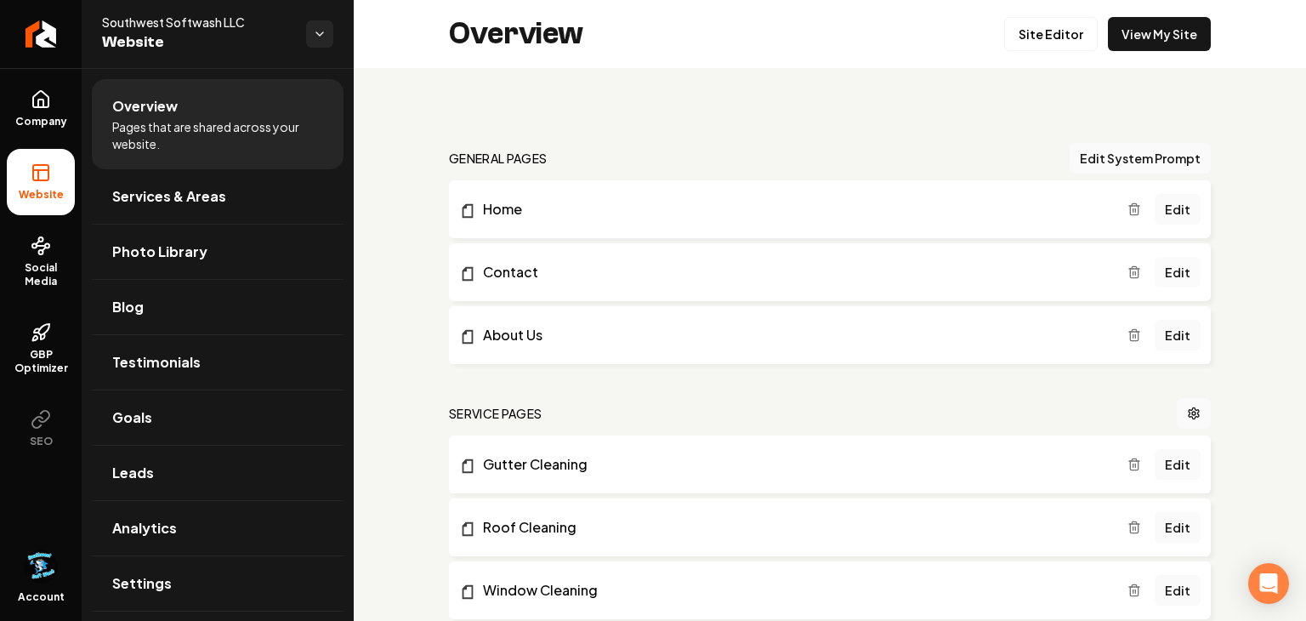
click at [1182, 268] on link "Edit" at bounding box center [1178, 272] width 46 height 31
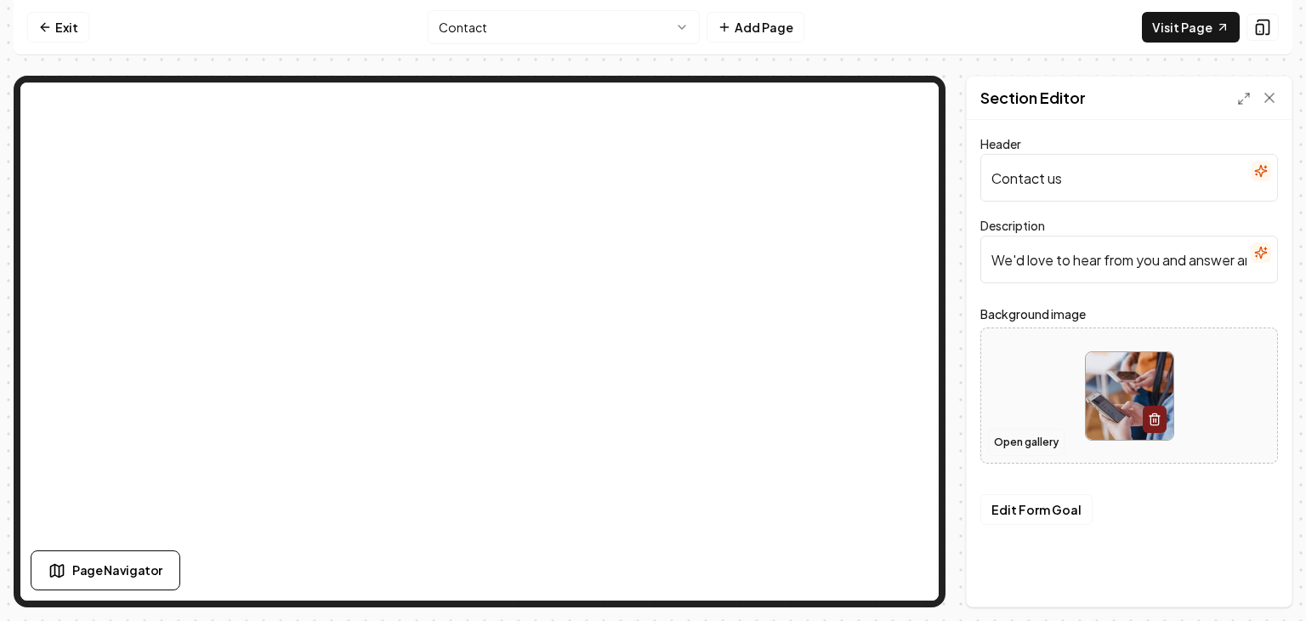
click at [1050, 451] on button "Open gallery" at bounding box center [1026, 442] width 77 height 27
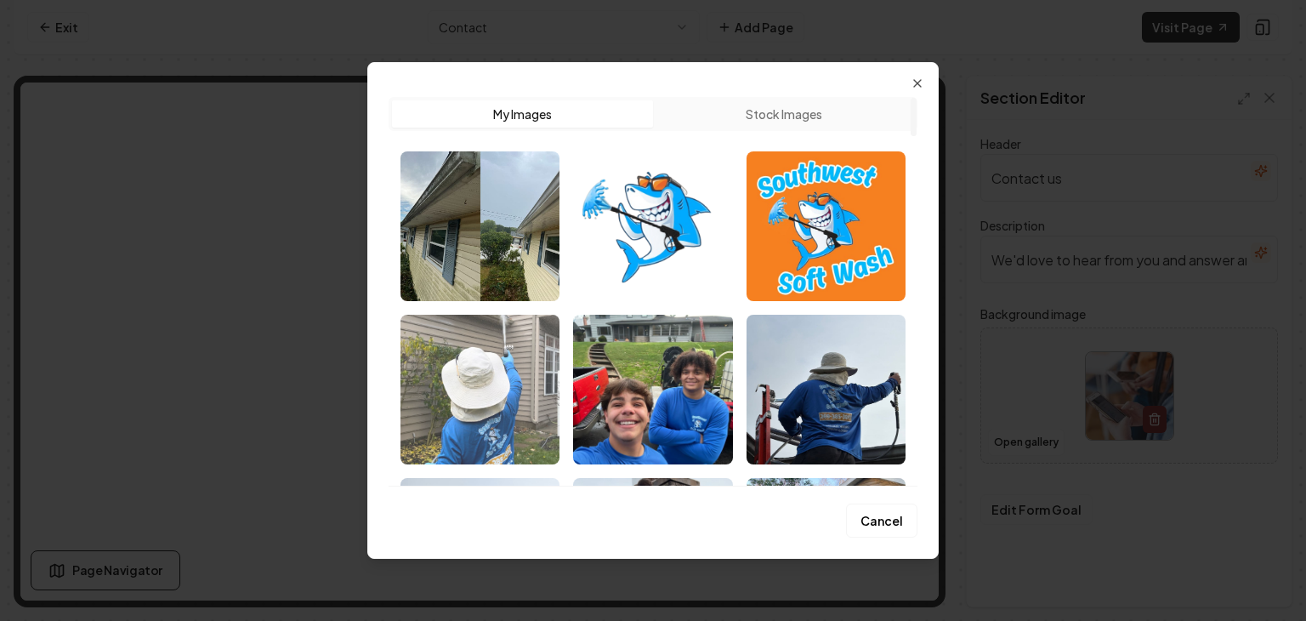
click at [503, 407] on img "Select image image_6793d31d432c476416a813fc.jpeg" at bounding box center [480, 390] width 159 height 150
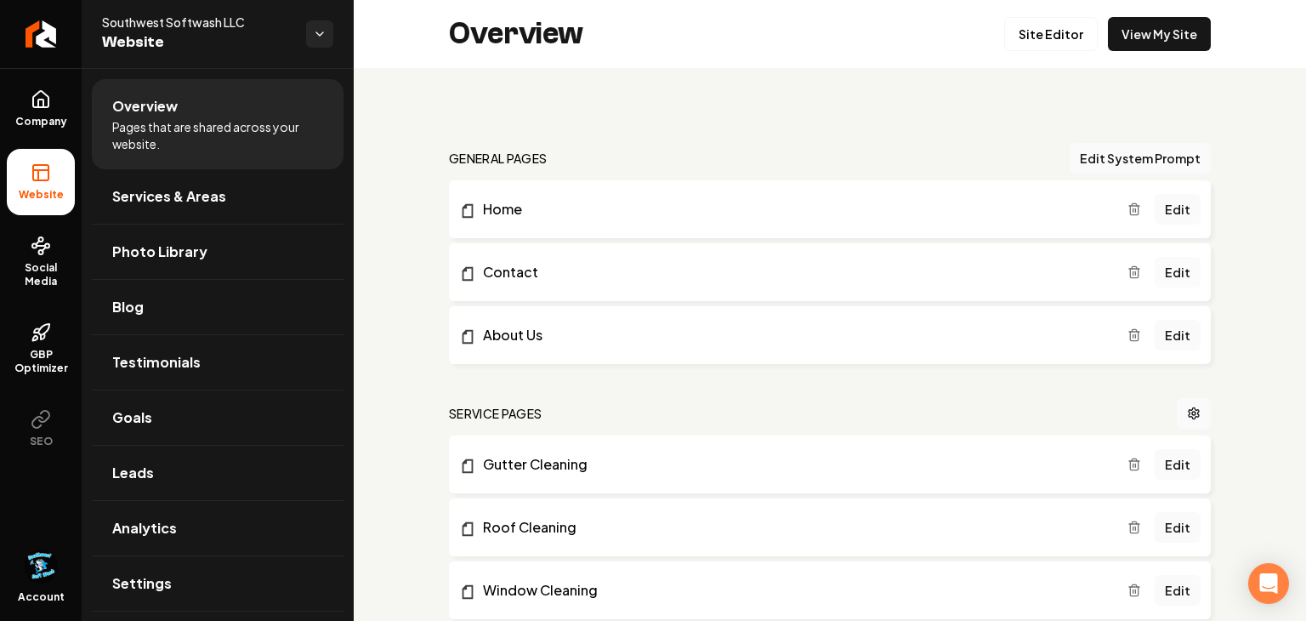
click at [1185, 275] on link "Edit" at bounding box center [1178, 272] width 46 height 31
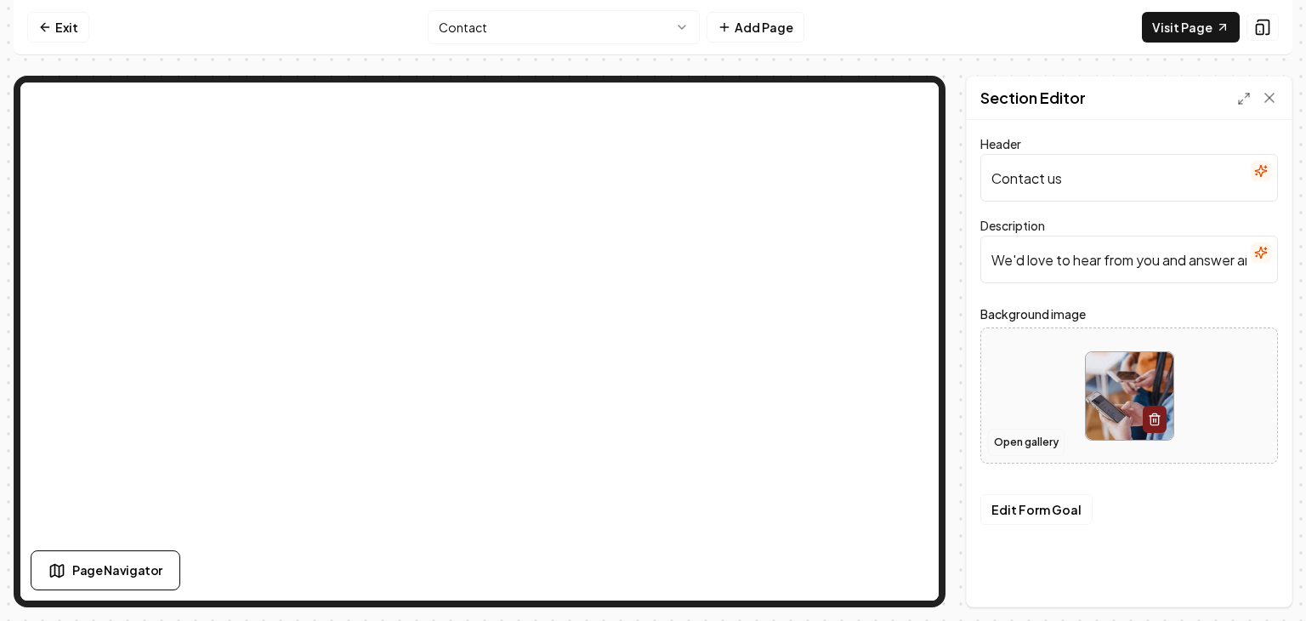
click at [1046, 435] on button "Open gallery" at bounding box center [1026, 442] width 77 height 27
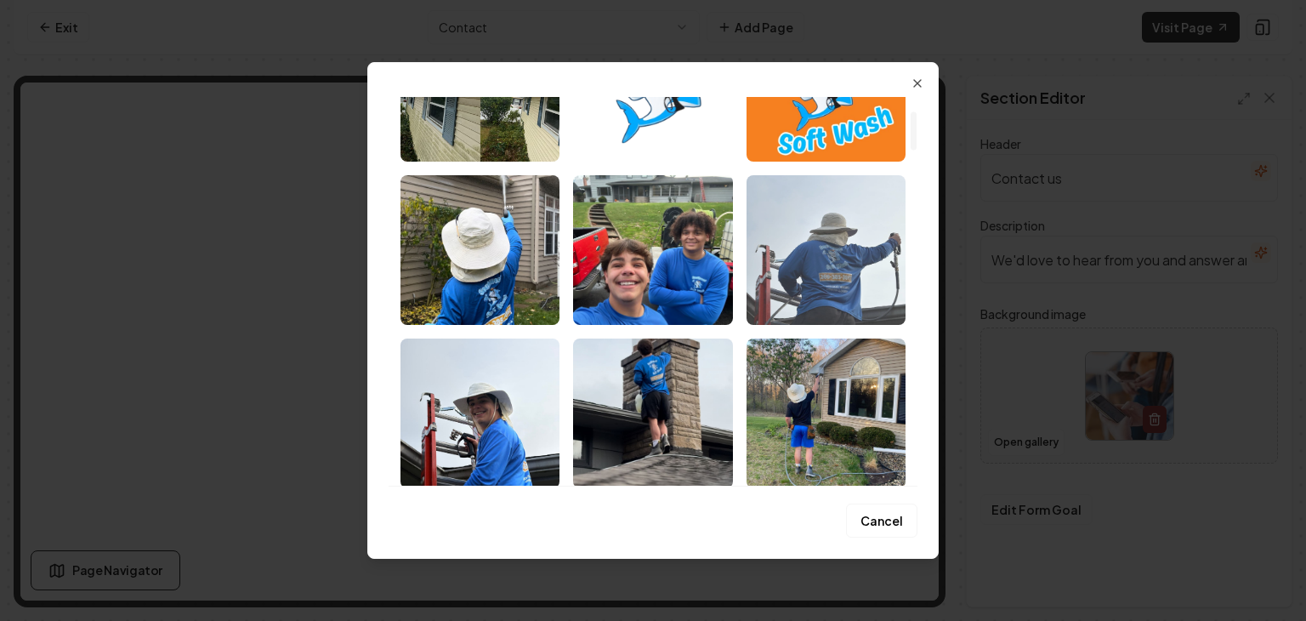
scroll to position [144, 0]
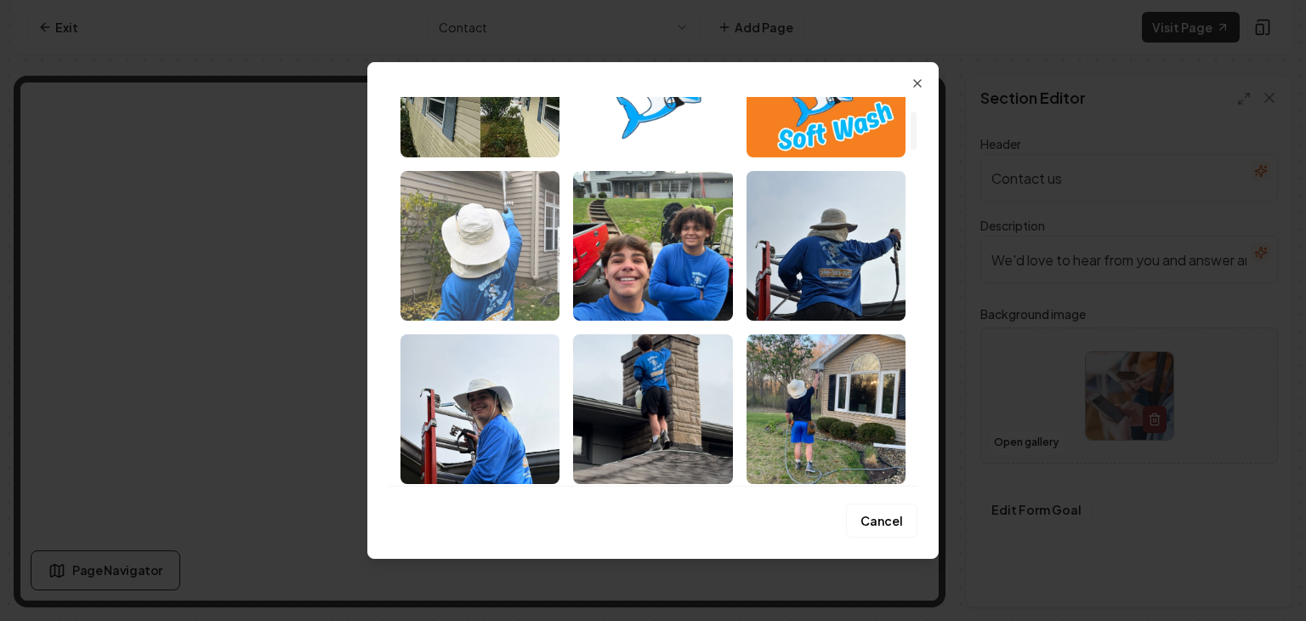
click at [550, 270] on img "Select image image_6793d31d432c476416a813fc.jpeg" at bounding box center [480, 246] width 159 height 150
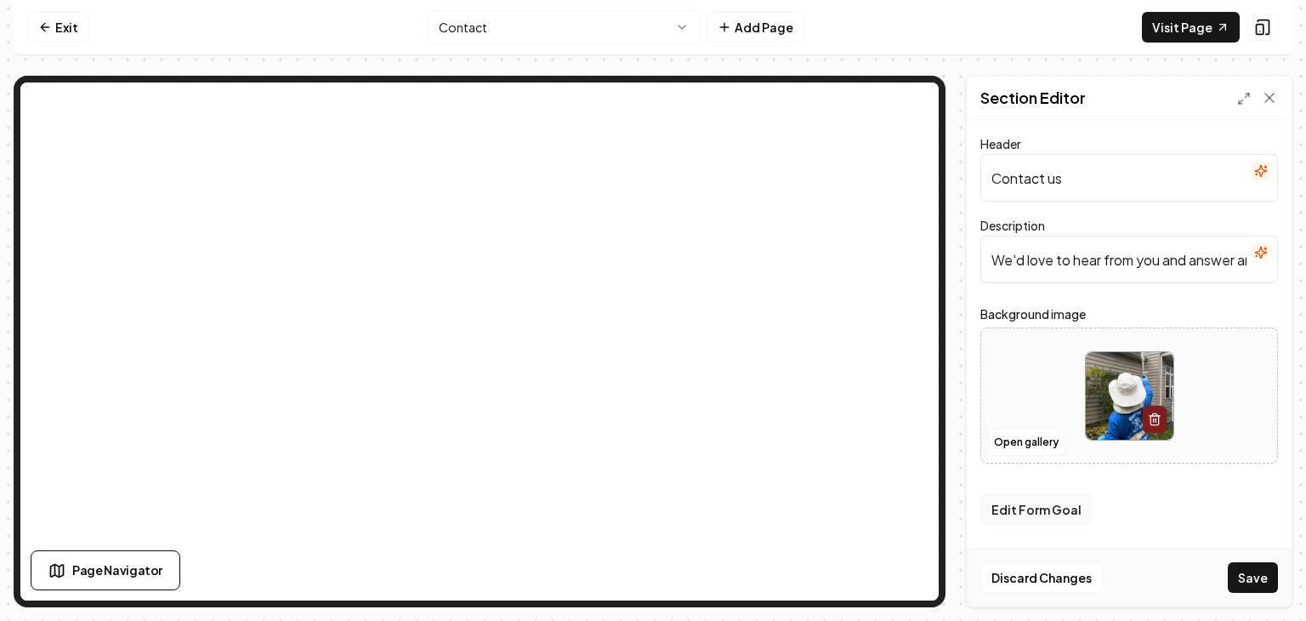
click at [1035, 507] on button "Edit Form Goal" at bounding box center [1036, 509] width 112 height 31
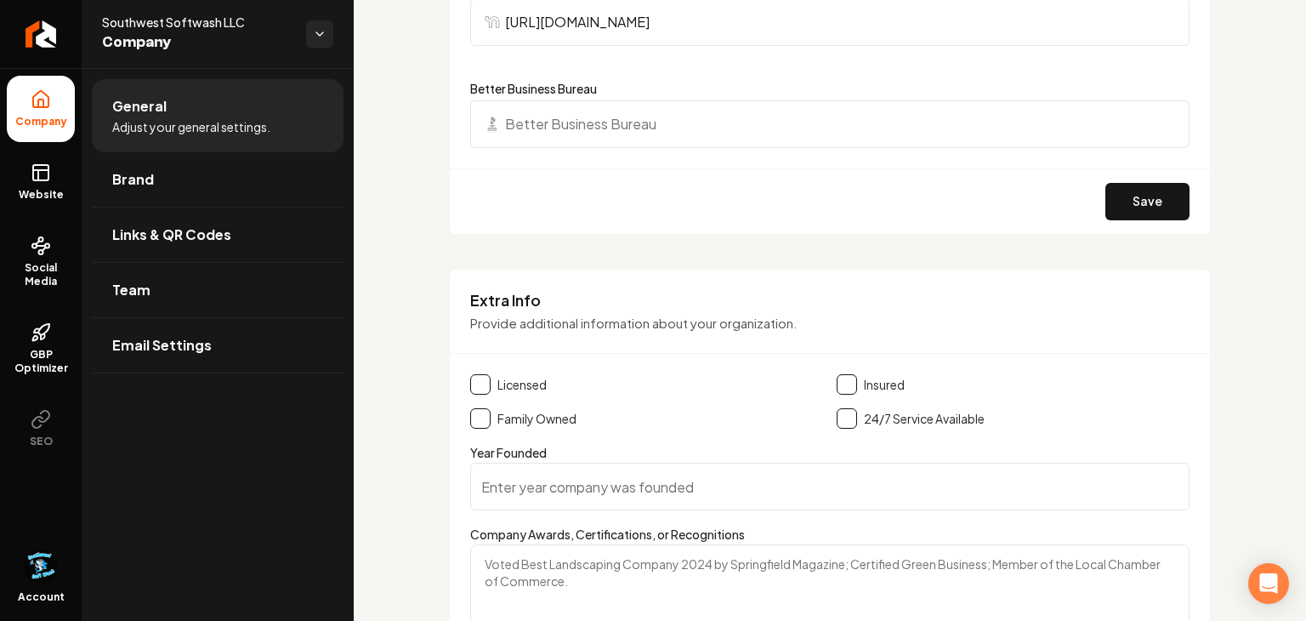
scroll to position [1964, 0]
click at [482, 384] on button "Main content area" at bounding box center [480, 383] width 20 height 20
click at [851, 383] on button "Main content area" at bounding box center [847, 383] width 20 height 20
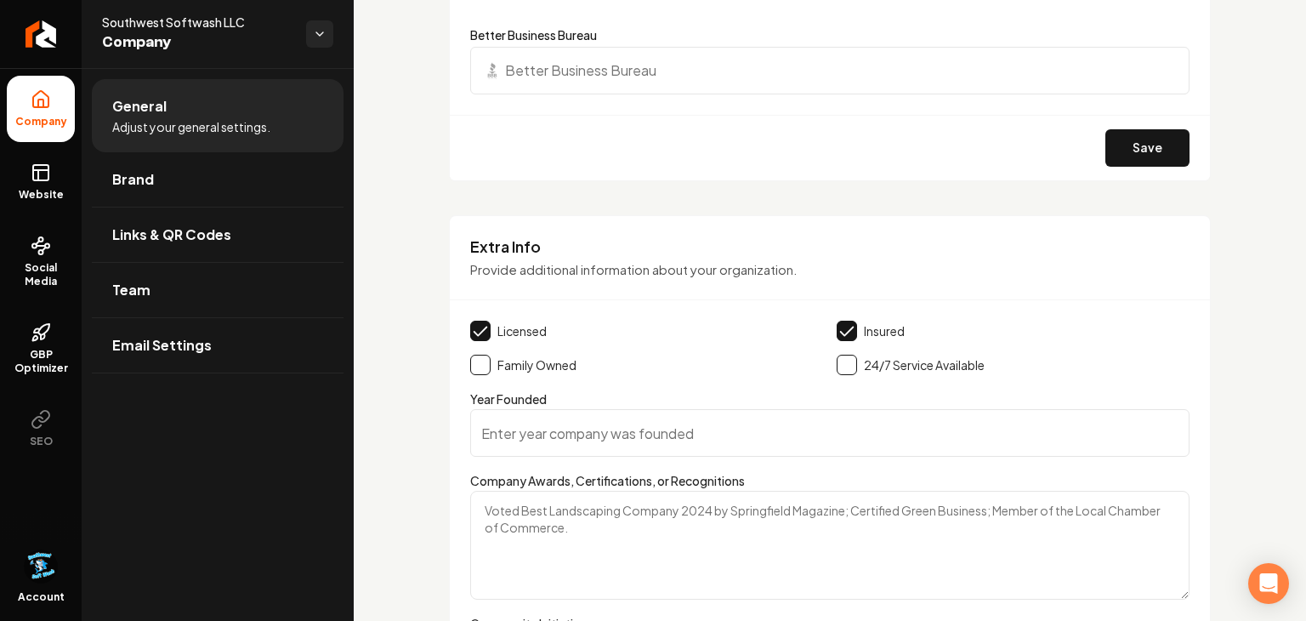
scroll to position [2021, 0]
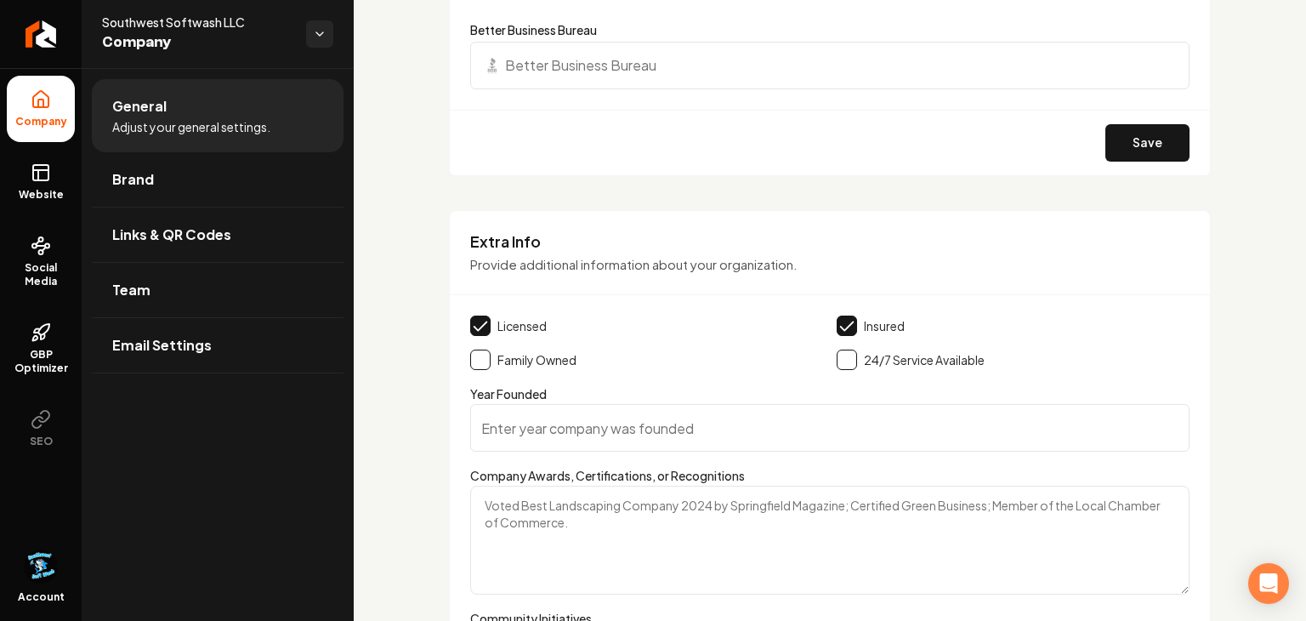
click at [656, 429] on input "Year Founded" at bounding box center [829, 428] width 719 height 48
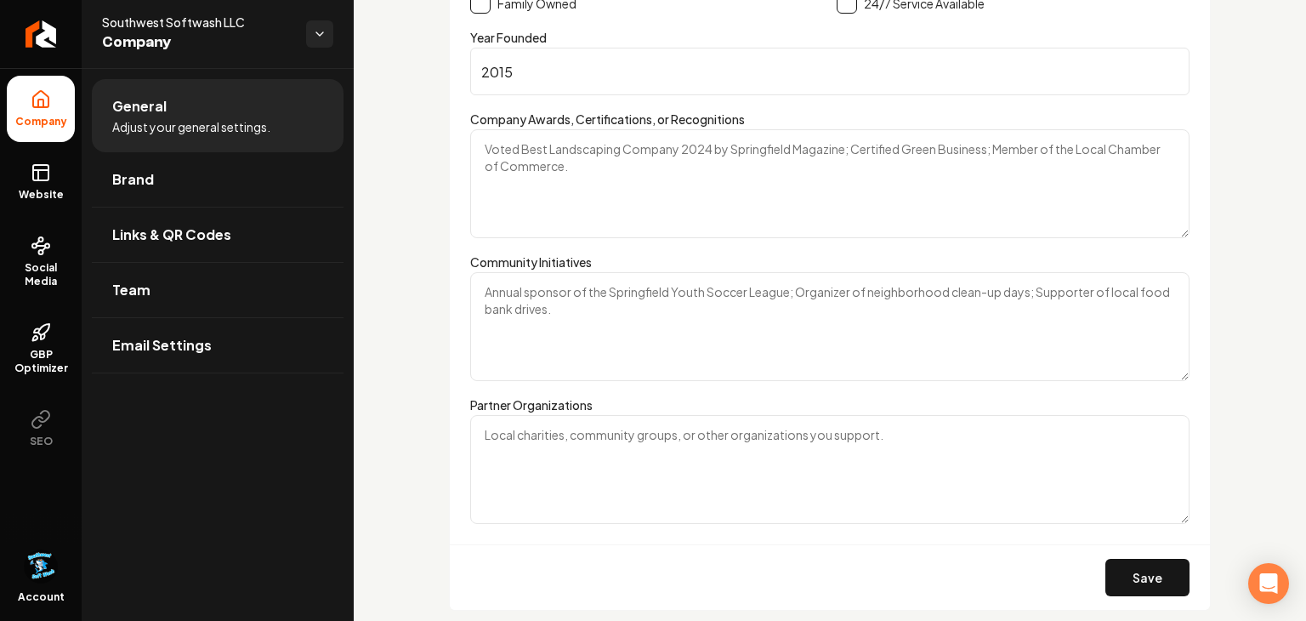
scroll to position [2433, 0]
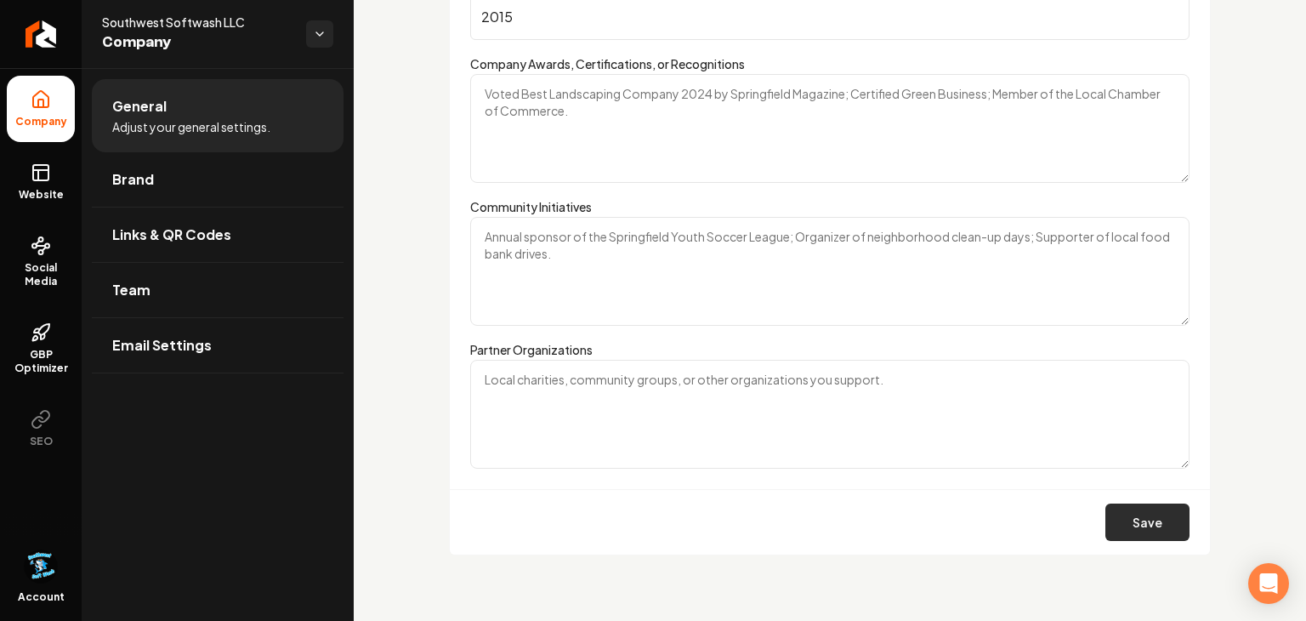
type input "2015"
click at [1137, 511] on button "Save" at bounding box center [1147, 521] width 84 height 37
click at [60, 340] on link "GBP Optimizer" at bounding box center [41, 349] width 68 height 80
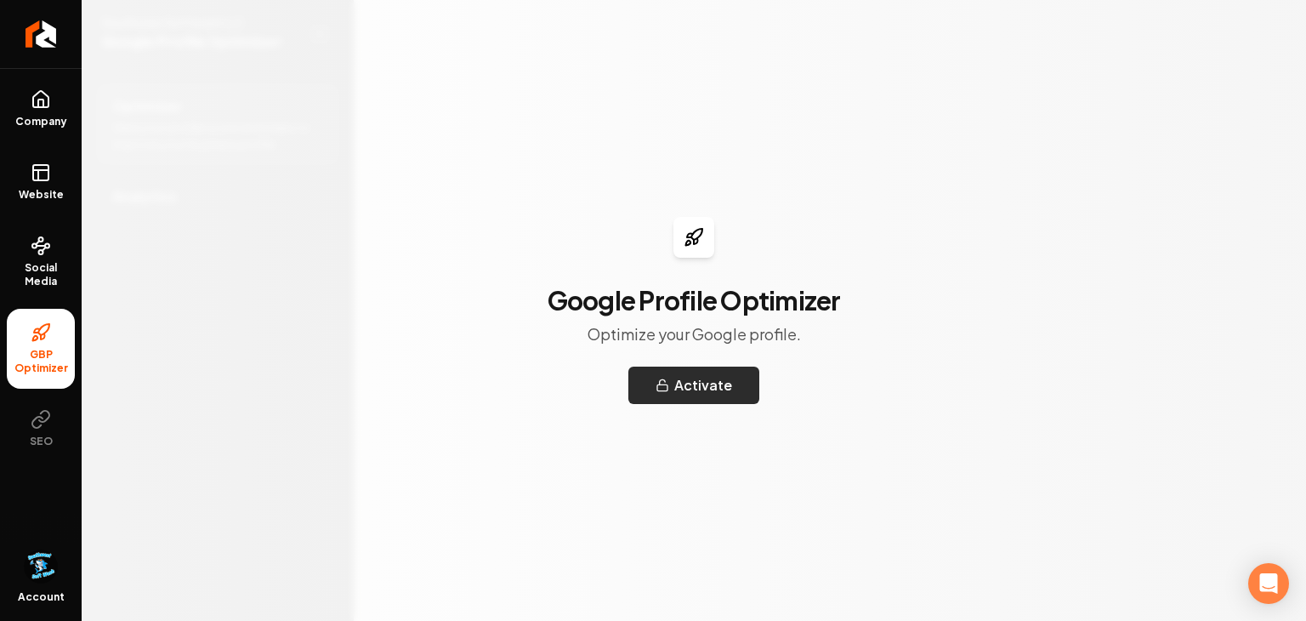
click at [668, 386] on icon "Main content area" at bounding box center [663, 385] width 14 height 14
click at [51, 171] on link "Website" at bounding box center [41, 182] width 68 height 66
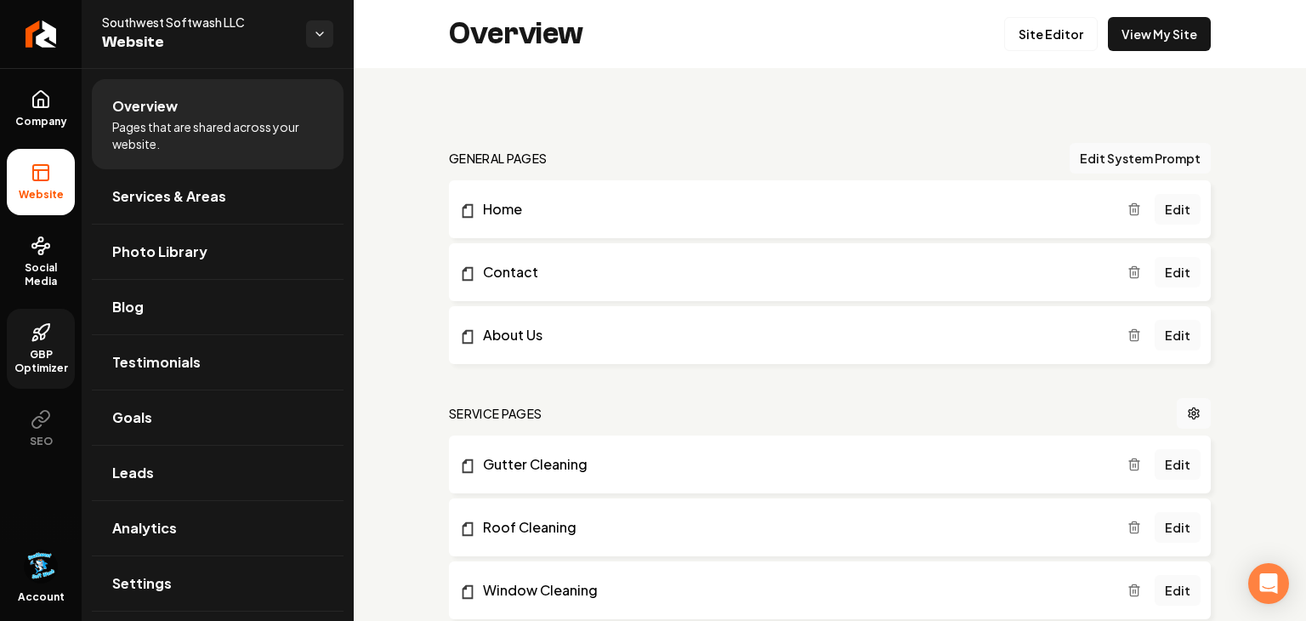
click at [1179, 276] on link "Edit" at bounding box center [1178, 272] width 46 height 31
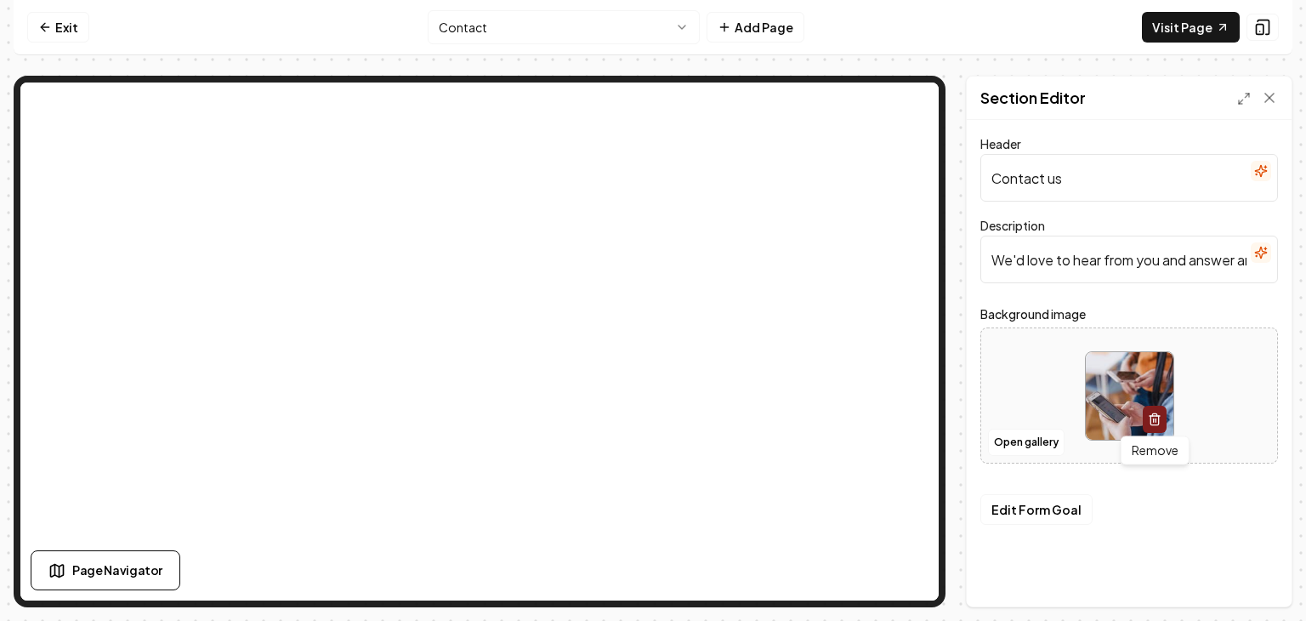
click at [1151, 412] on icon "button" at bounding box center [1155, 419] width 14 height 14
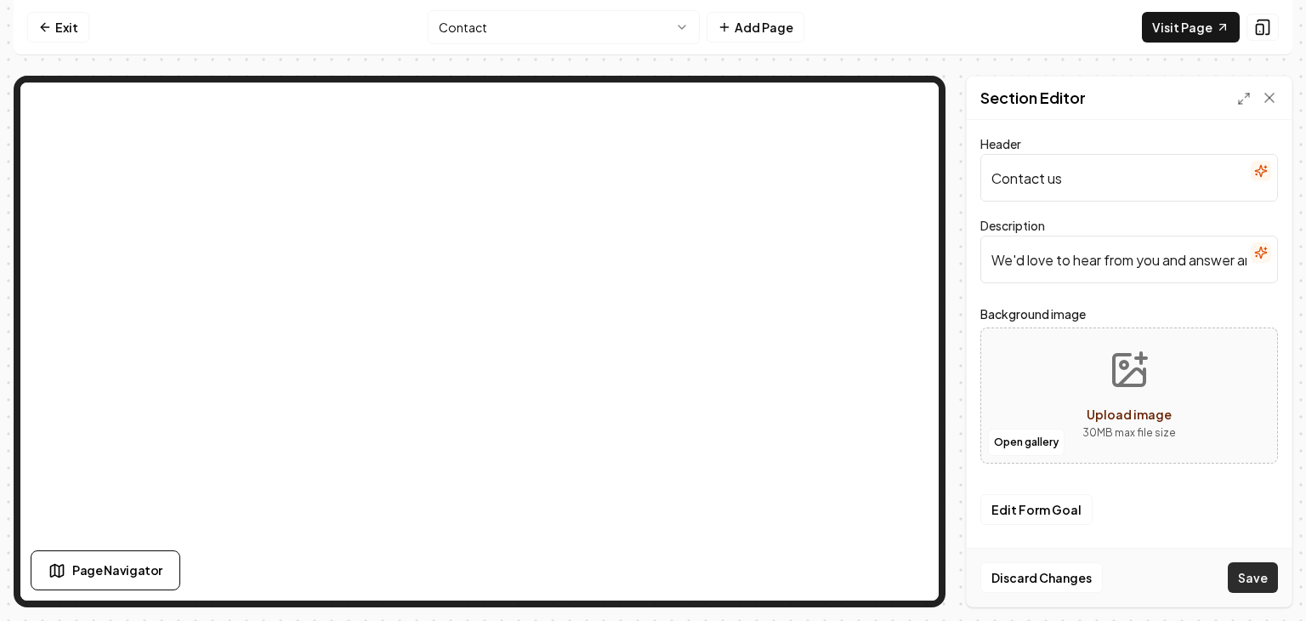
click at [1263, 566] on button "Save" at bounding box center [1253, 577] width 50 height 31
click at [1182, 415] on button "Upload image 30 MB max file size" at bounding box center [1129, 395] width 121 height 119
click at [1037, 446] on button "Open gallery" at bounding box center [1026, 442] width 77 height 27
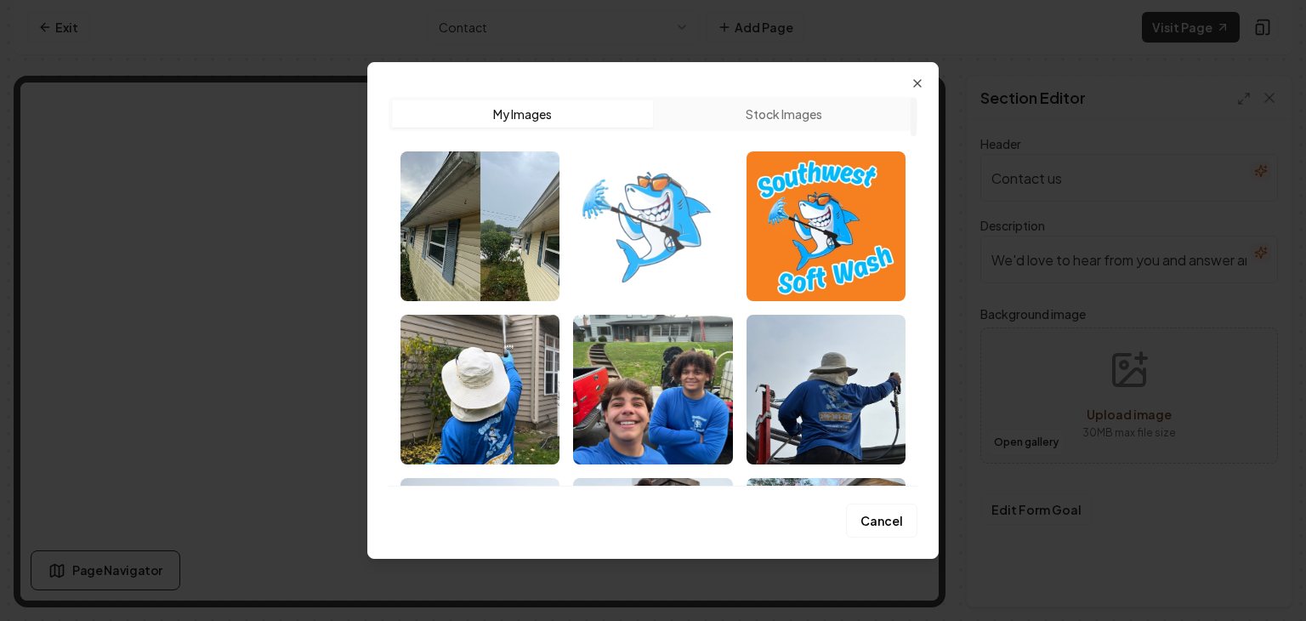
click at [666, 254] on img "Select image SWSWshark-nobackground_WNQ-59xFT.png" at bounding box center [652, 226] width 159 height 150
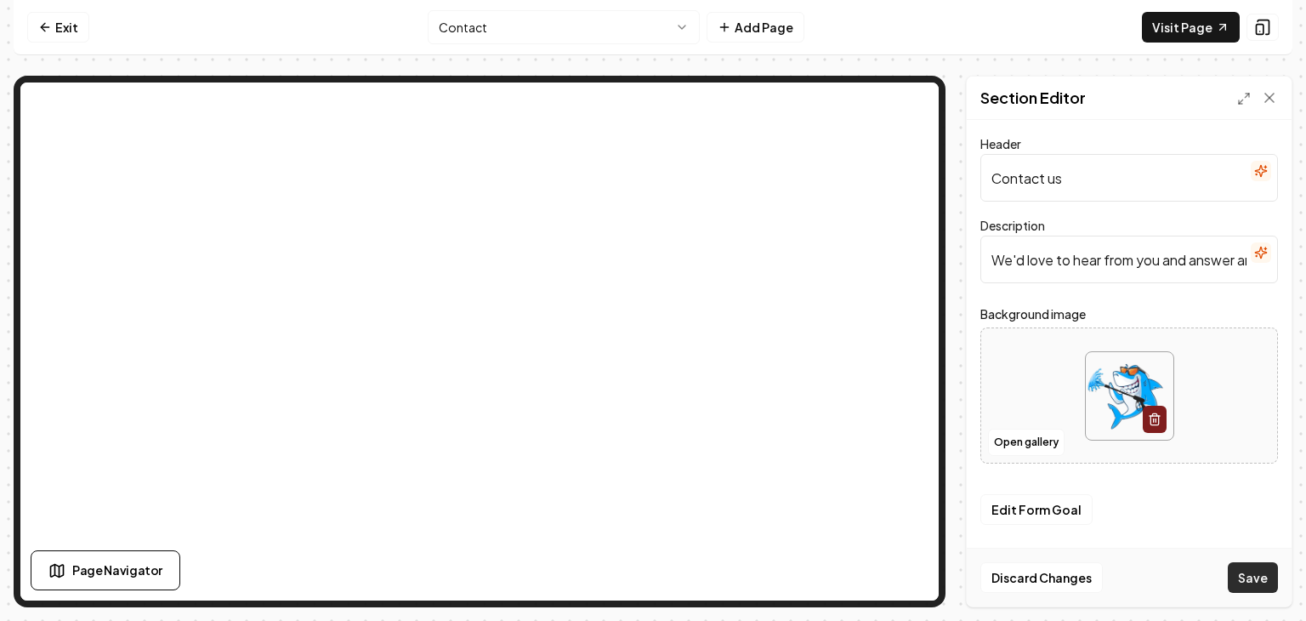
click at [1253, 573] on button "Save" at bounding box center [1253, 577] width 50 height 31
click at [1042, 437] on button "Open gallery" at bounding box center [1026, 442] width 77 height 27
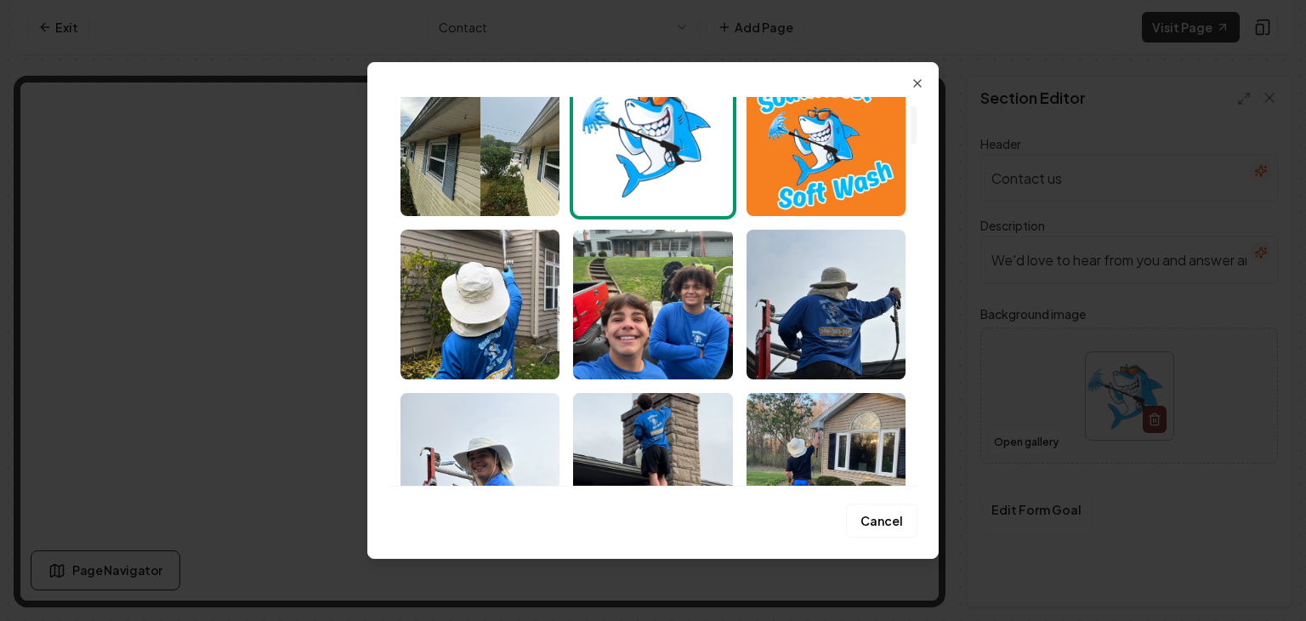
scroll to position [88, 0]
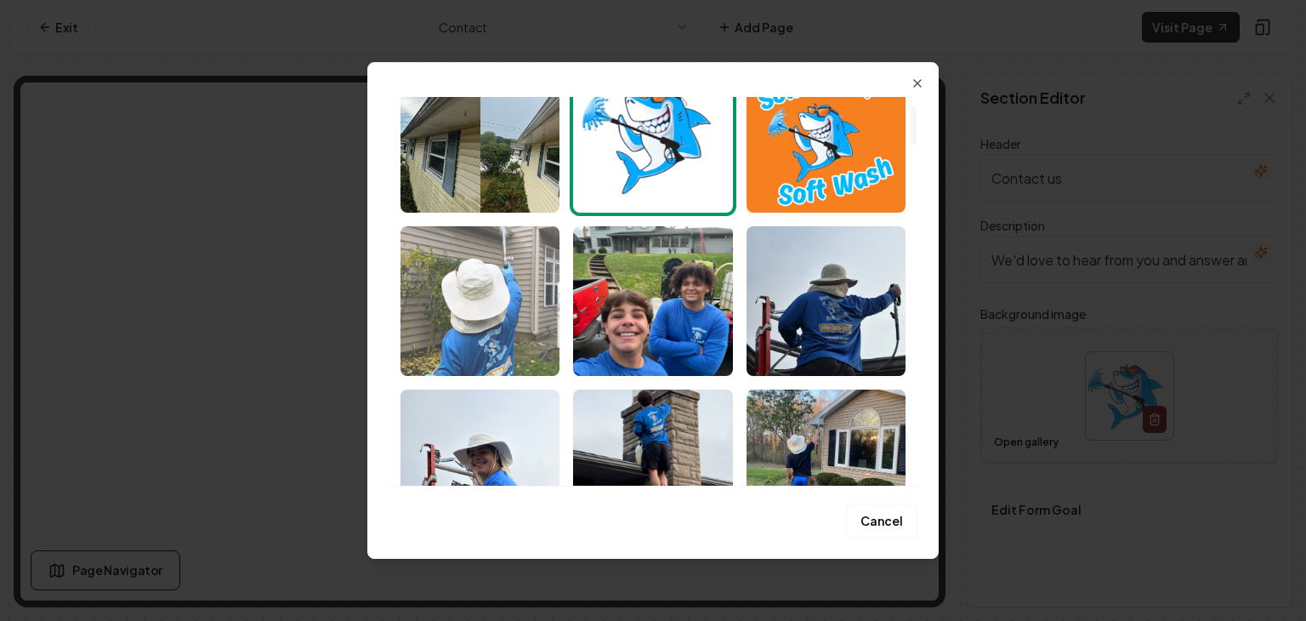
click at [474, 351] on img "Select image image_6793d31d432c476416a813fc.jpeg" at bounding box center [480, 301] width 159 height 150
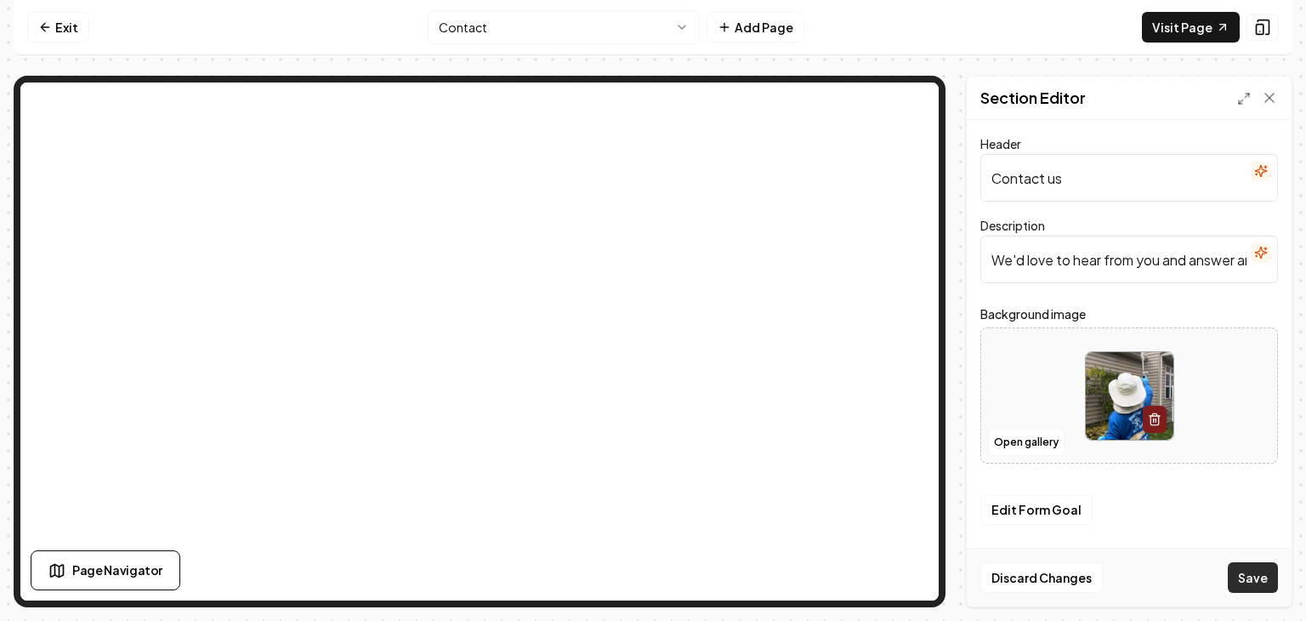
click at [1245, 578] on button "Save" at bounding box center [1253, 577] width 50 height 31
click at [1039, 440] on button "Open gallery" at bounding box center [1026, 442] width 77 height 27
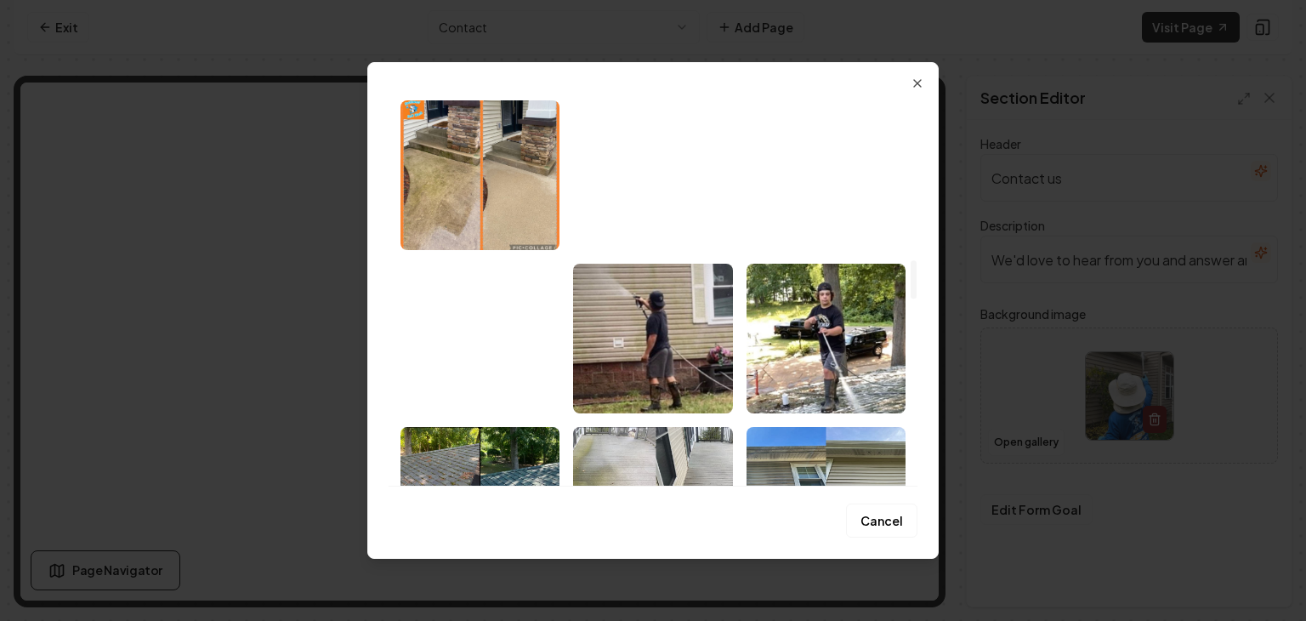
scroll to position [1732, 0]
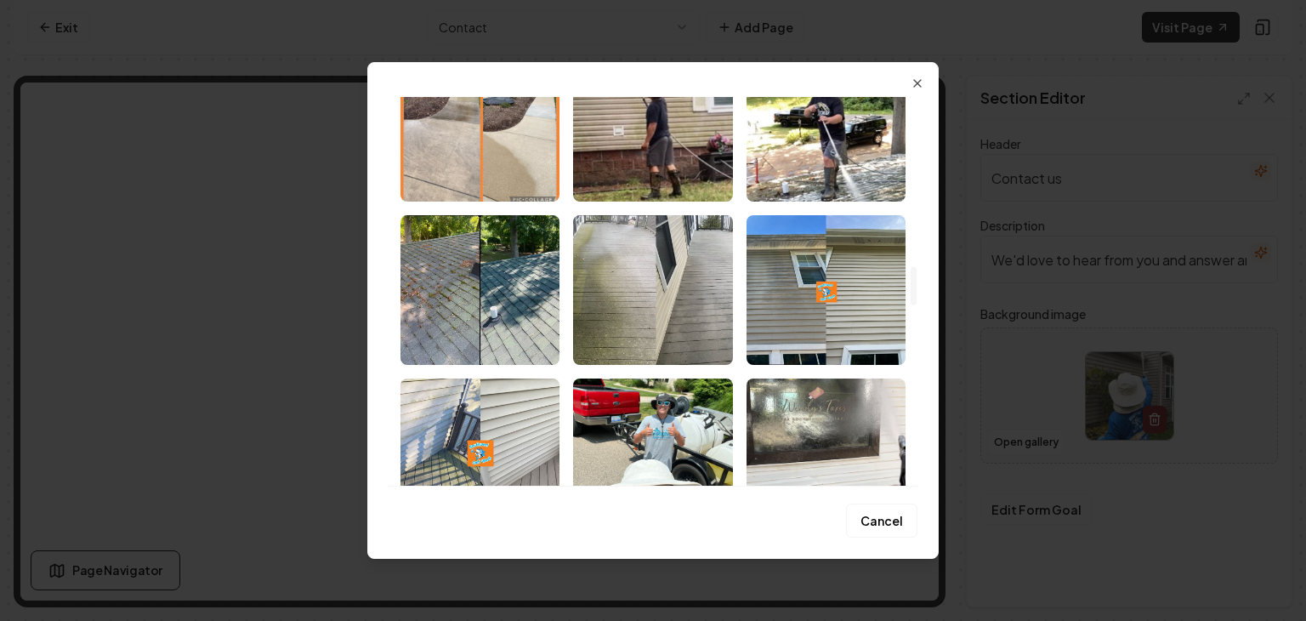
click at [884, 544] on div "Upload My Images Stock Images Cancel Close" at bounding box center [652, 310] width 571 height 497
click at [882, 516] on button "Cancel" at bounding box center [881, 520] width 71 height 34
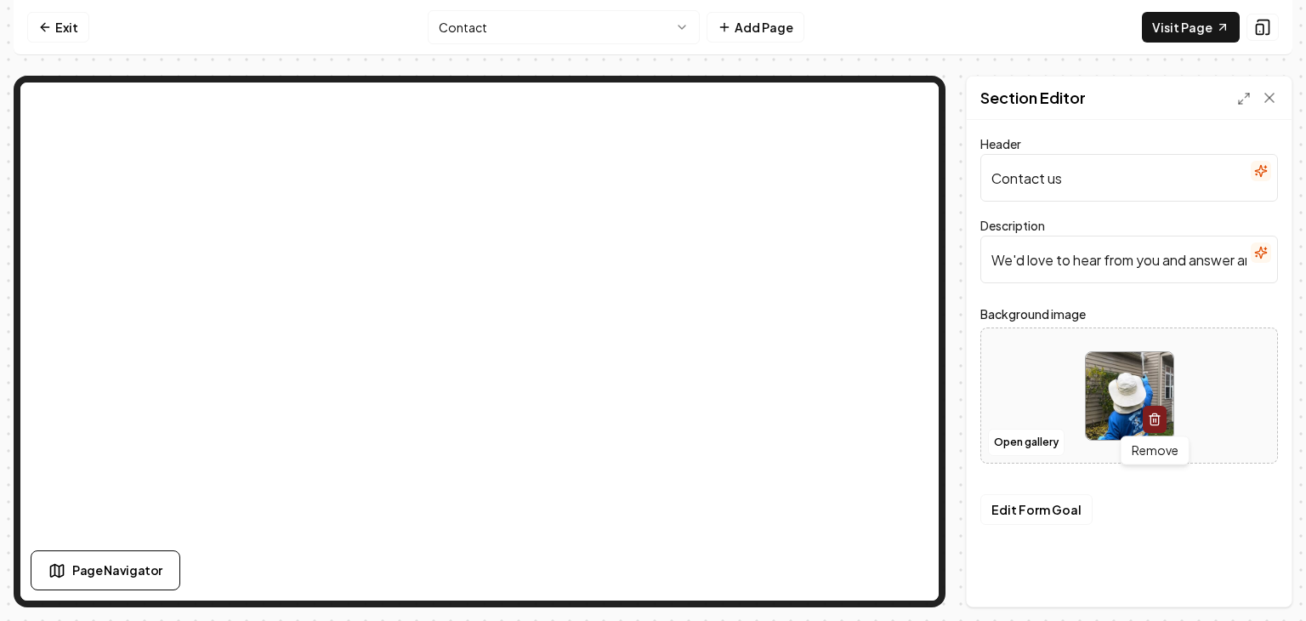
click at [1156, 416] on icon "button" at bounding box center [1155, 416] width 10 height 0
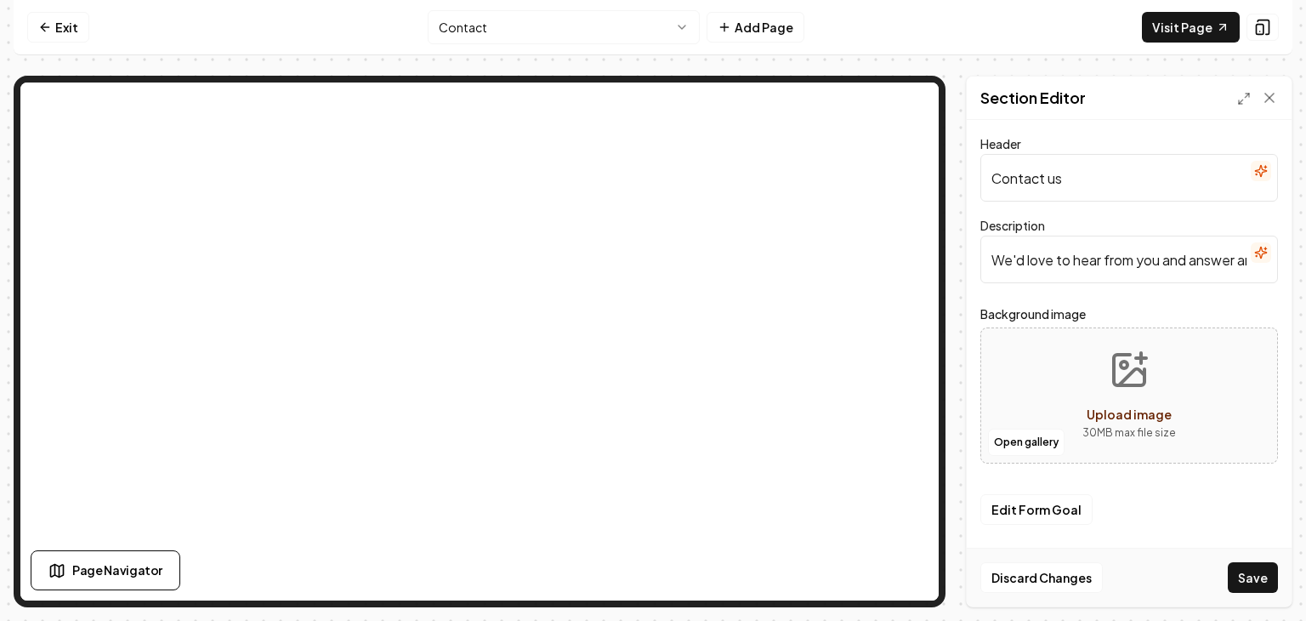
click at [1144, 408] on span "Upload image" at bounding box center [1129, 413] width 85 height 15
click at [1050, 448] on button "Open gallery" at bounding box center [1026, 442] width 77 height 27
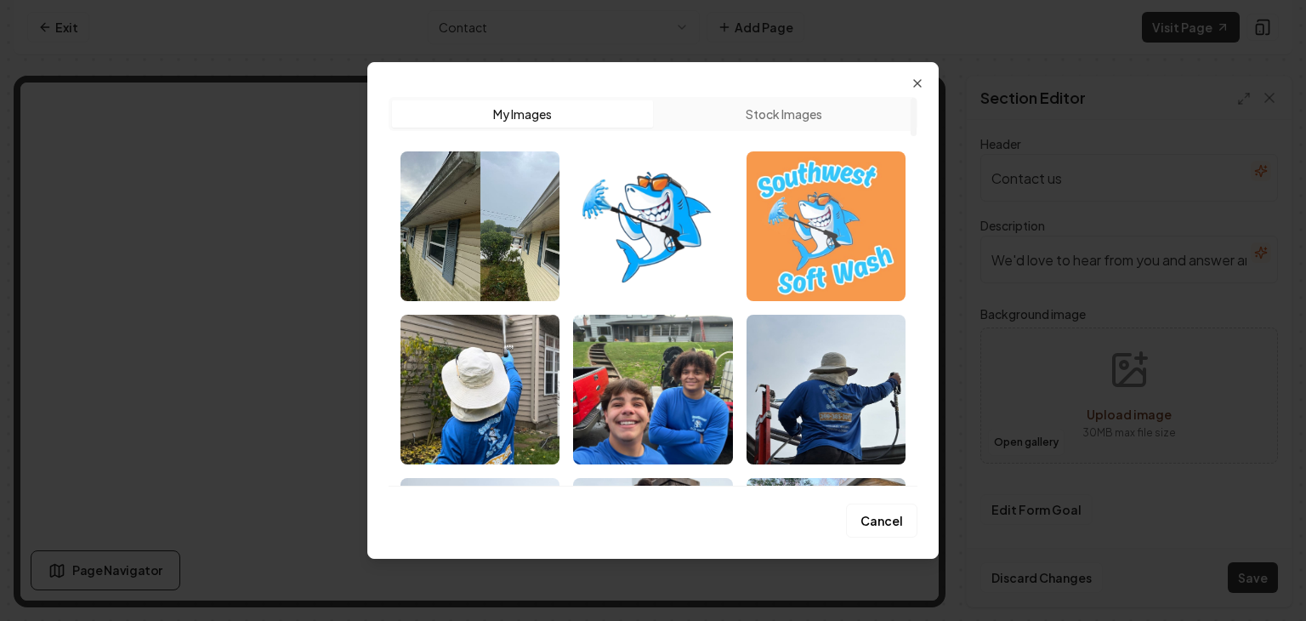
click at [810, 250] on img "Select image SouthwestSoftwashLogo_hhTERh1F5D.jpeg" at bounding box center [826, 226] width 159 height 150
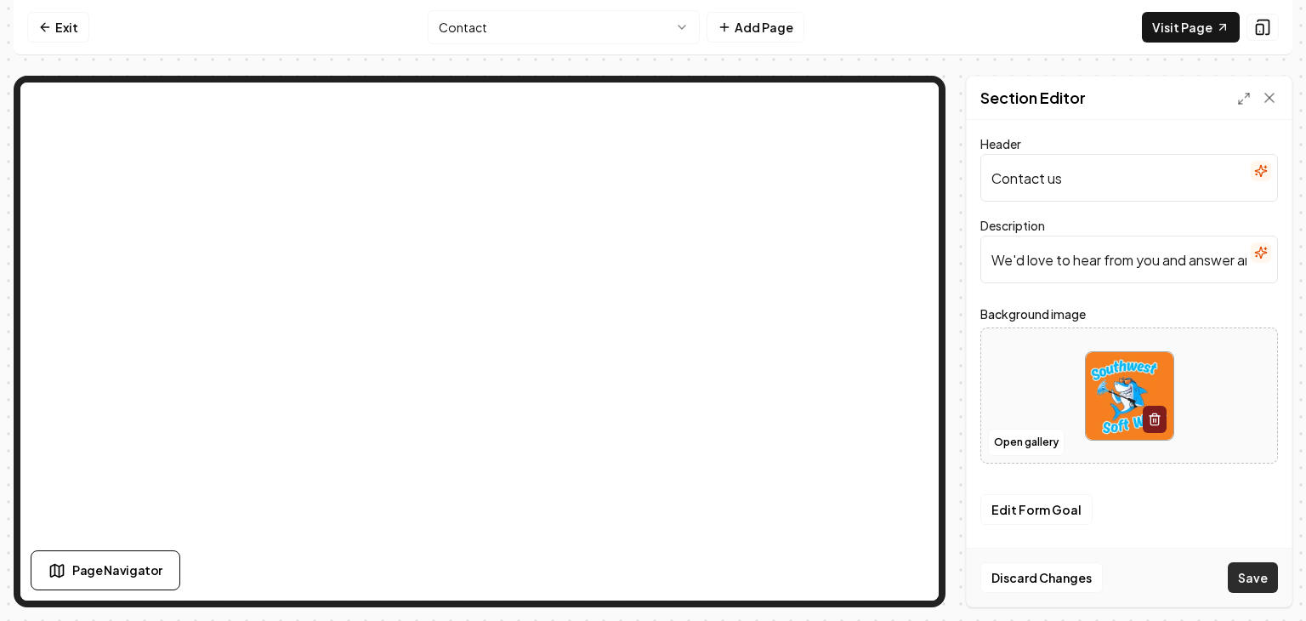
click at [1257, 576] on button "Save" at bounding box center [1253, 577] width 50 height 31
click at [1054, 437] on button "Open gallery" at bounding box center [1026, 442] width 77 height 27
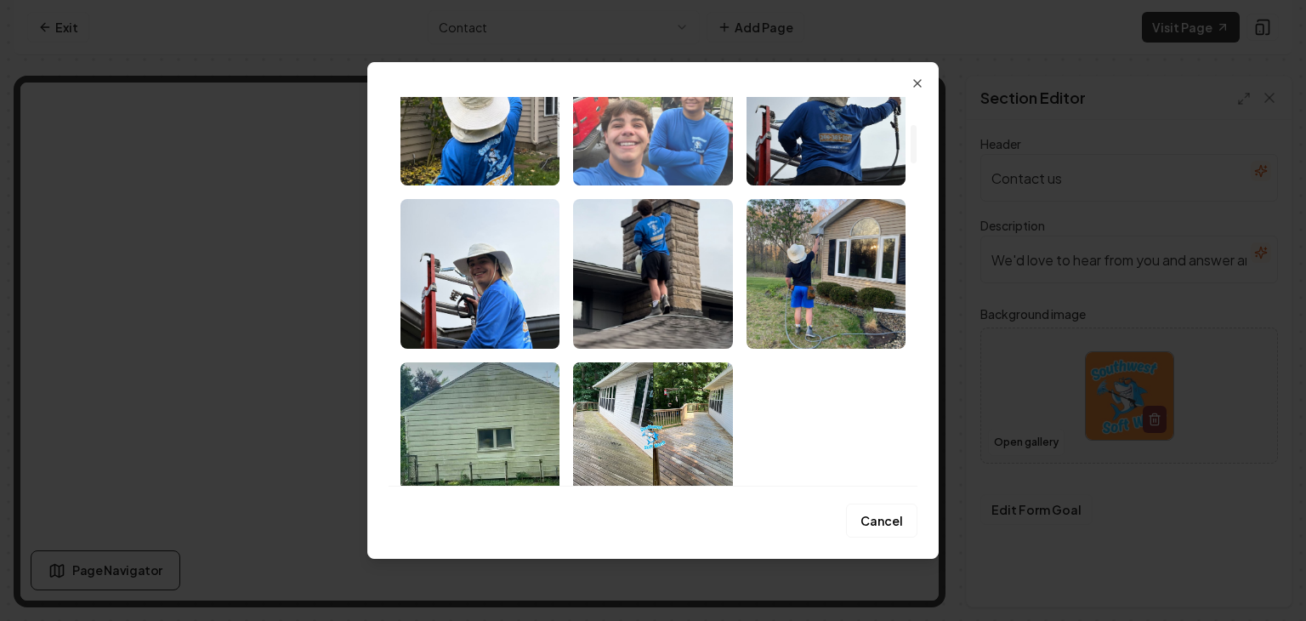
scroll to position [277, 0]
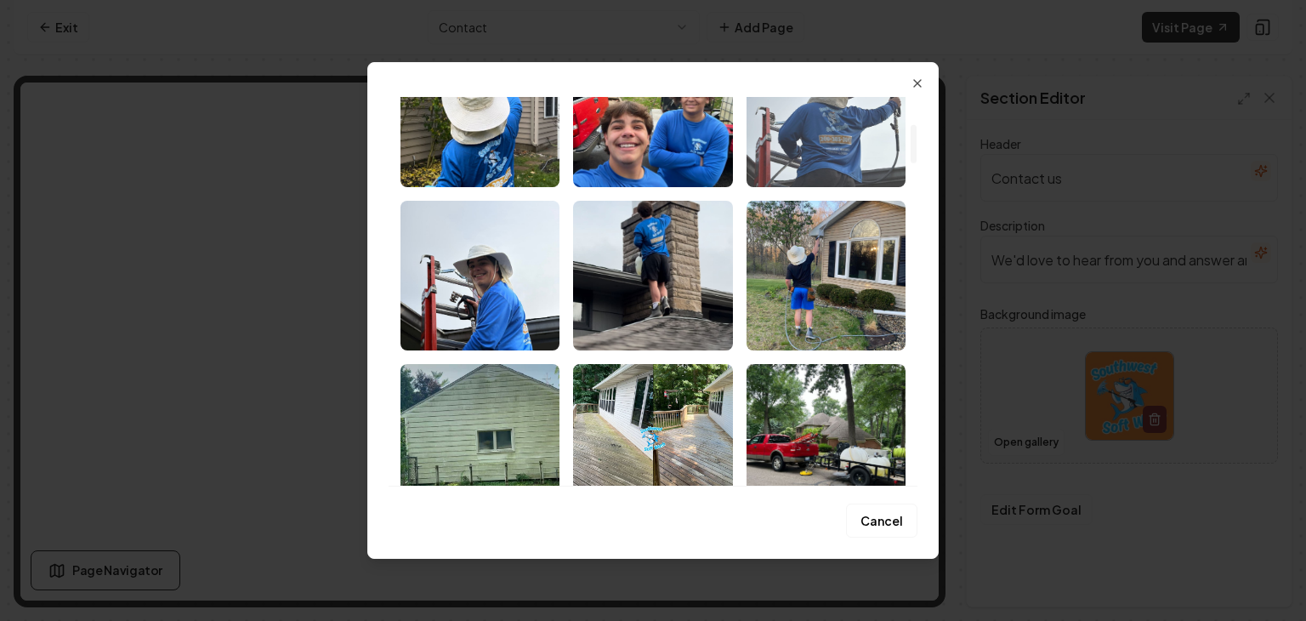
click at [784, 161] on img "Select image image_6793d2b8432c476416a63379.jpeg" at bounding box center [826, 112] width 159 height 150
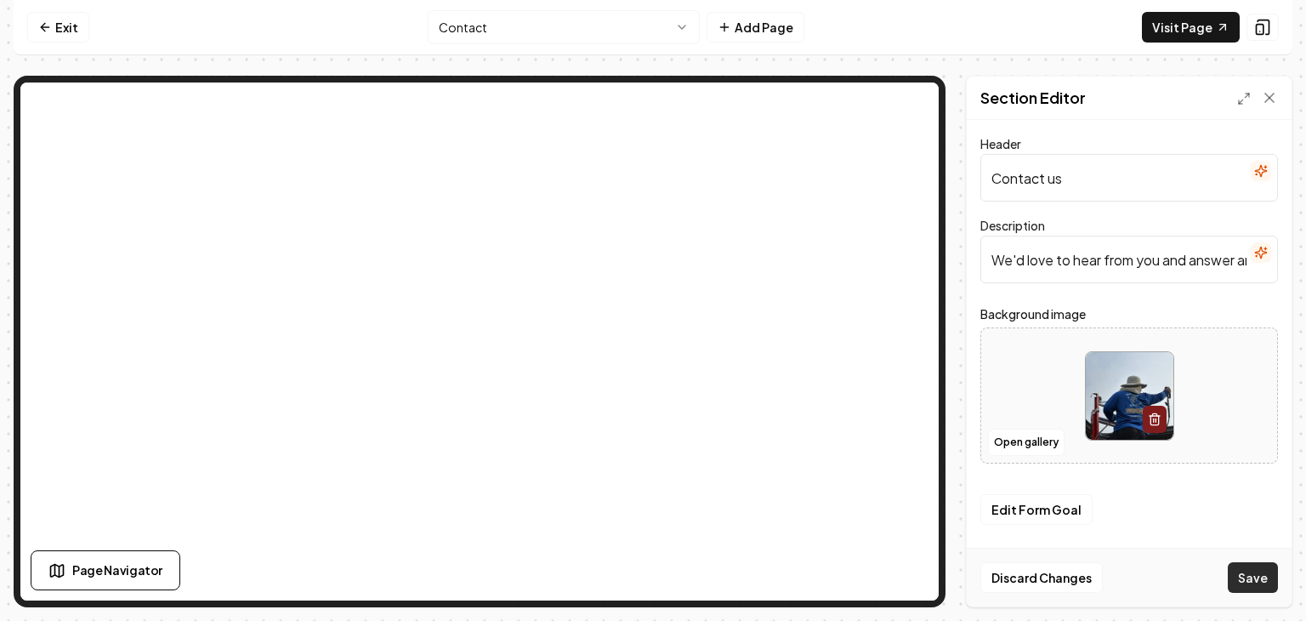
click at [1265, 578] on button "Save" at bounding box center [1253, 577] width 50 height 31
click at [1026, 445] on button "Open gallery" at bounding box center [1026, 442] width 77 height 27
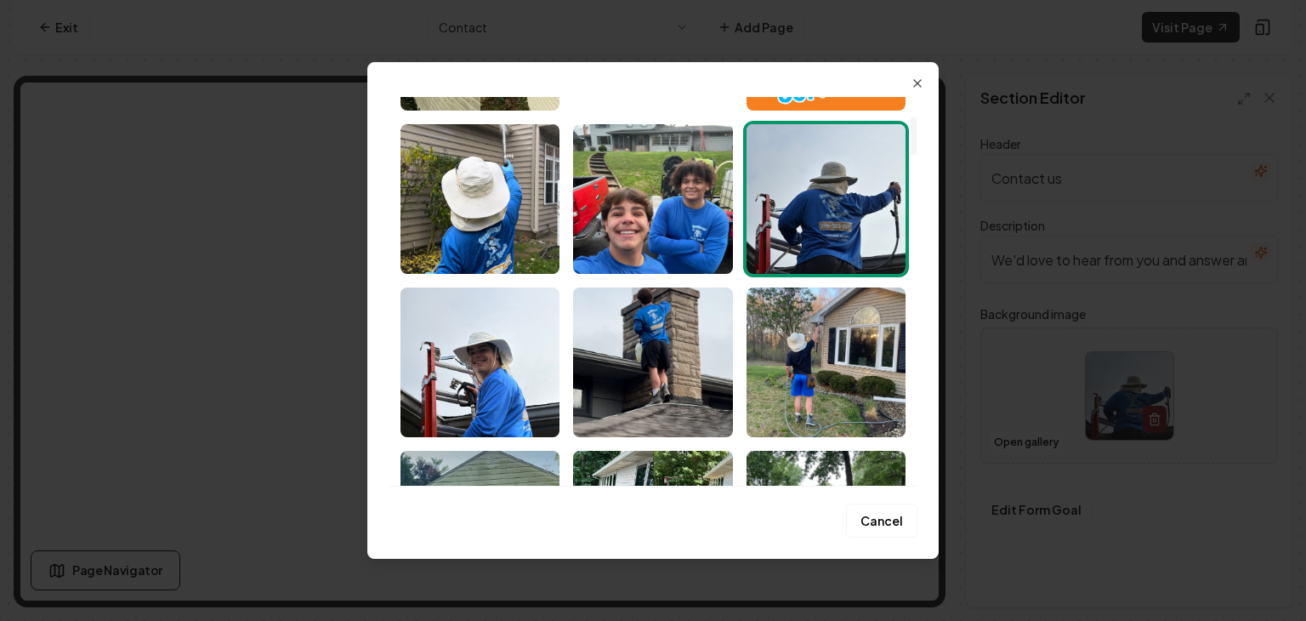
scroll to position [193, 0]
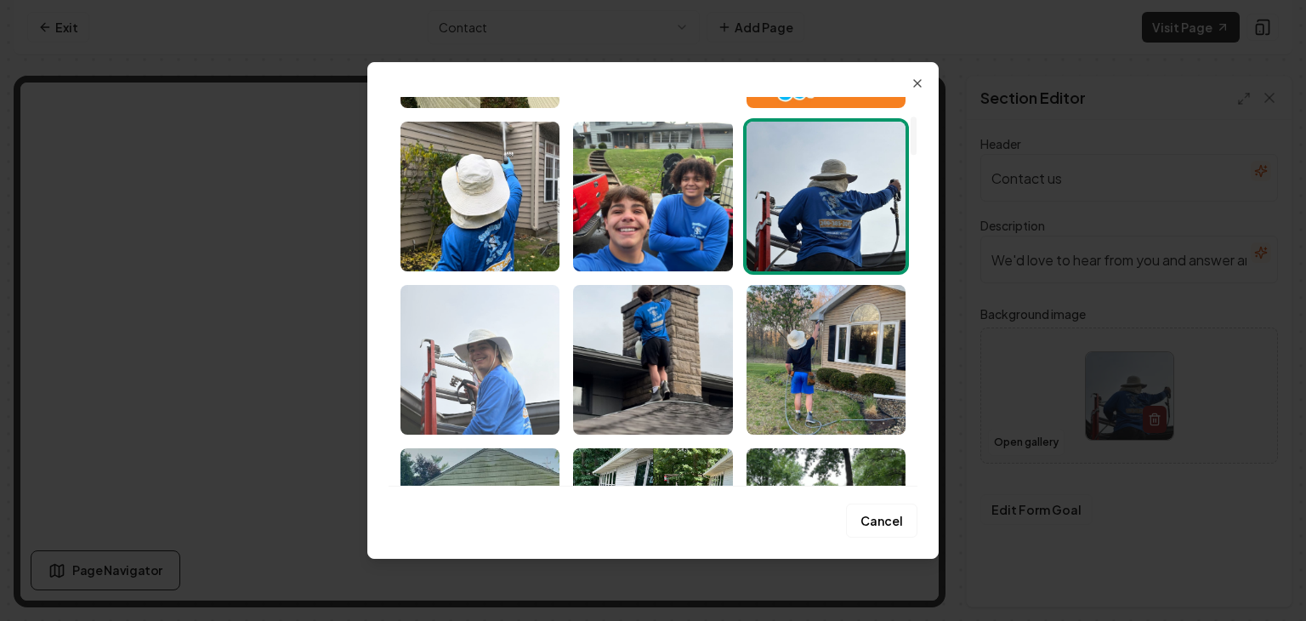
click at [494, 365] on img "Select image image_6793d29e432c476416a5b8ba.jpeg" at bounding box center [480, 360] width 159 height 150
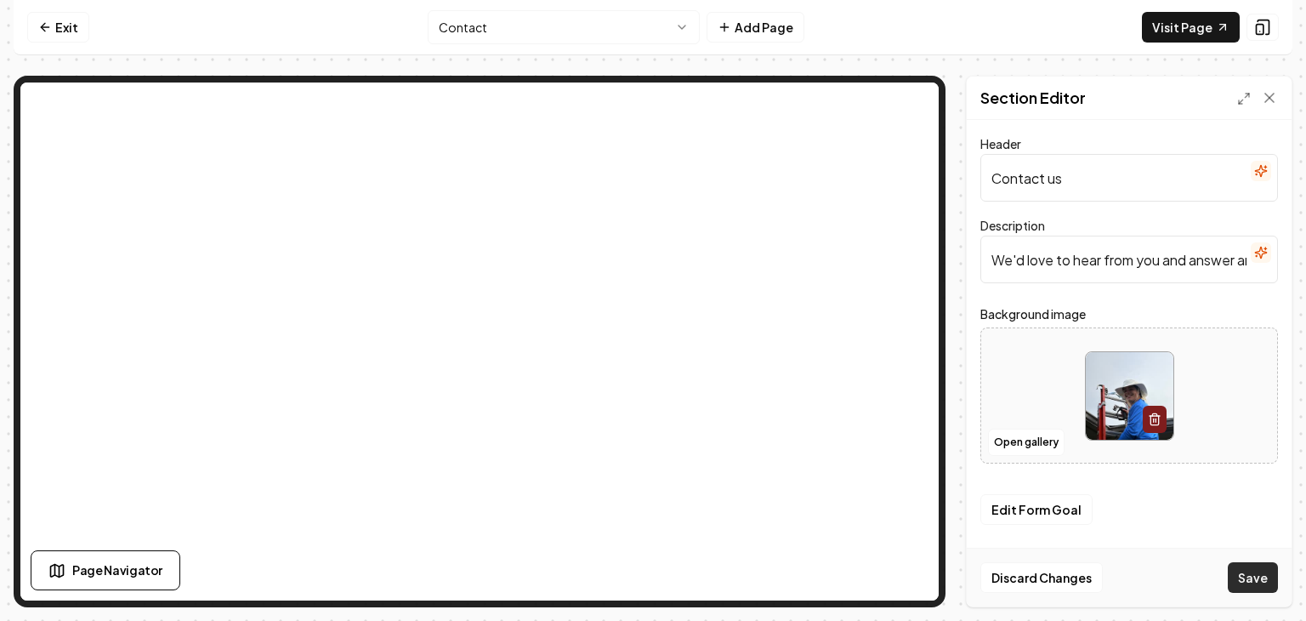
click at [1259, 565] on button "Save" at bounding box center [1253, 577] width 50 height 31
click at [1027, 447] on button "Open gallery" at bounding box center [1026, 442] width 77 height 27
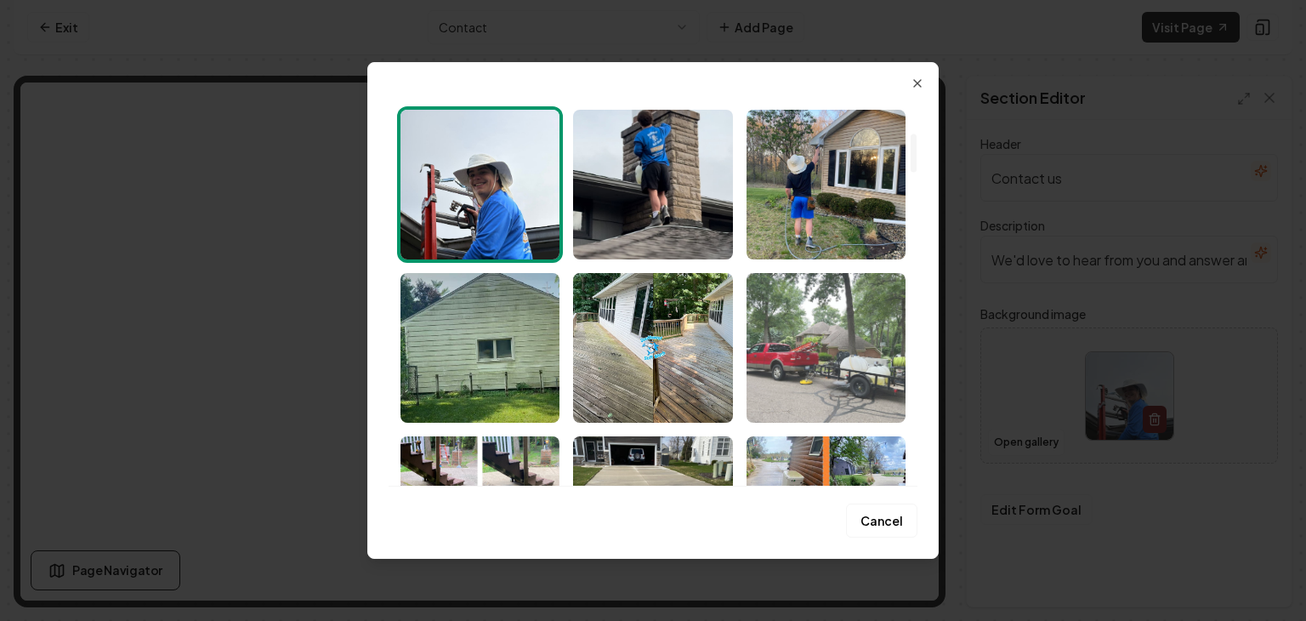
scroll to position [371, 0]
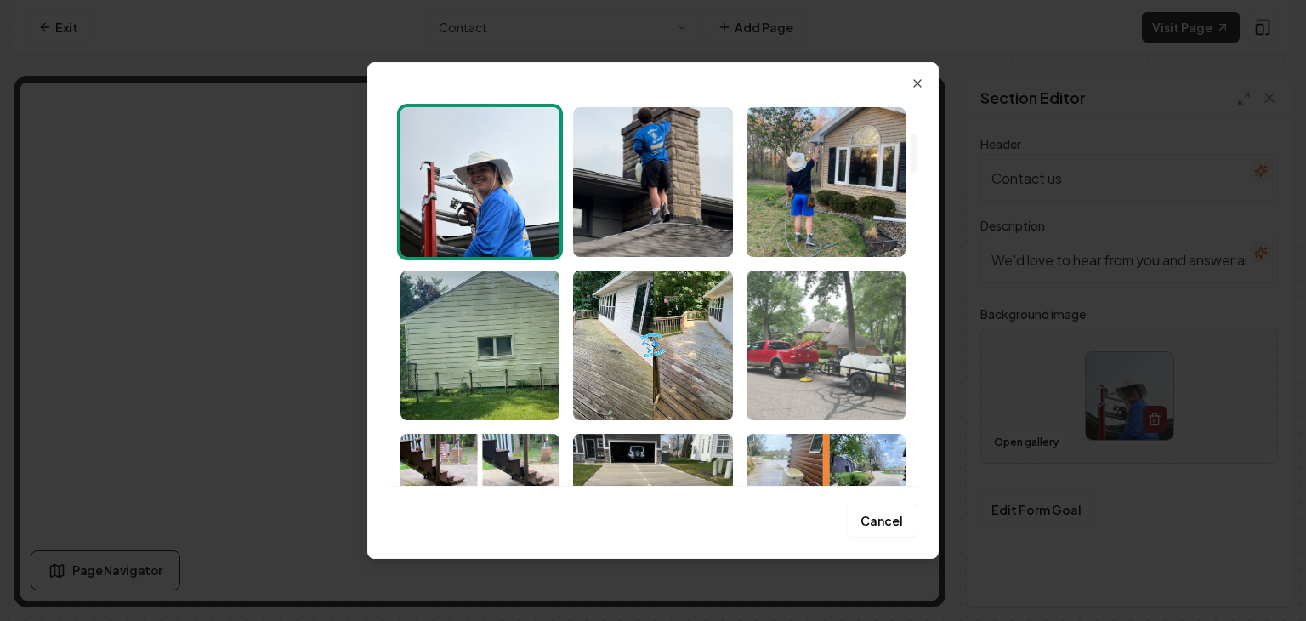
click at [856, 349] on img "Select image image_66e614d9e375273f60d5da0c.webp" at bounding box center [826, 345] width 159 height 150
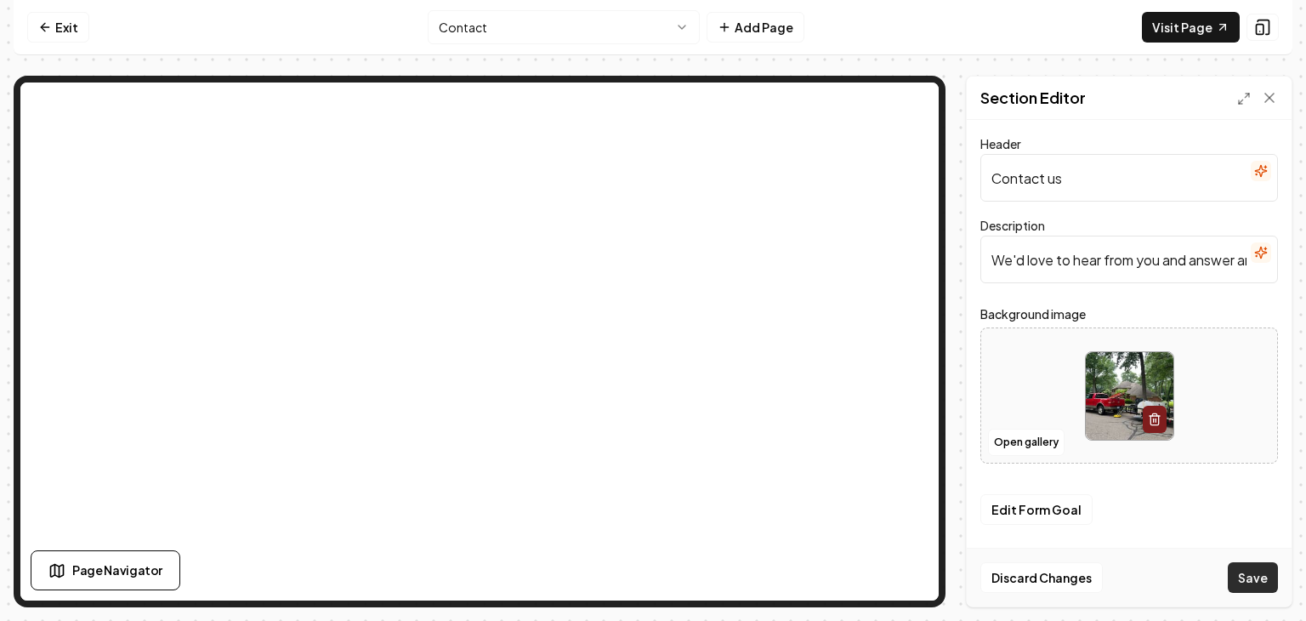
click at [1259, 581] on button "Save" at bounding box center [1253, 577] width 50 height 31
click at [1049, 452] on button "Open gallery" at bounding box center [1026, 442] width 77 height 27
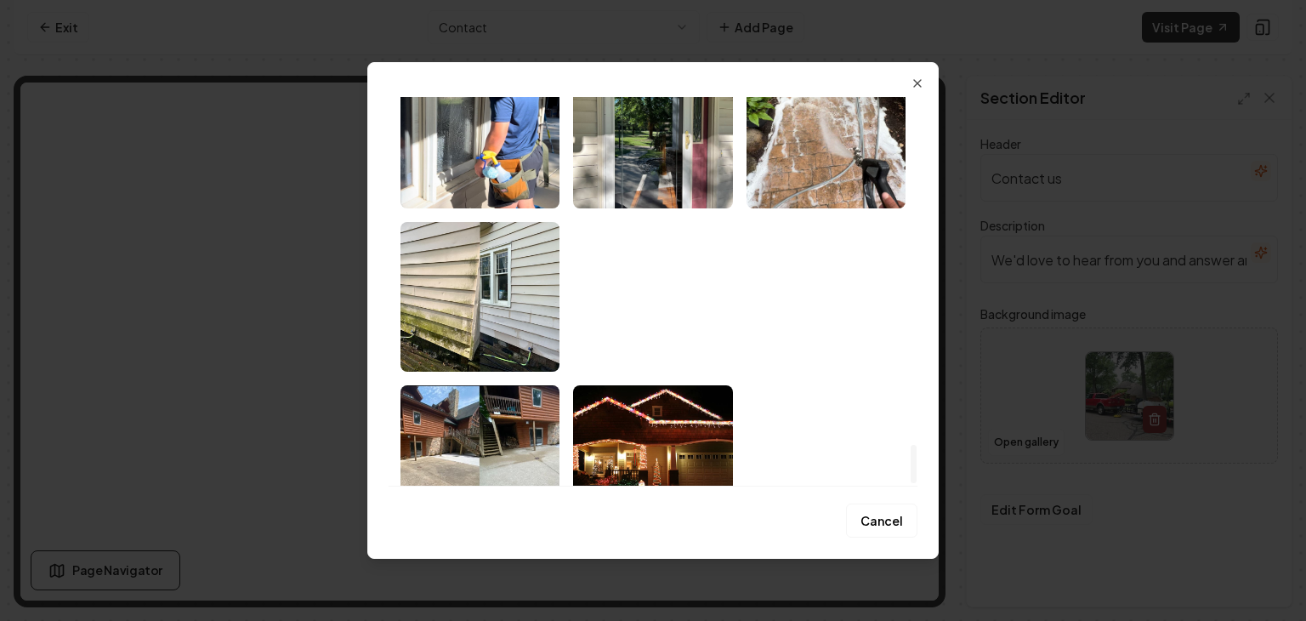
scroll to position [3577, 0]
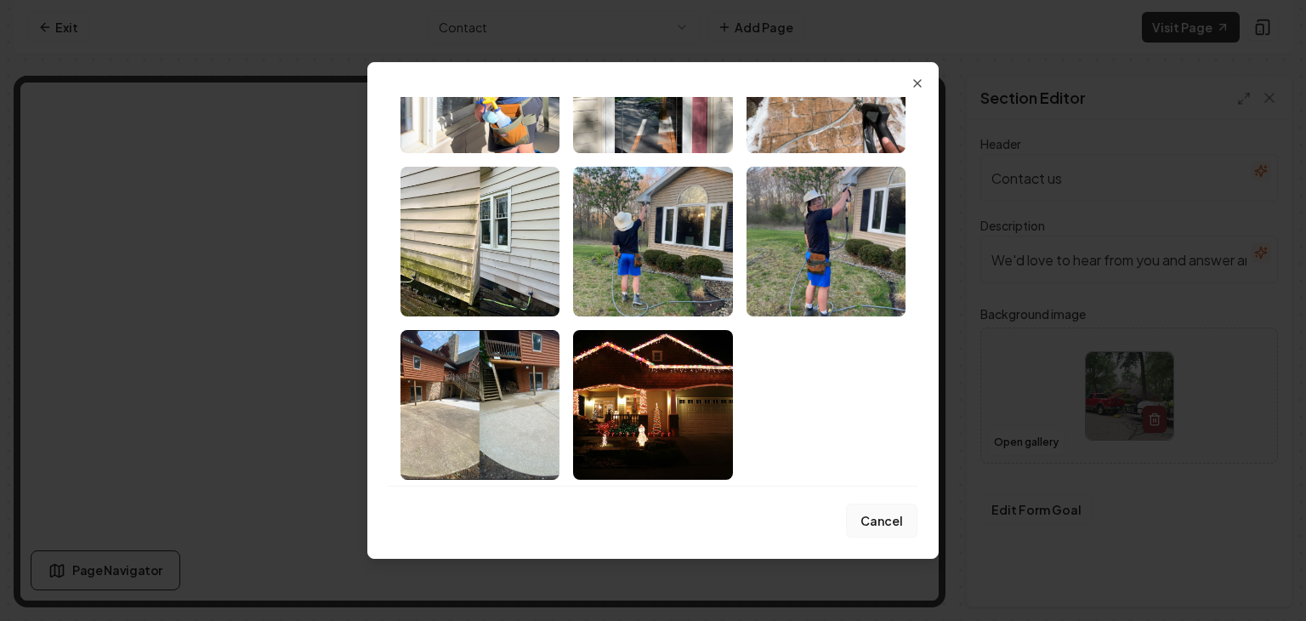
click at [894, 526] on button "Cancel" at bounding box center [881, 520] width 71 height 34
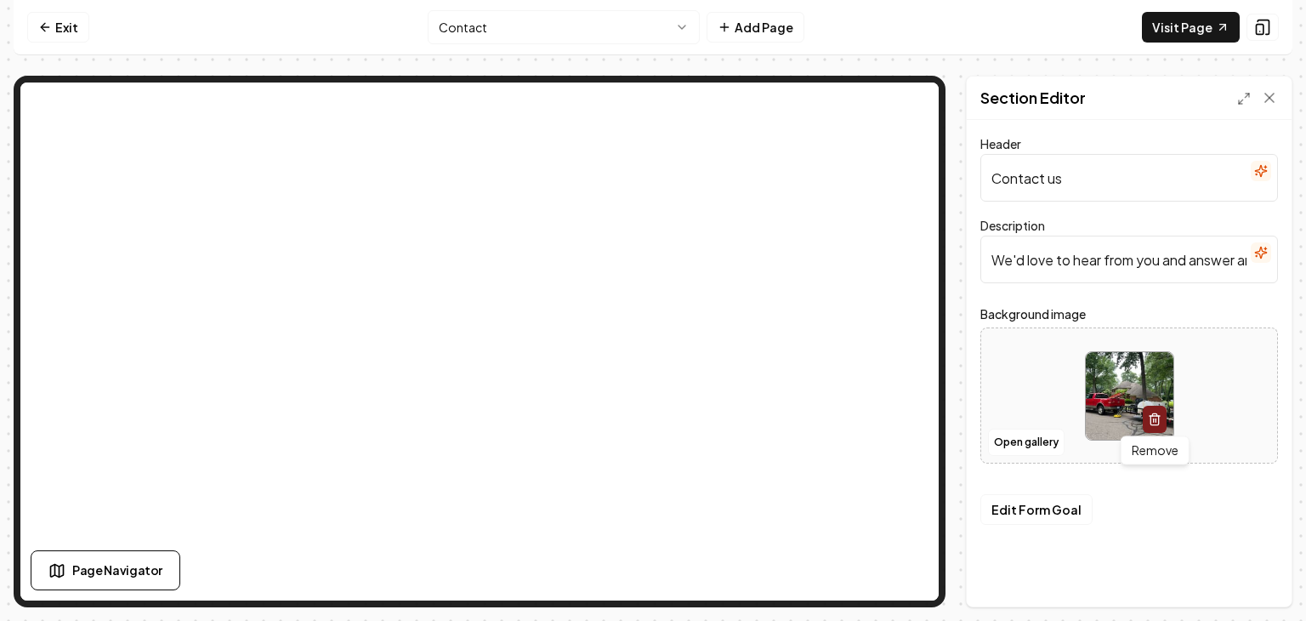
click at [1156, 421] on icon "button" at bounding box center [1155, 419] width 14 height 14
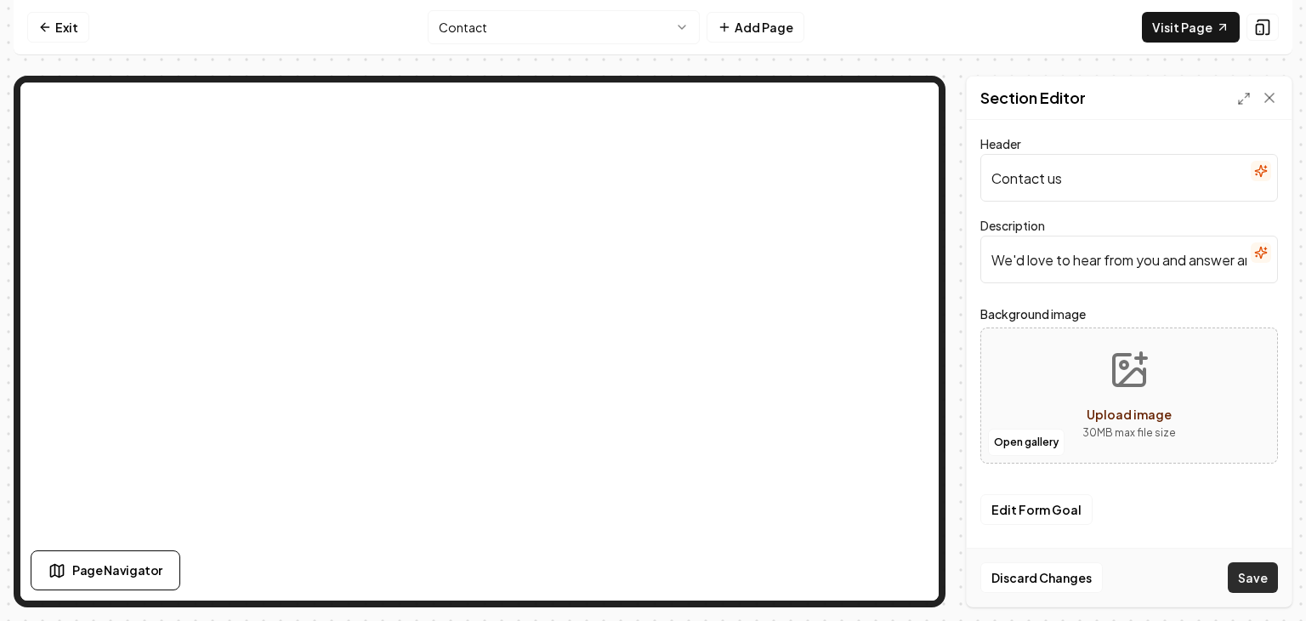
click at [1252, 563] on button "Save" at bounding box center [1253, 577] width 50 height 31
click at [1089, 190] on input "Contact us" at bounding box center [1129, 178] width 298 height 48
type input "C"
click at [1257, 570] on button "Save" at bounding box center [1253, 577] width 50 height 31
click at [1015, 185] on input "Get A Free Quote" at bounding box center [1129, 178] width 298 height 48
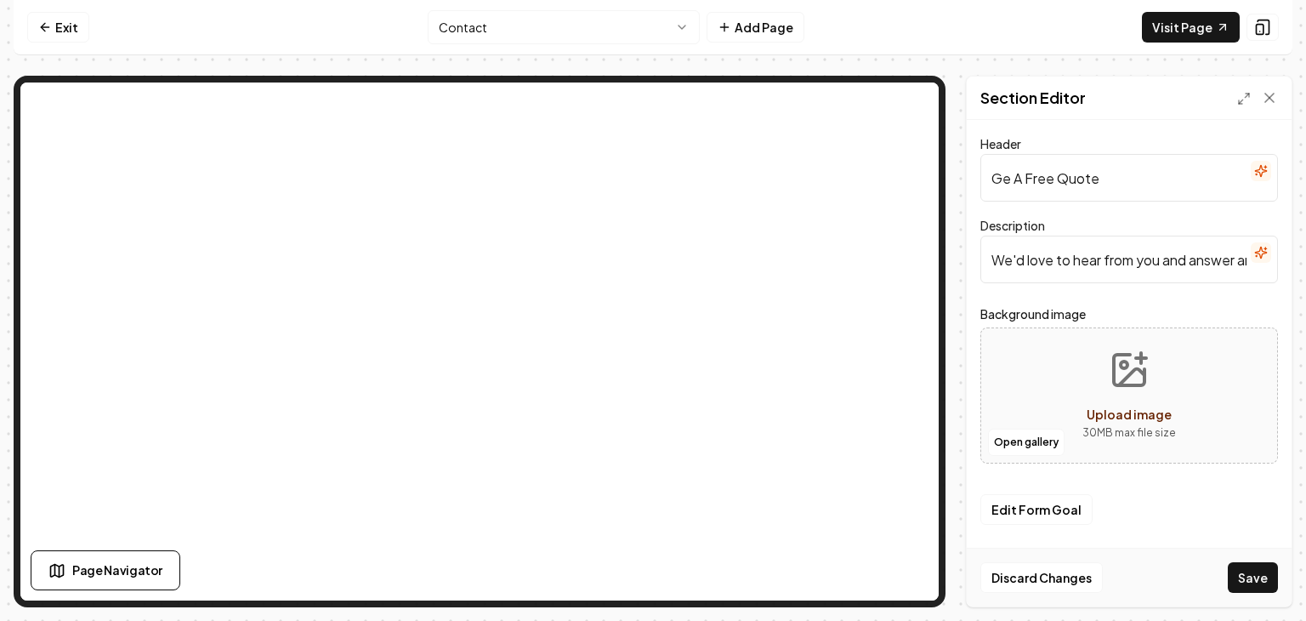
click at [1021, 186] on input "Ge A Free Quote" at bounding box center [1129, 178] width 298 height 48
type input "Free Quote"
click at [69, 23] on link "Exit" at bounding box center [58, 27] width 62 height 31
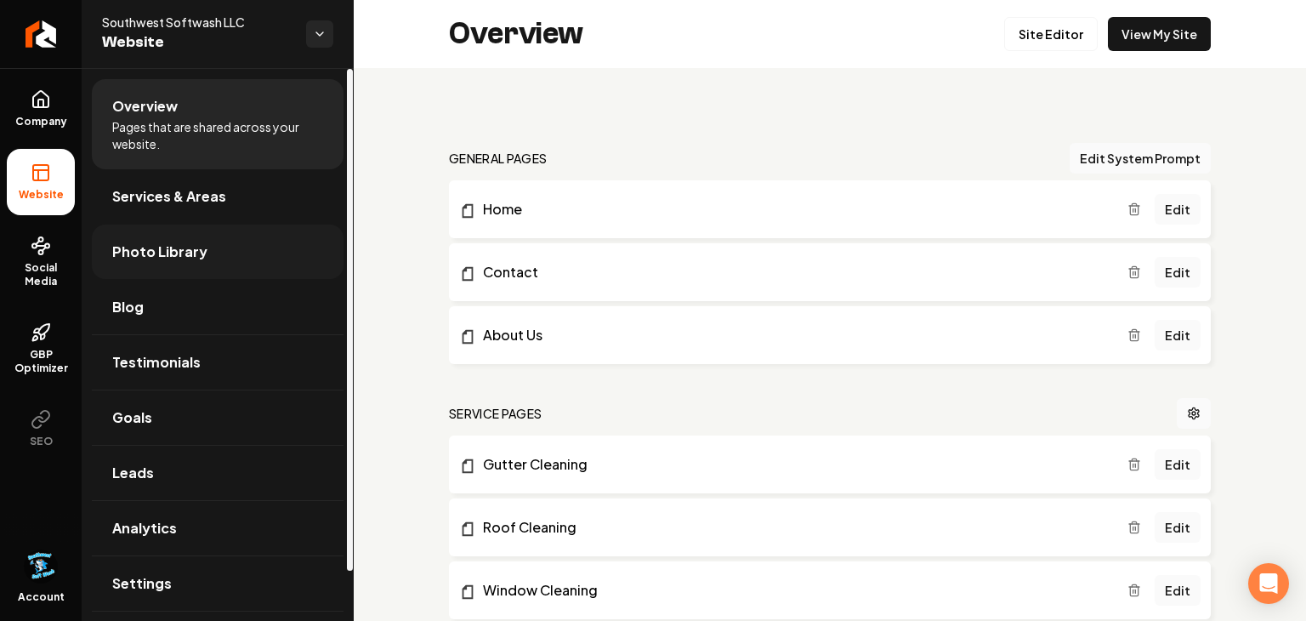
click at [127, 266] on link "Photo Library" at bounding box center [218, 252] width 252 height 54
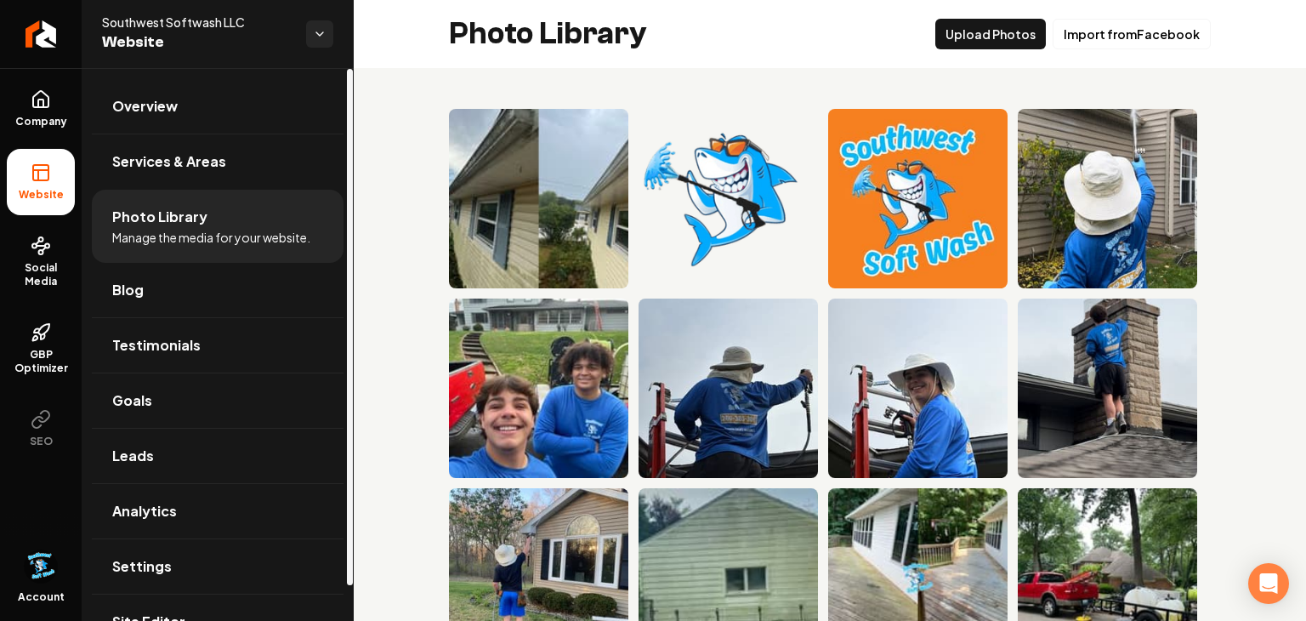
click at [127, 266] on link "Blog" at bounding box center [218, 290] width 252 height 54
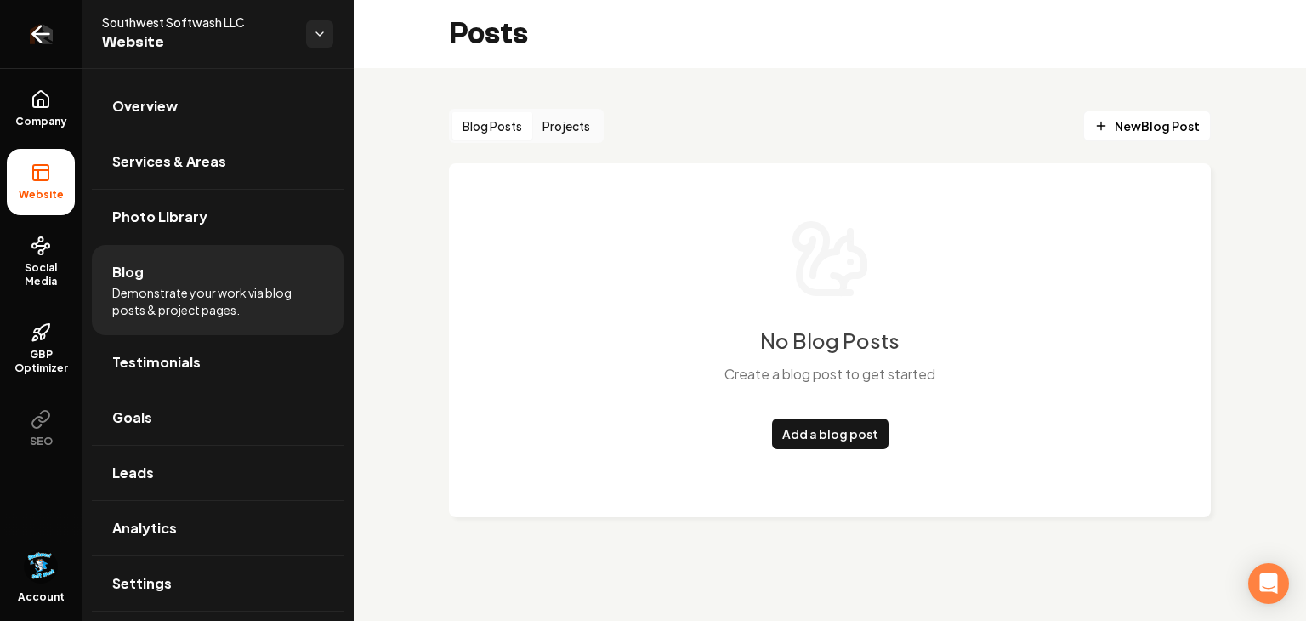
click at [34, 32] on icon "Return to dashboard" at bounding box center [37, 34] width 8 height 16
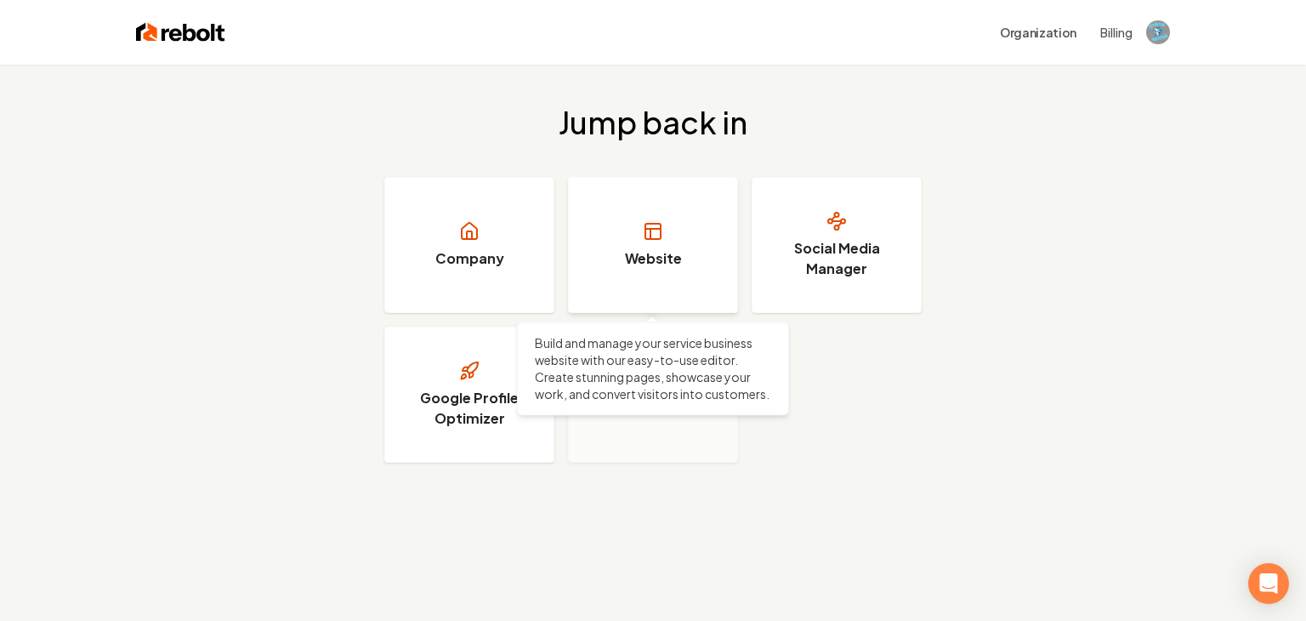
click at [615, 211] on link "Website" at bounding box center [653, 245] width 170 height 136
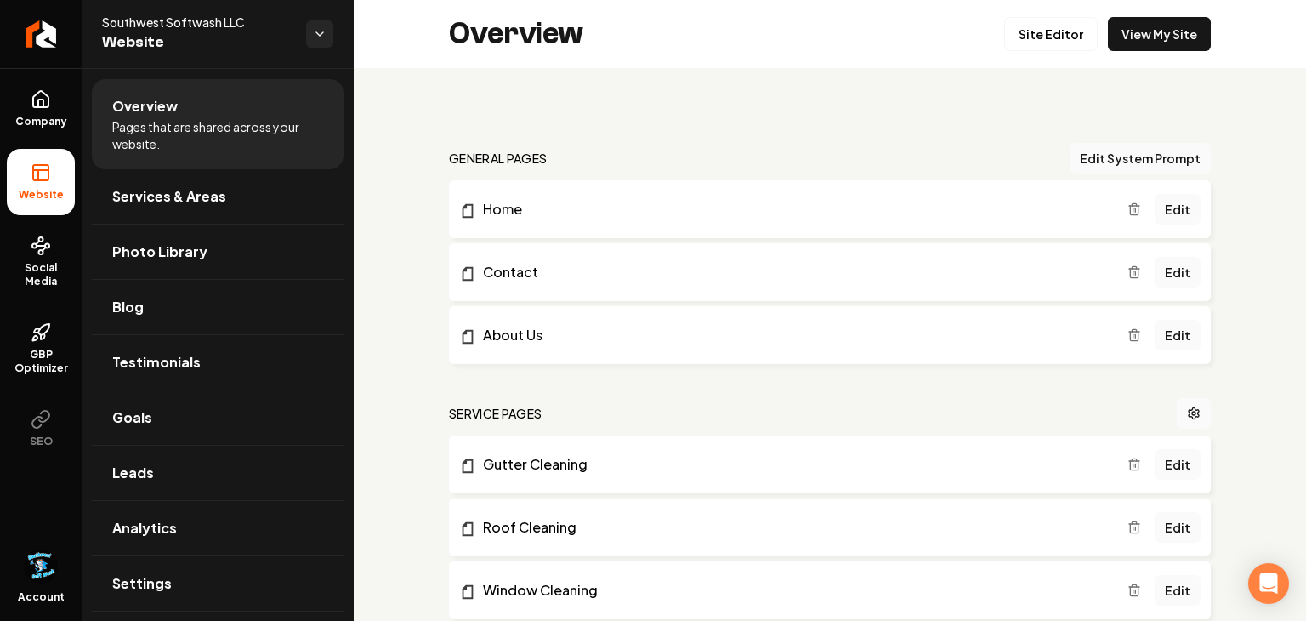
click at [650, 259] on li "Contact Edit" at bounding box center [830, 272] width 762 height 58
click at [1177, 269] on link "Edit" at bounding box center [1178, 272] width 46 height 31
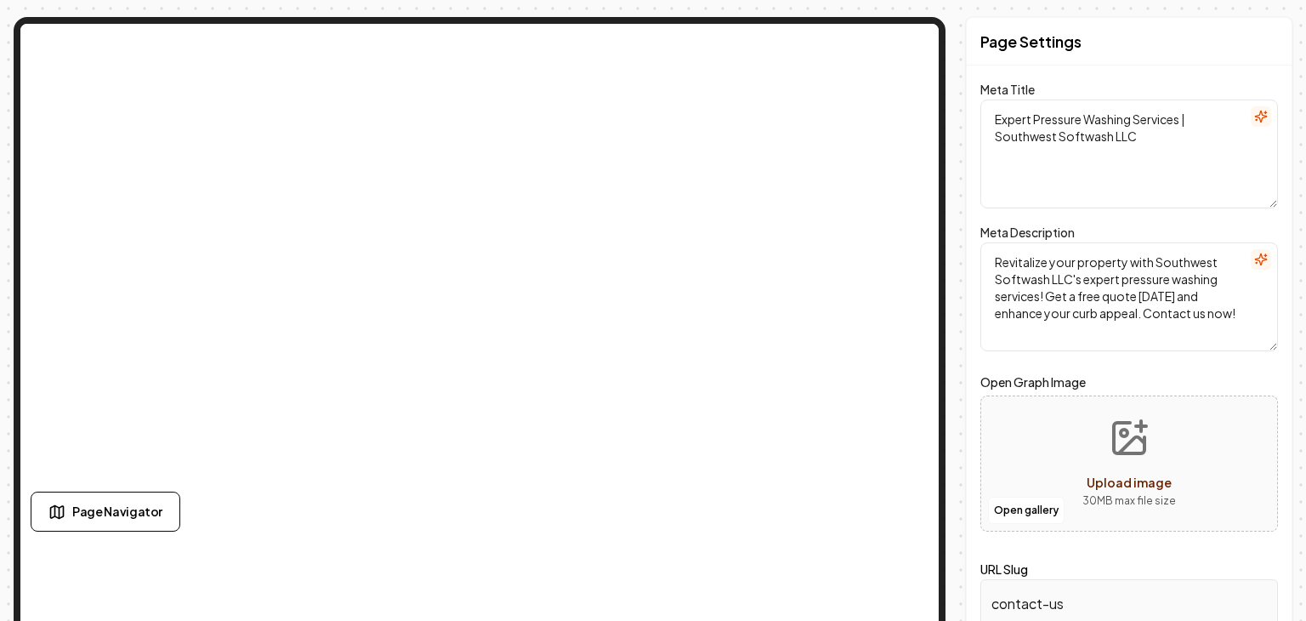
scroll to position [82, 0]
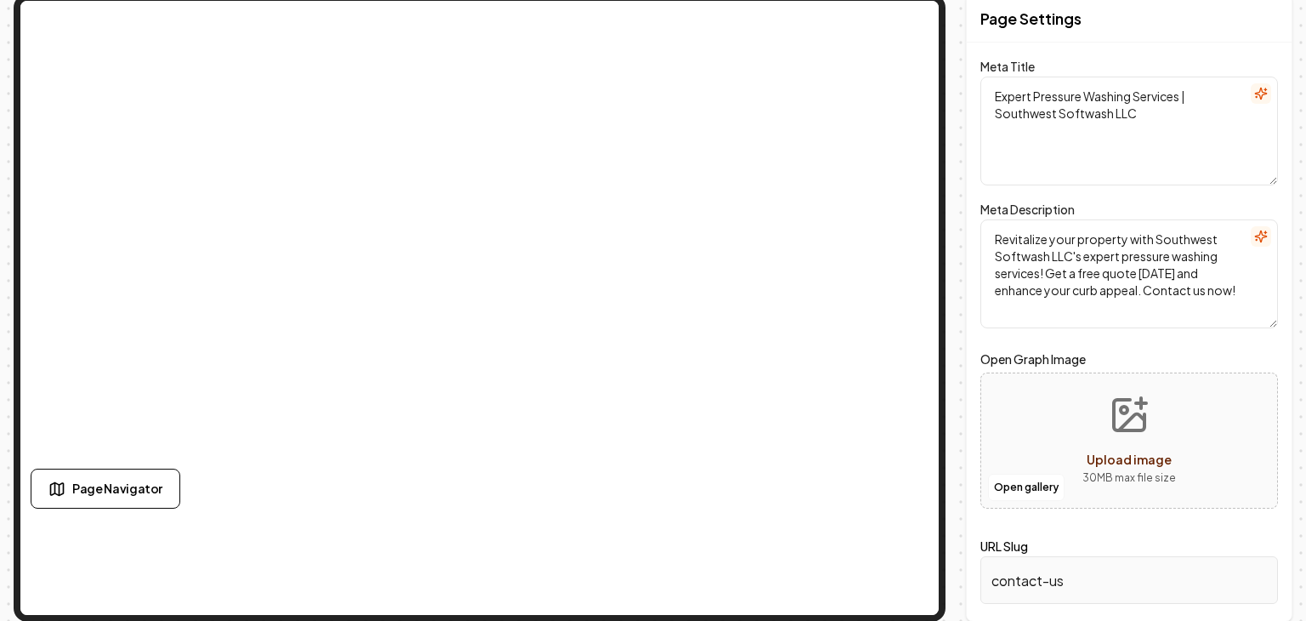
click at [1126, 488] on button "Upload image 30 MB max file size" at bounding box center [1129, 440] width 121 height 119
click at [1125, 424] on icon "Upload image" at bounding box center [1132, 422] width 26 height 16
type input "**********"
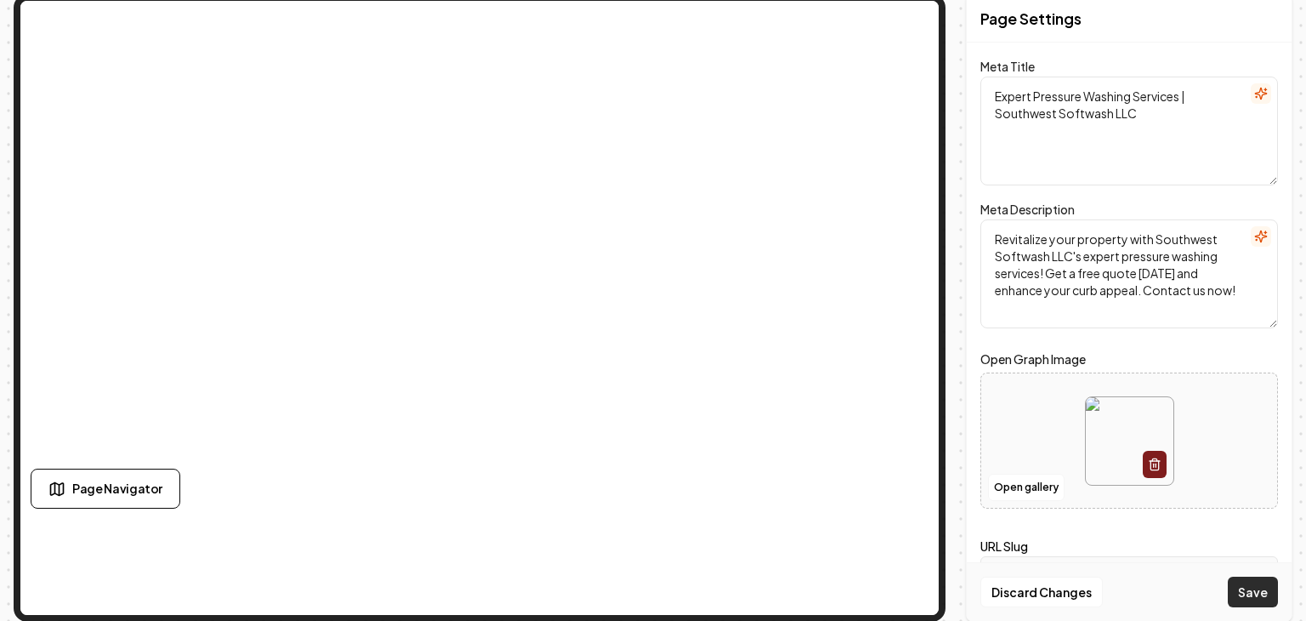
click at [1257, 597] on button "Save" at bounding box center [1253, 592] width 50 height 31
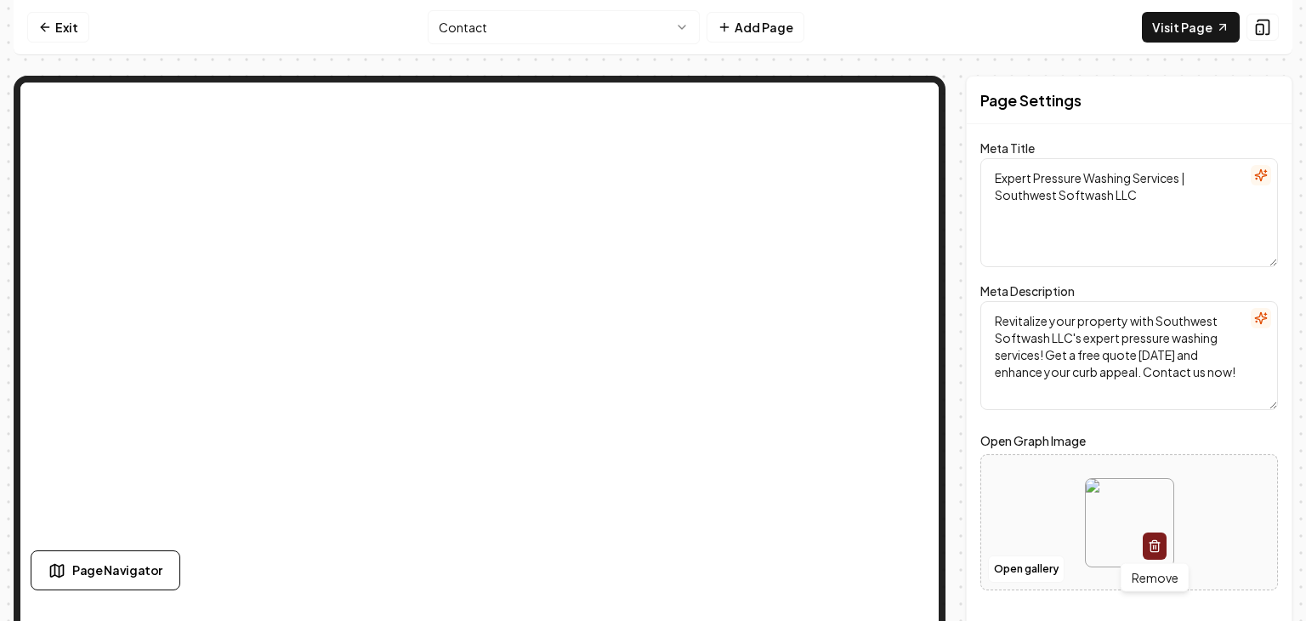
click at [1153, 548] on icon "button" at bounding box center [1155, 546] width 14 height 14
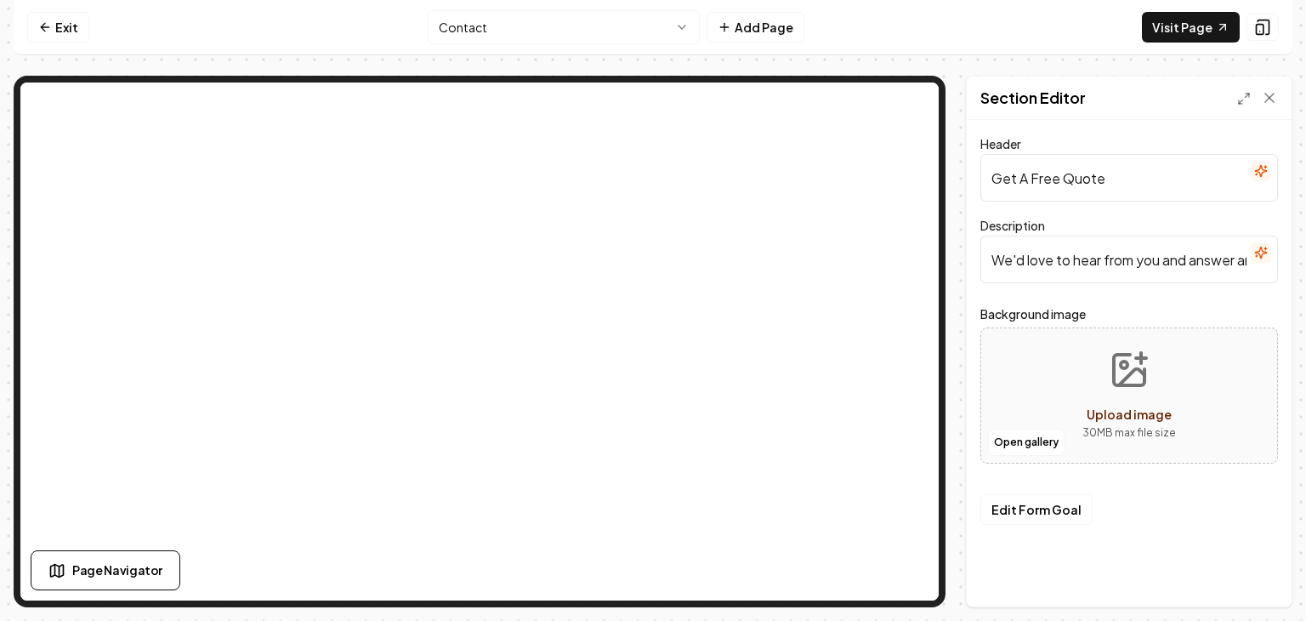
click at [1128, 387] on icon "Upload image" at bounding box center [1129, 370] width 41 height 41
type input "**********"
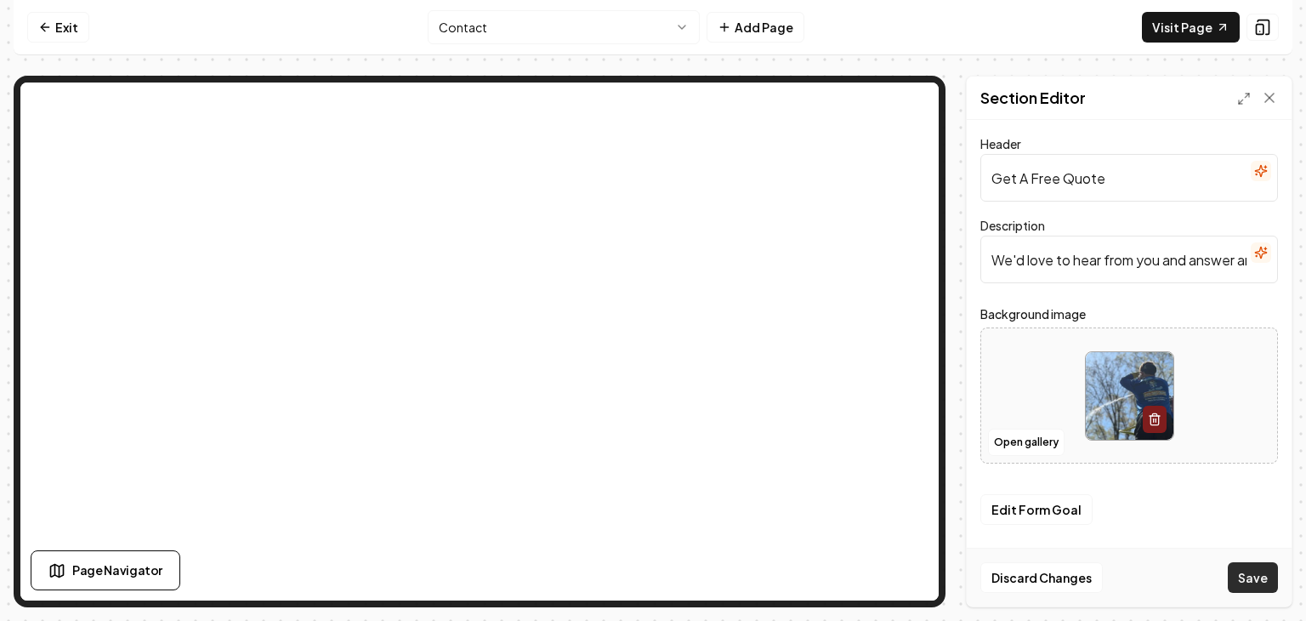
click at [1262, 583] on button "Save" at bounding box center [1253, 577] width 50 height 31
click at [378, 15] on nav "Exit Contact Add Page Visit Page" at bounding box center [653, 27] width 1279 height 55
click at [71, 44] on nav "Exit Contact Add Page Visit Page" at bounding box center [653, 27] width 1279 height 55
click at [78, 26] on link "Exit" at bounding box center [58, 27] width 62 height 31
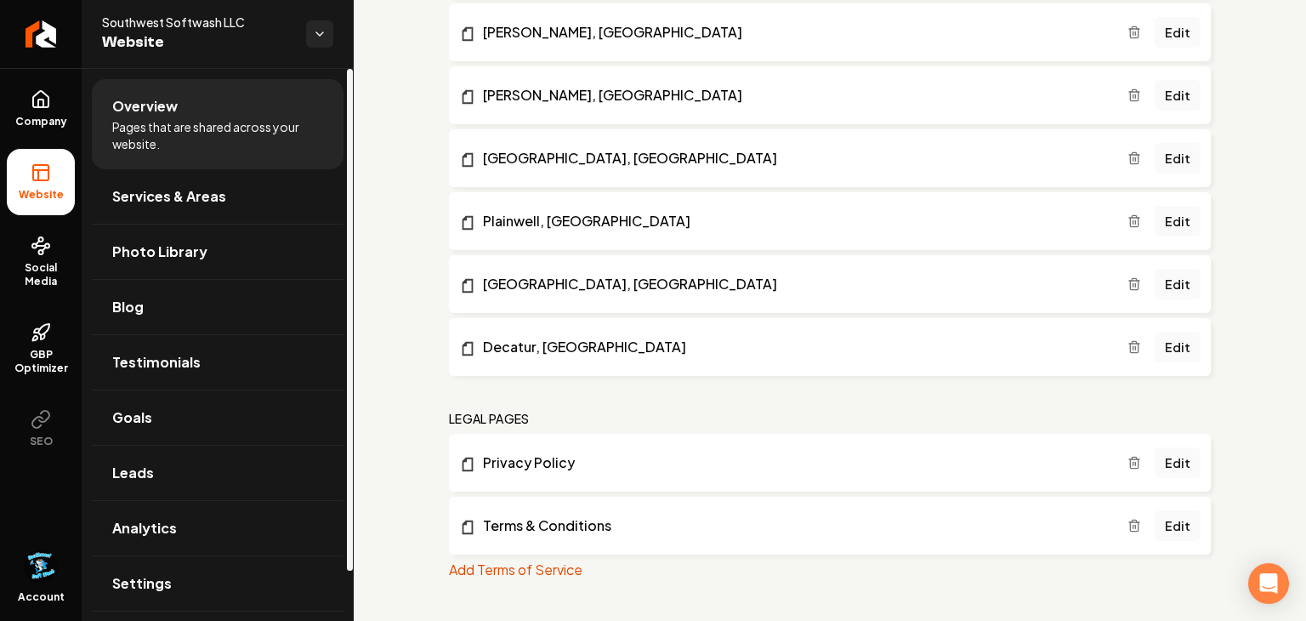
scroll to position [54, 0]
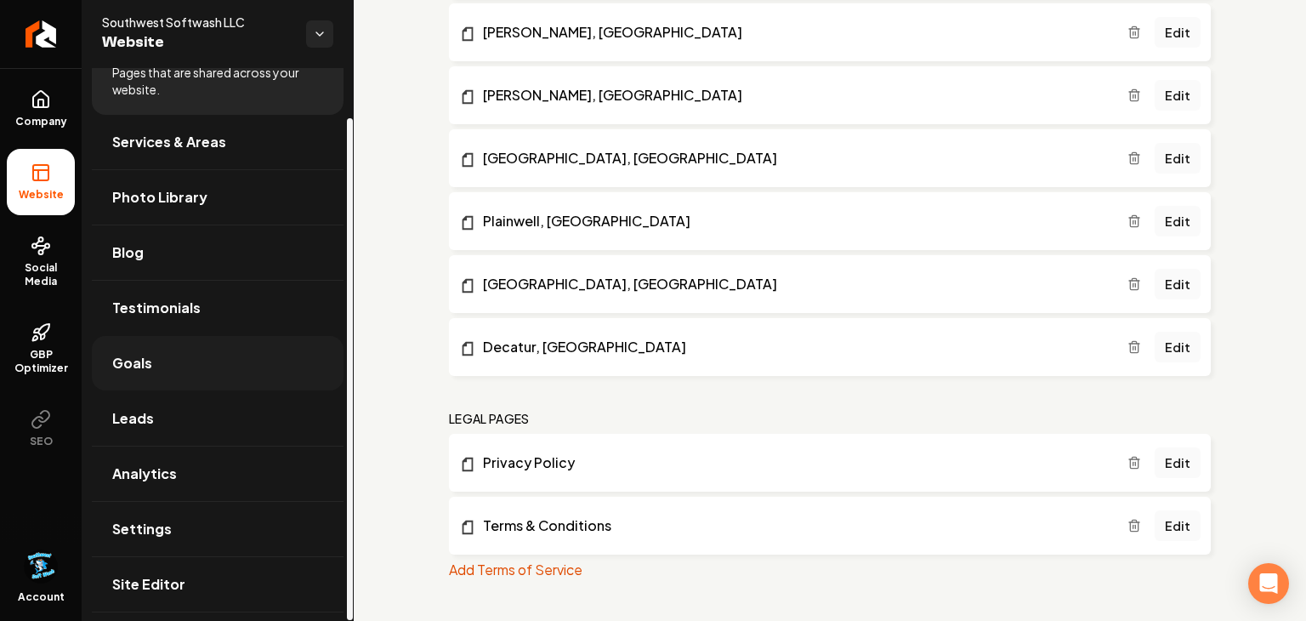
click at [262, 360] on link "Goals" at bounding box center [218, 363] width 252 height 54
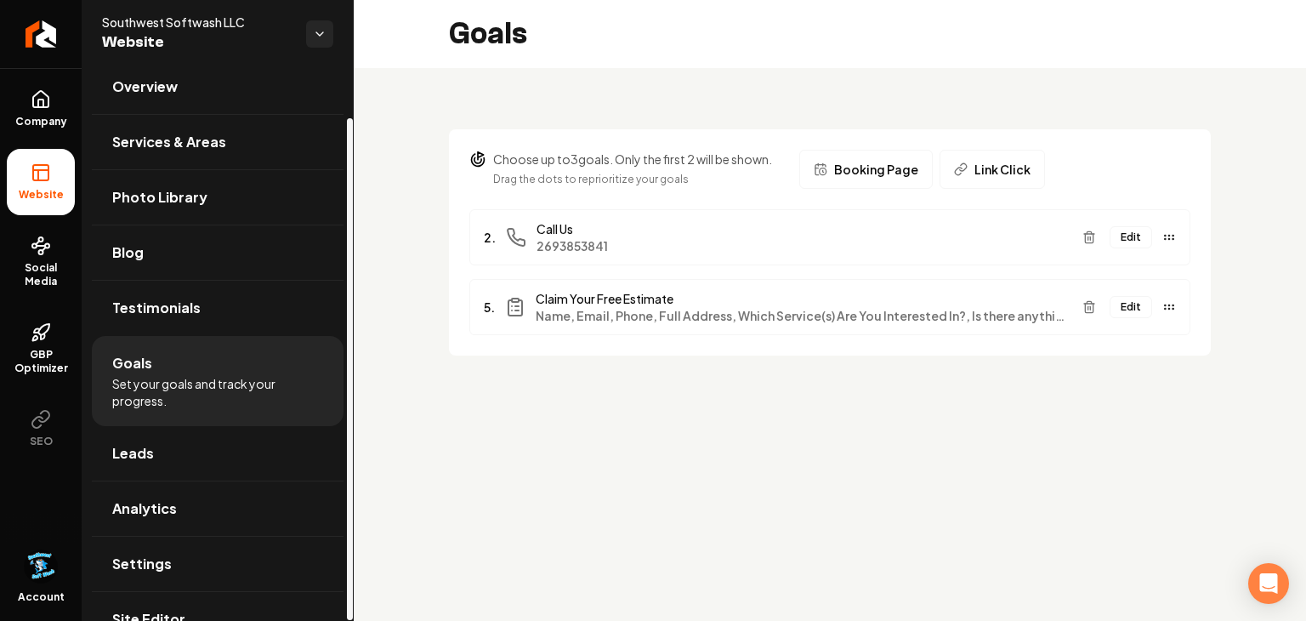
scroll to position [54, 0]
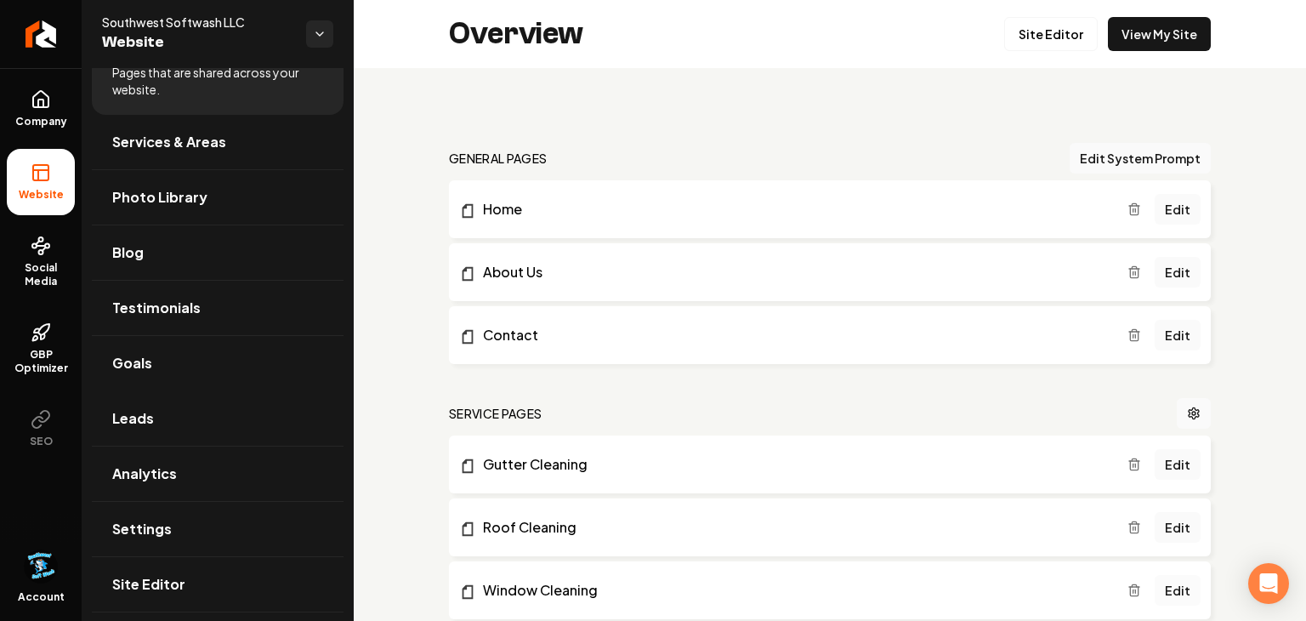
click at [1173, 586] on link "Edit" at bounding box center [1178, 590] width 46 height 31
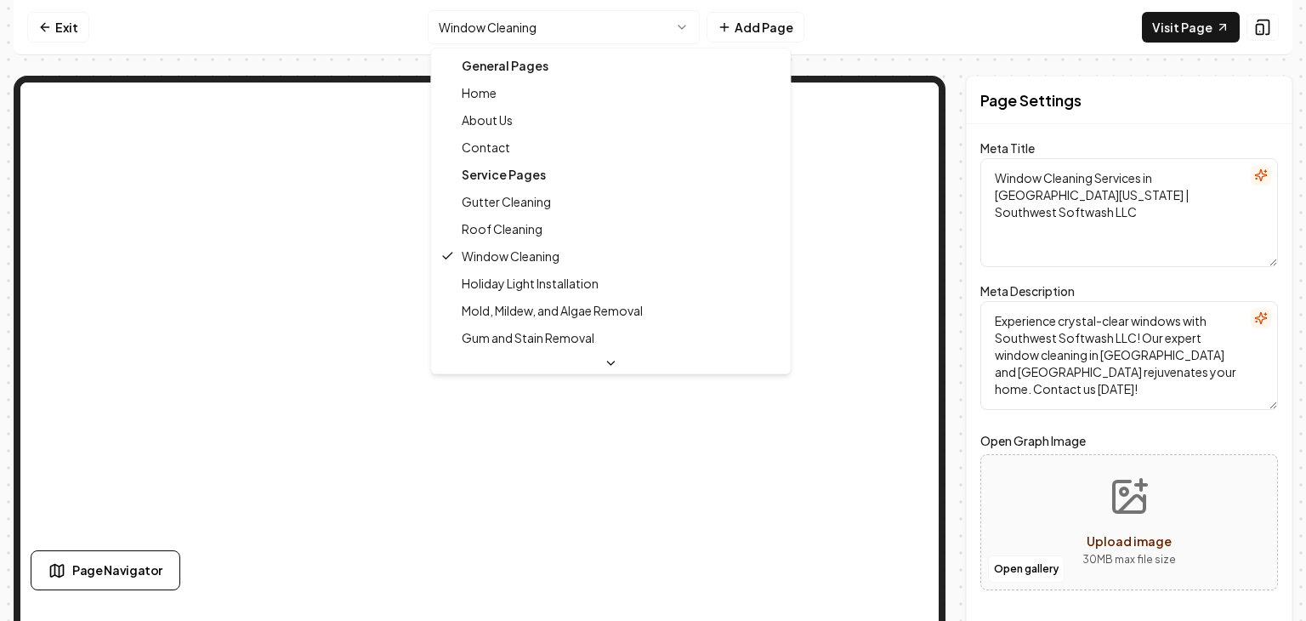
click at [543, 29] on html "Computer Required This feature is only available on a computer. Please switch t…" at bounding box center [653, 310] width 1306 height 621
click at [395, 44] on html "Computer Required This feature is only available on a computer. Please switch t…" at bounding box center [653, 310] width 1306 height 621
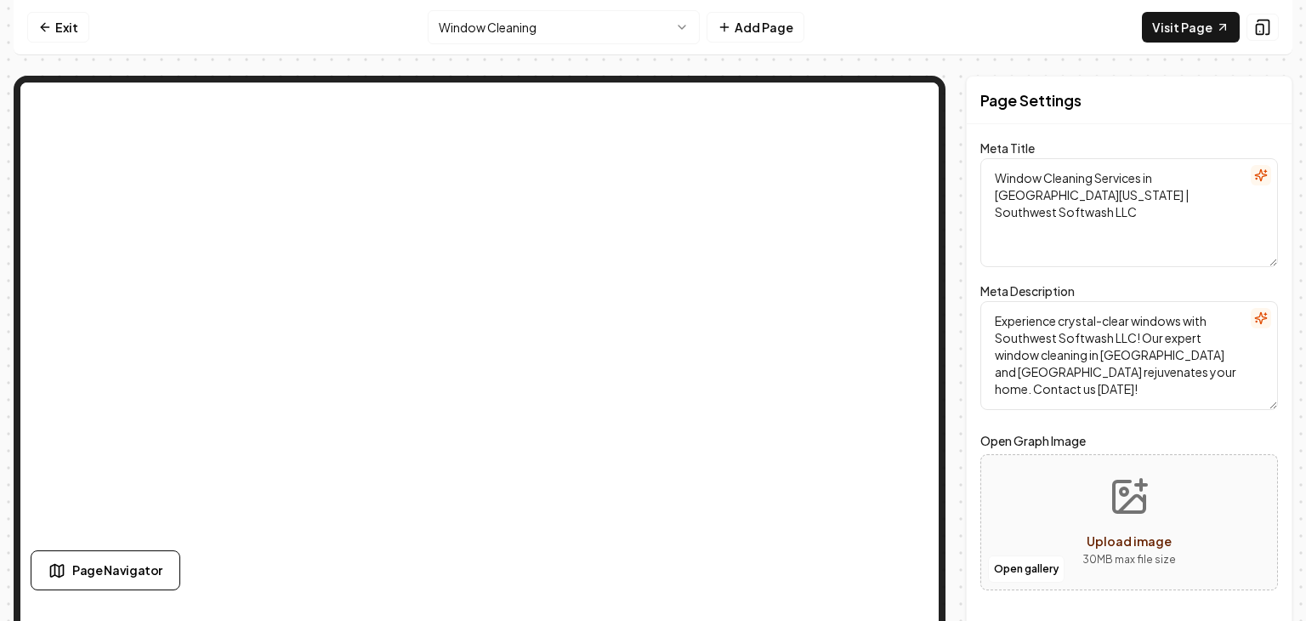
click at [22, 31] on nav "Exit Window Cleaning Add Page Visit Page" at bounding box center [653, 27] width 1279 height 55
click at [34, 28] on link "Exit" at bounding box center [58, 27] width 62 height 31
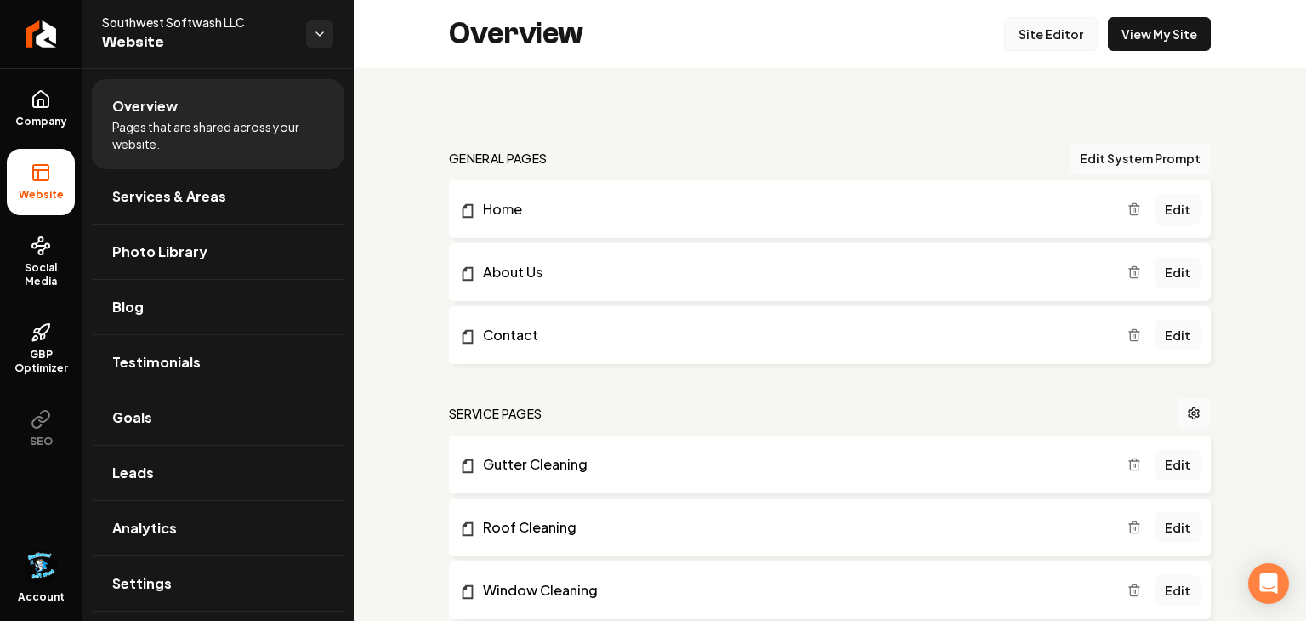
click at [1039, 36] on link "Site Editor" at bounding box center [1051, 34] width 94 height 34
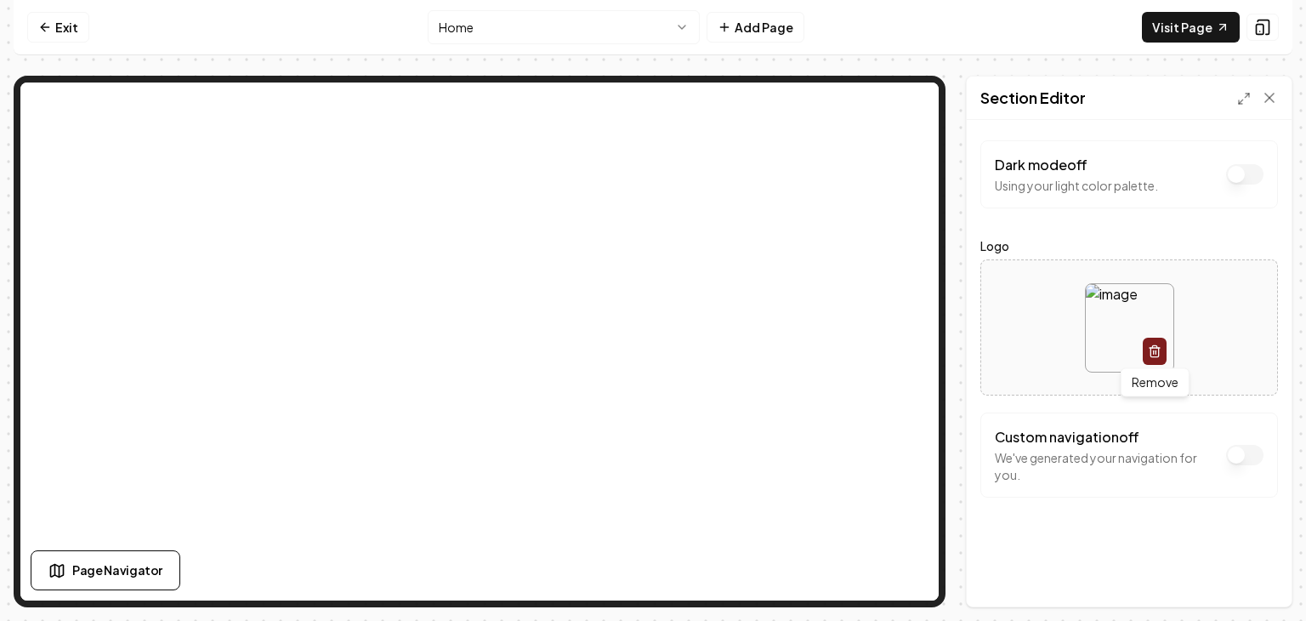
click at [1151, 351] on icon "button" at bounding box center [1155, 351] width 14 height 14
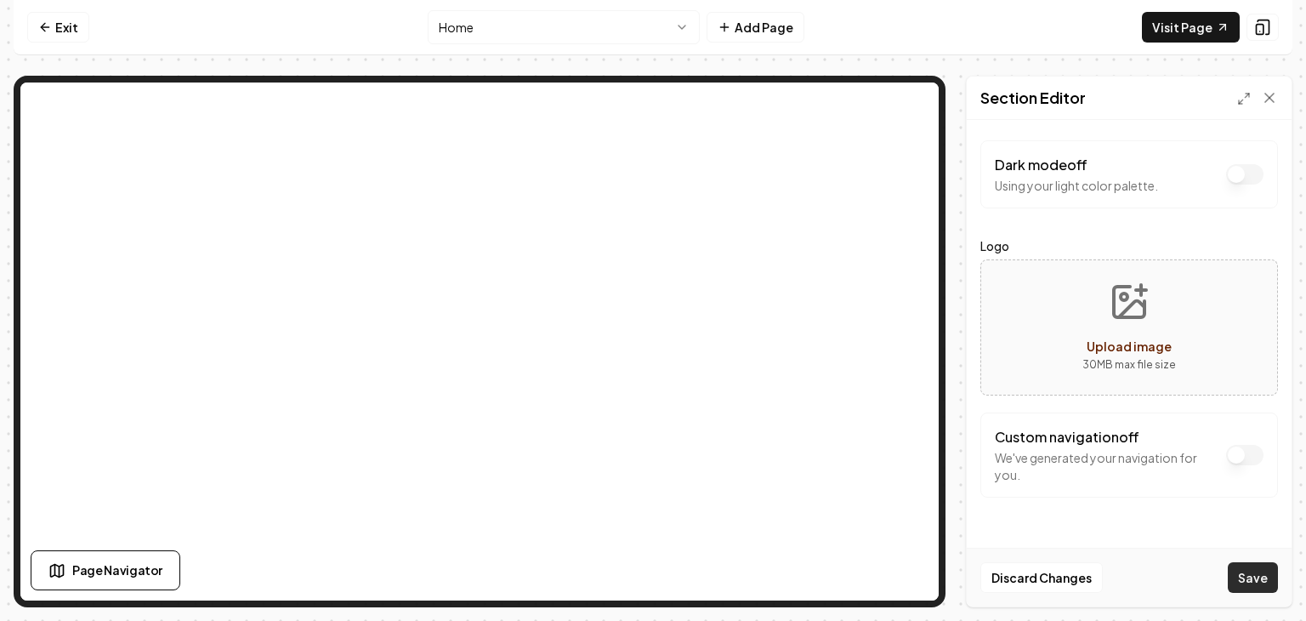
click at [1246, 572] on button "Save" at bounding box center [1253, 577] width 50 height 31
click at [1205, 31] on link "Visit Page" at bounding box center [1191, 27] width 98 height 31
click at [1134, 295] on icon "Upload image" at bounding box center [1129, 301] width 41 height 41
type input "**********"
click at [1249, 566] on button "Save" at bounding box center [1253, 577] width 50 height 31
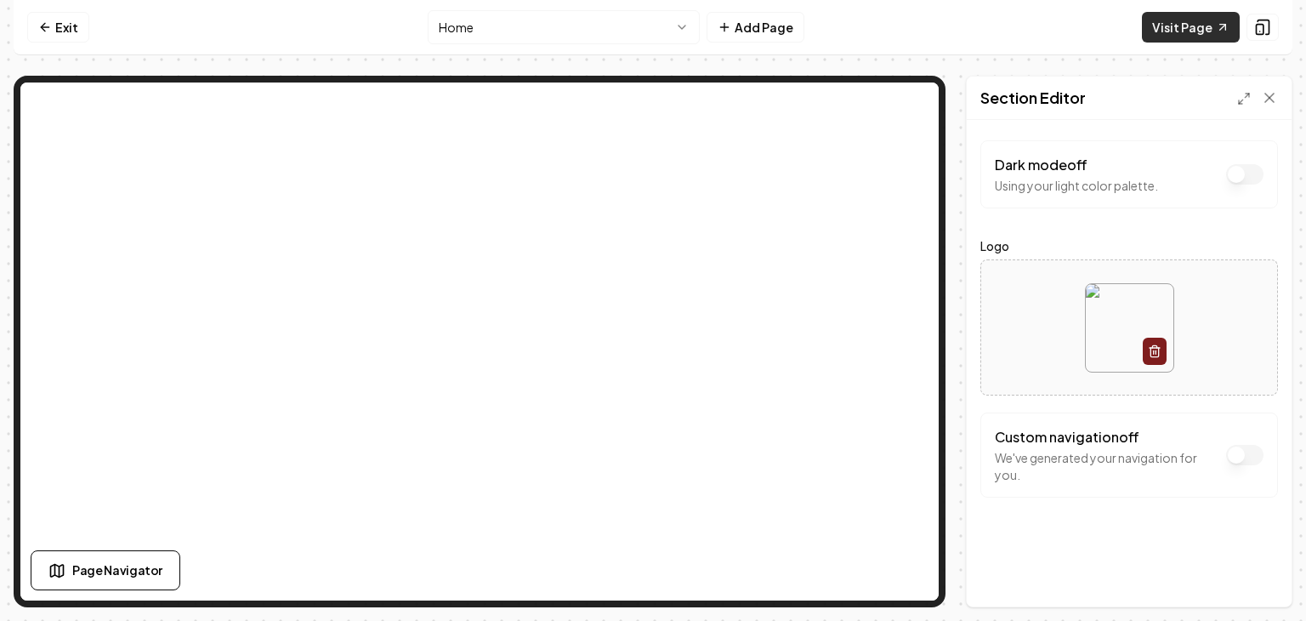
click at [1176, 20] on link "Visit Page" at bounding box center [1191, 27] width 98 height 31
click at [1150, 357] on button "button" at bounding box center [1155, 351] width 24 height 27
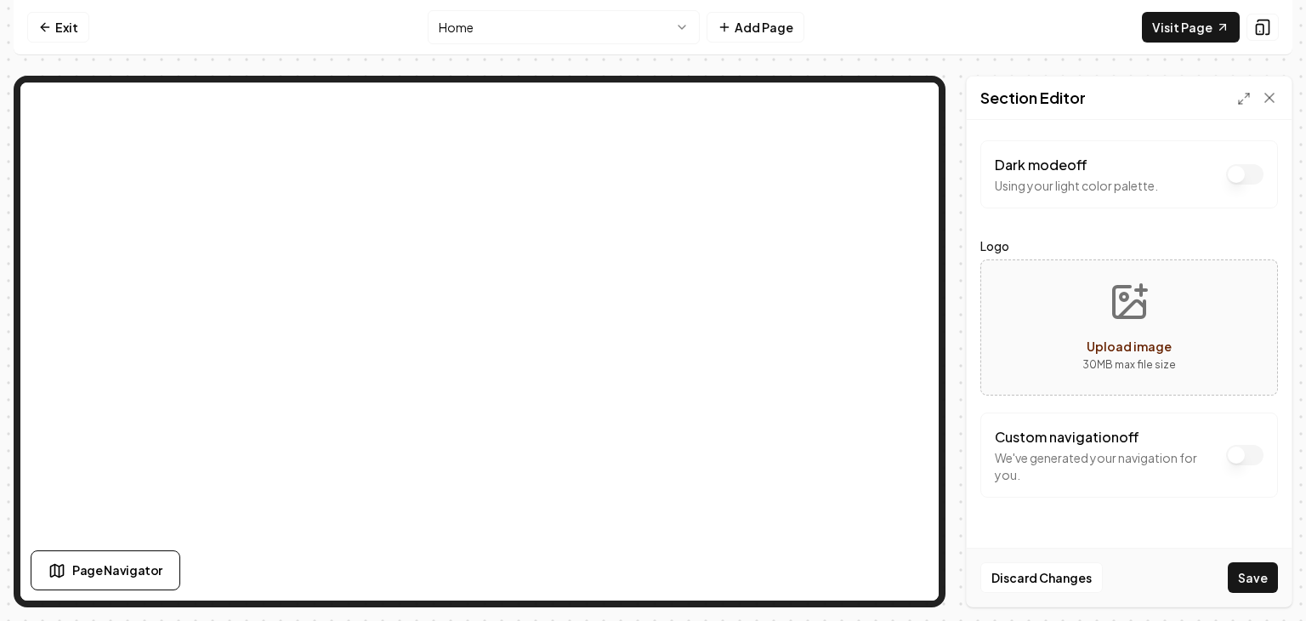
click at [1120, 356] on p "30 MB max file size" at bounding box center [1130, 364] width 94 height 17
type input "**********"
click at [1015, 527] on div "Dark mode off Using your light color palette. Logo Loading... Uploading... 30 M…" at bounding box center [1129, 363] width 325 height 486
click at [1258, 578] on button "Save" at bounding box center [1253, 577] width 50 height 31
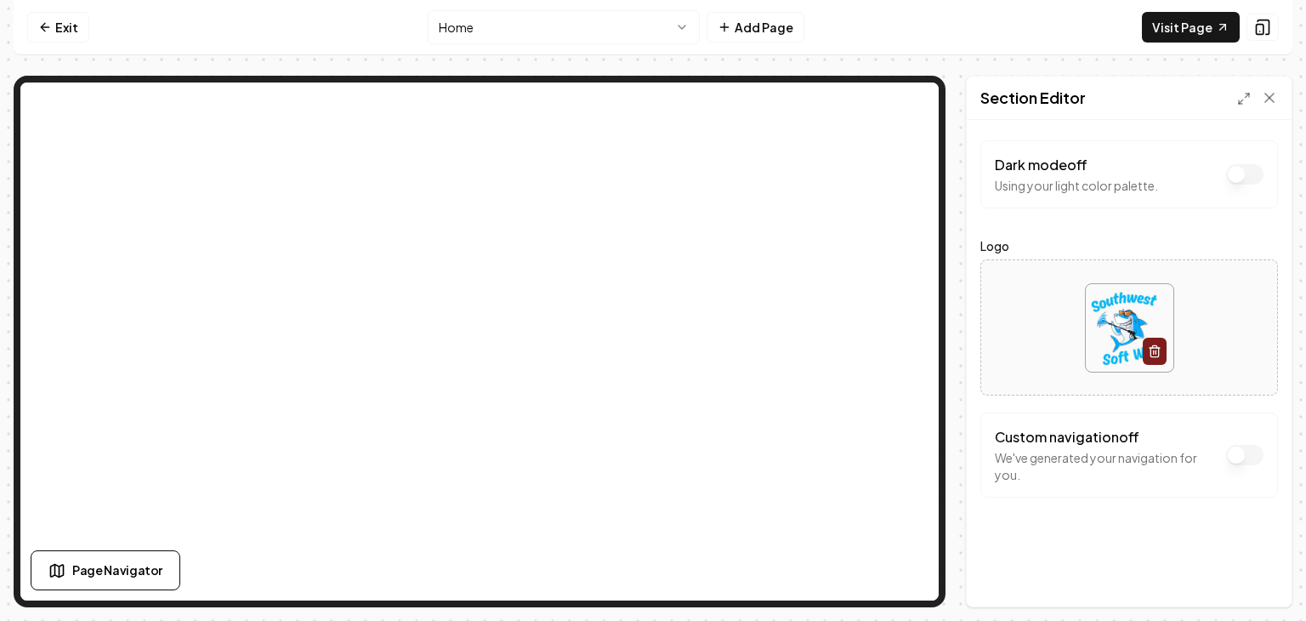
click at [1245, 185] on button "Dark mode off" at bounding box center [1244, 174] width 37 height 20
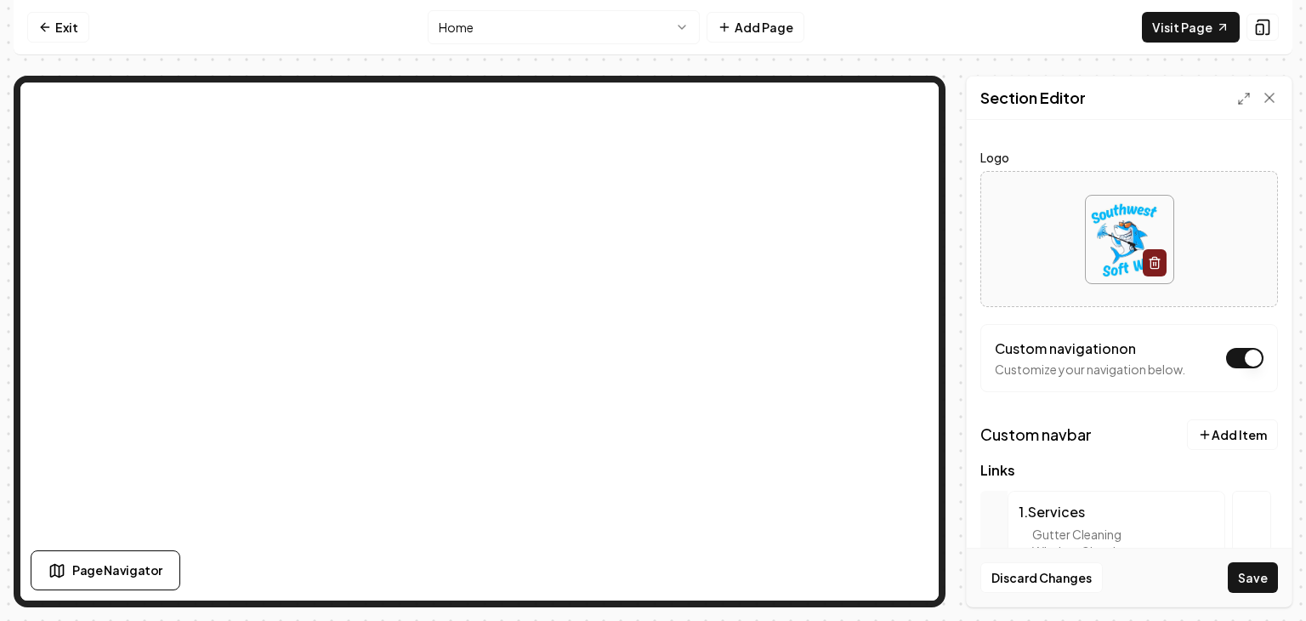
scroll to position [75, 0]
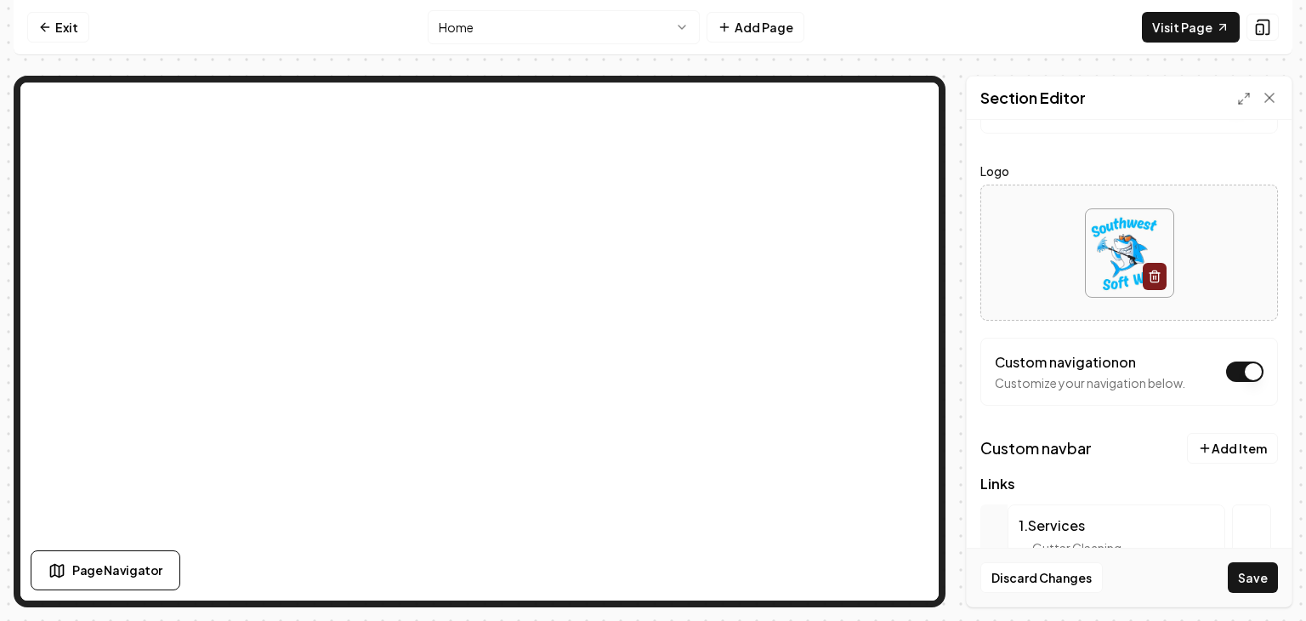
click at [1243, 110] on button "Dark mode off" at bounding box center [1244, 99] width 37 height 20
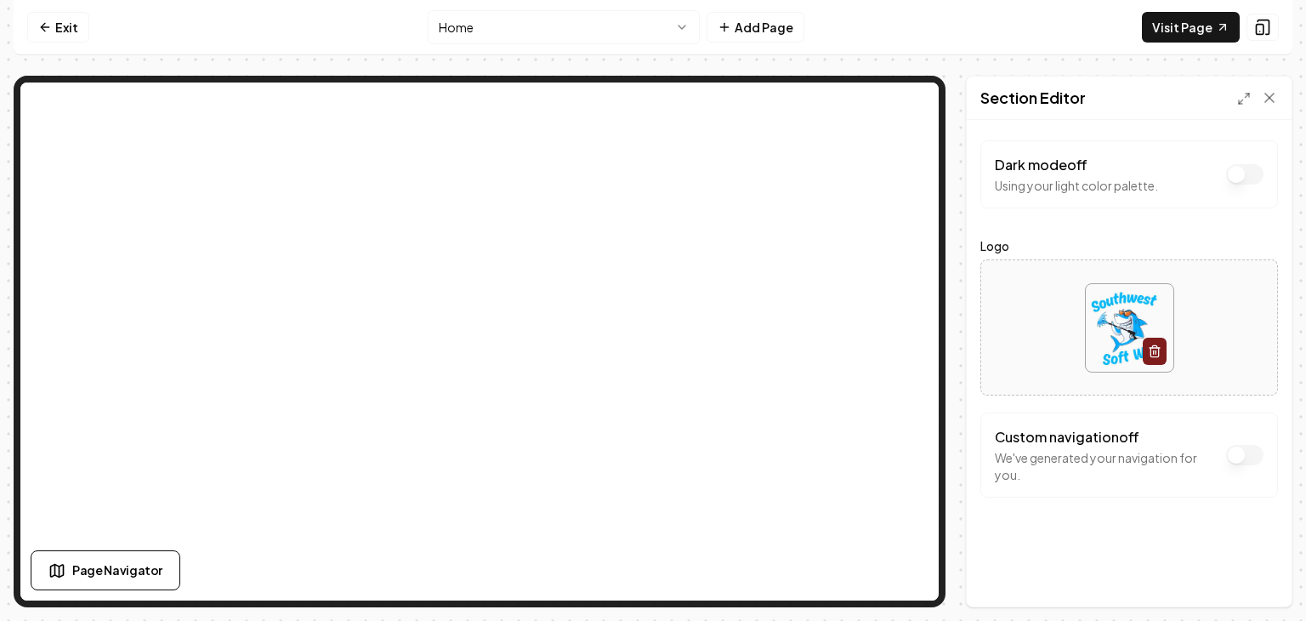
scroll to position [0, 0]
click at [1232, 165] on button "Dark mode off" at bounding box center [1244, 174] width 37 height 20
click at [1232, 170] on button "Dark mode on" at bounding box center [1244, 174] width 37 height 20
click at [1266, 99] on icon at bounding box center [1269, 97] width 17 height 17
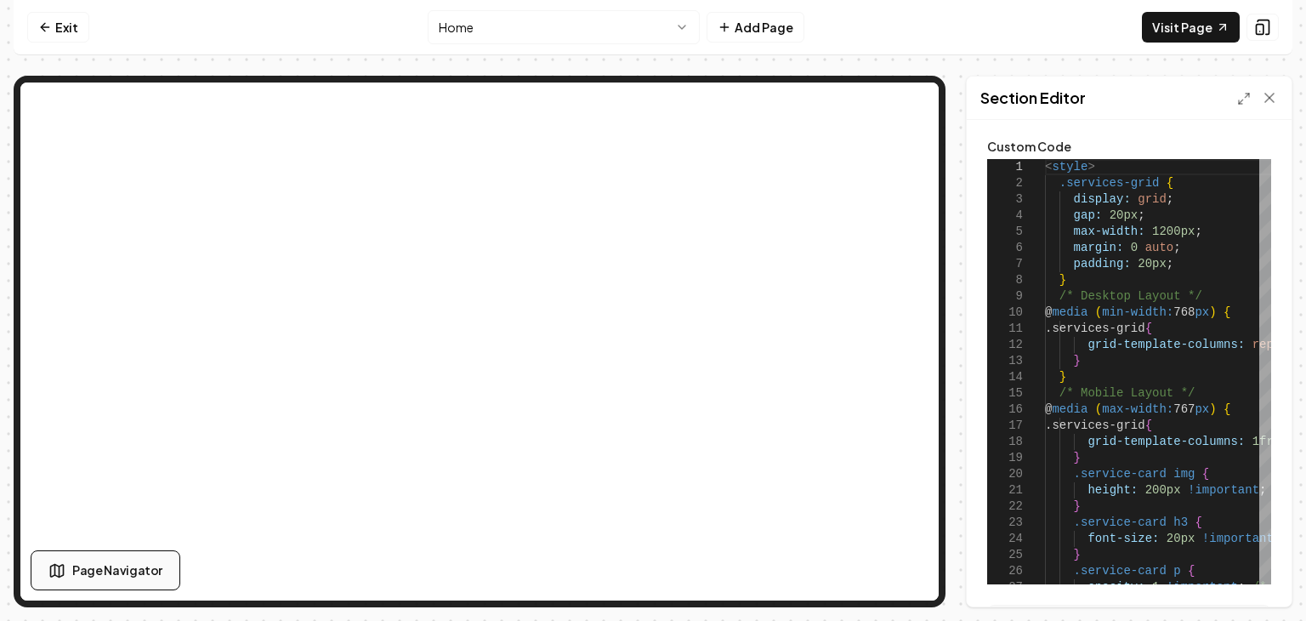
click at [147, 566] on span "Page Navigator" at bounding box center [117, 570] width 90 height 18
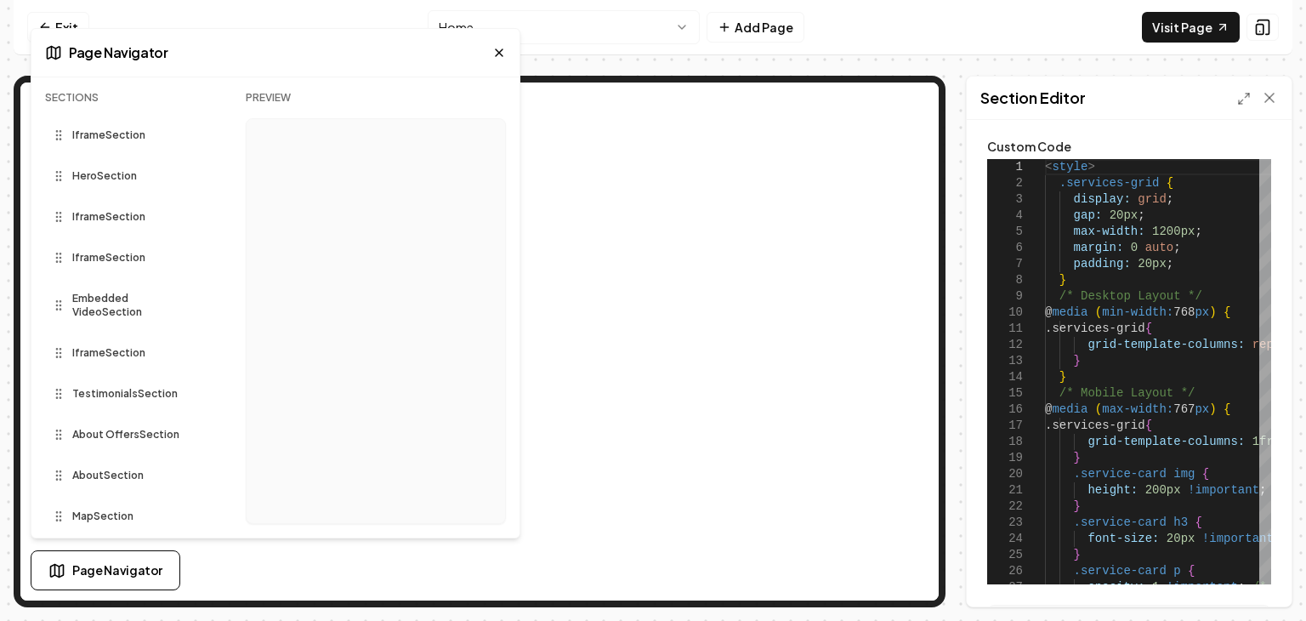
click at [131, 179] on span "Hero Section" at bounding box center [104, 176] width 65 height 14
click at [93, 254] on span "Iframe Section" at bounding box center [108, 258] width 73 height 14
click at [493, 53] on icon at bounding box center [499, 53] width 14 height 14
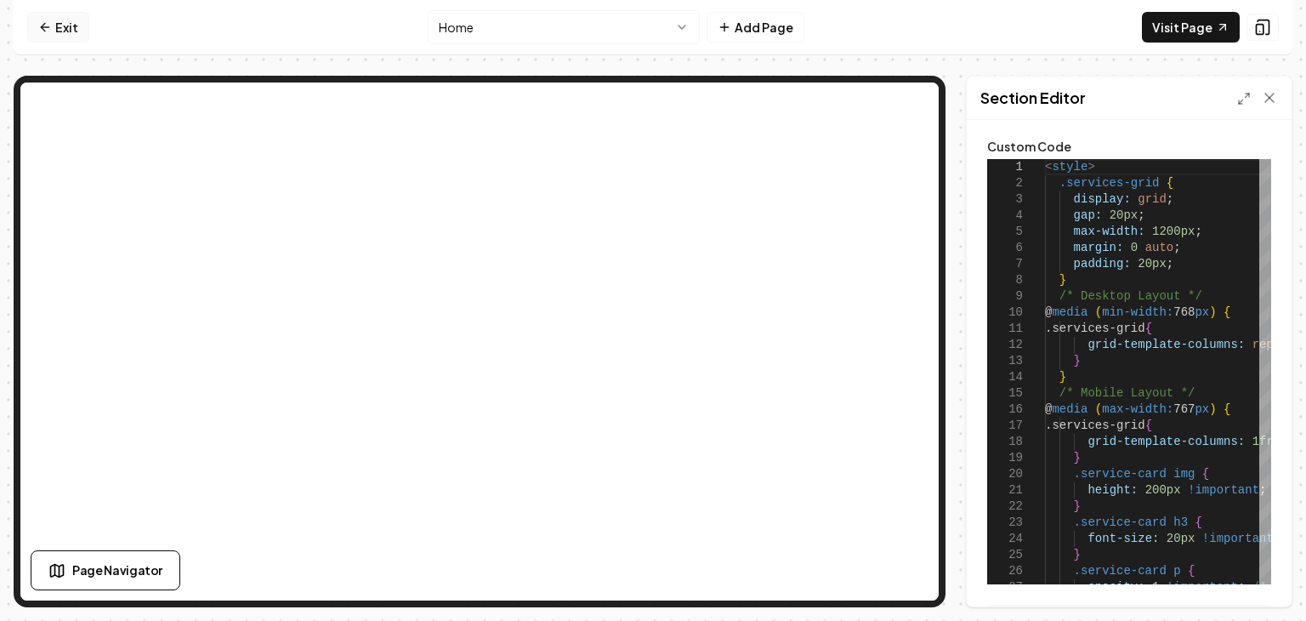
click at [66, 33] on link "Exit" at bounding box center [58, 27] width 62 height 31
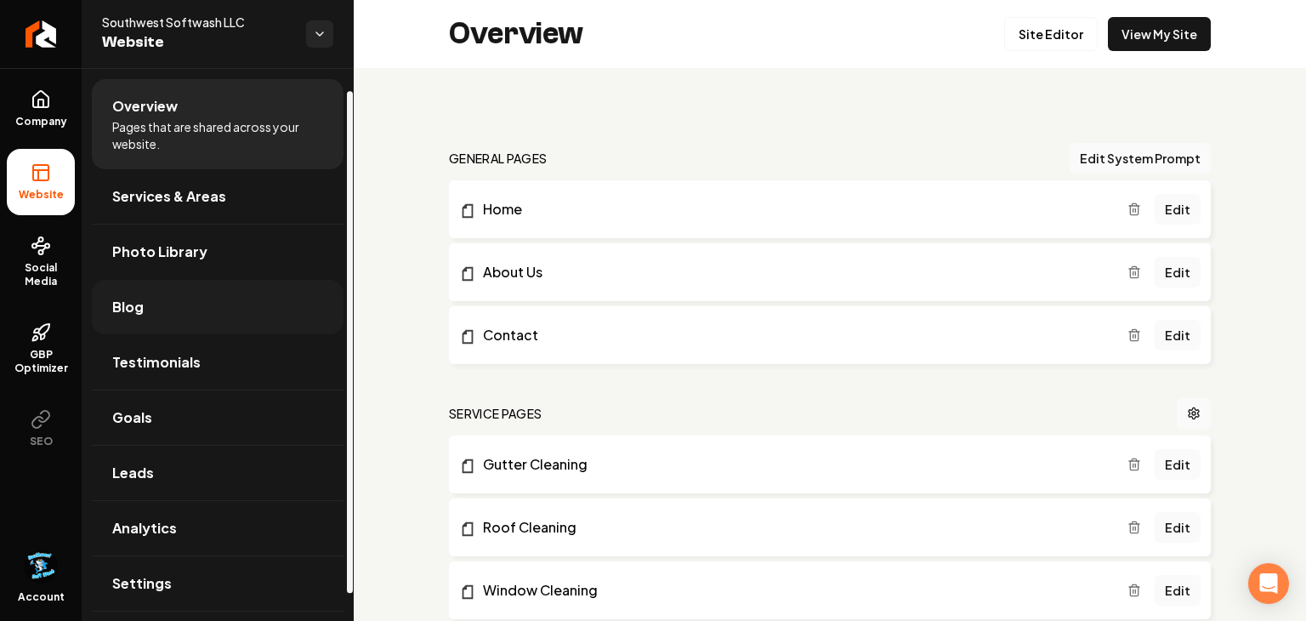
scroll to position [26, 0]
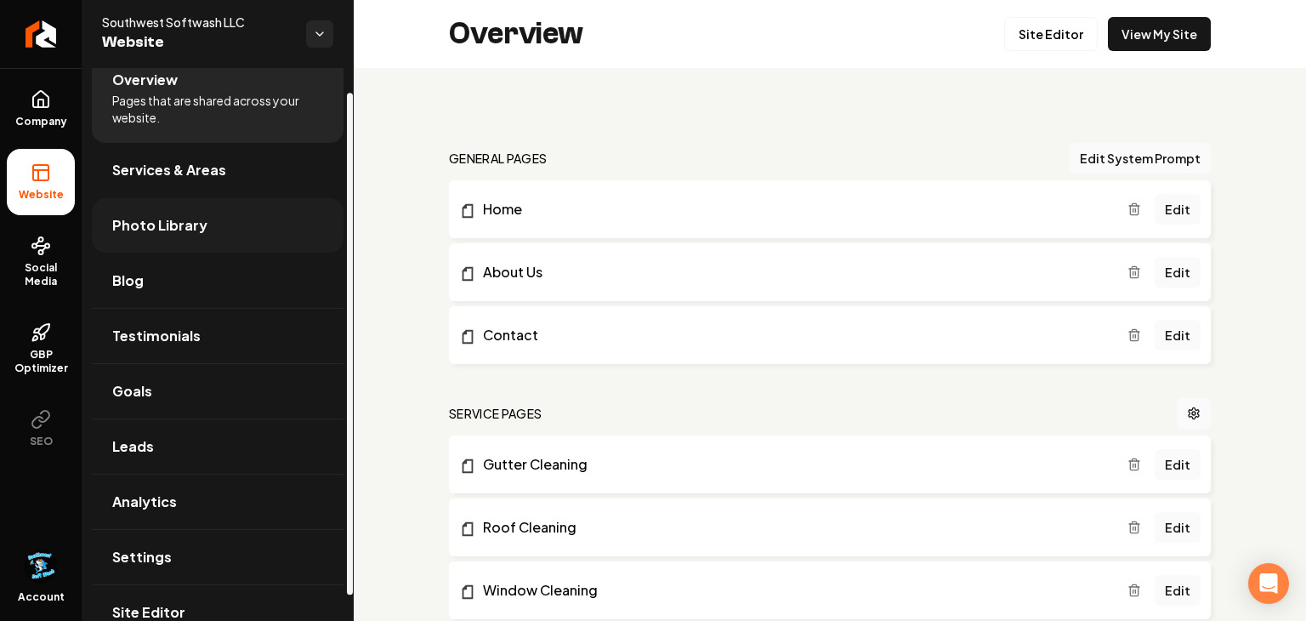
click at [178, 240] on link "Photo Library" at bounding box center [218, 225] width 252 height 54
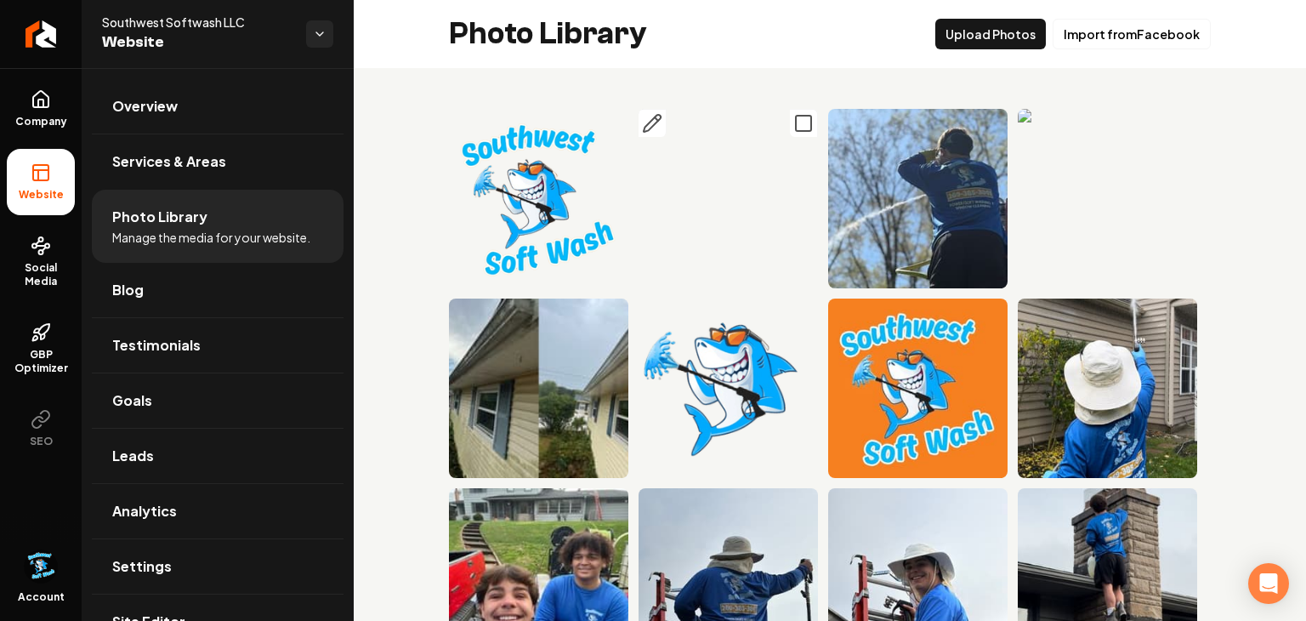
click at [799, 125] on icon "Main content area" at bounding box center [803, 123] width 20 height 20
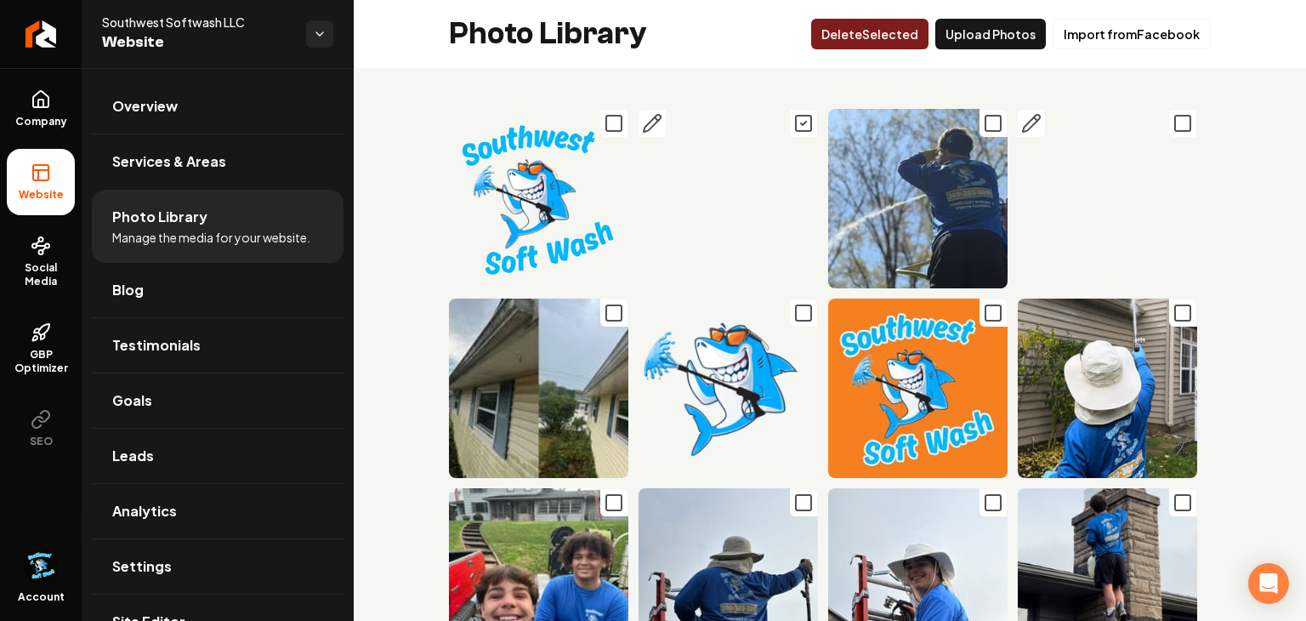
click at [1175, 124] on rect "Main content area" at bounding box center [1182, 123] width 15 height 15
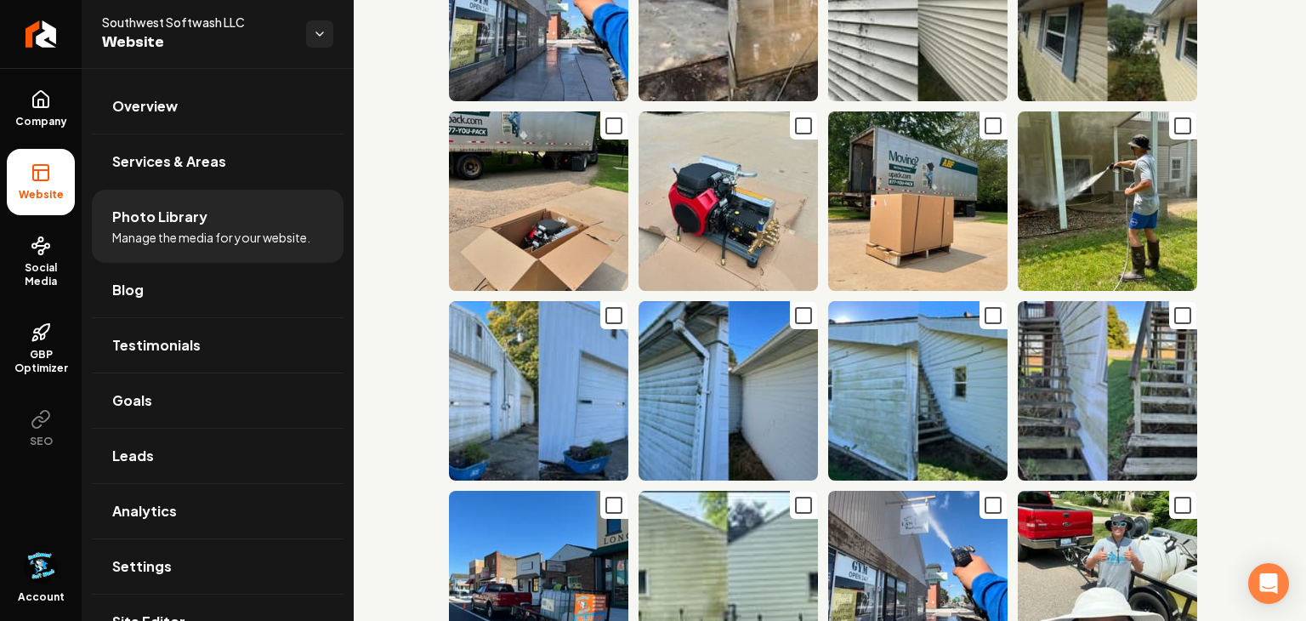
scroll to position [2468, 0]
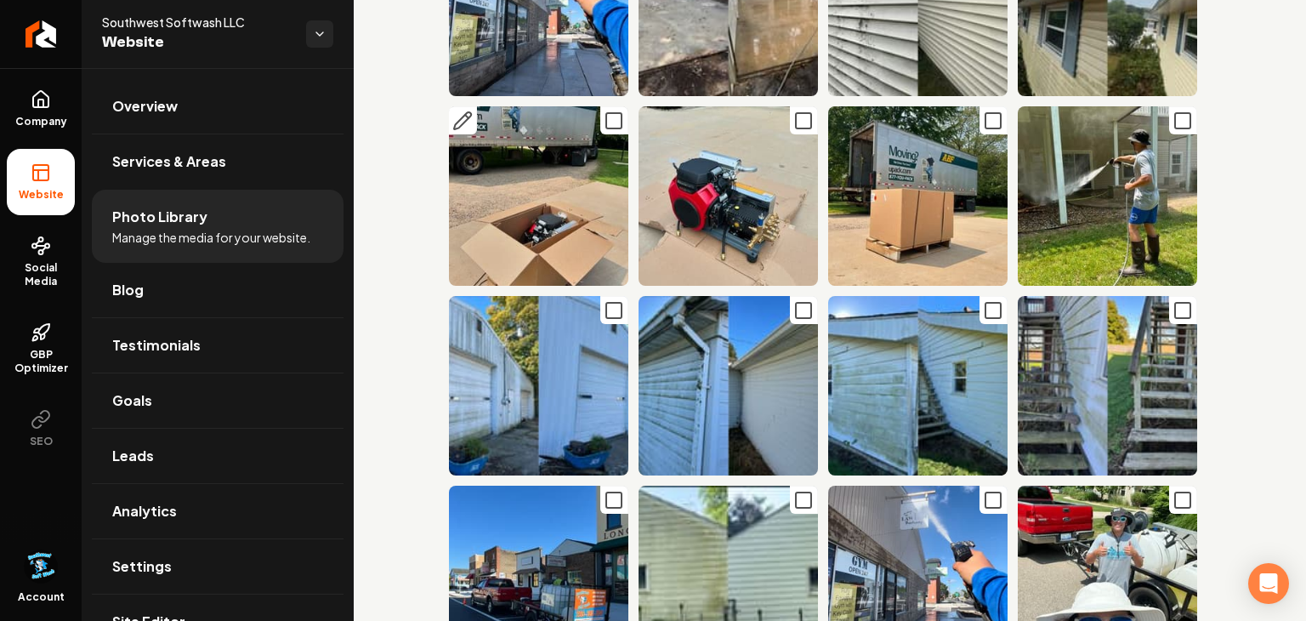
click at [598, 136] on img "Main content area" at bounding box center [538, 195] width 179 height 179
click at [607, 131] on button "Main content area" at bounding box center [614, 120] width 28 height 28
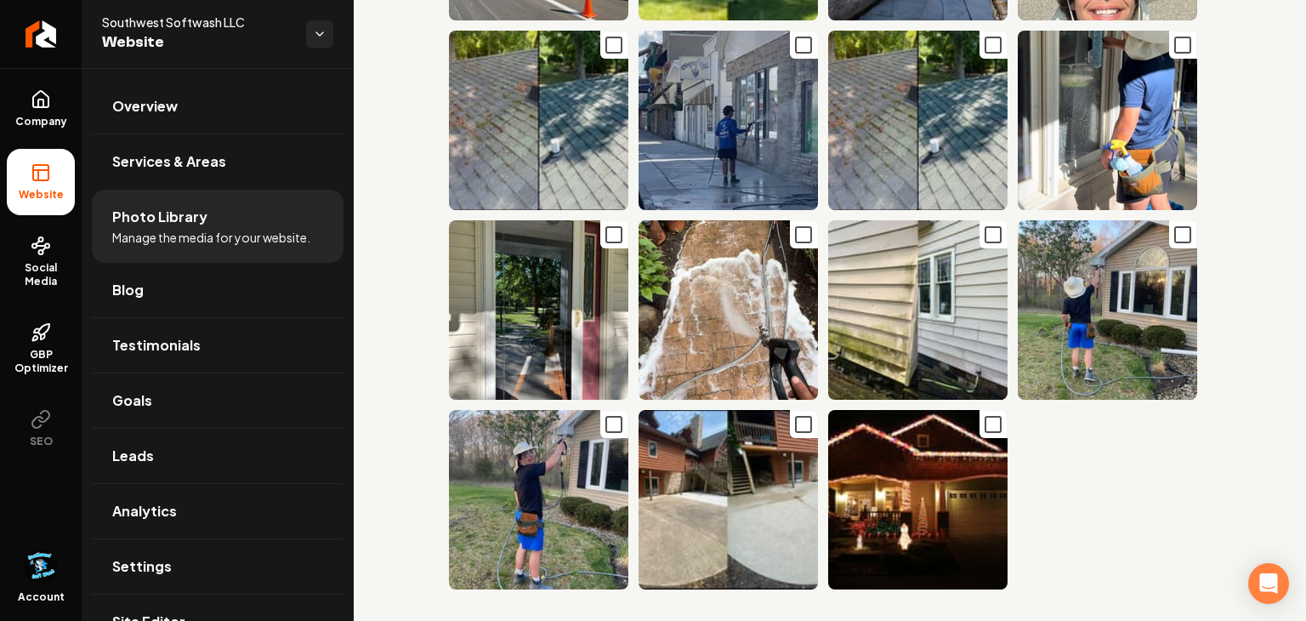
scroll to position [3122, 0]
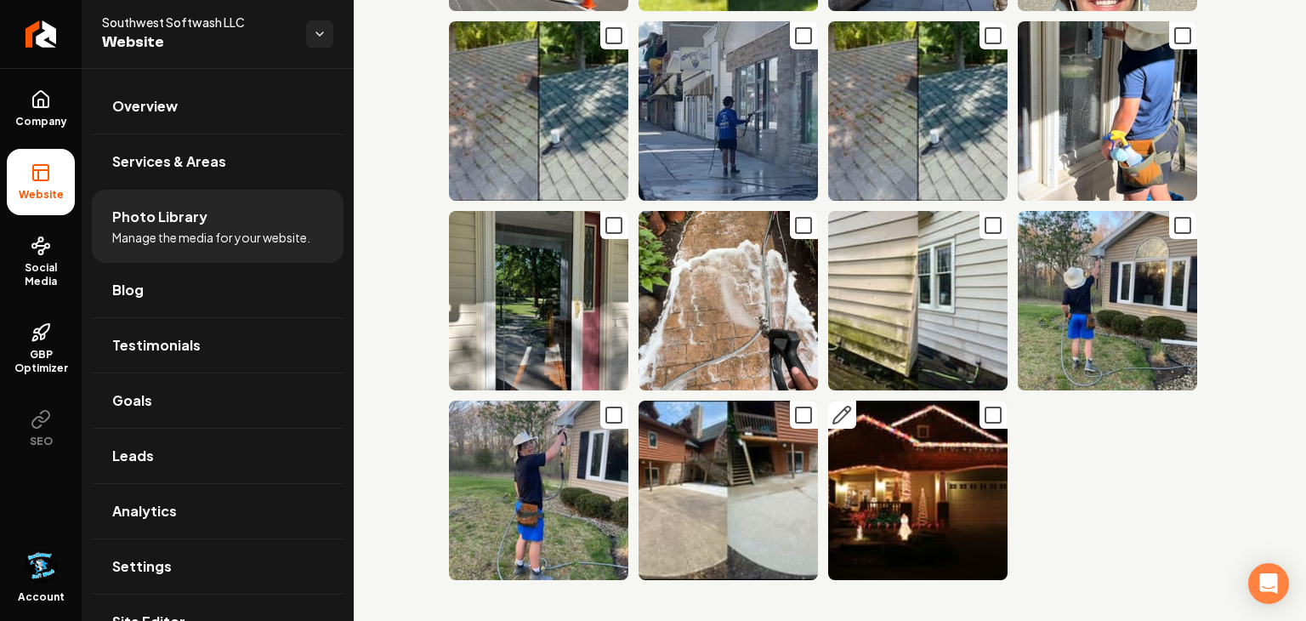
click at [987, 412] on icon "Main content area" at bounding box center [993, 415] width 20 height 20
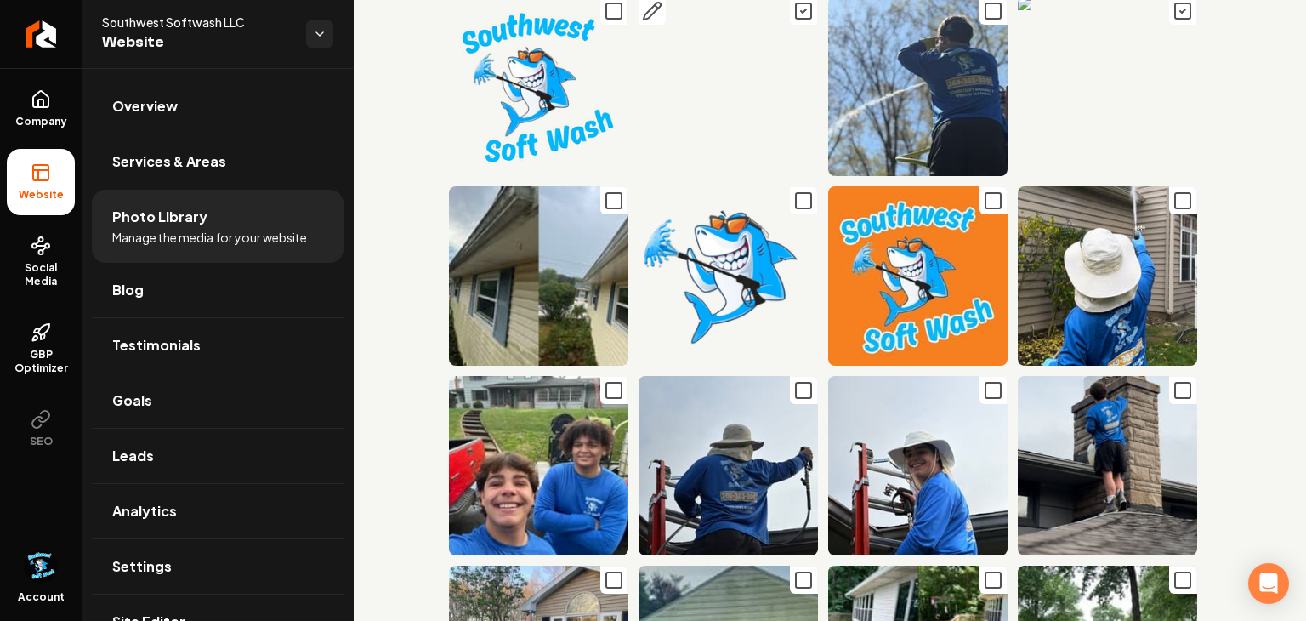
scroll to position [0, 0]
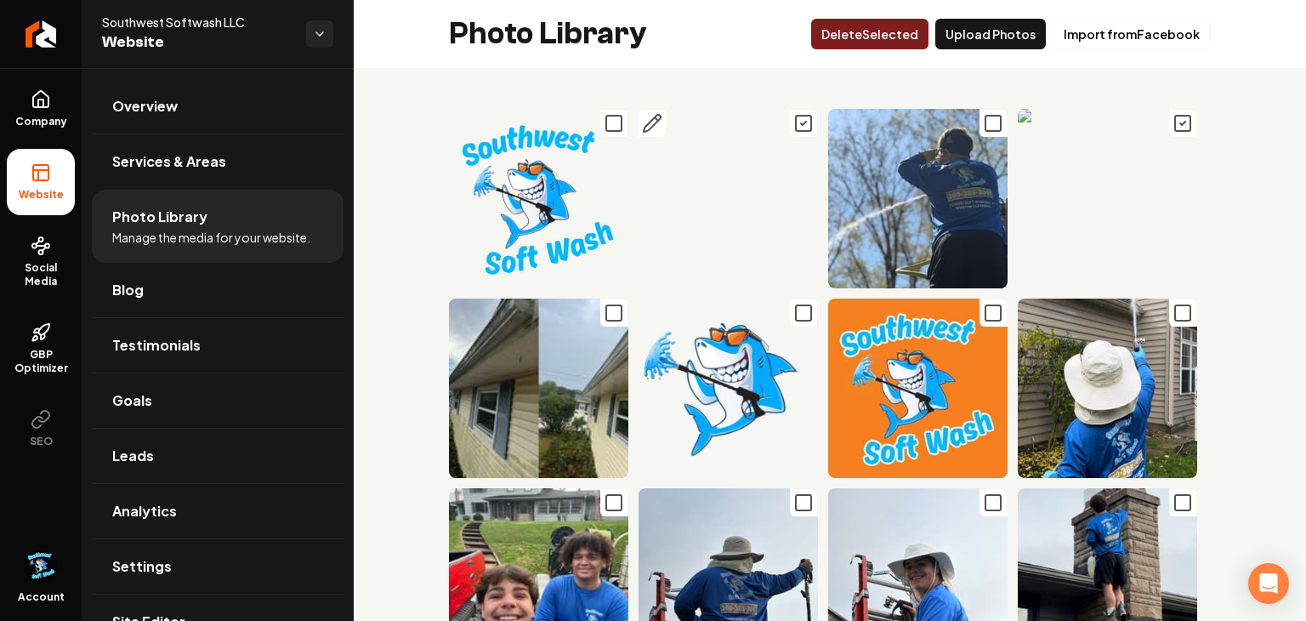
click at [918, 43] on button "Delet e Selected" at bounding box center [869, 34] width 117 height 31
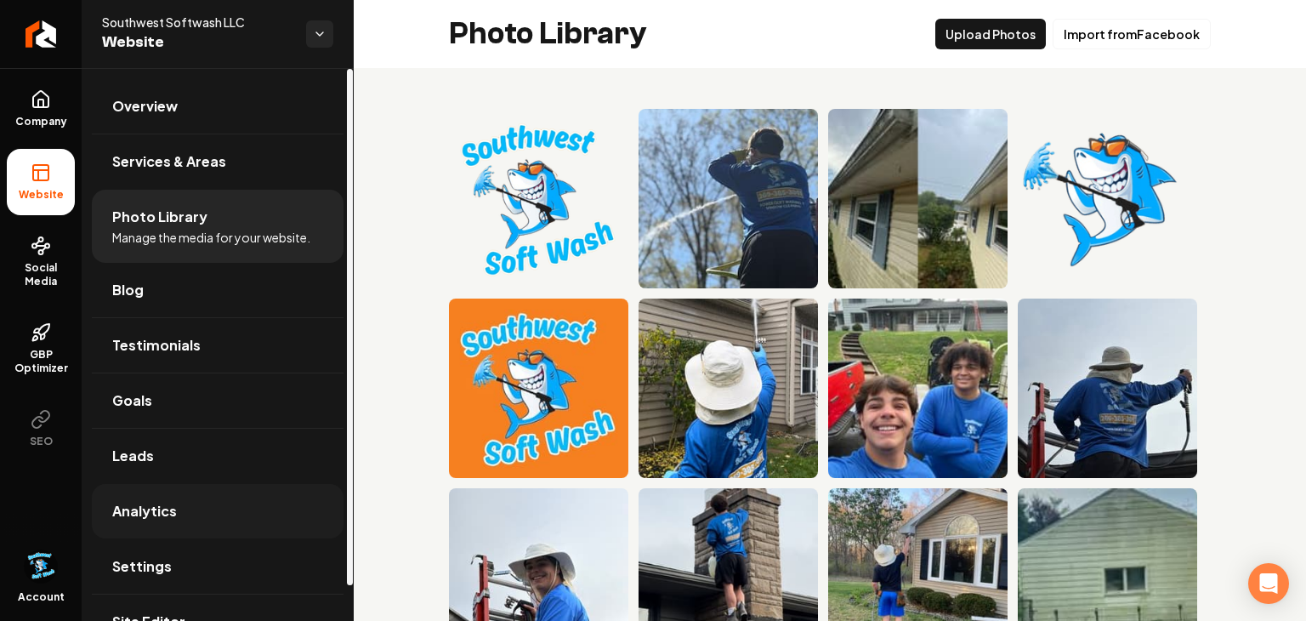
click at [207, 520] on link "Analytics" at bounding box center [218, 511] width 252 height 54
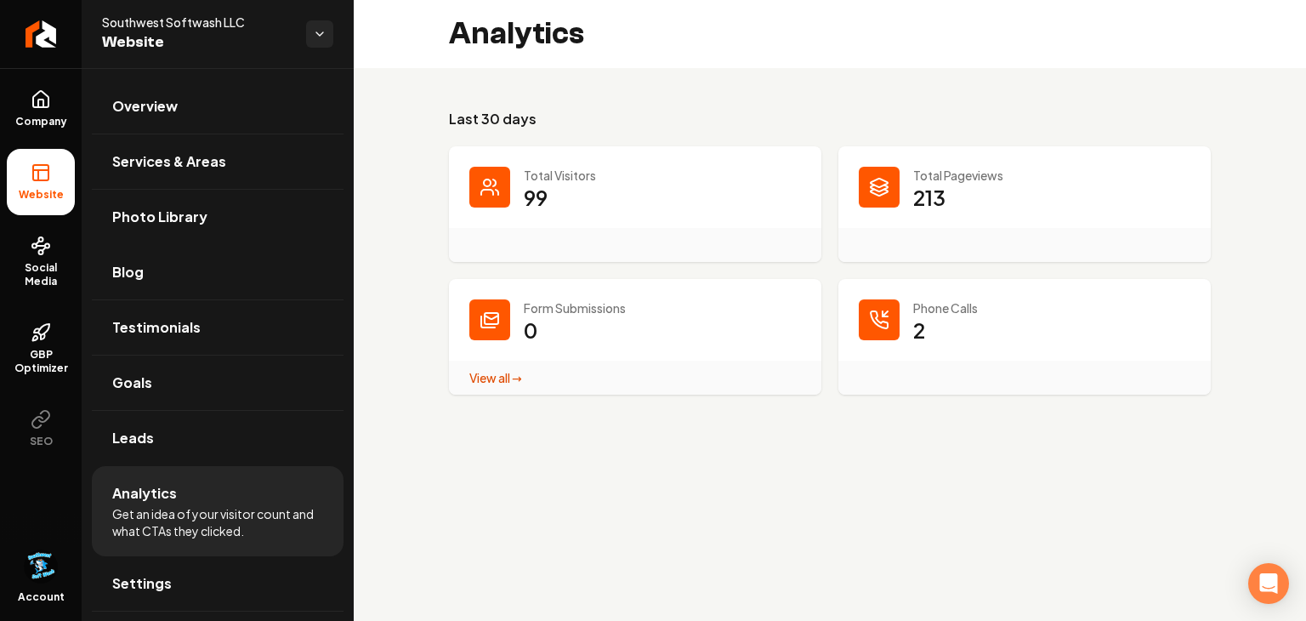
click at [514, 223] on div "Total Visitors 99" at bounding box center [635, 204] width 372 height 116
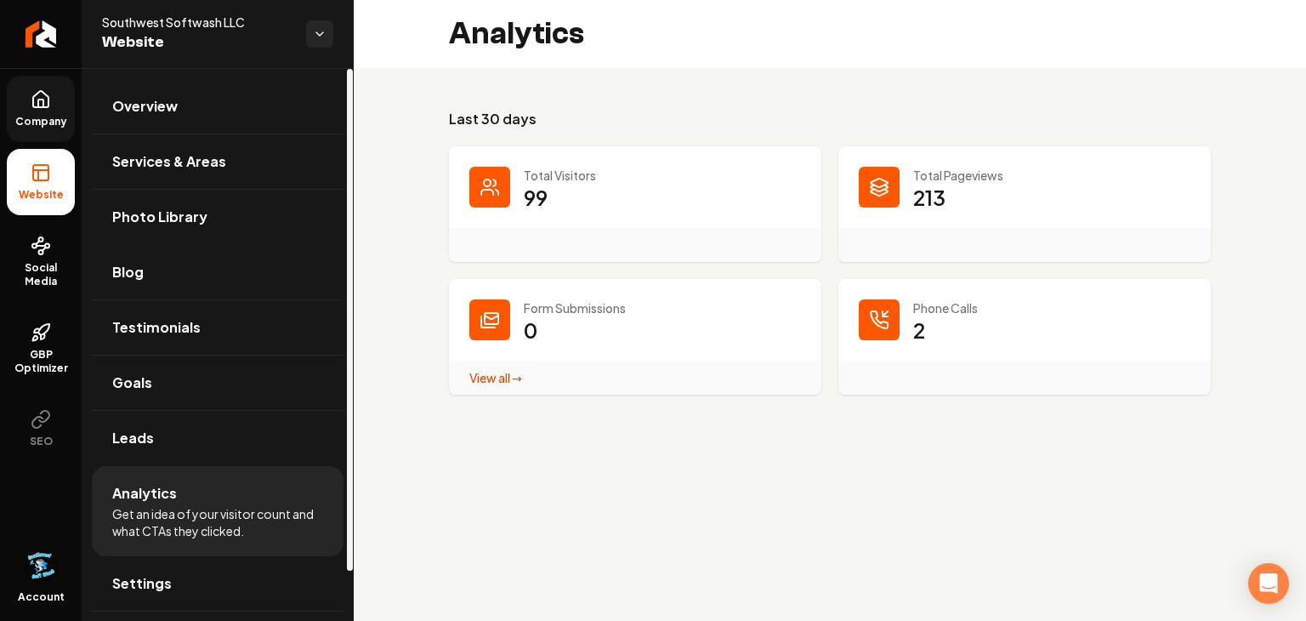
click at [60, 106] on link "Company" at bounding box center [41, 109] width 68 height 66
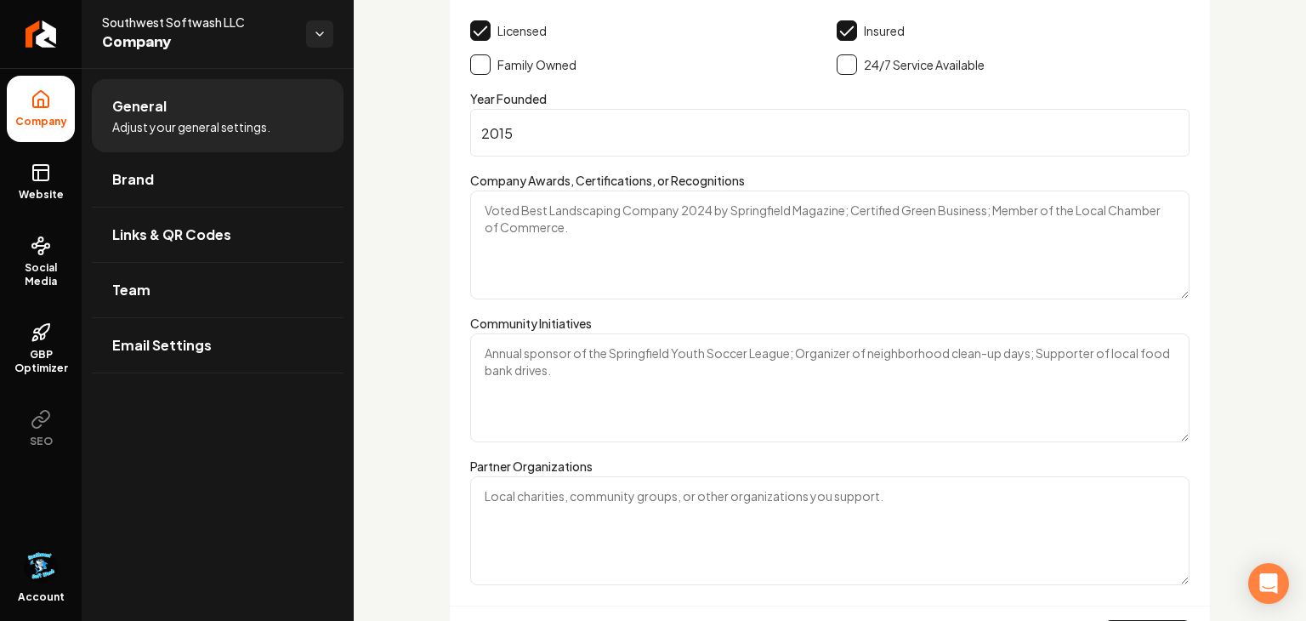
scroll to position [2433, 0]
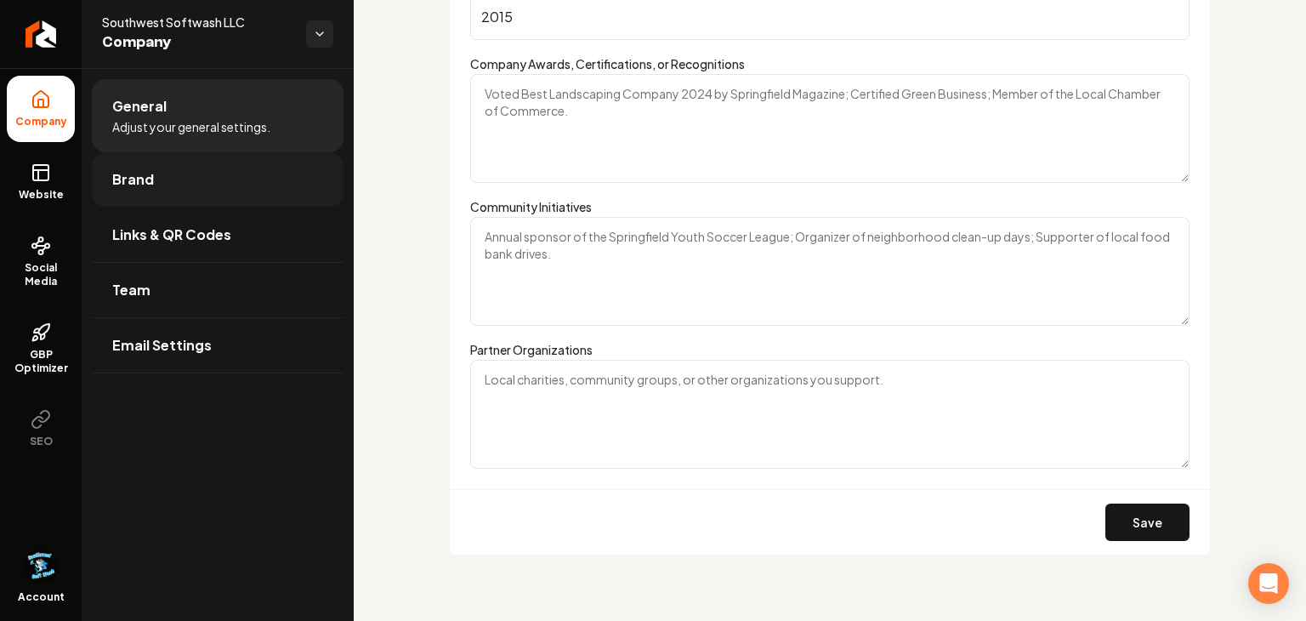
click at [151, 160] on link "Brand" at bounding box center [218, 179] width 252 height 54
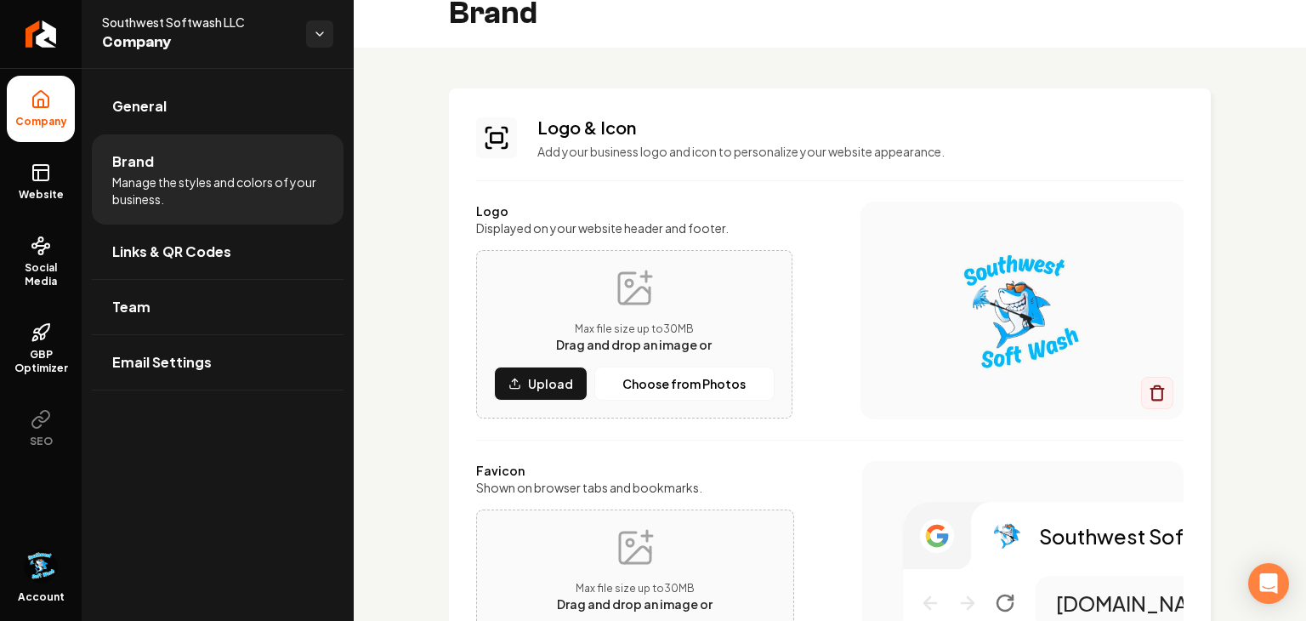
scroll to position [20, 0]
click at [629, 301] on icon "Main content area" at bounding box center [634, 288] width 41 height 41
click at [558, 376] on p "Upload" at bounding box center [550, 383] width 45 height 17
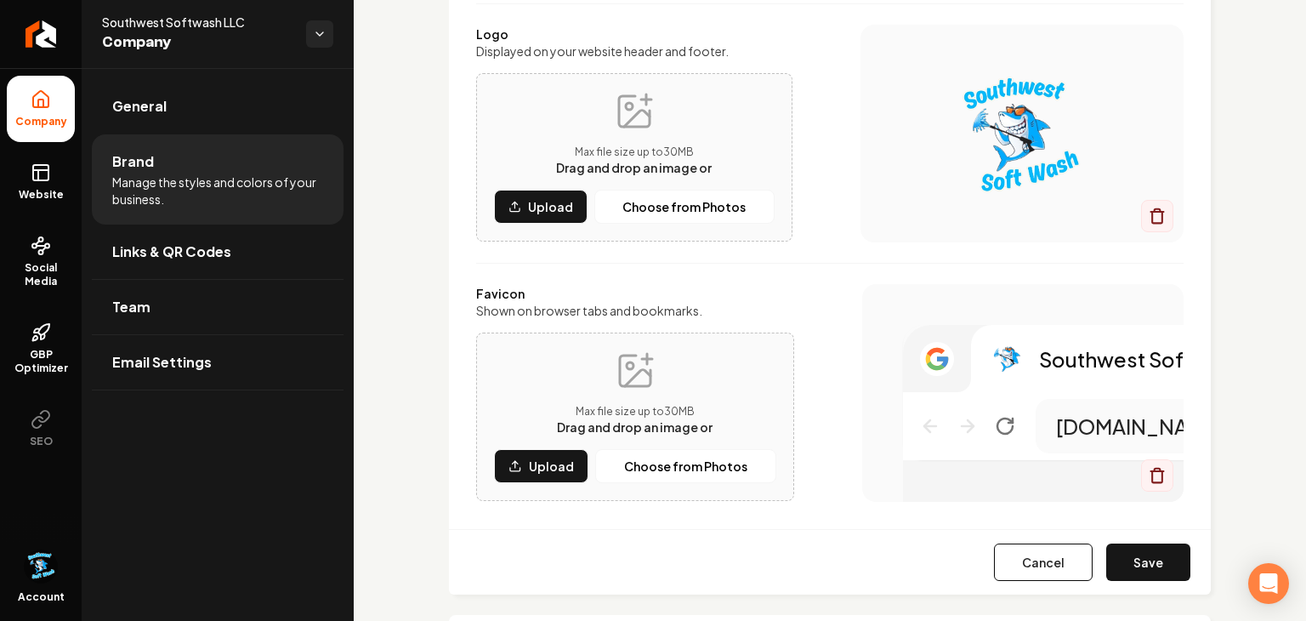
scroll to position [201, 0]
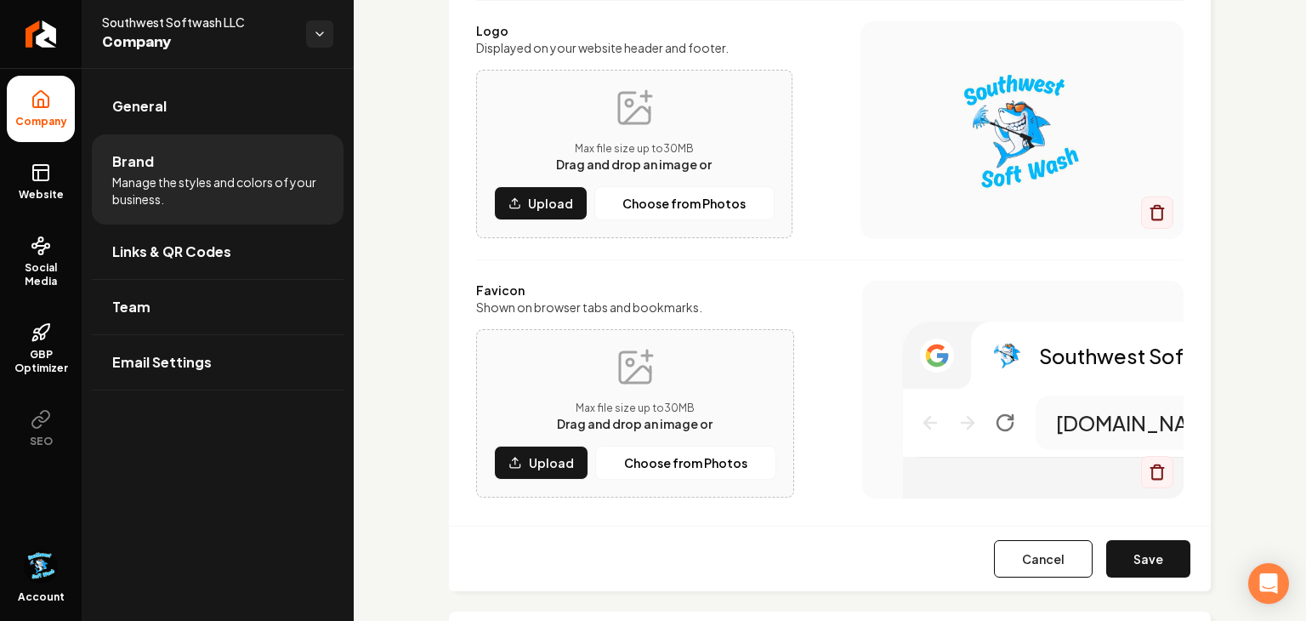
click at [941, 355] on icon "Main content area" at bounding box center [942, 358] width 11 height 11
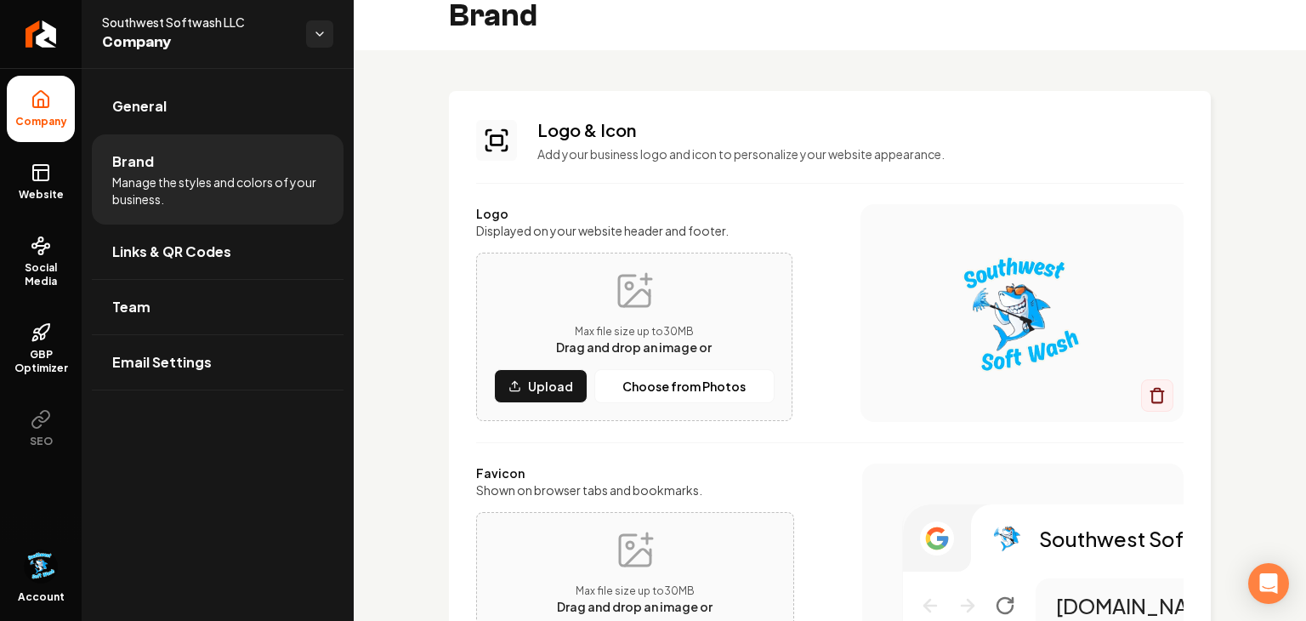
scroll to position [0, 0]
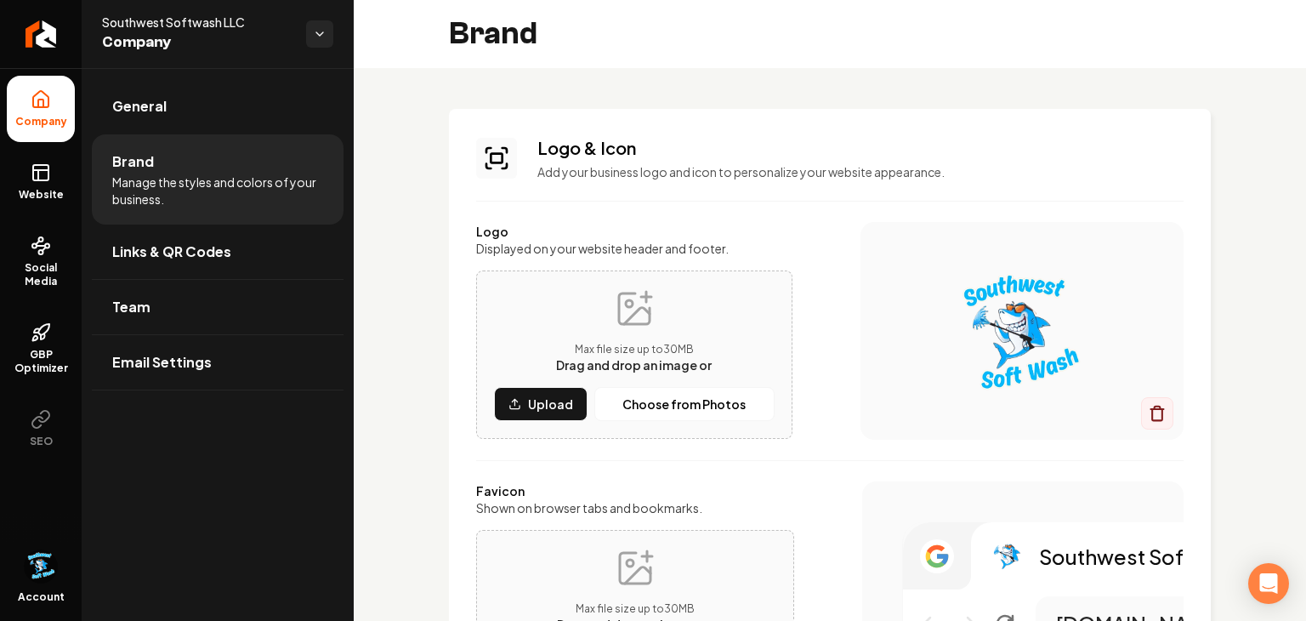
click at [805, 420] on div "Logo Displayed on your website header and footer. Max file size up to 30 MB Dra…" at bounding box center [830, 331] width 708 height 218
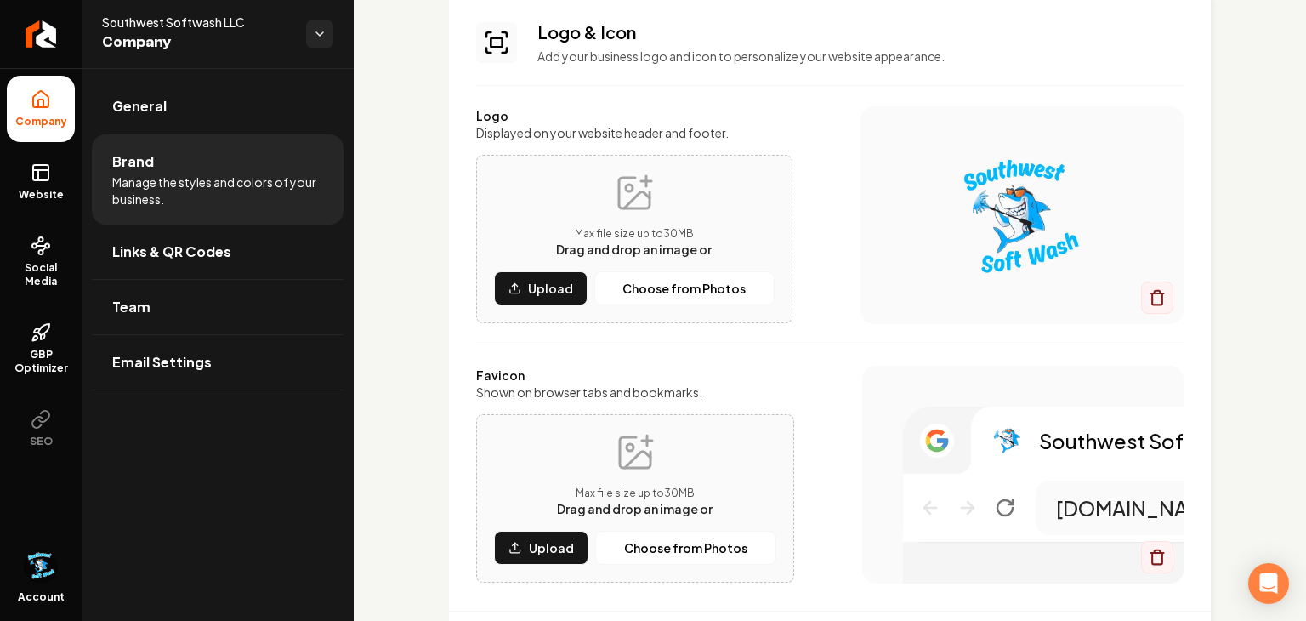
scroll to position [117, 0]
click at [1000, 503] on icon "Main content area" at bounding box center [1005, 507] width 20 height 20
click at [1006, 508] on icon "Main content area" at bounding box center [1005, 507] width 20 height 20
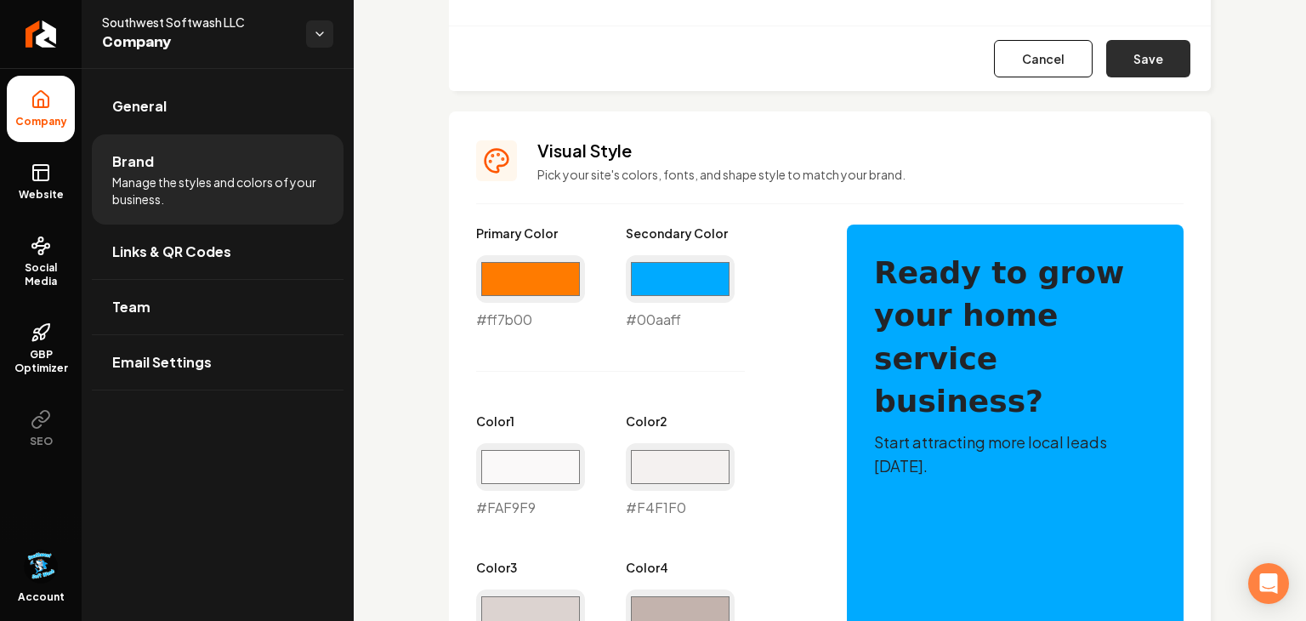
scroll to position [719, 0]
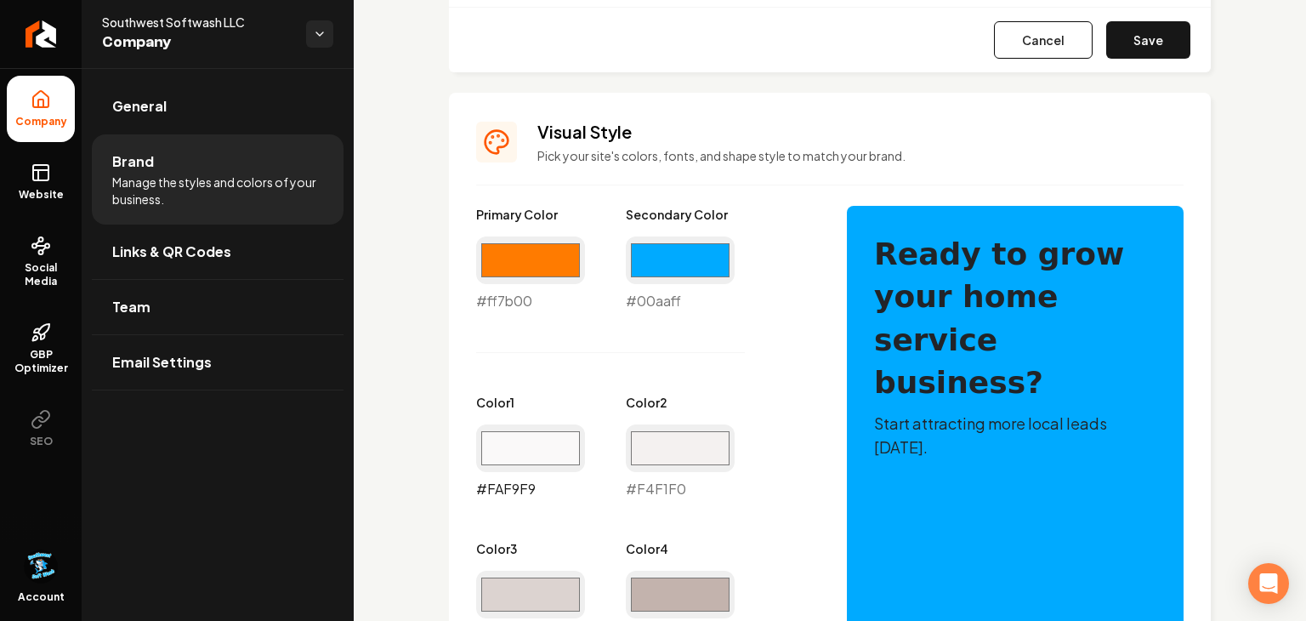
click at [494, 452] on input "#faf9f9" at bounding box center [530, 448] width 109 height 48
click at [655, 445] on input "#f4f1f0" at bounding box center [680, 448] width 109 height 48
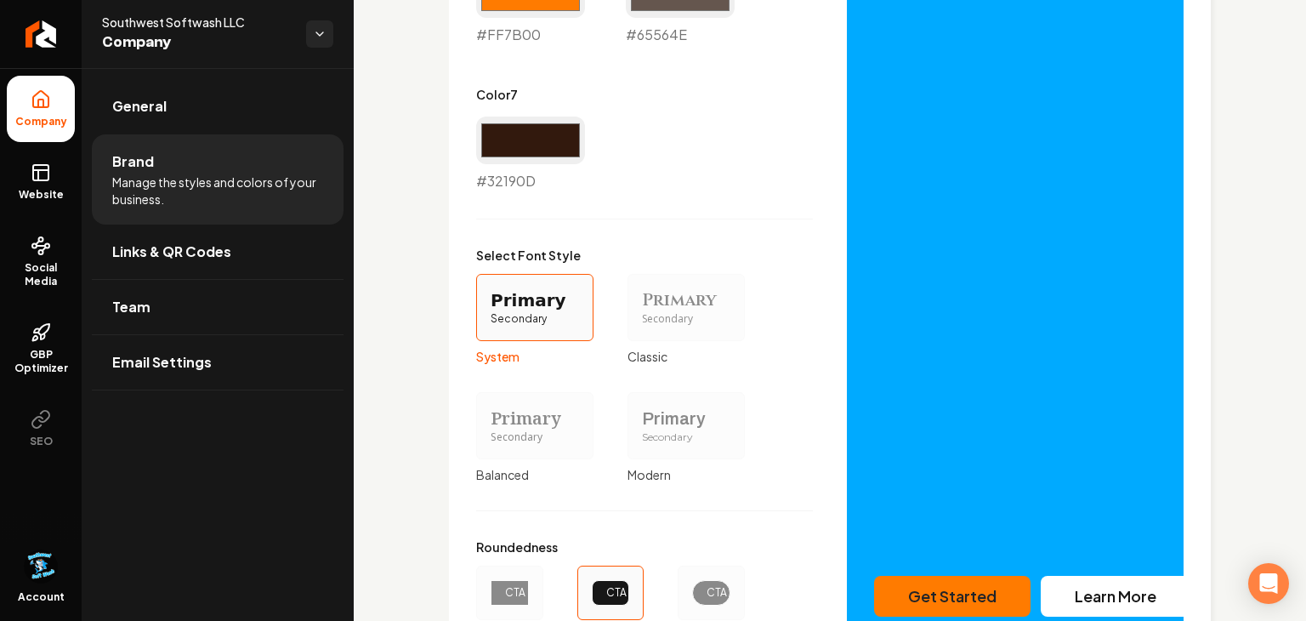
scroll to position [1483, 0]
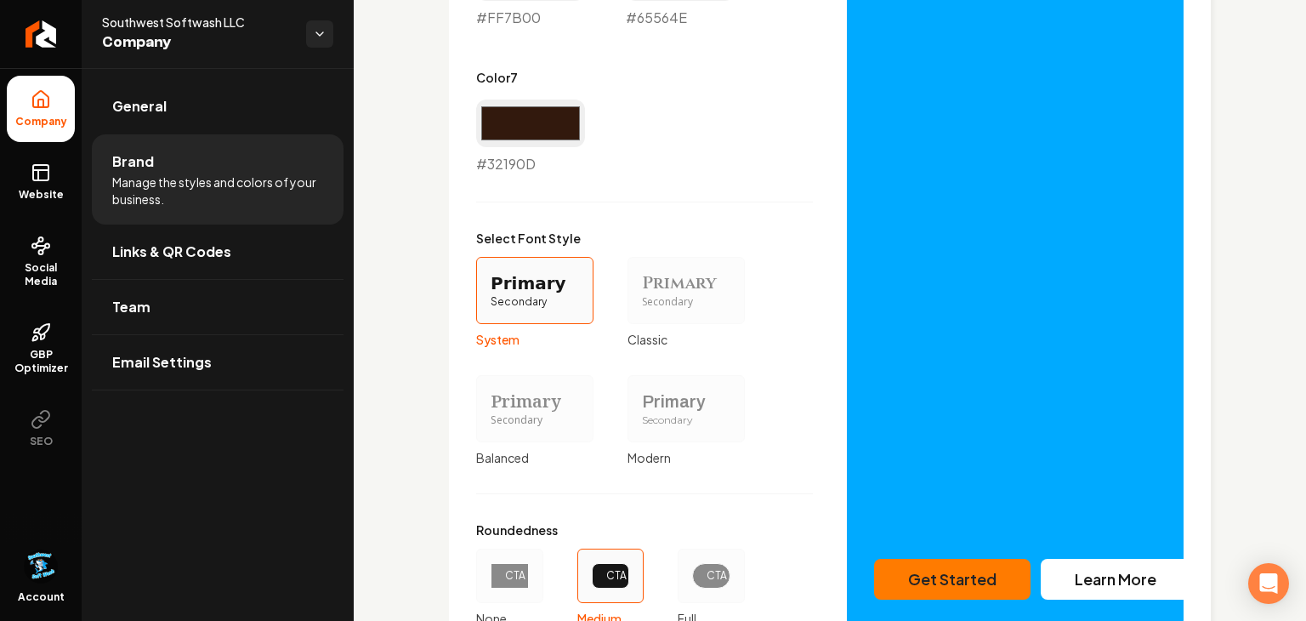
click at [671, 303] on div "Secondary" at bounding box center [686, 302] width 88 height 14
click at [640, 297] on button "Primary Secondary Classic" at bounding box center [634, 290] width 14 height 14
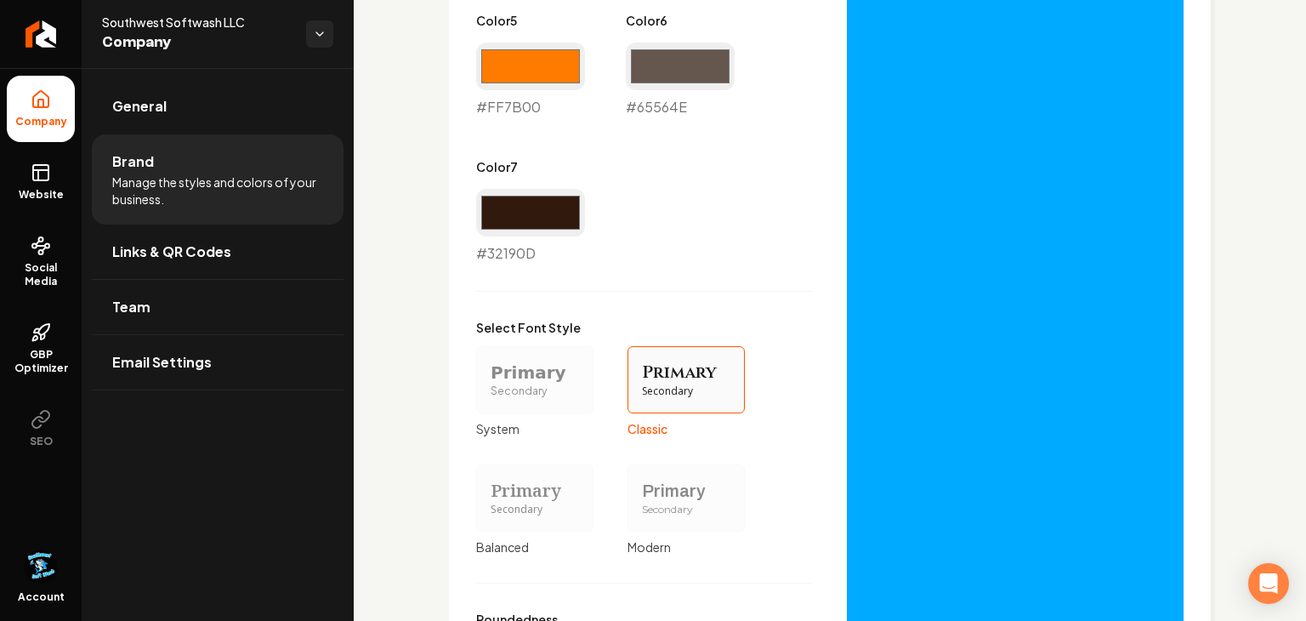
scroll to position [1401, 0]
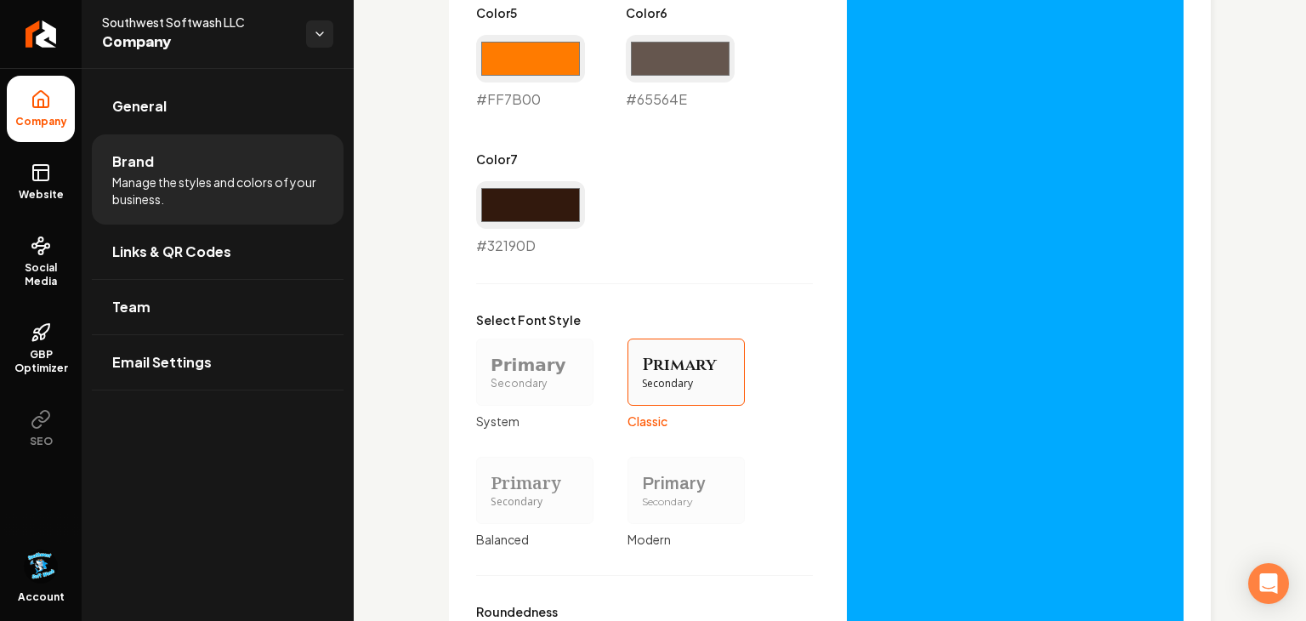
click at [656, 487] on div "Primary" at bounding box center [686, 483] width 88 height 24
click at [640, 487] on button "Primary Secondary Modern" at bounding box center [634, 490] width 14 height 14
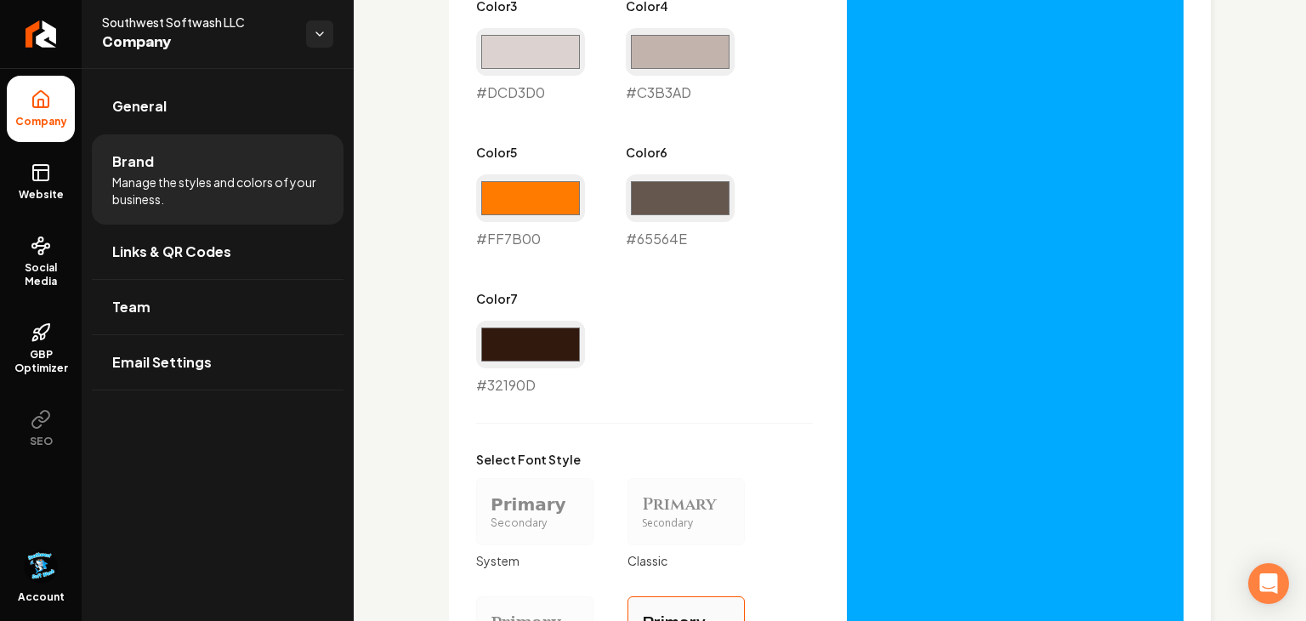
scroll to position [1265, 0]
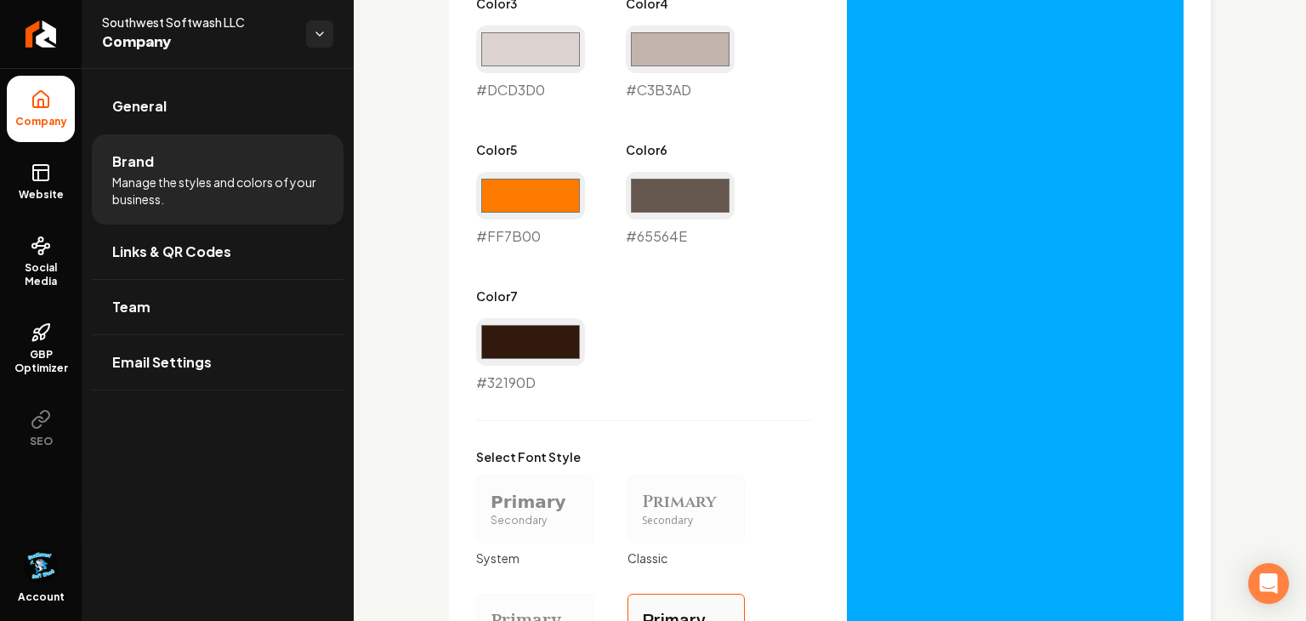
click at [550, 524] on div "Secondary" at bounding box center [535, 521] width 88 height 14
click at [489, 515] on button "Primary Secondary System" at bounding box center [482, 509] width 14 height 14
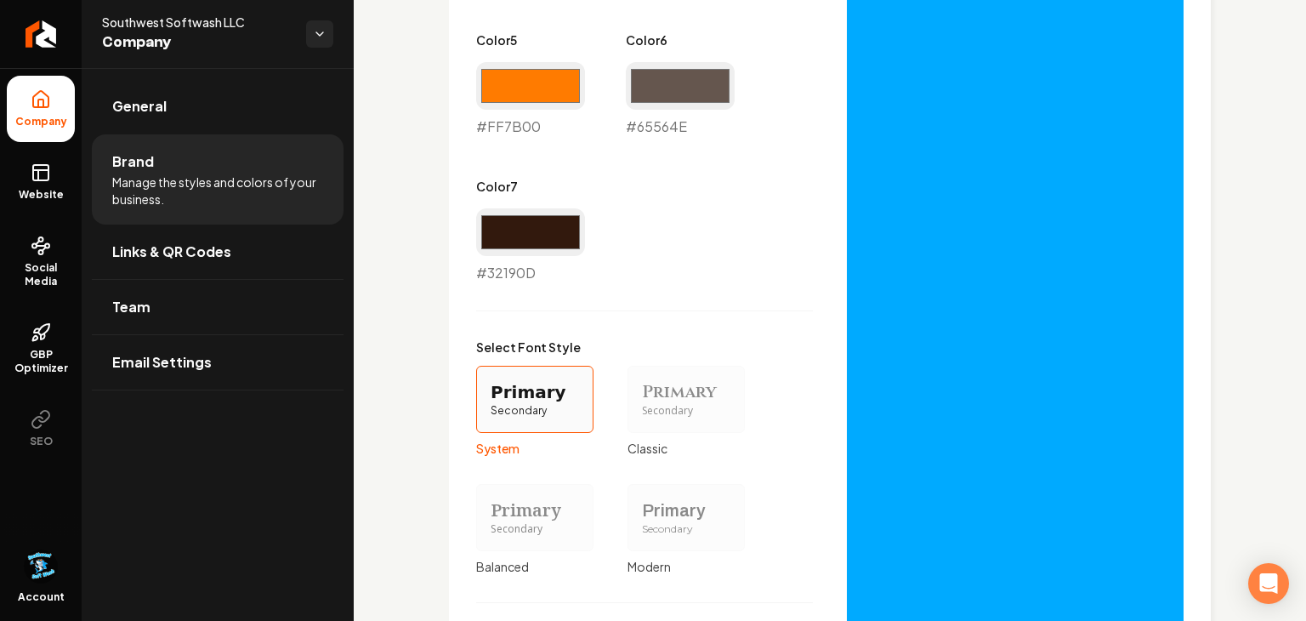
scroll to position [1389, 0]
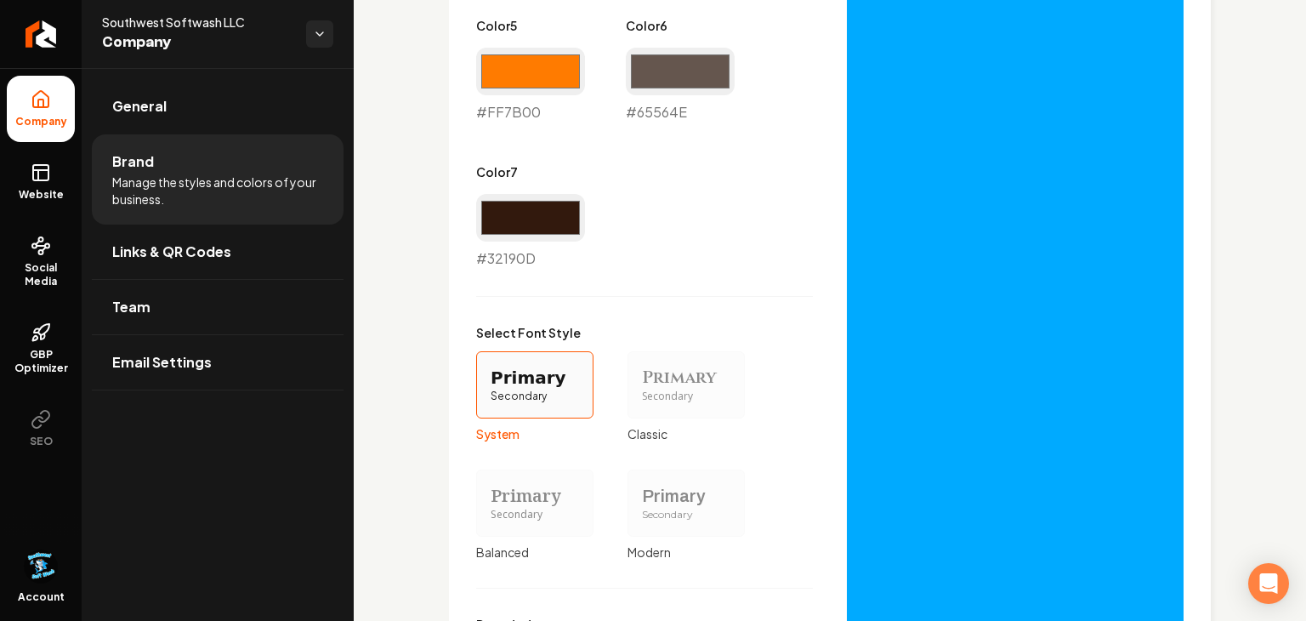
click at [642, 502] on div "Primary" at bounding box center [686, 496] width 88 height 24
click at [640, 502] on button "Primary Secondary Modern" at bounding box center [634, 503] width 14 height 14
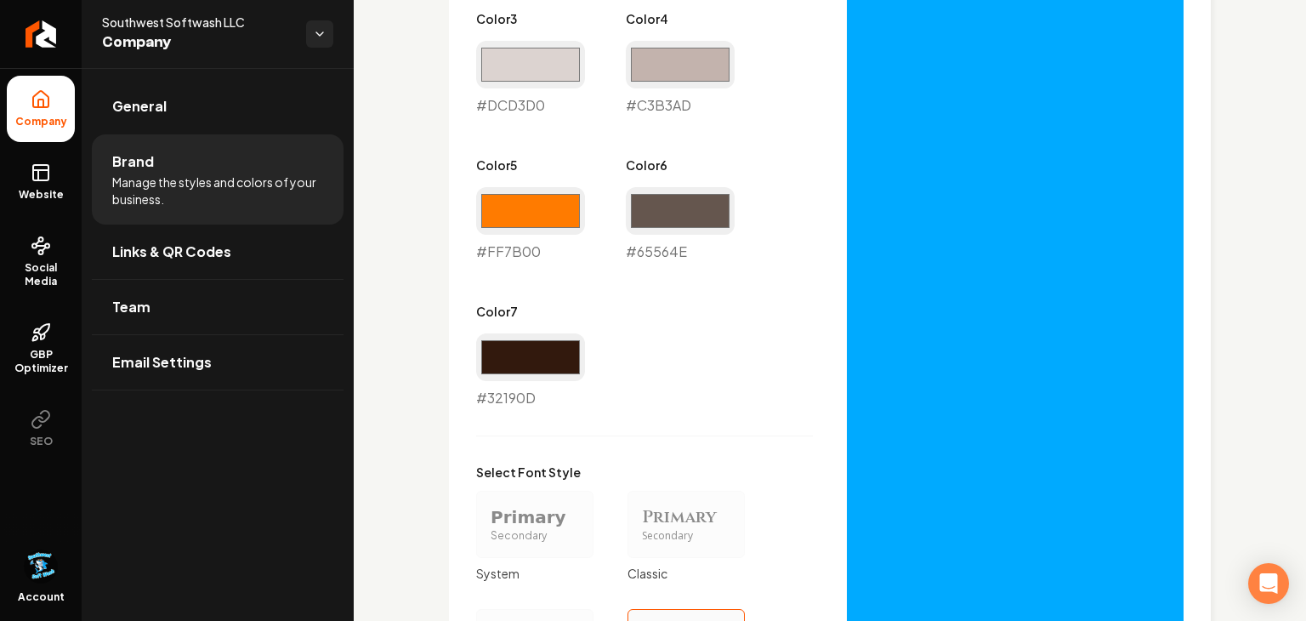
scroll to position [1255, 0]
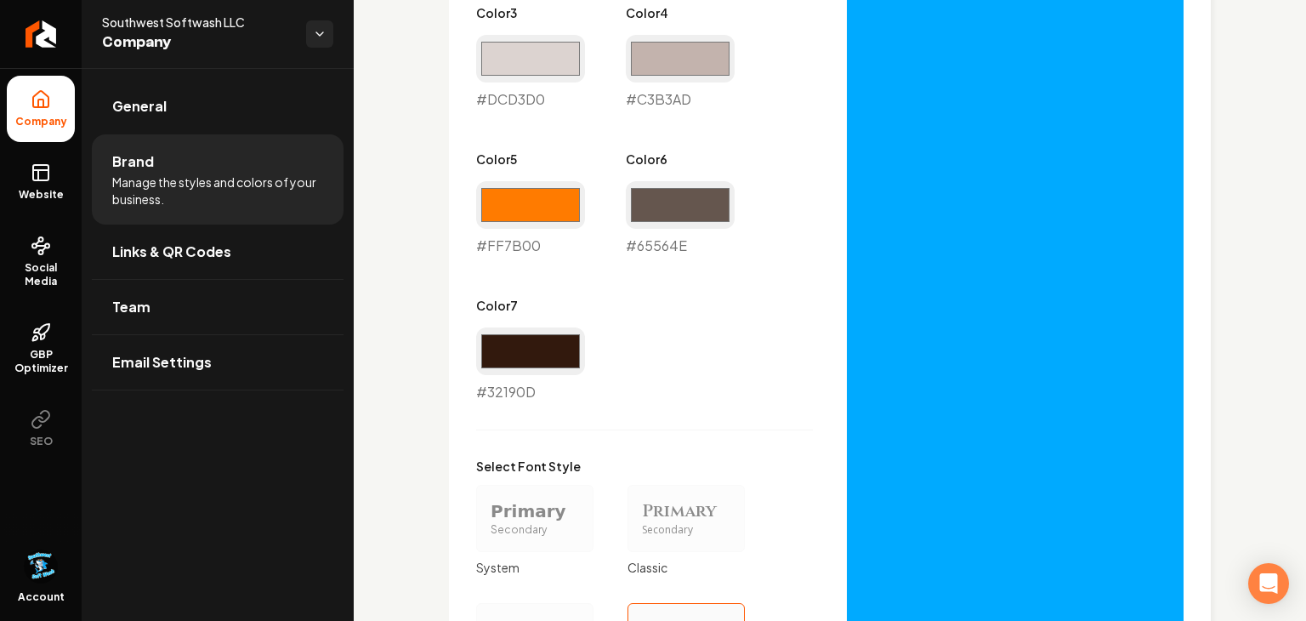
click at [561, 523] on div "Secondary" at bounding box center [535, 530] width 88 height 14
click at [489, 522] on button "Primary Secondary System" at bounding box center [482, 518] width 14 height 14
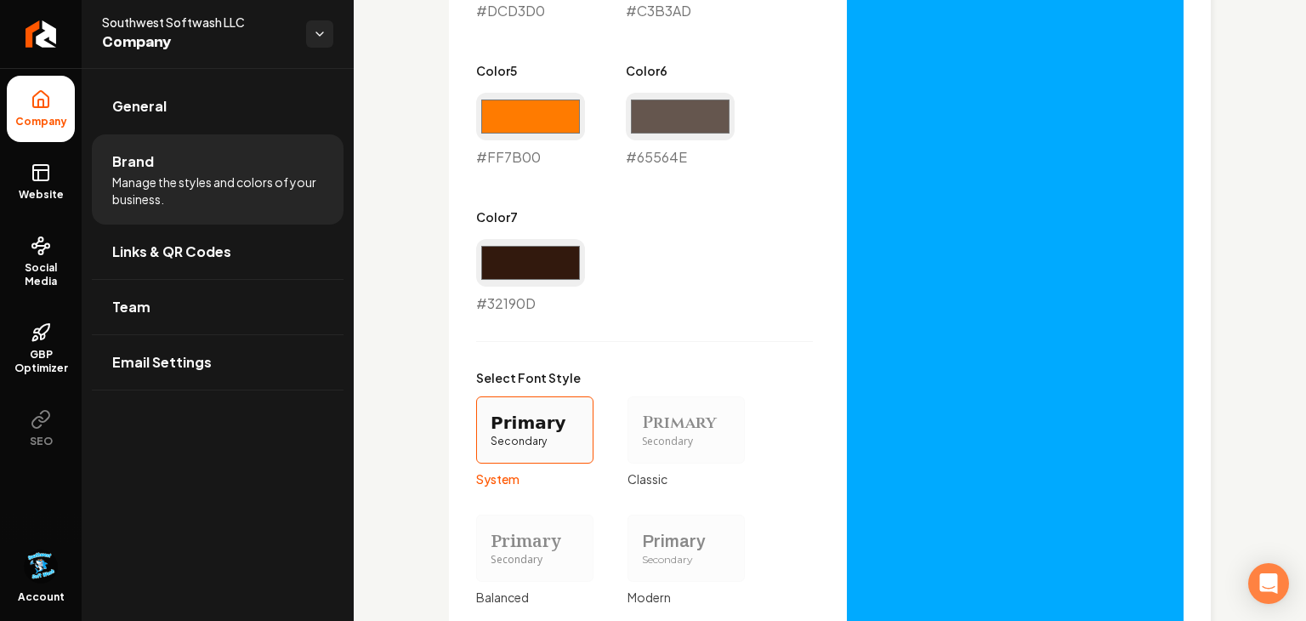
scroll to position [1374, 0]
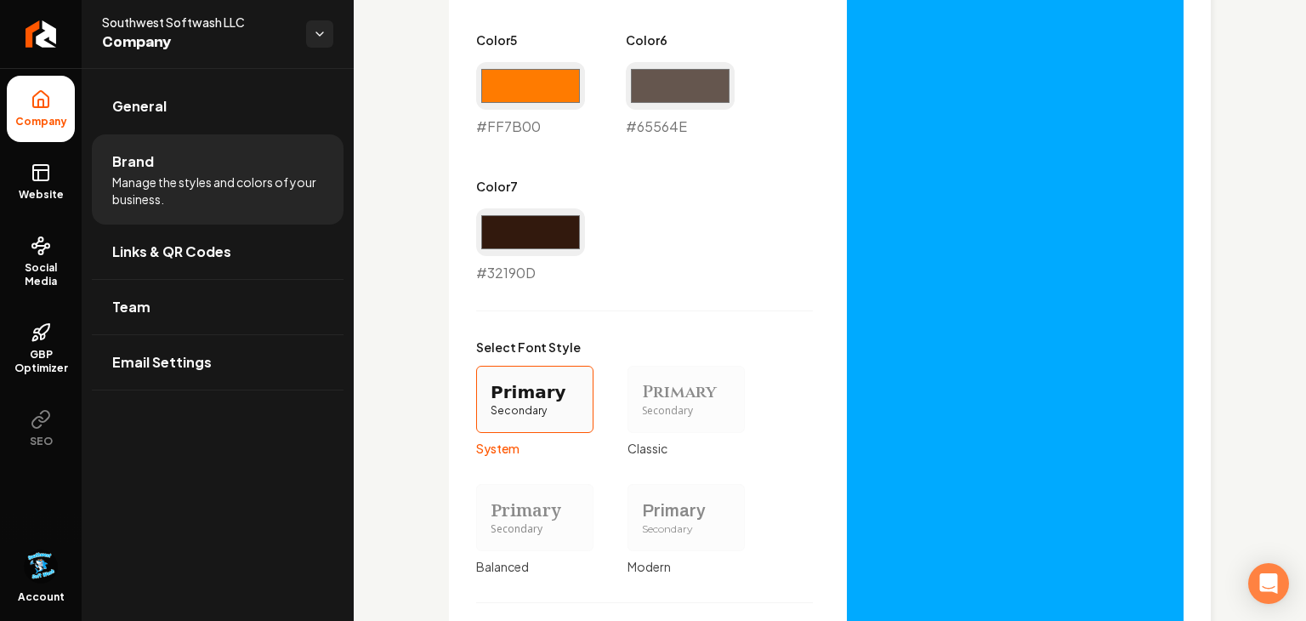
click at [708, 527] on div "Secondary" at bounding box center [686, 529] width 88 height 14
click at [640, 524] on button "Primary Secondary Modern" at bounding box center [634, 517] width 14 height 14
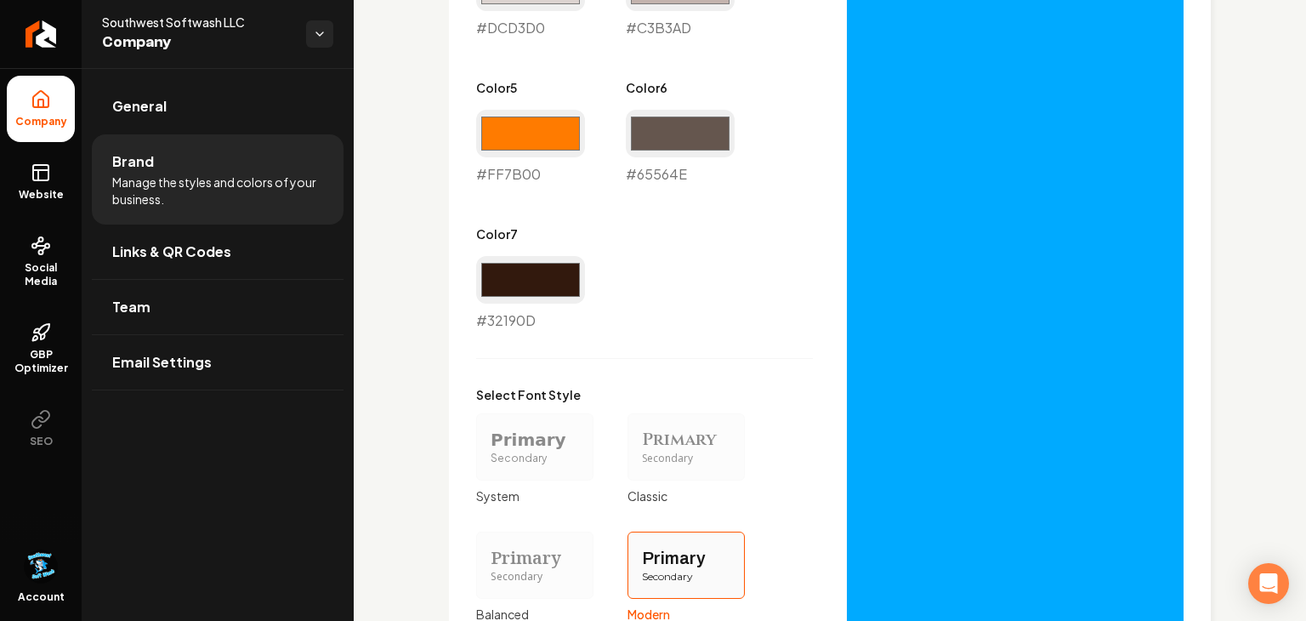
scroll to position [1327, 0]
click at [708, 463] on div "Secondary" at bounding box center [686, 458] width 88 height 14
click at [640, 452] on button "Primary Secondary Classic" at bounding box center [634, 446] width 14 height 14
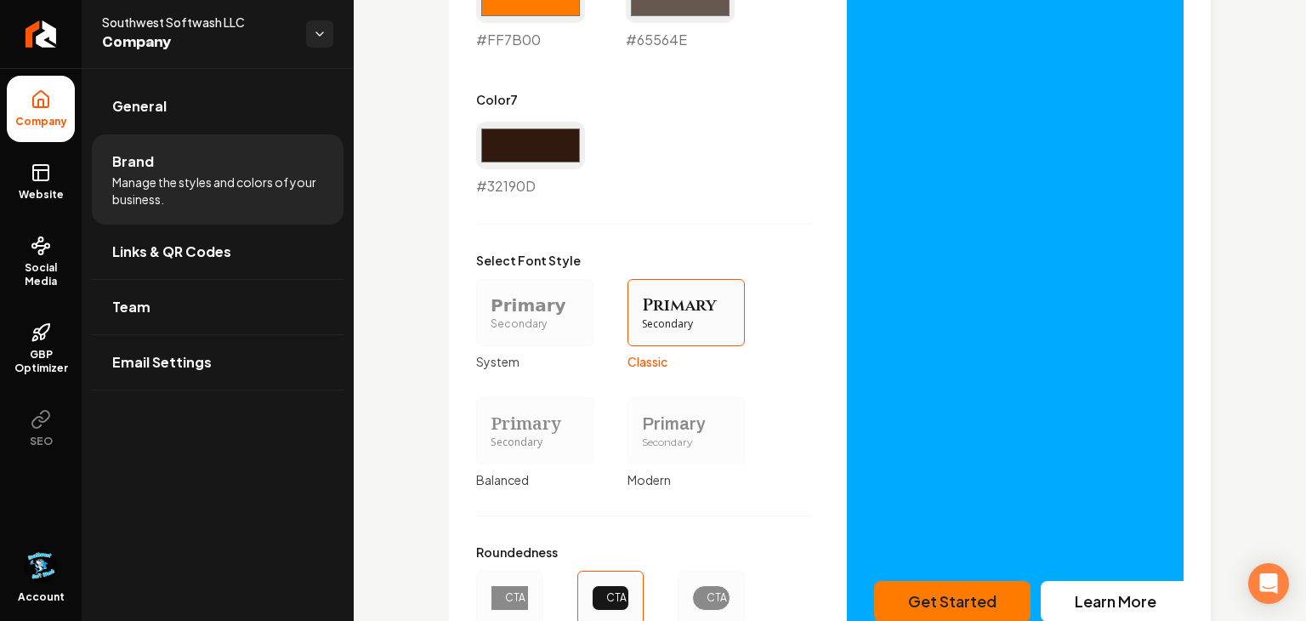
scroll to position [1464, 0]
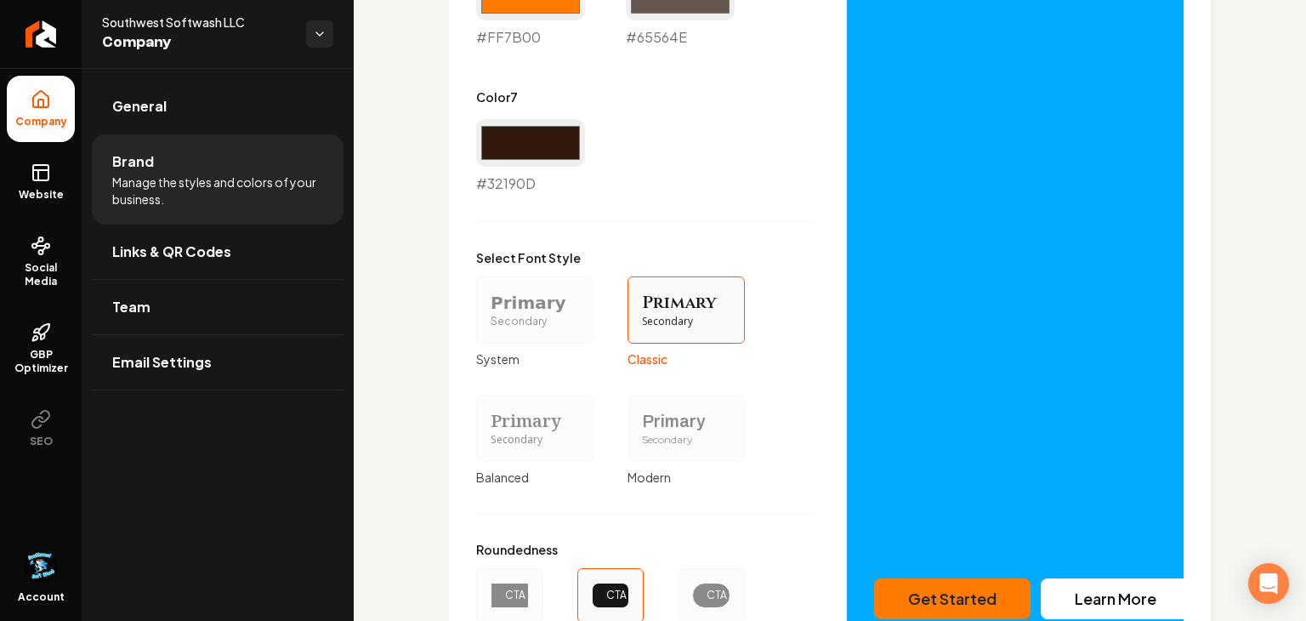
click at [647, 424] on div "Primary" at bounding box center [686, 421] width 88 height 24
click at [640, 424] on button "Primary Secondary Modern" at bounding box center [634, 428] width 14 height 14
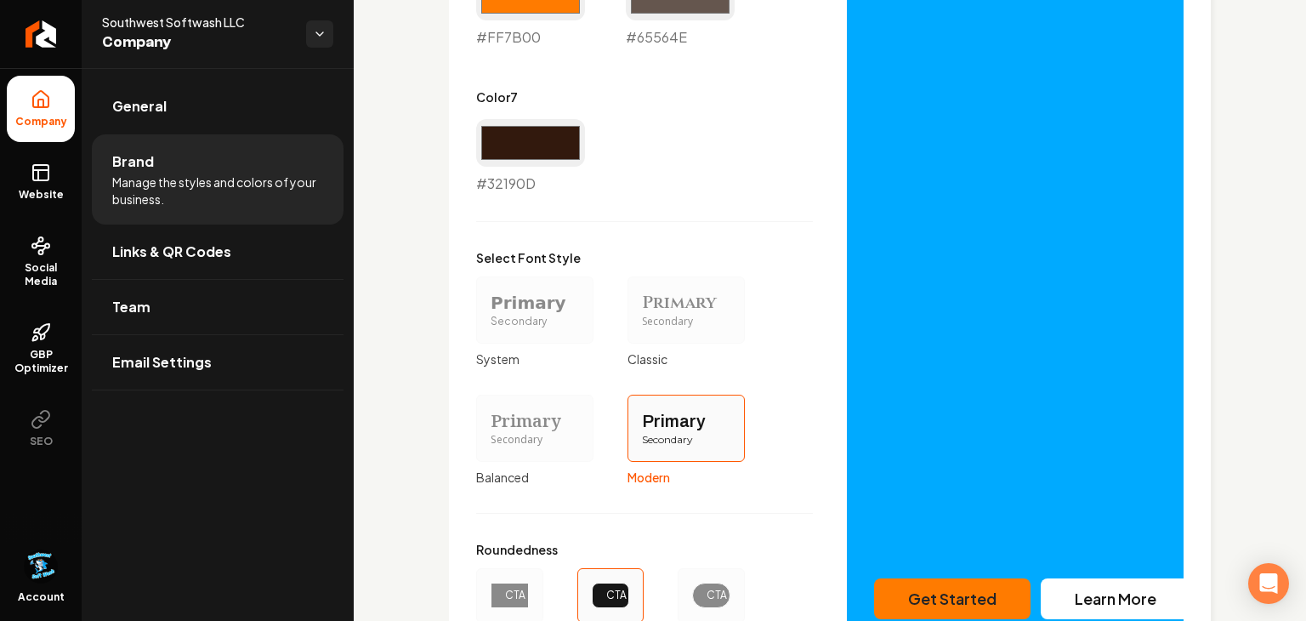
click at [557, 308] on div "Primary" at bounding box center [535, 303] width 88 height 24
click at [489, 308] on button "Primary Secondary System" at bounding box center [482, 310] width 14 height 14
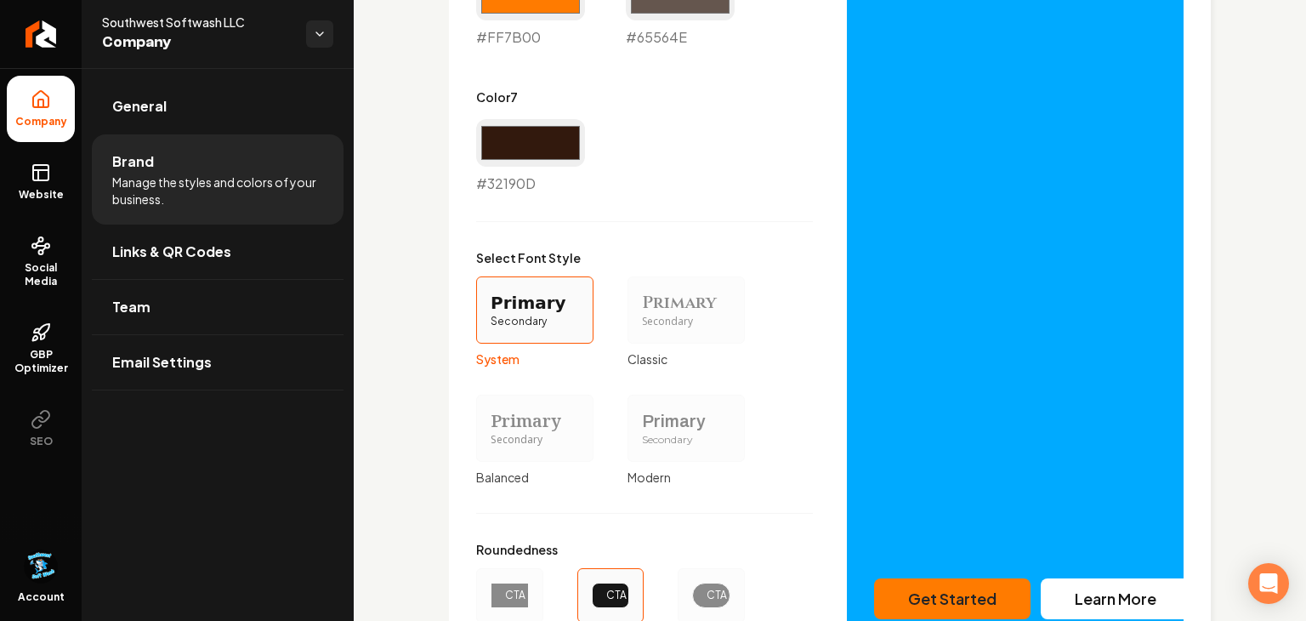
click at [533, 451] on div "Primary Secondary" at bounding box center [534, 428] width 117 height 67
click at [489, 435] on button "Primary Secondary Balanced" at bounding box center [482, 428] width 14 height 14
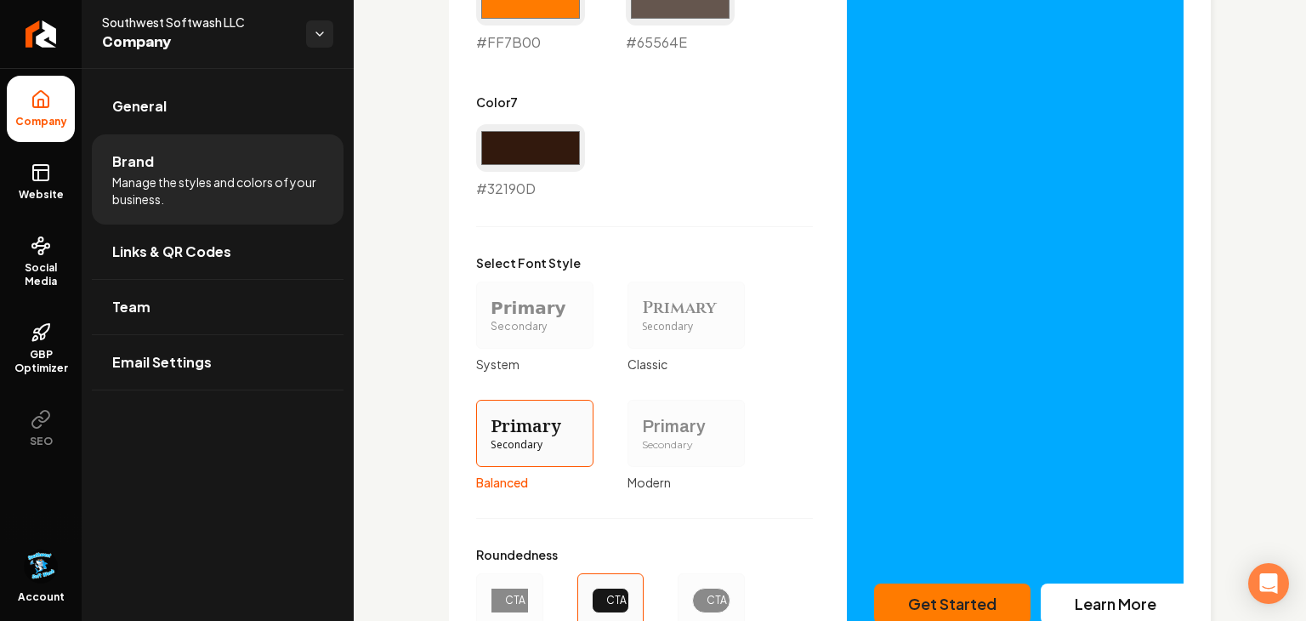
scroll to position [1495, 0]
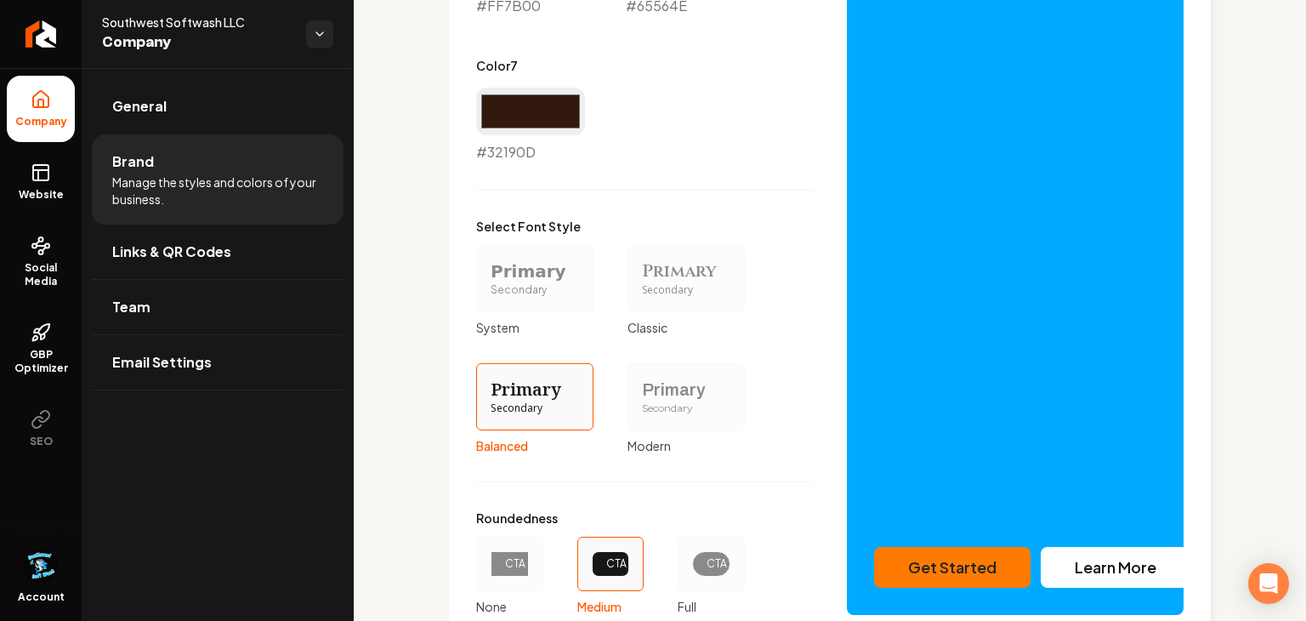
click at [679, 387] on div "Primary" at bounding box center [686, 390] width 88 height 24
click at [640, 389] on button "Primary Secondary Modern" at bounding box center [634, 396] width 14 height 14
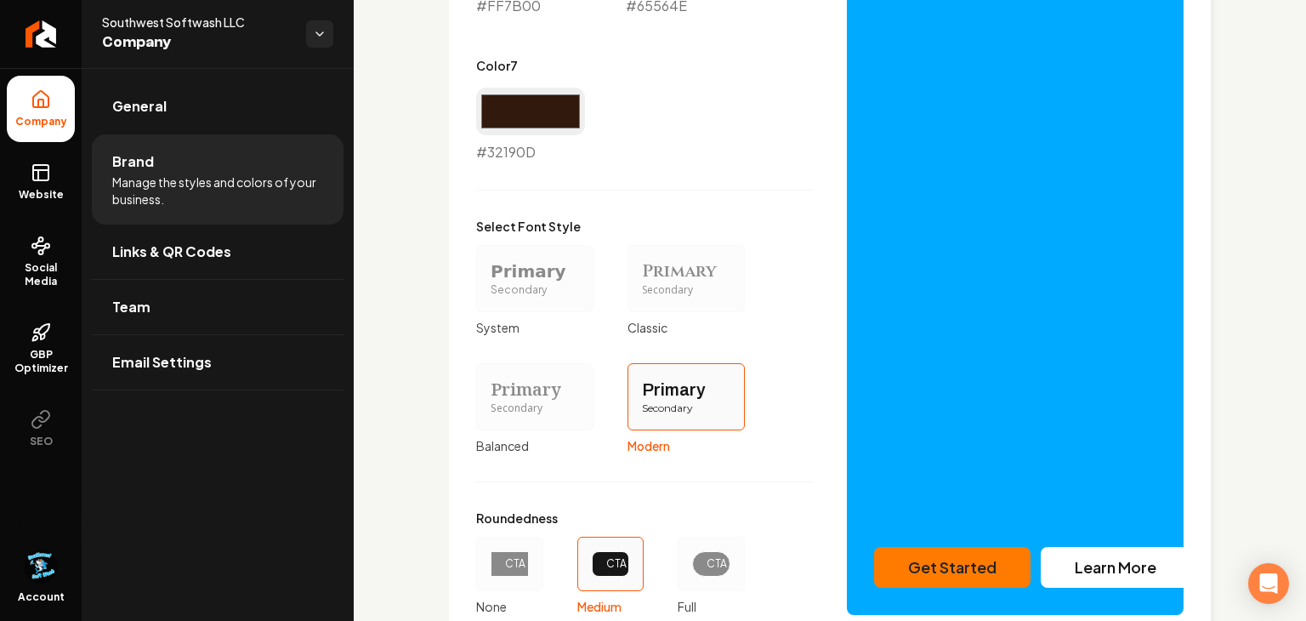
click at [558, 276] on div "Primary" at bounding box center [535, 271] width 88 height 24
click at [489, 276] on button "Primary Secondary System" at bounding box center [482, 278] width 14 height 14
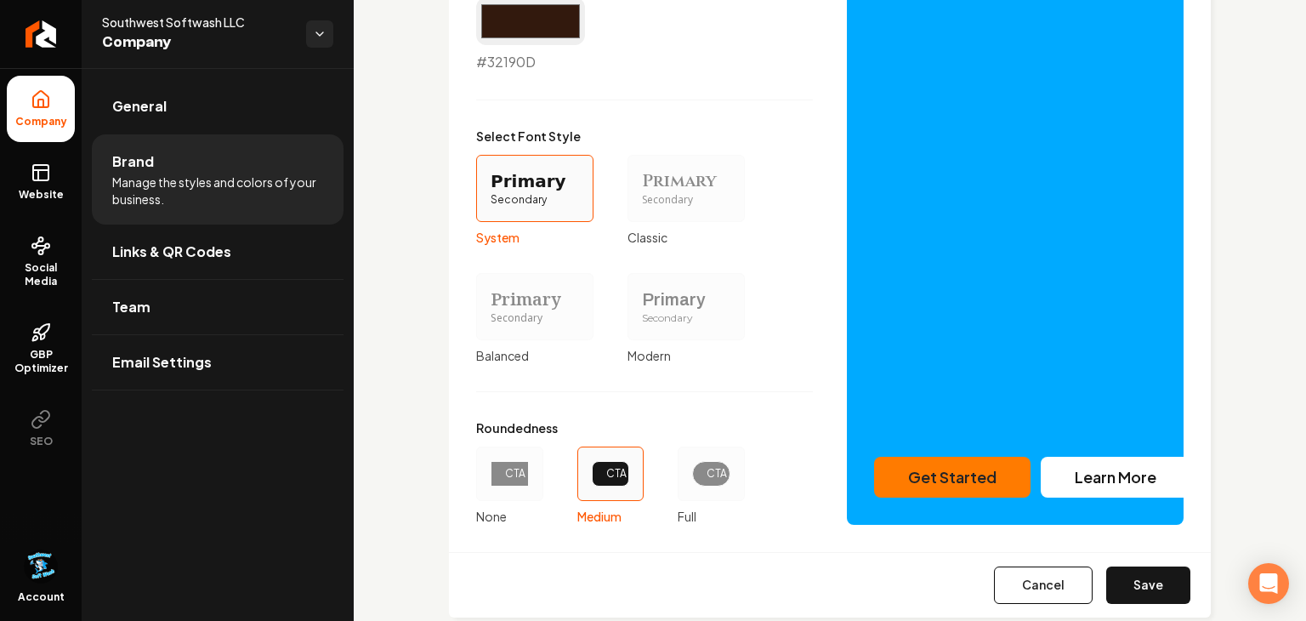
scroll to position [1621, 0]
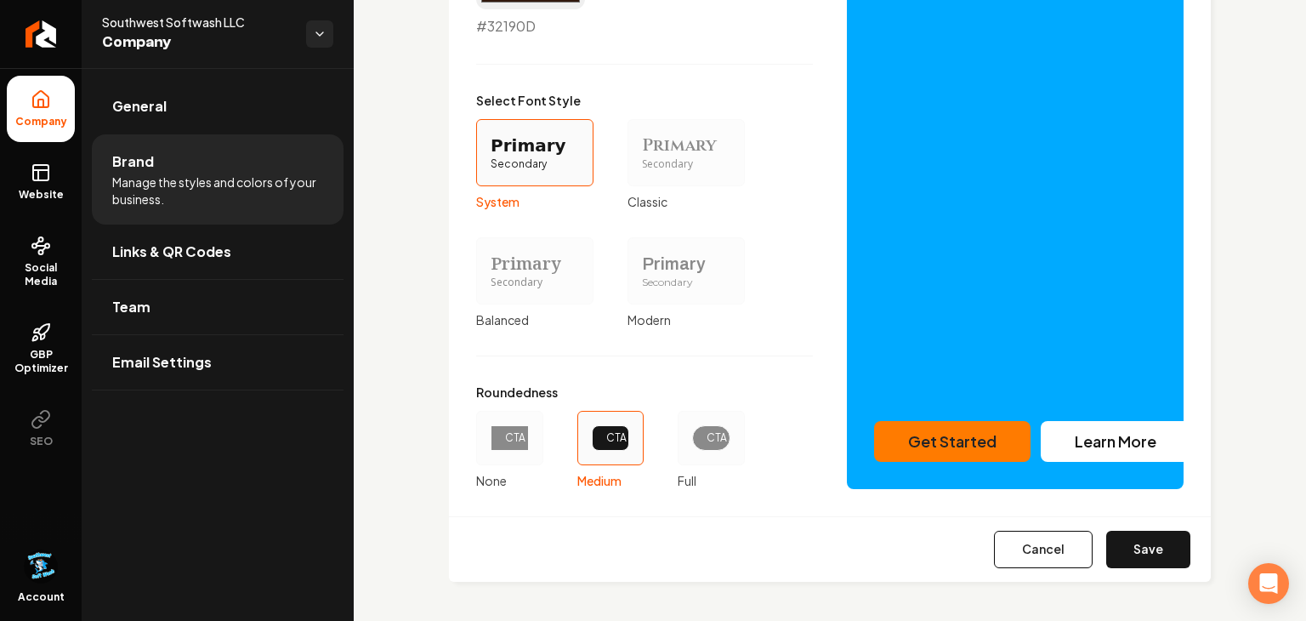
click at [532, 454] on div "CTA" at bounding box center [509, 438] width 67 height 54
click at [489, 445] on button "CTA None" at bounding box center [482, 438] width 14 height 14
click at [601, 451] on div "CTA" at bounding box center [610, 438] width 67 height 54
click at [590, 445] on button "CTA Medium" at bounding box center [584, 438] width 14 height 14
click at [509, 437] on div "CTA" at bounding box center [509, 438] width 9 height 14
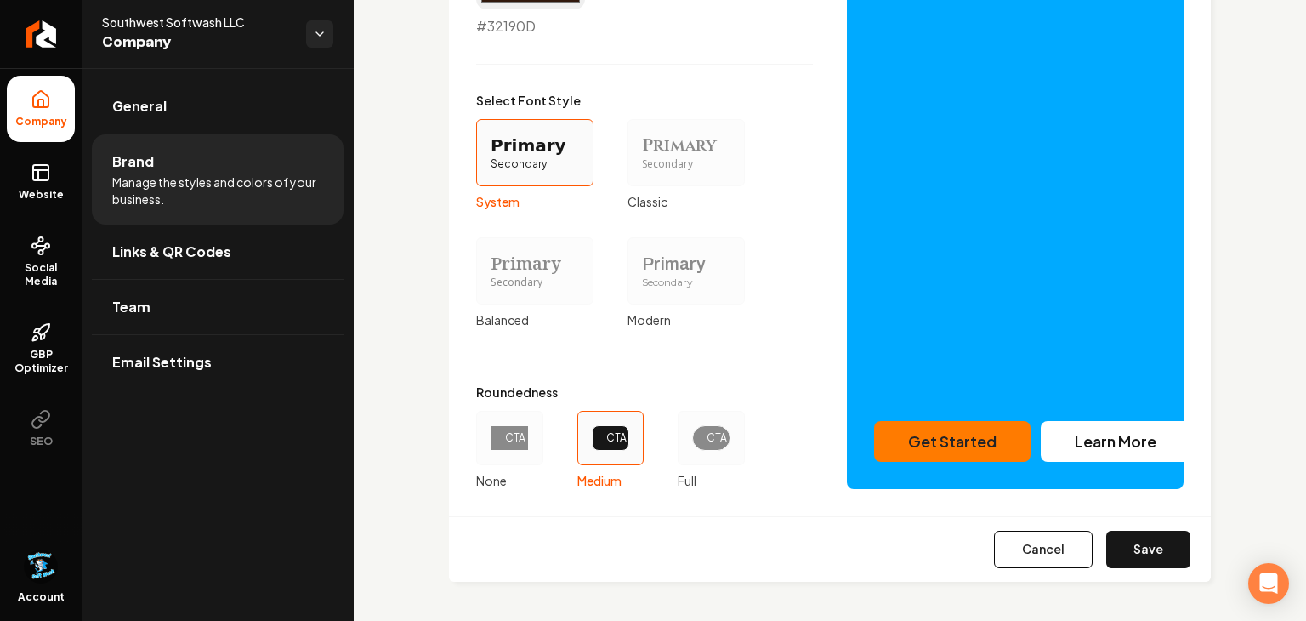
click at [489, 437] on button "CTA None" at bounding box center [482, 438] width 14 height 14
click at [716, 435] on div "CTA" at bounding box center [711, 438] width 9 height 14
click at [691, 435] on button "CTA Full" at bounding box center [684, 438] width 14 height 14
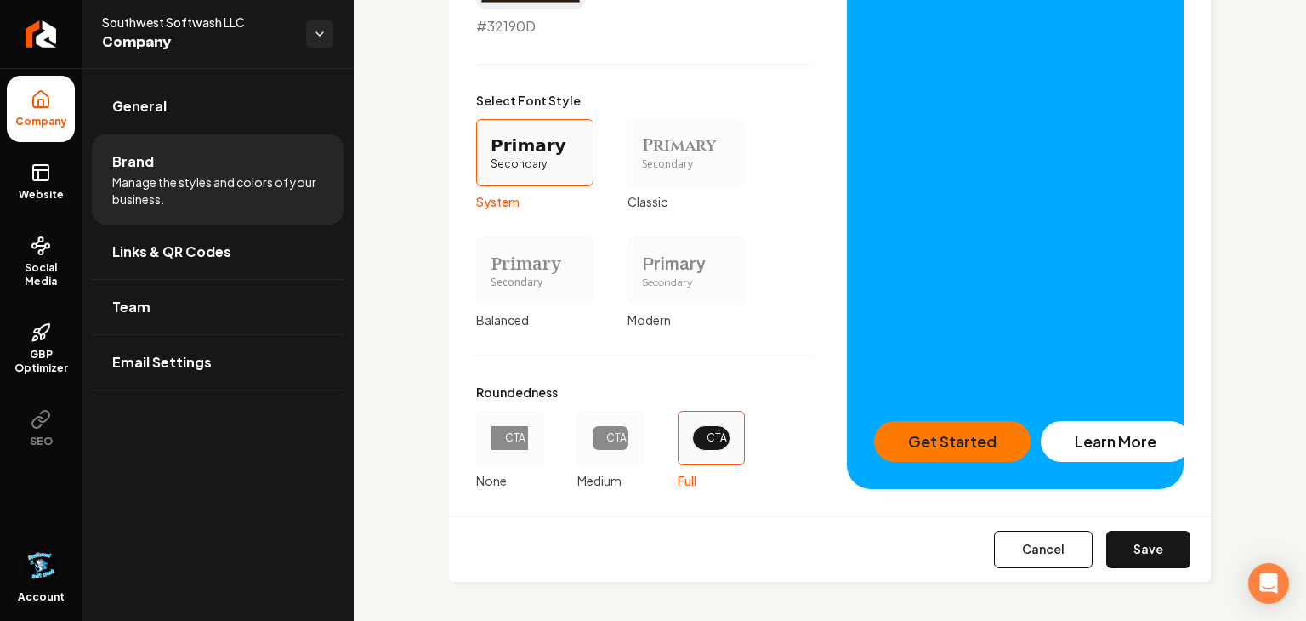
click at [604, 441] on div "CTA" at bounding box center [611, 438] width 38 height 26
click at [590, 441] on button "CTA Medium" at bounding box center [584, 438] width 14 height 14
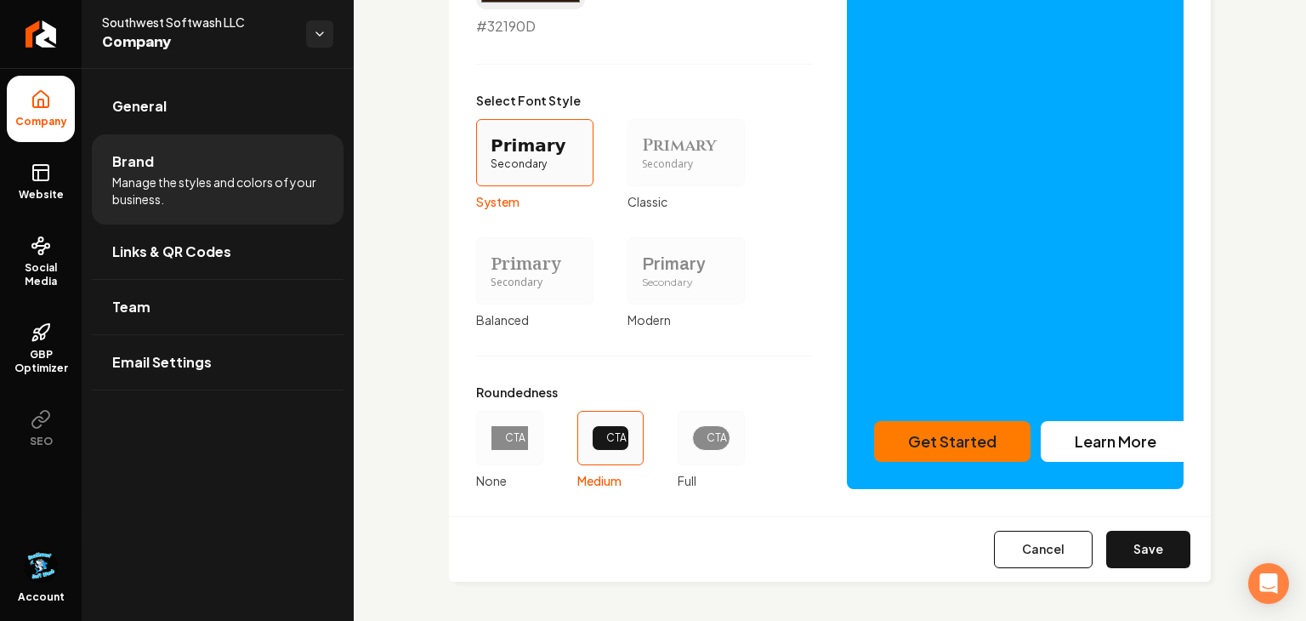
click at [702, 445] on div "CTA" at bounding box center [711, 438] width 38 height 26
click at [691, 445] on button "CTA Full" at bounding box center [684, 438] width 14 height 14
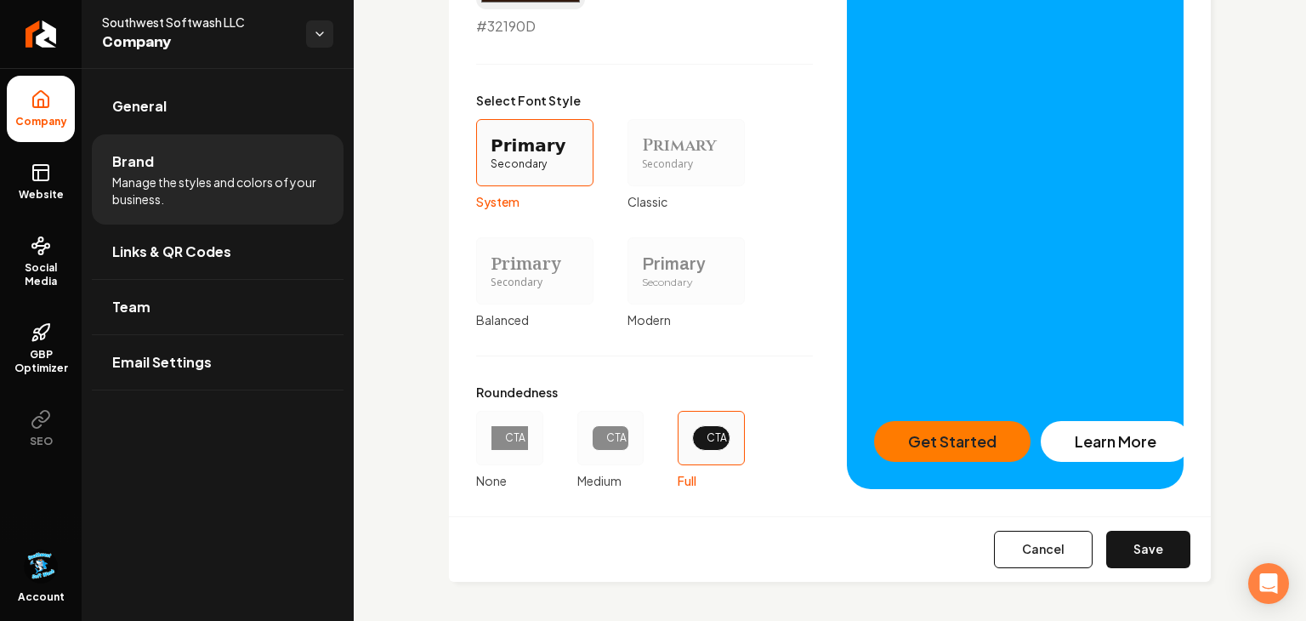
click at [514, 414] on div "CTA" at bounding box center [509, 438] width 67 height 54
click at [489, 431] on button "CTA None" at bounding box center [482, 438] width 14 height 14
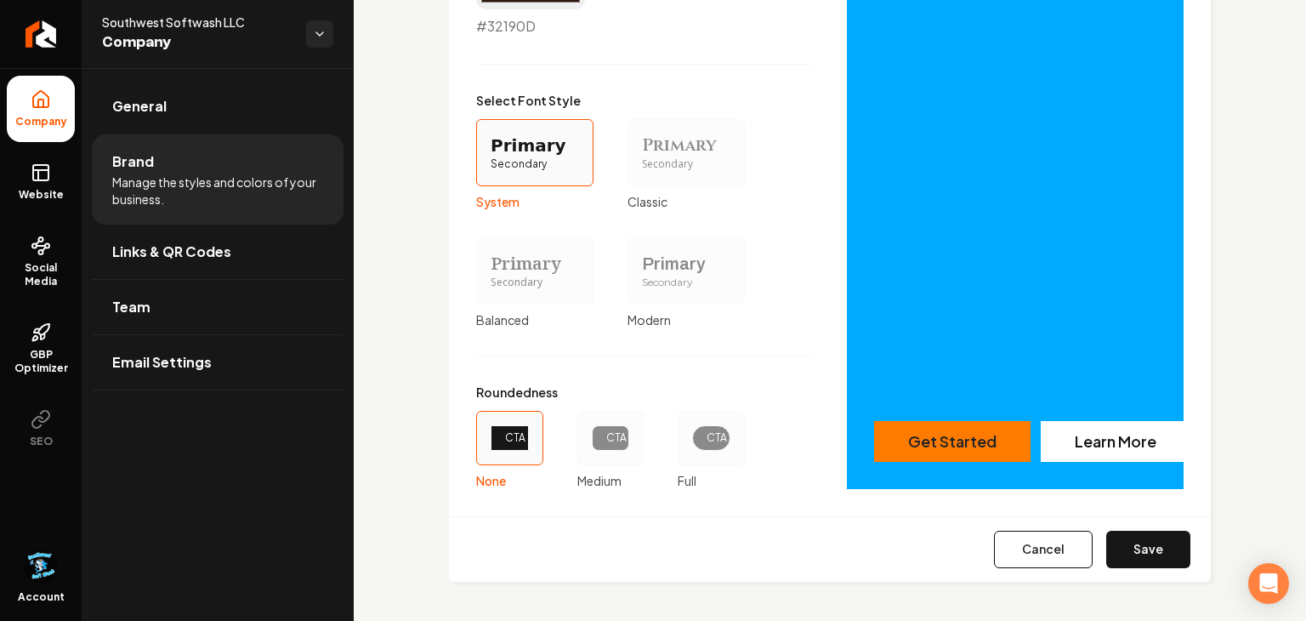
click at [585, 444] on div "CTA" at bounding box center [610, 438] width 67 height 54
click at [585, 444] on button "CTA Medium" at bounding box center [584, 438] width 14 height 14
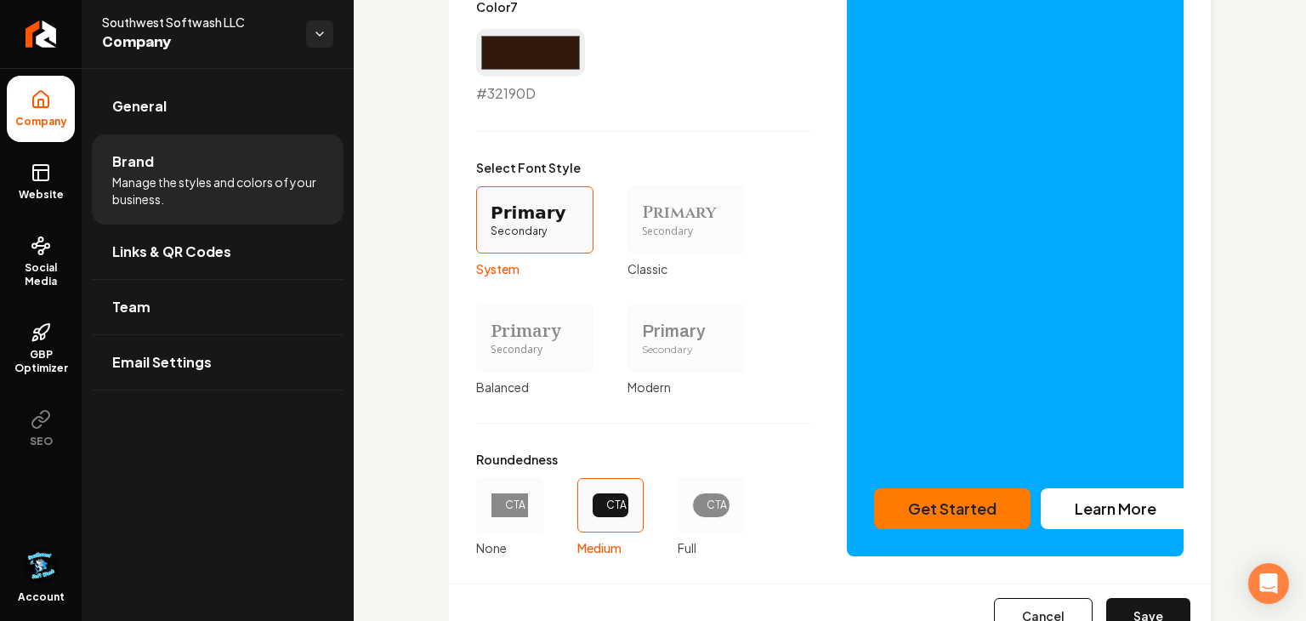
scroll to position [1554, 0]
click at [704, 502] on div "CTA" at bounding box center [711, 505] width 38 height 26
click at [691, 502] on button "CTA Full" at bounding box center [684, 504] width 14 height 14
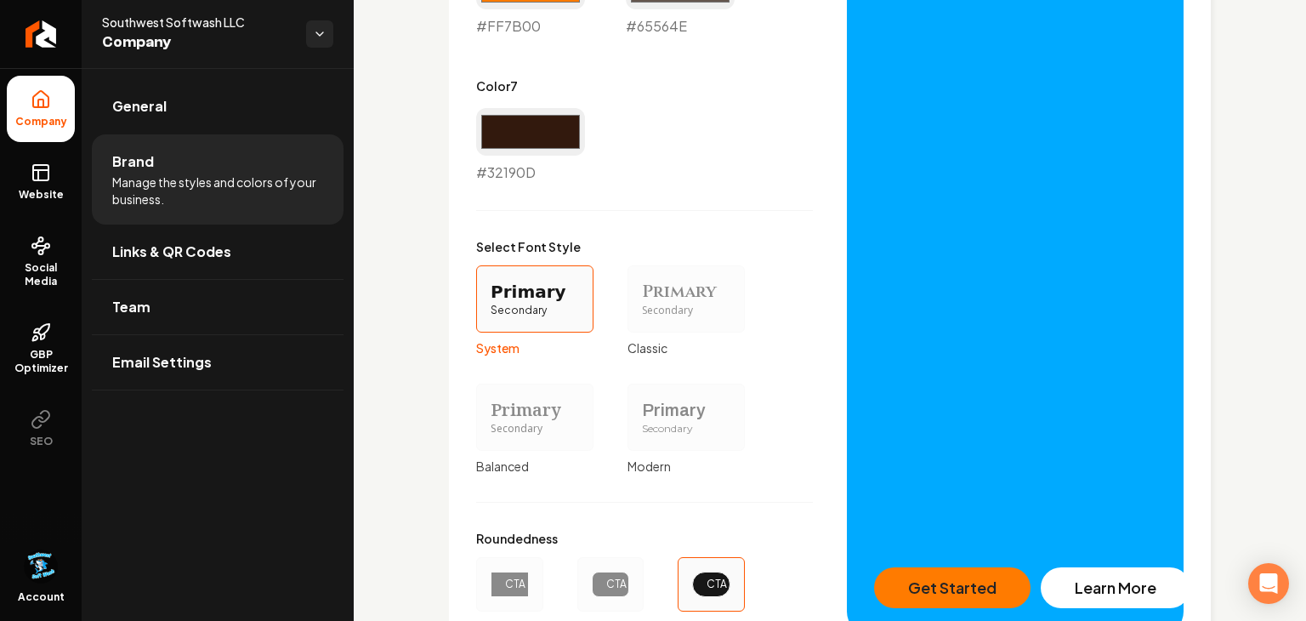
scroll to position [1473, 0]
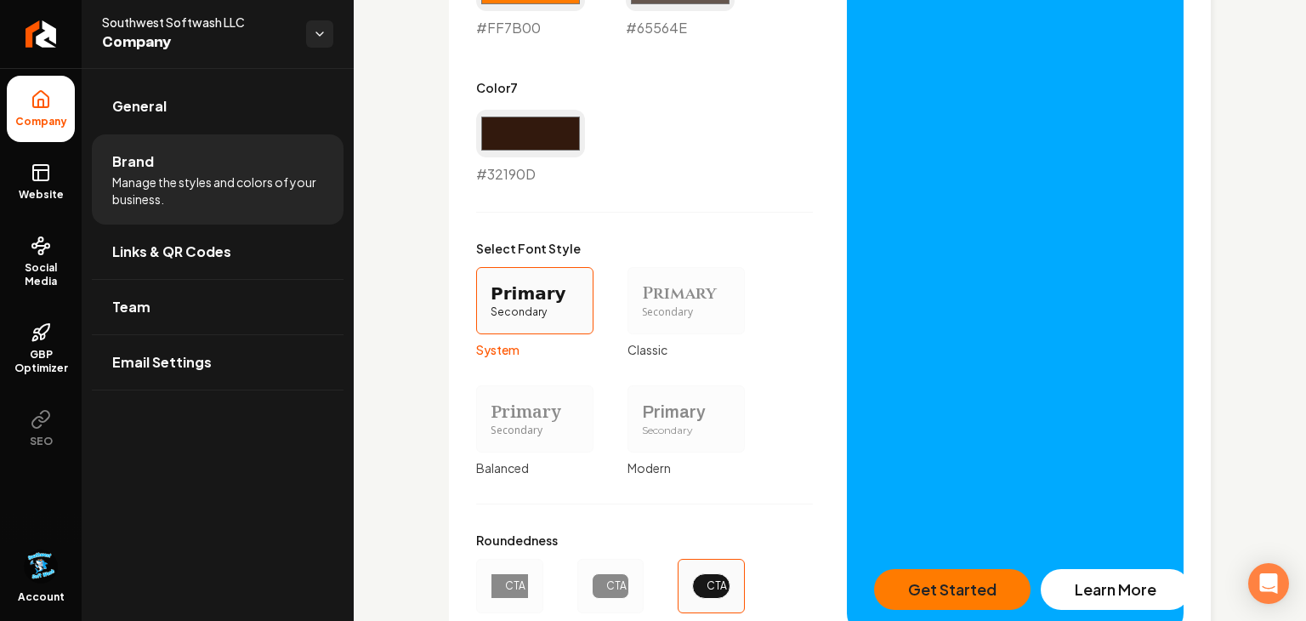
click at [686, 412] on div "Primary" at bounding box center [686, 412] width 88 height 24
click at [640, 412] on button "Primary Secondary Modern" at bounding box center [634, 419] width 14 height 14
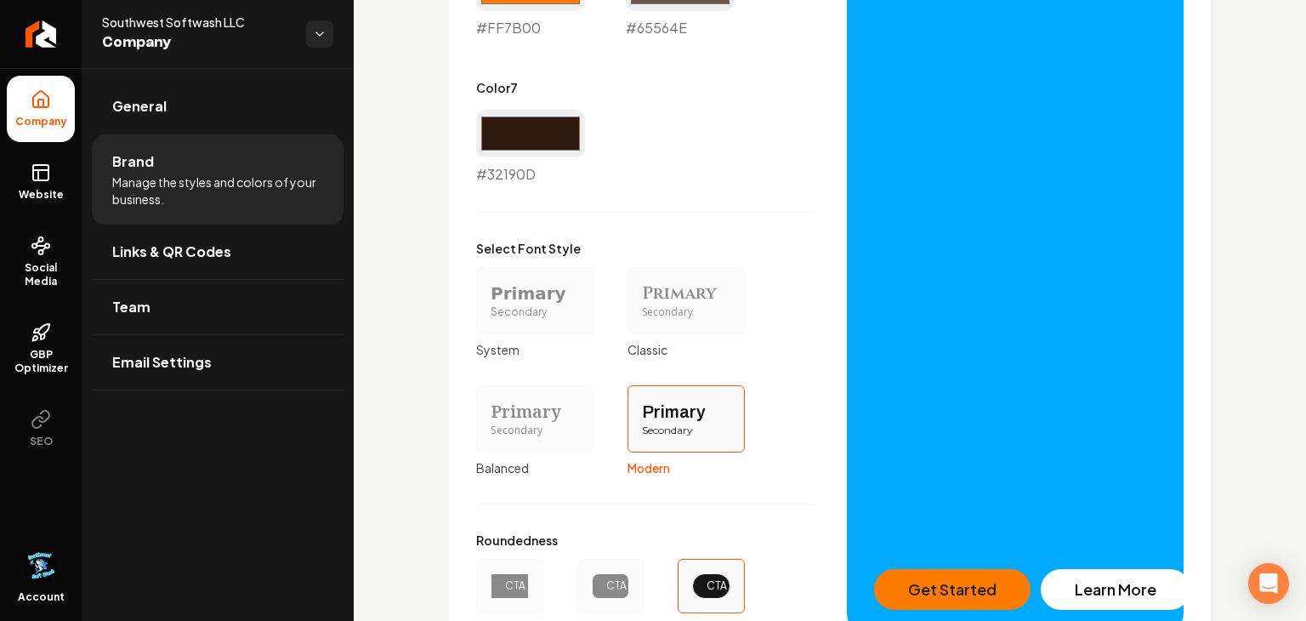
click at [550, 414] on div "Primary" at bounding box center [535, 412] width 88 height 24
click at [489, 414] on button "Primary Secondary Balanced" at bounding box center [482, 419] width 14 height 14
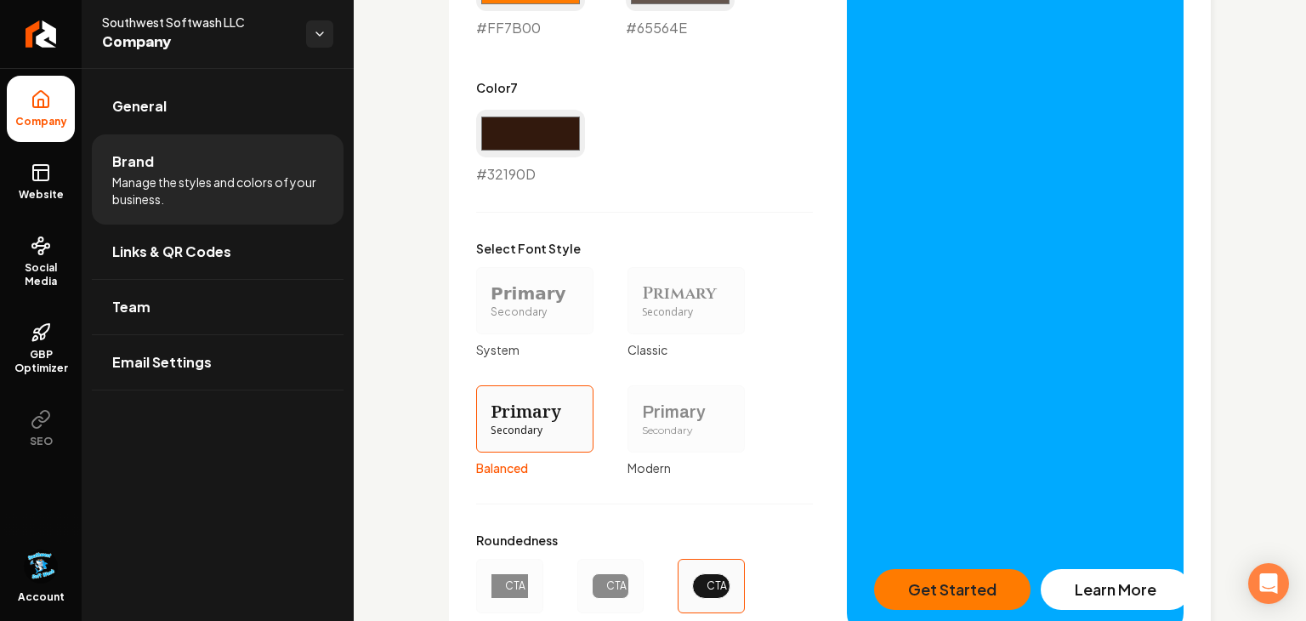
click at [690, 298] on div "Primary" at bounding box center [686, 293] width 88 height 24
click at [640, 298] on button "Primary Secondary Classic" at bounding box center [634, 300] width 14 height 14
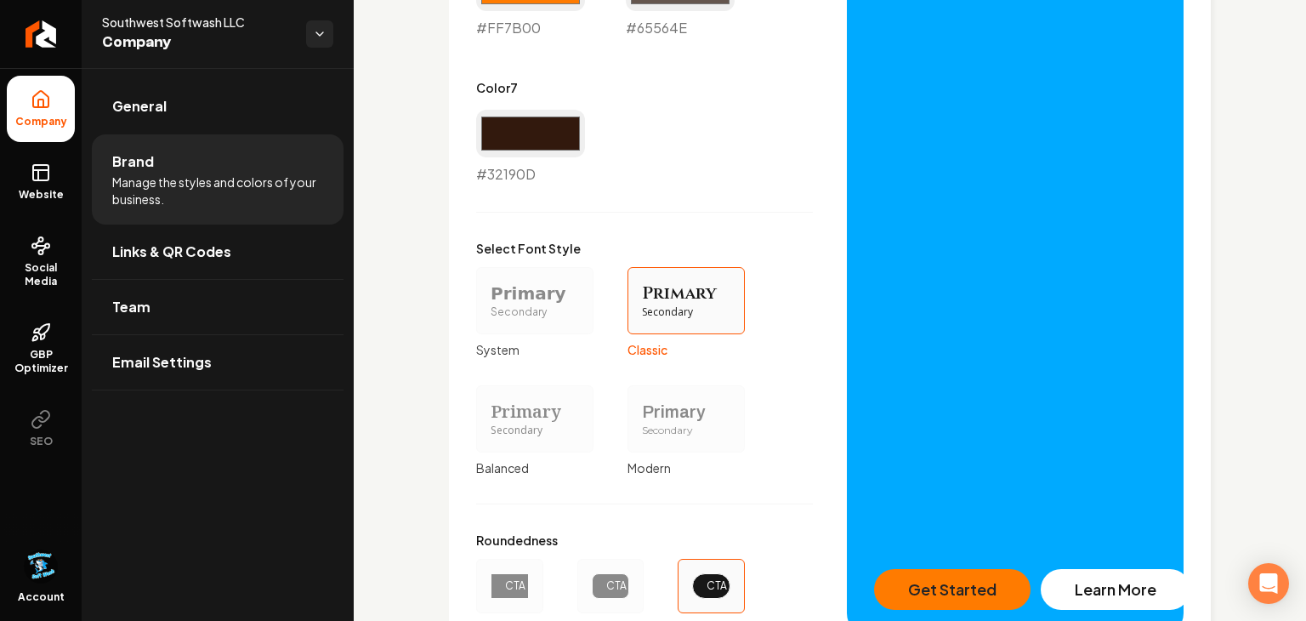
click at [567, 302] on div "Primary" at bounding box center [535, 293] width 88 height 24
click at [489, 302] on button "Primary Secondary System" at bounding box center [482, 300] width 14 height 14
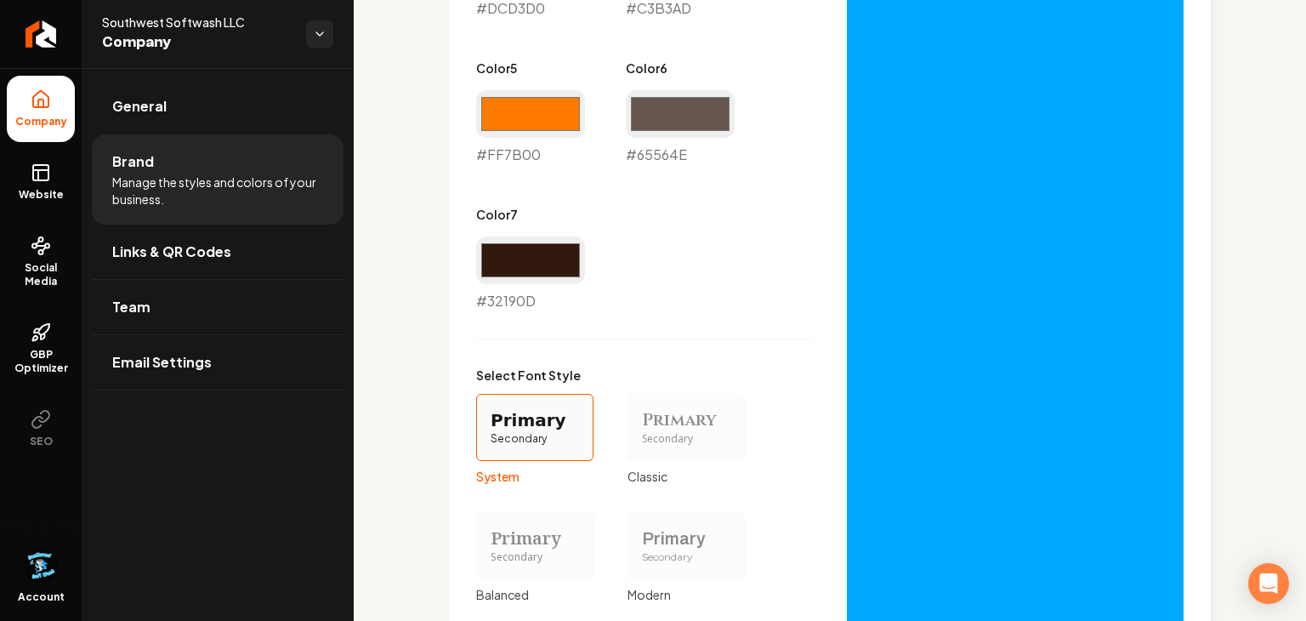
scroll to position [1333, 0]
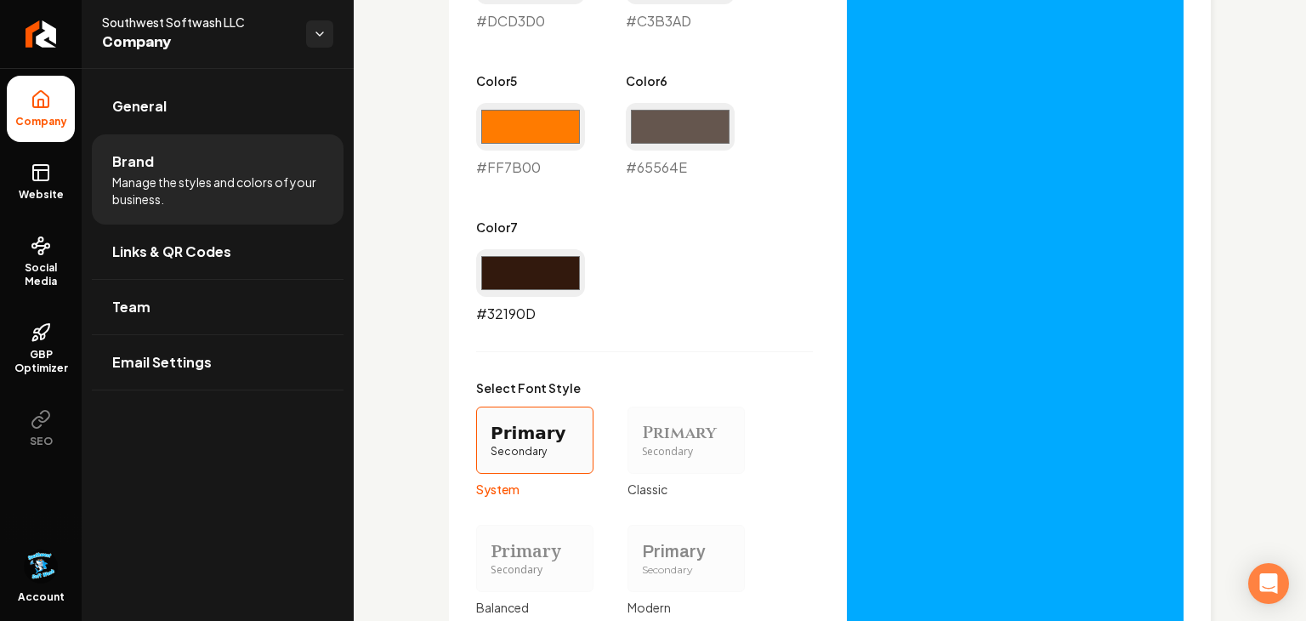
click at [571, 287] on input "#32190d" at bounding box center [530, 273] width 109 height 48
click at [793, 347] on div "Primary Color #ff7b00 #ff7b00 Secondary Color #00aaff #00aaff Color 1 #faf9f9 #…" at bounding box center [644, 184] width 337 height 1185
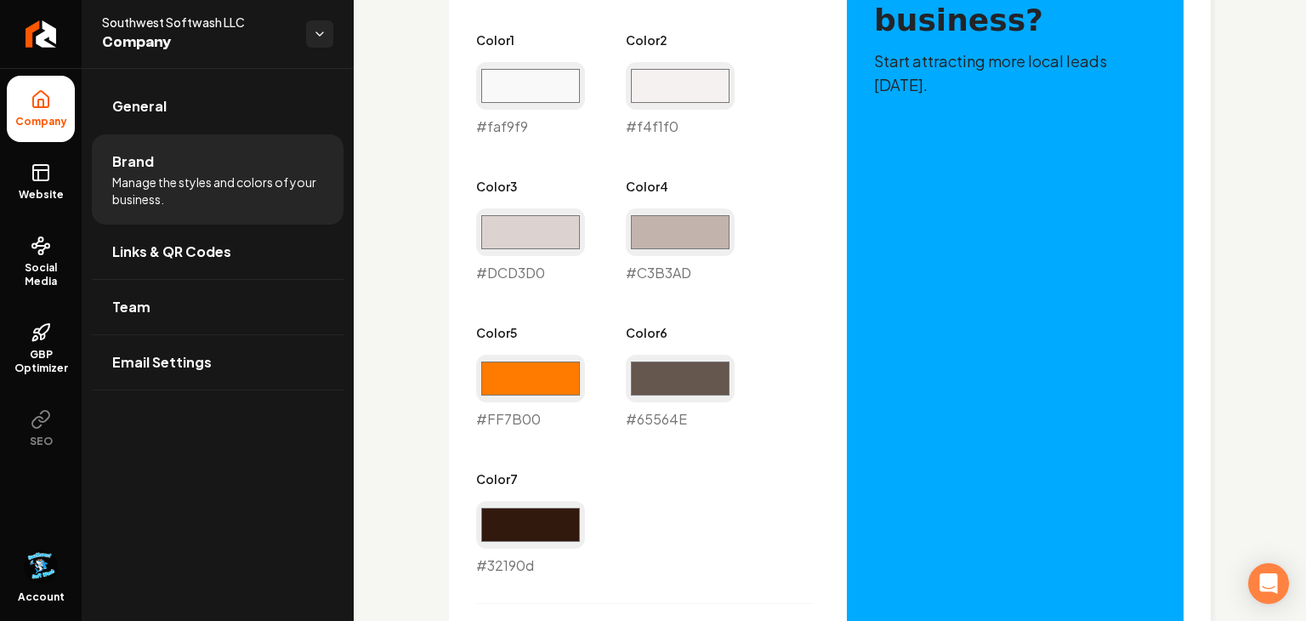
scroll to position [1081, 0]
click at [559, 91] on input "#faf9f9" at bounding box center [530, 87] width 109 height 48
click at [698, 237] on input "#c3b3ad" at bounding box center [680, 233] width 109 height 48
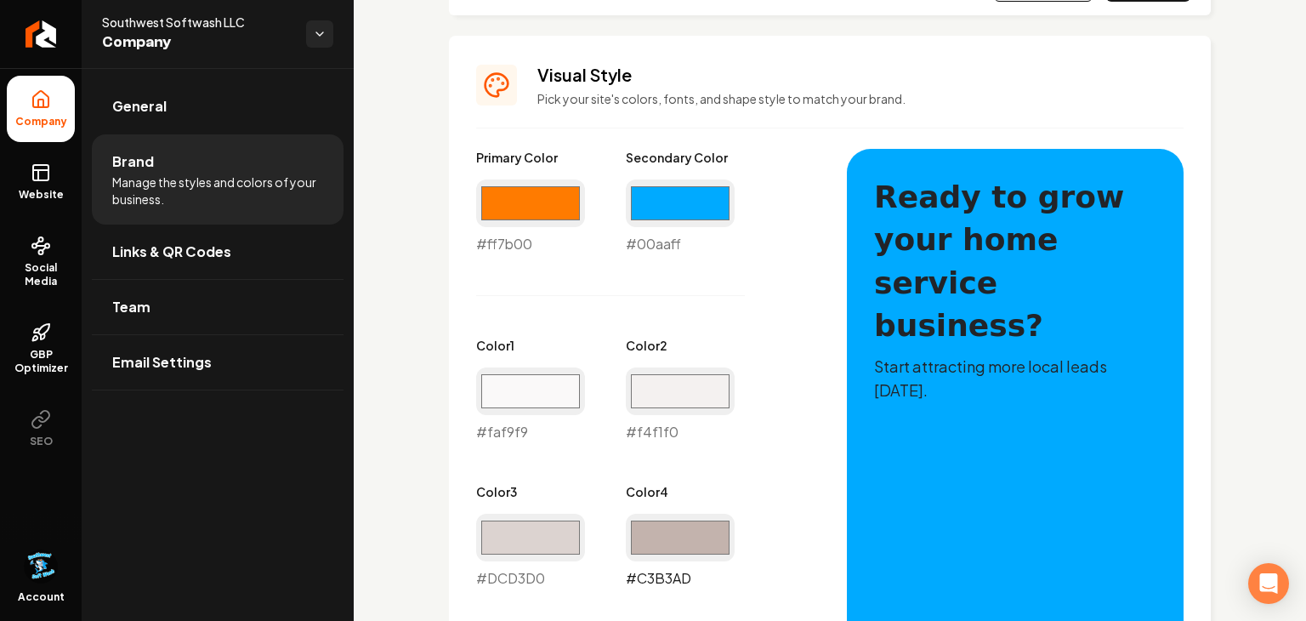
scroll to position [807, 0]
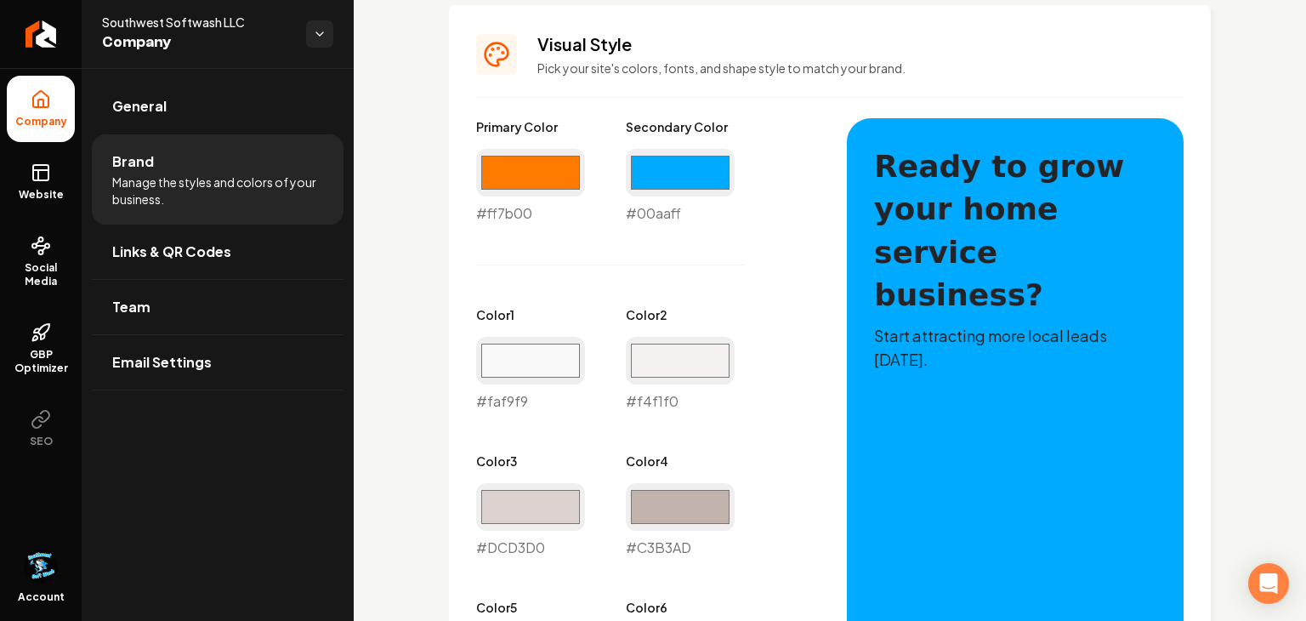
click at [674, 214] on div "#00aaff #00aaff" at bounding box center [680, 186] width 109 height 75
click at [685, 215] on div "#00aaff #00aaff" at bounding box center [680, 186] width 109 height 75
drag, startPoint x: 681, startPoint y: 216, endPoint x: 639, endPoint y: 224, distance: 43.2
click at [639, 224] on div "Primary Color #ff7b00 #ff7b00 Secondary Color #00aaff #00aaff Color 1 #faf9f9 #…" at bounding box center [644, 484] width 337 height 732
copy div "00aaff"
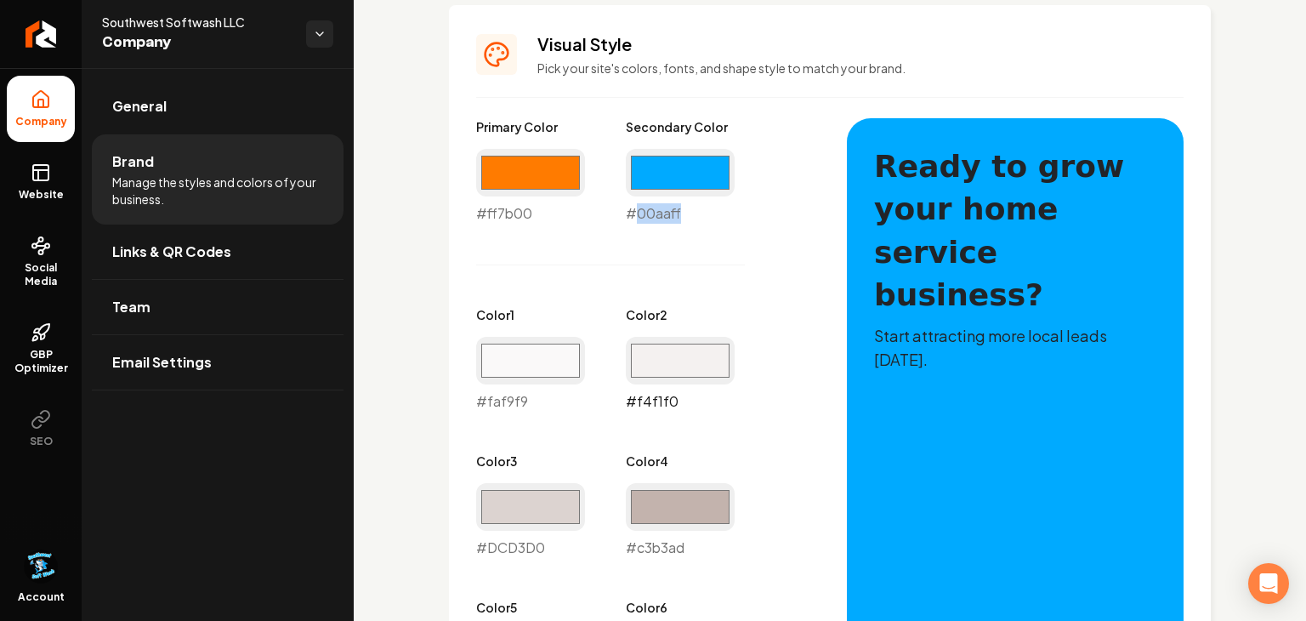
click at [701, 356] on input "#f4f1f0" at bounding box center [680, 361] width 109 height 48
click at [781, 303] on div "Primary Color #ff7b00 #ff7b00 Secondary Color #00aaff #00aaff Color 1 #faf9f9 #…" at bounding box center [644, 484] width 337 height 732
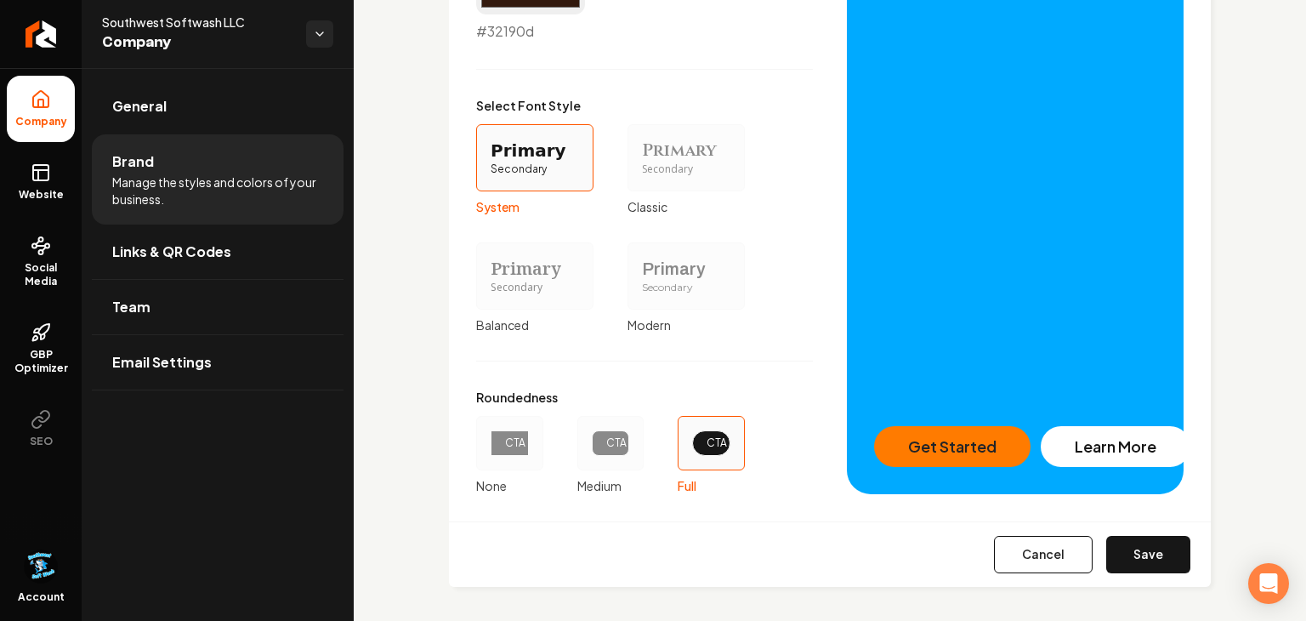
scroll to position [1621, 0]
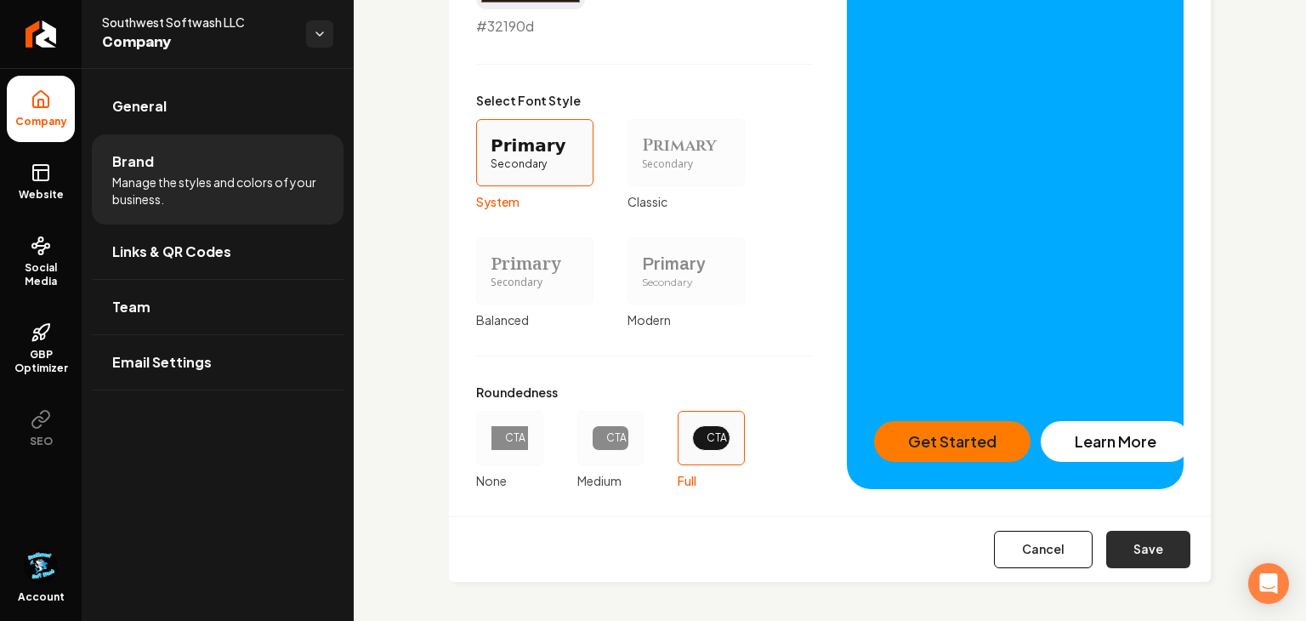
click at [1142, 538] on button "Save" at bounding box center [1148, 549] width 84 height 37
type input "#dcd3d0"
type input "#ff7b00"
type input "#65564e"
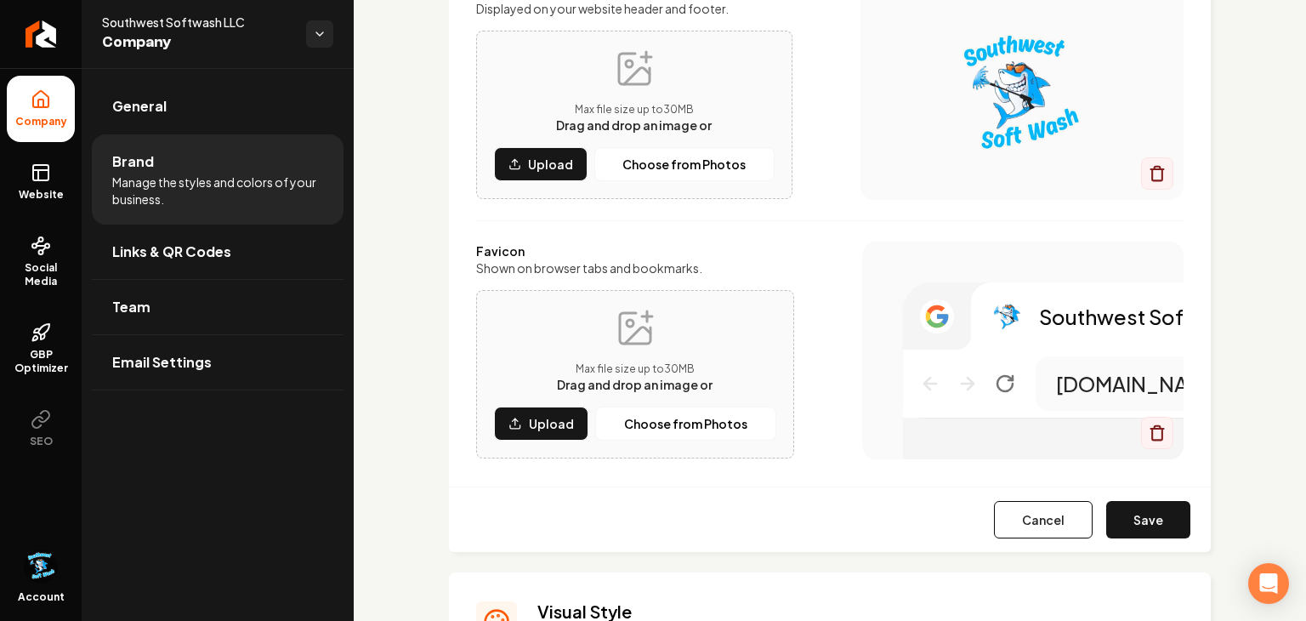
scroll to position [0, 0]
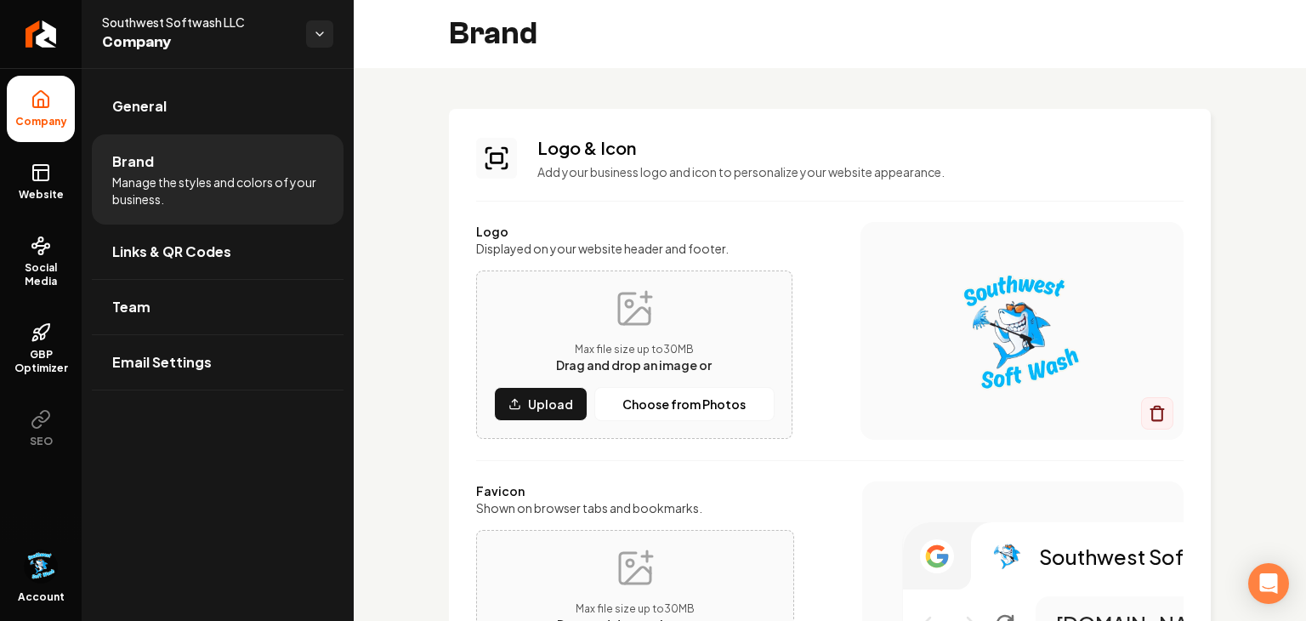
click at [30, 218] on ul "Company Website Social Media GBP Optimizer SEO" at bounding box center [41, 268] width 82 height 401
click at [34, 182] on icon at bounding box center [41, 172] width 20 height 20
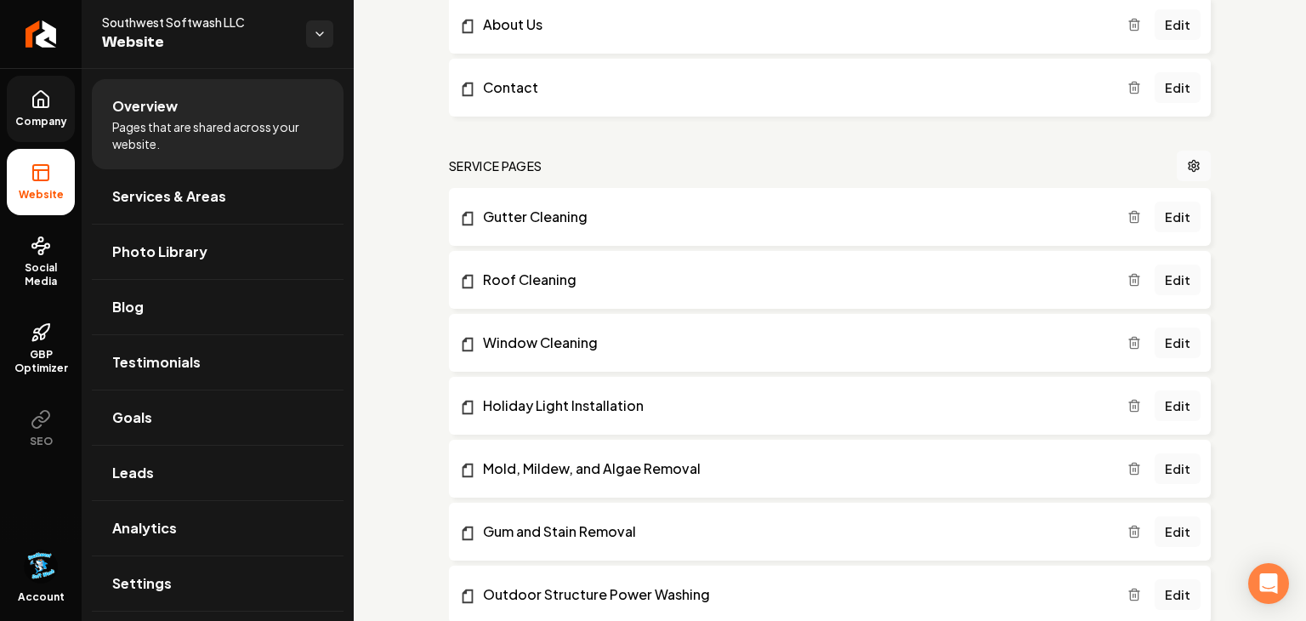
scroll to position [252, 0]
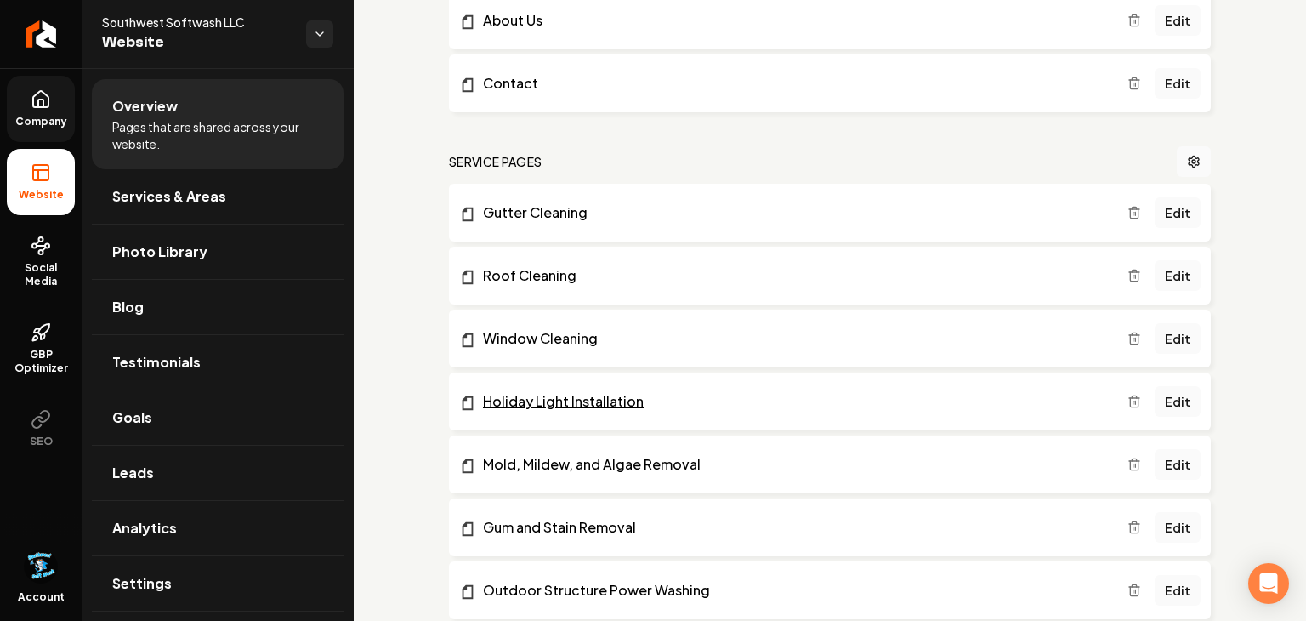
click at [544, 398] on link "Holiday Light Installation" at bounding box center [793, 401] width 668 height 20
click at [1177, 402] on link "Edit" at bounding box center [1178, 401] width 46 height 31
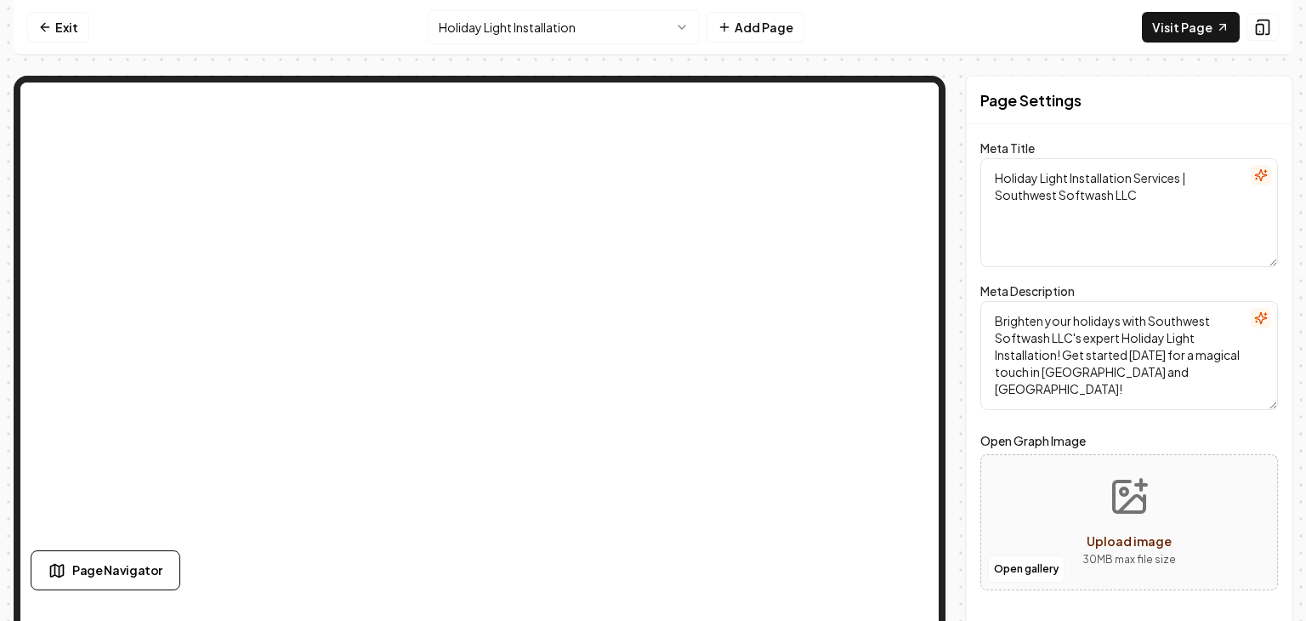
click at [1036, 183] on textarea "Holiday Light Installation Services | Southwest Softwash LLC" at bounding box center [1129, 212] width 298 height 109
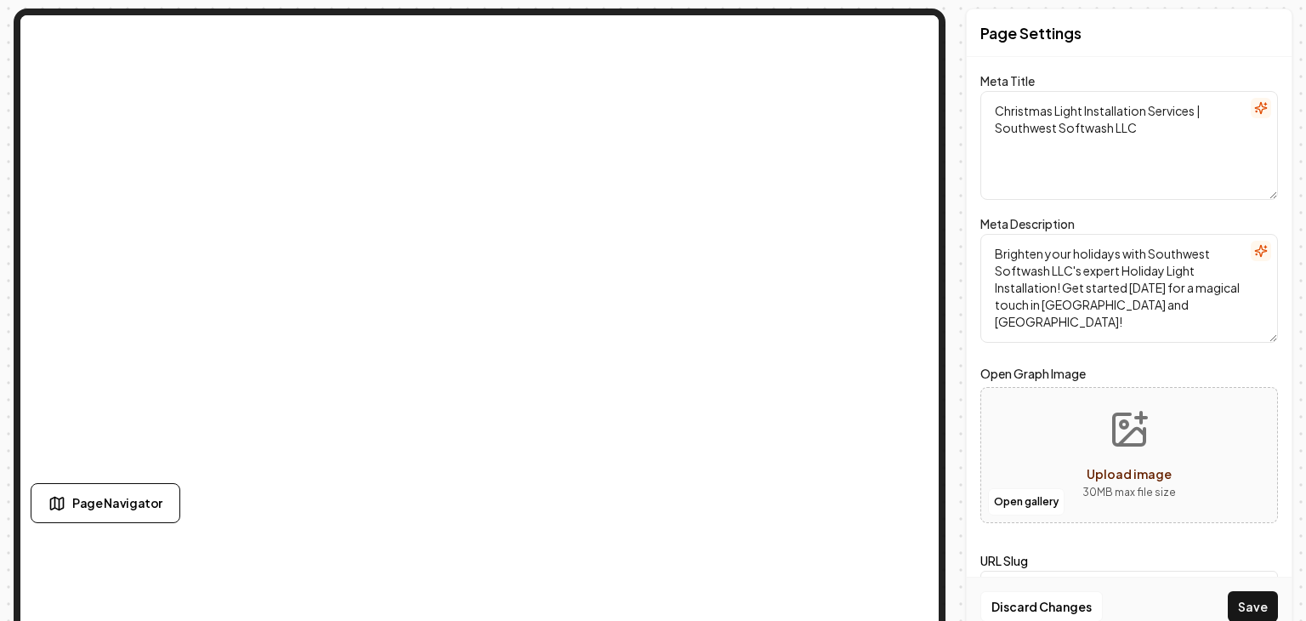
scroll to position [82, 0]
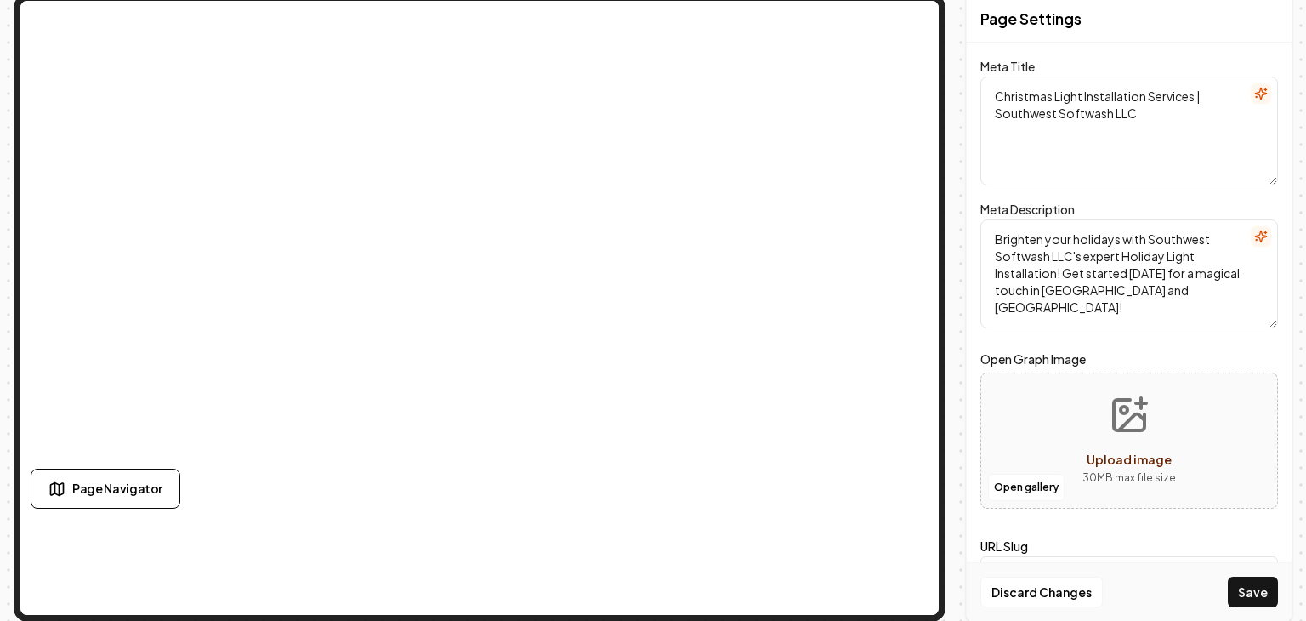
type textarea "Christmas Light Installation Services | Southwest Softwash LLC"
click at [1114, 417] on icon "Upload image" at bounding box center [1129, 415] width 31 height 31
click at [1128, 419] on icon "Upload image" at bounding box center [1132, 422] width 26 height 16
click at [1105, 395] on button "Upload image 30 MB max file size" at bounding box center [1129, 440] width 121 height 119
type input "**********"
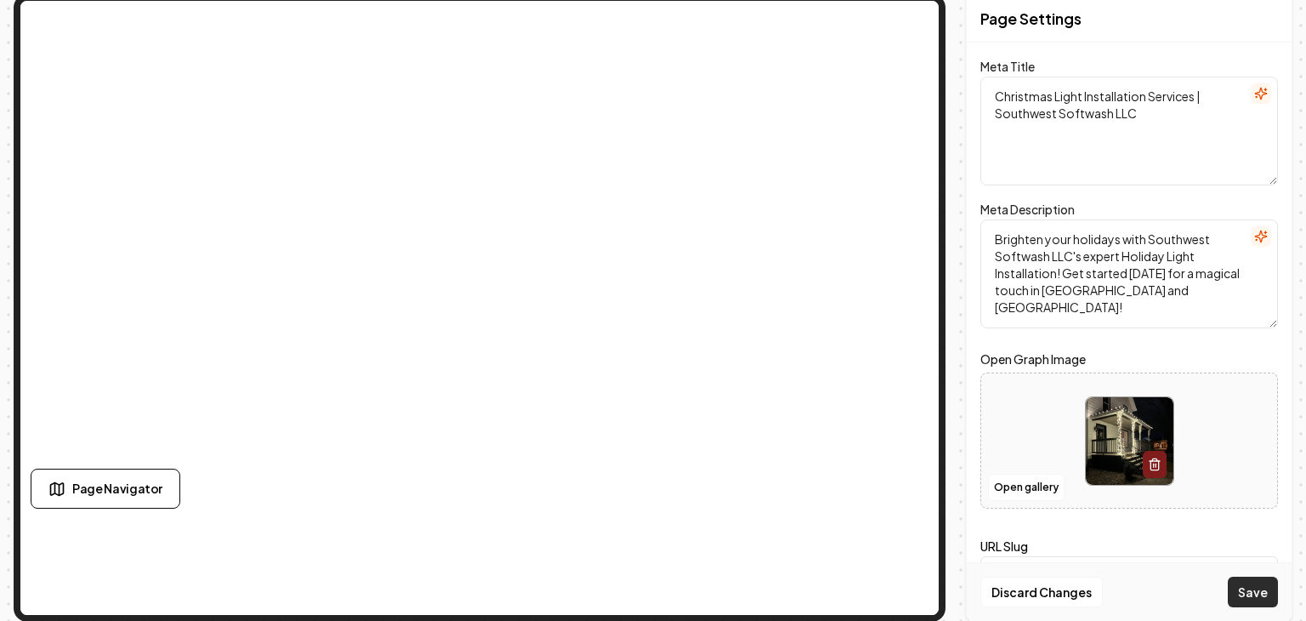
click at [1247, 585] on button "Save" at bounding box center [1253, 592] width 50 height 31
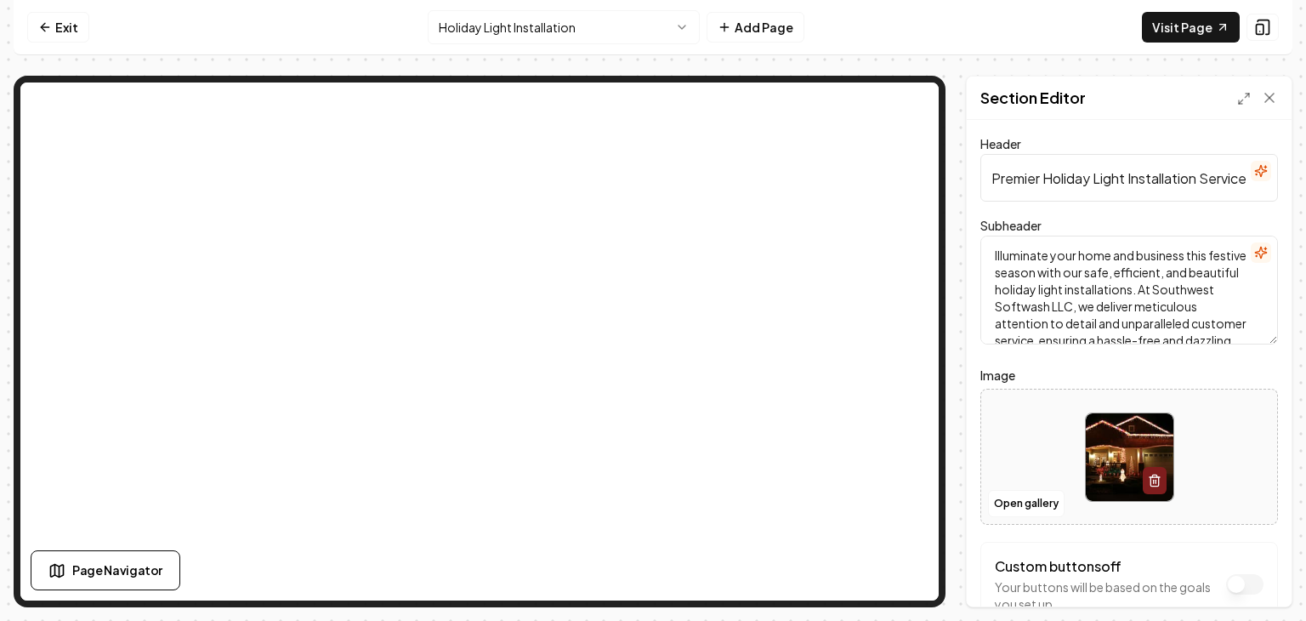
scroll to position [0, 0]
click at [1107, 461] on img at bounding box center [1130, 457] width 88 height 88
click at [963, 193] on div "Page Settings Section Editor Header Premier Holiday Light Installation Services…" at bounding box center [653, 341] width 1279 height 531
click at [1162, 478] on button "button" at bounding box center [1155, 480] width 24 height 27
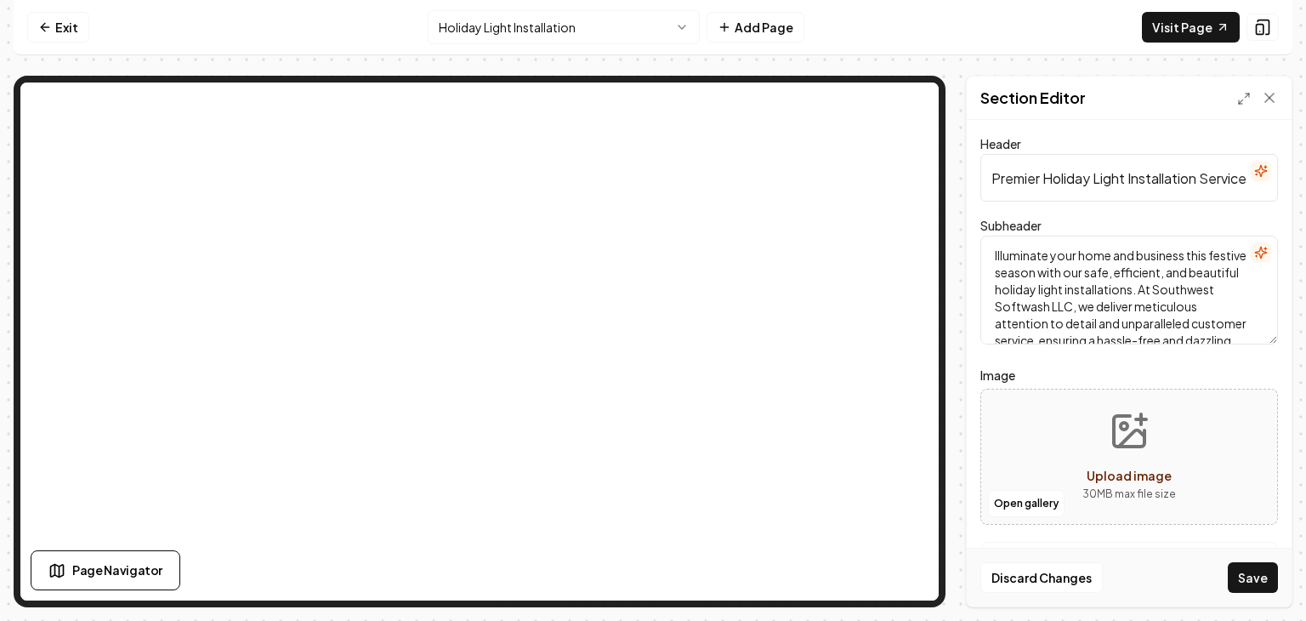
click at [1154, 475] on span "Upload image" at bounding box center [1129, 475] width 85 height 15
type input "**********"
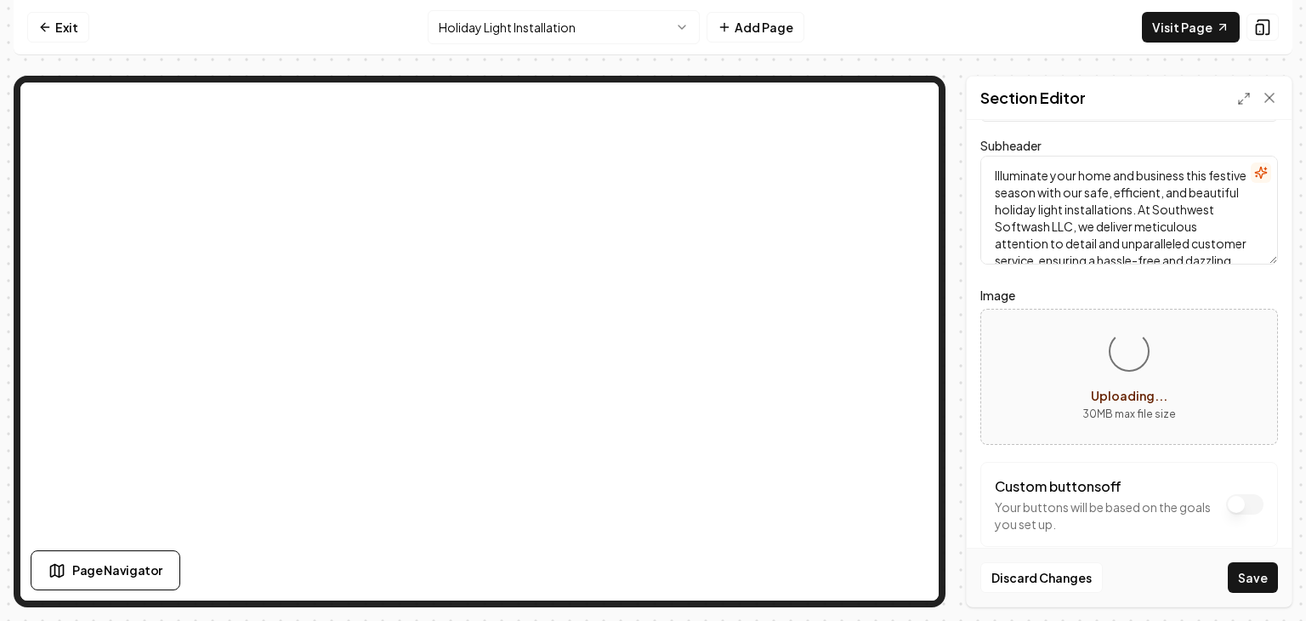
scroll to position [83, 0]
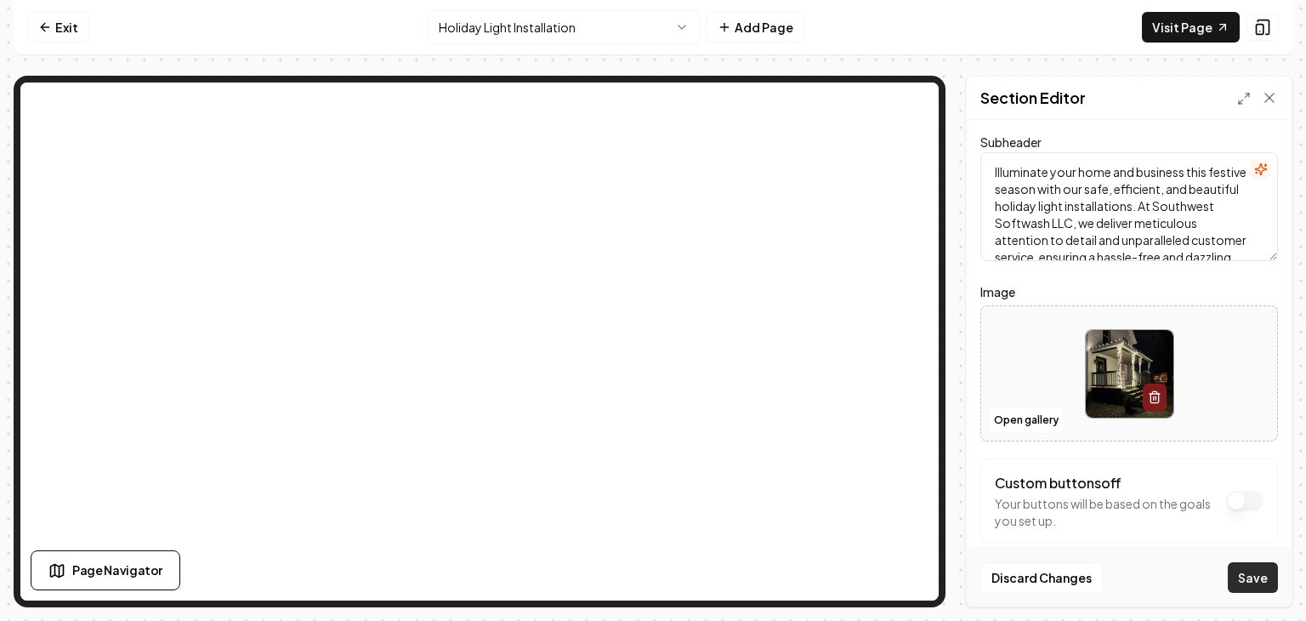
click at [1257, 582] on button "Save" at bounding box center [1253, 577] width 50 height 31
click at [44, 12] on div "Exit" at bounding box center [58, 27] width 62 height 31
click at [41, 31] on icon at bounding box center [45, 27] width 14 height 14
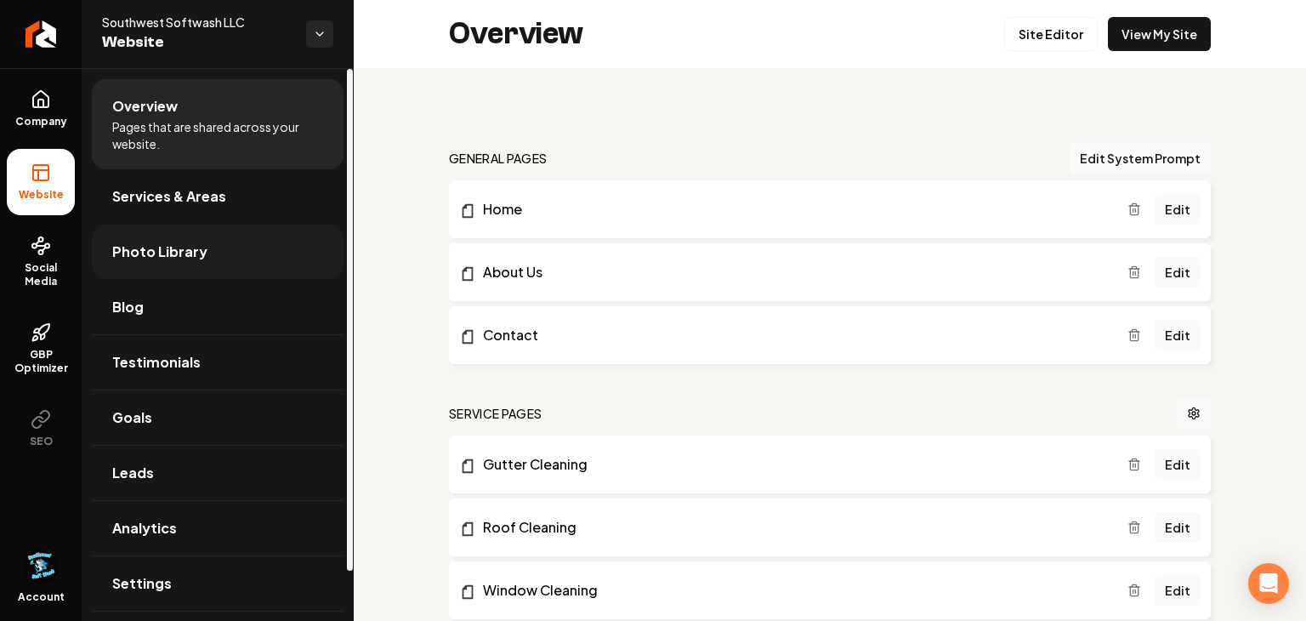
click at [156, 246] on span "Photo Library" at bounding box center [159, 252] width 95 height 20
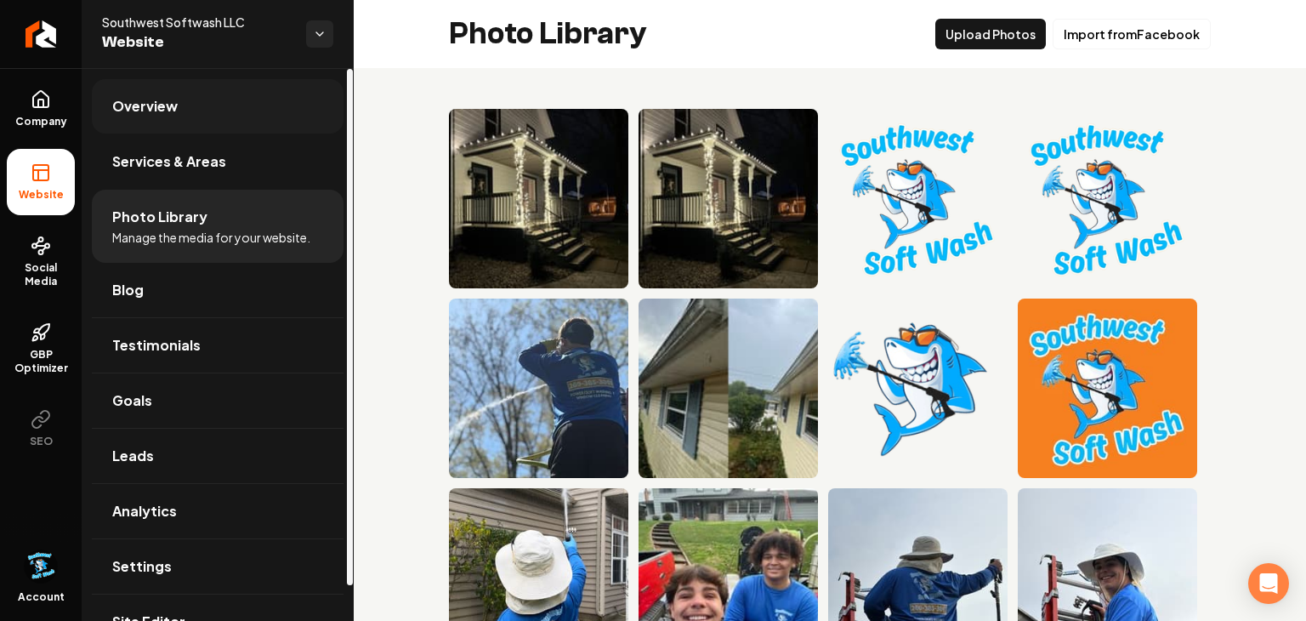
click at [261, 108] on link "Overview" at bounding box center [218, 106] width 252 height 54
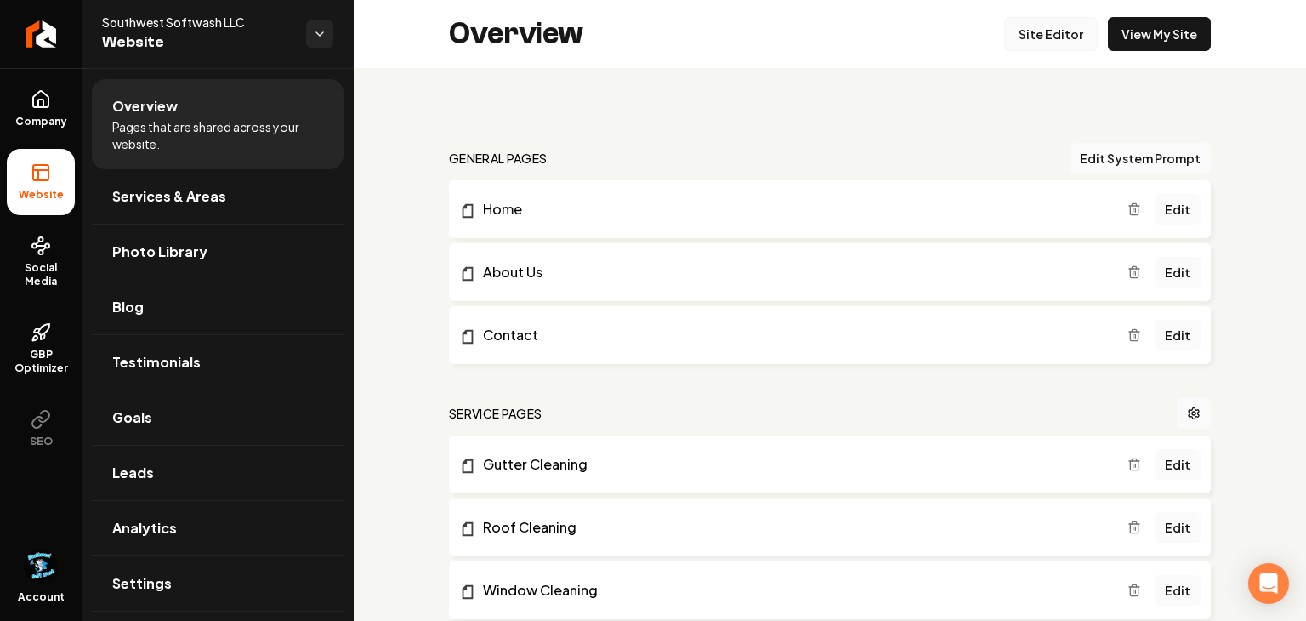
click at [1082, 42] on link "Site Editor" at bounding box center [1051, 34] width 94 height 34
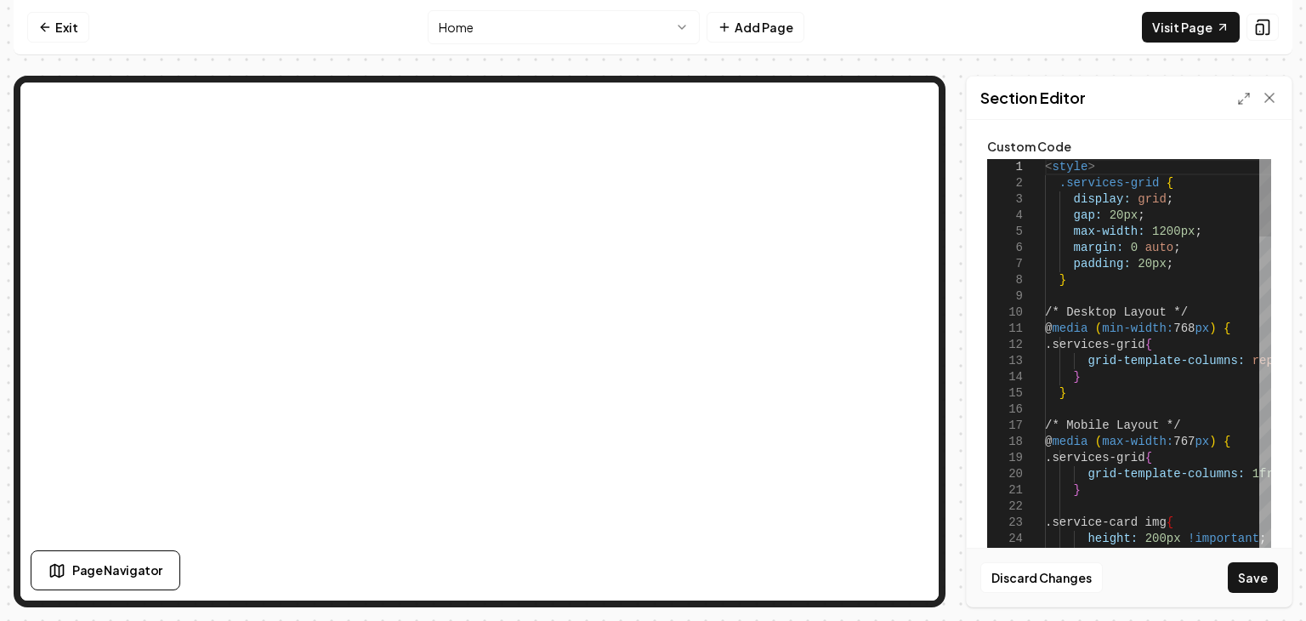
type textarea "**********"
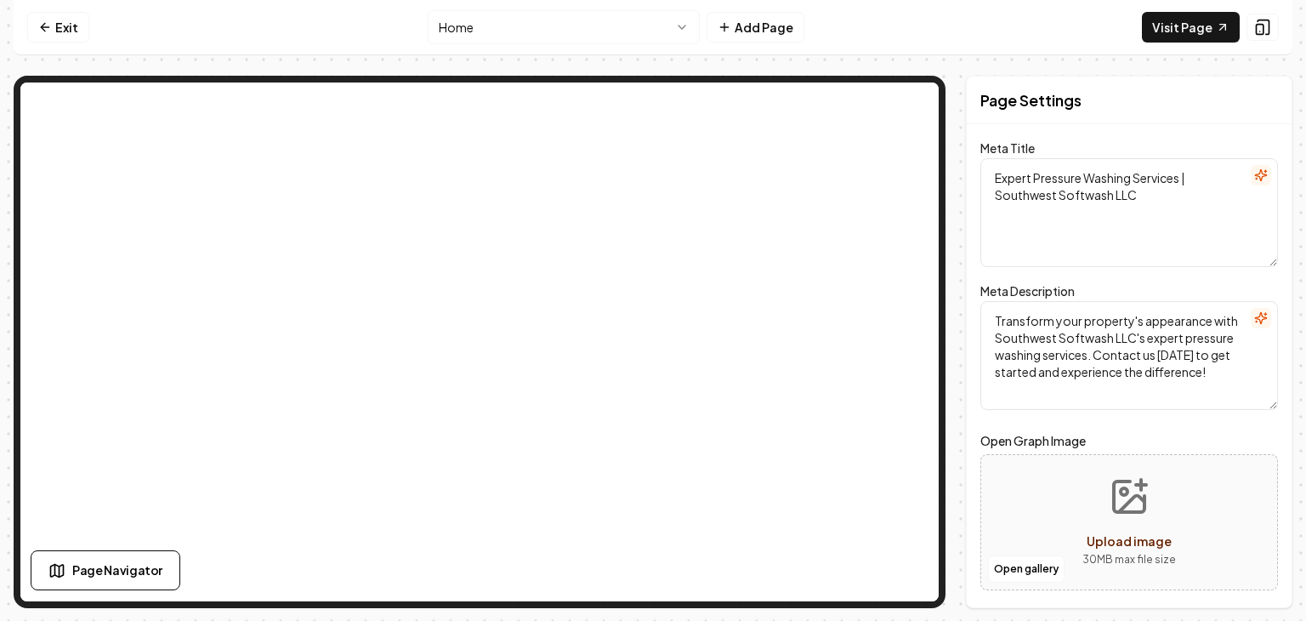
click at [1103, 247] on textarea "Expert Pressure Washing Services | Southwest Softwash LLC" at bounding box center [1129, 212] width 298 height 109
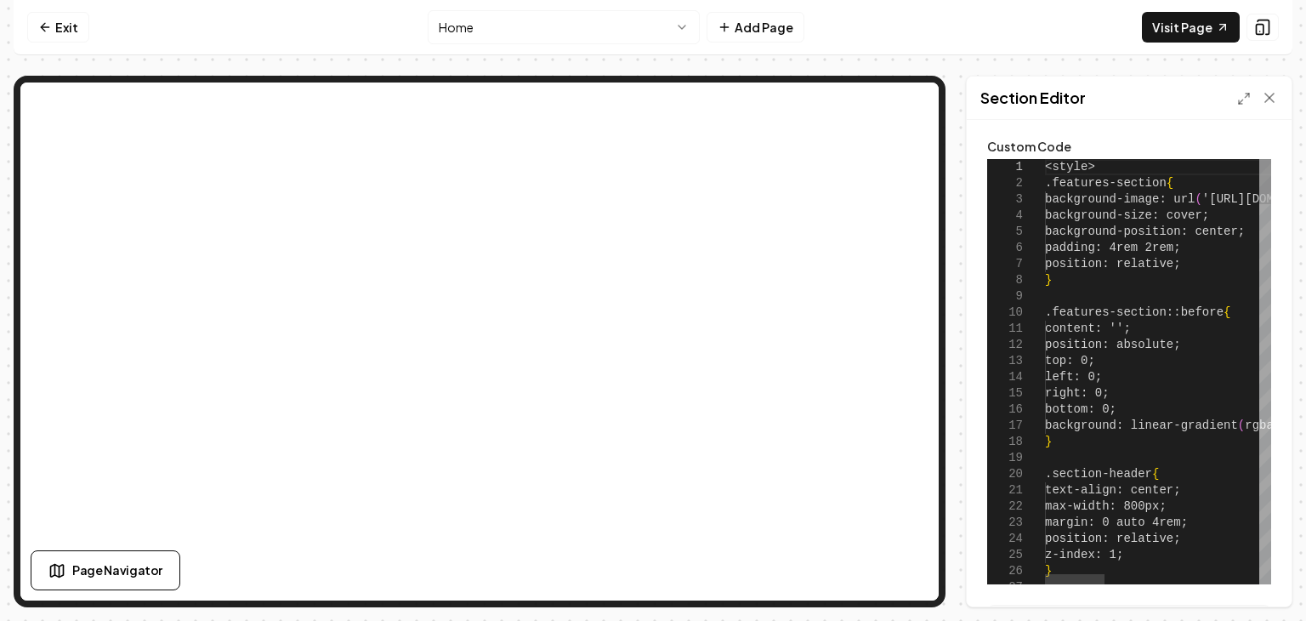
type textarea "**********"
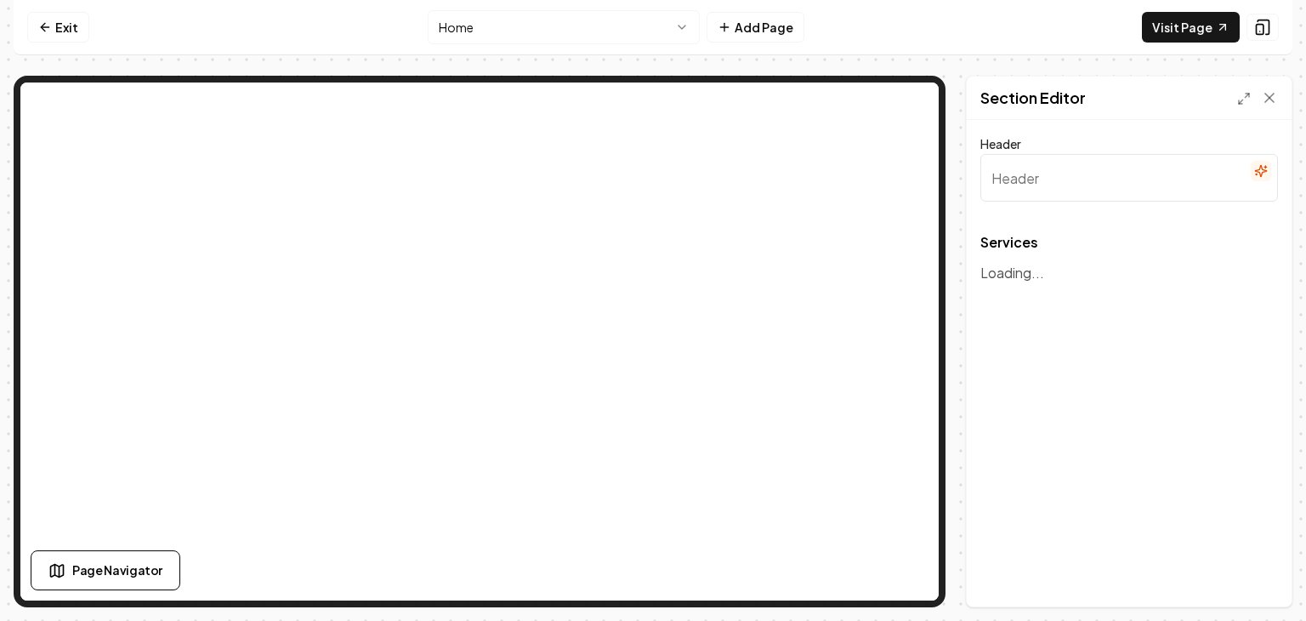
type input "All Our Premier Exterior Cleaning Services"
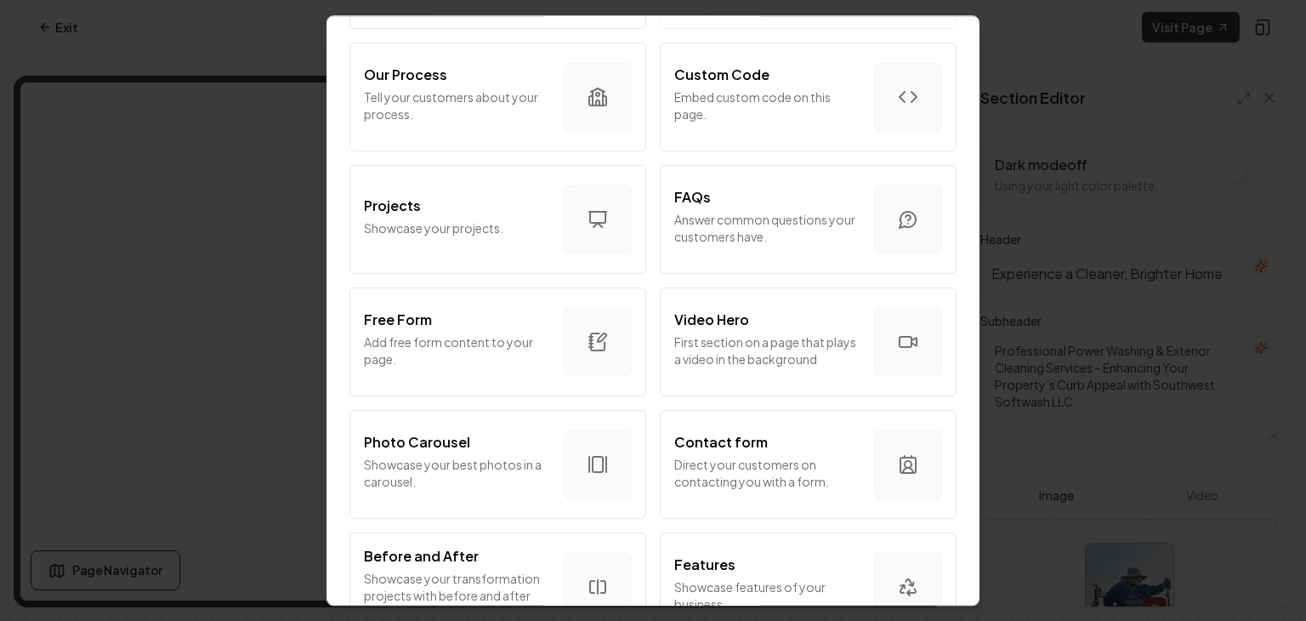
scroll to position [702, 0]
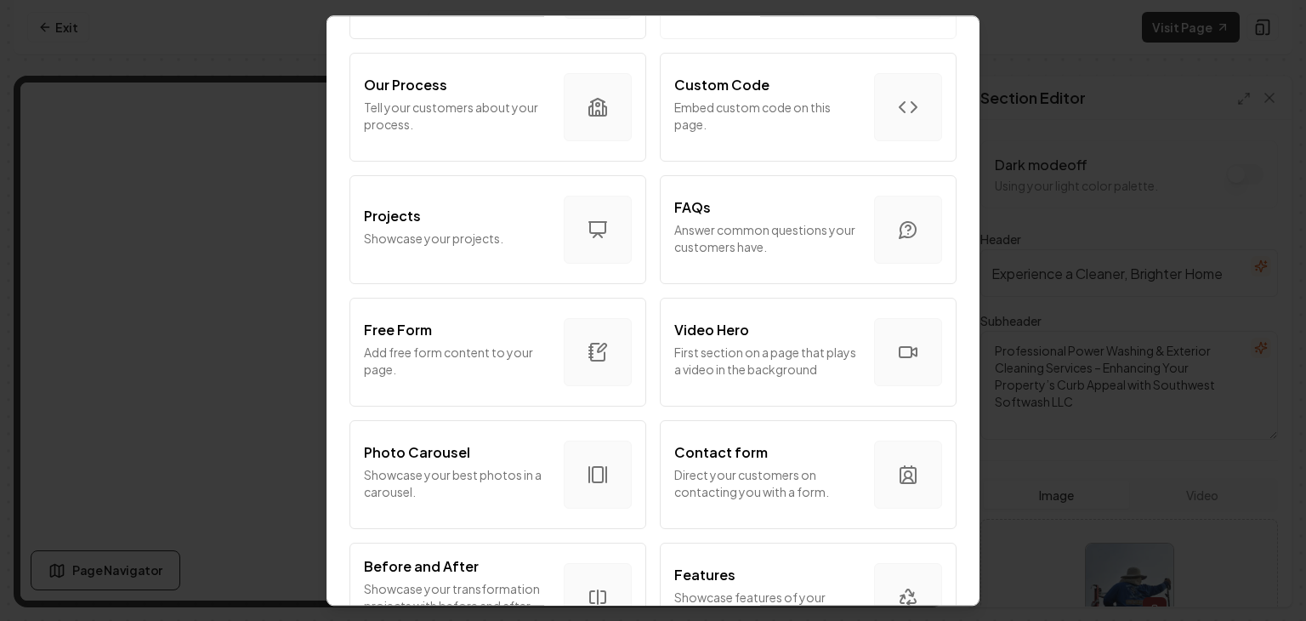
click at [730, 446] on p "Contact form" at bounding box center [721, 452] width 94 height 20
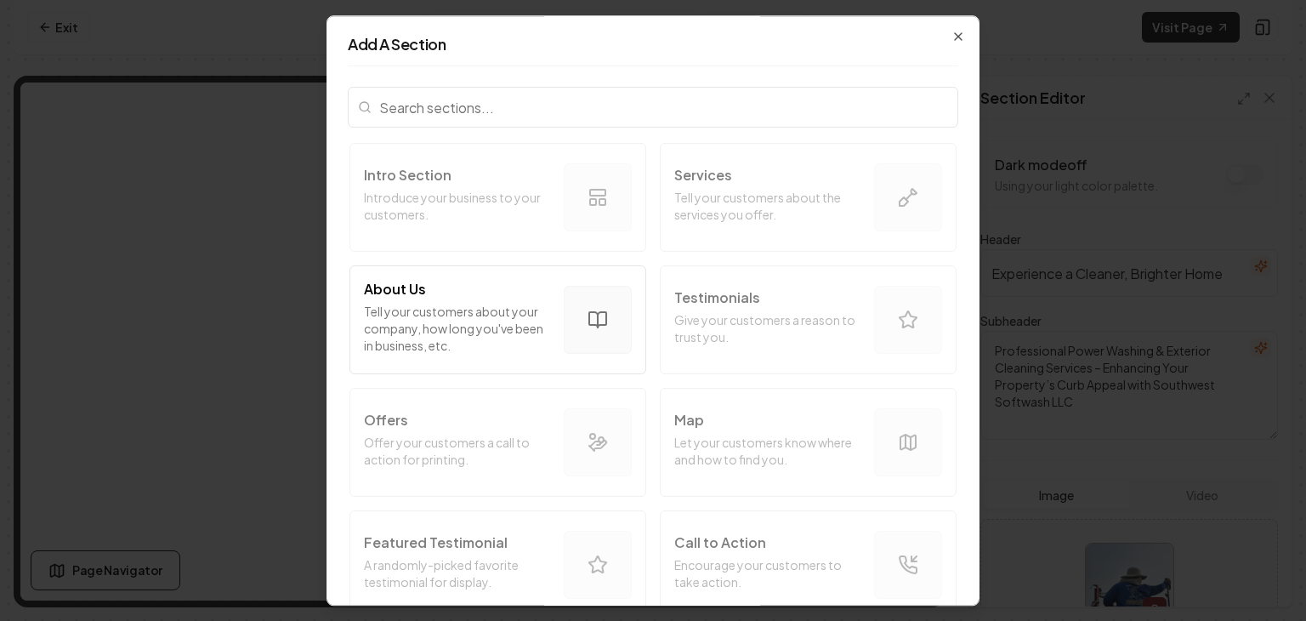
click at [960, 38] on icon "button" at bounding box center [958, 36] width 7 height 7
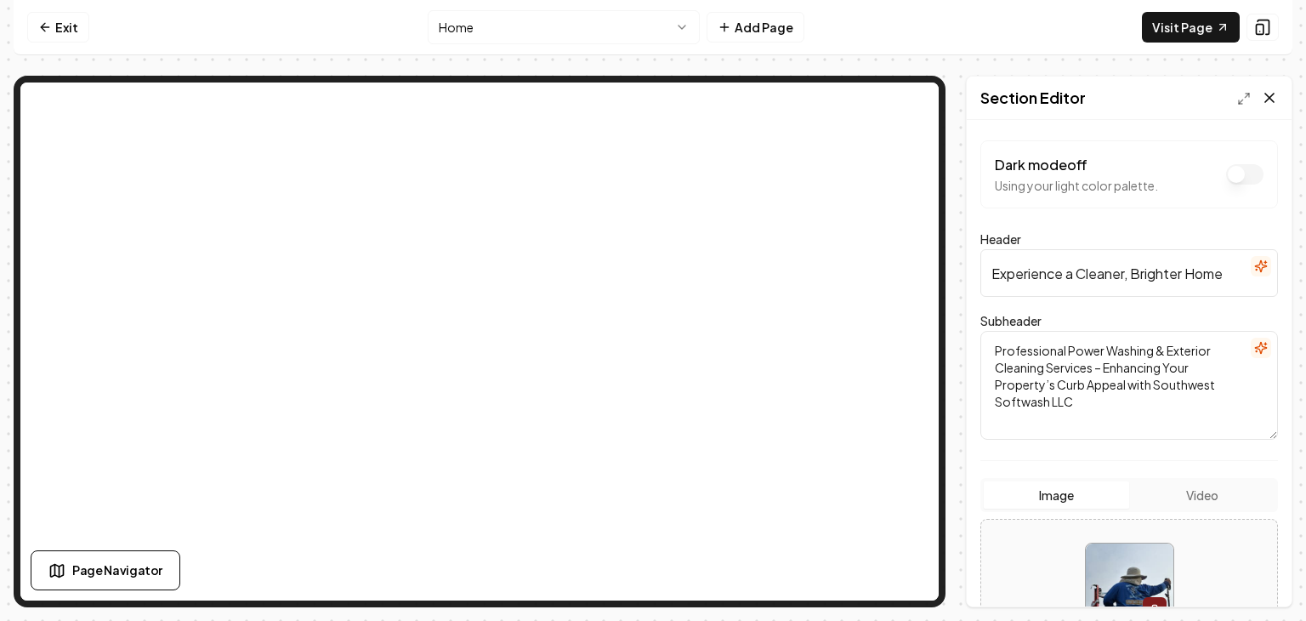
click at [1265, 105] on icon at bounding box center [1269, 97] width 17 height 17
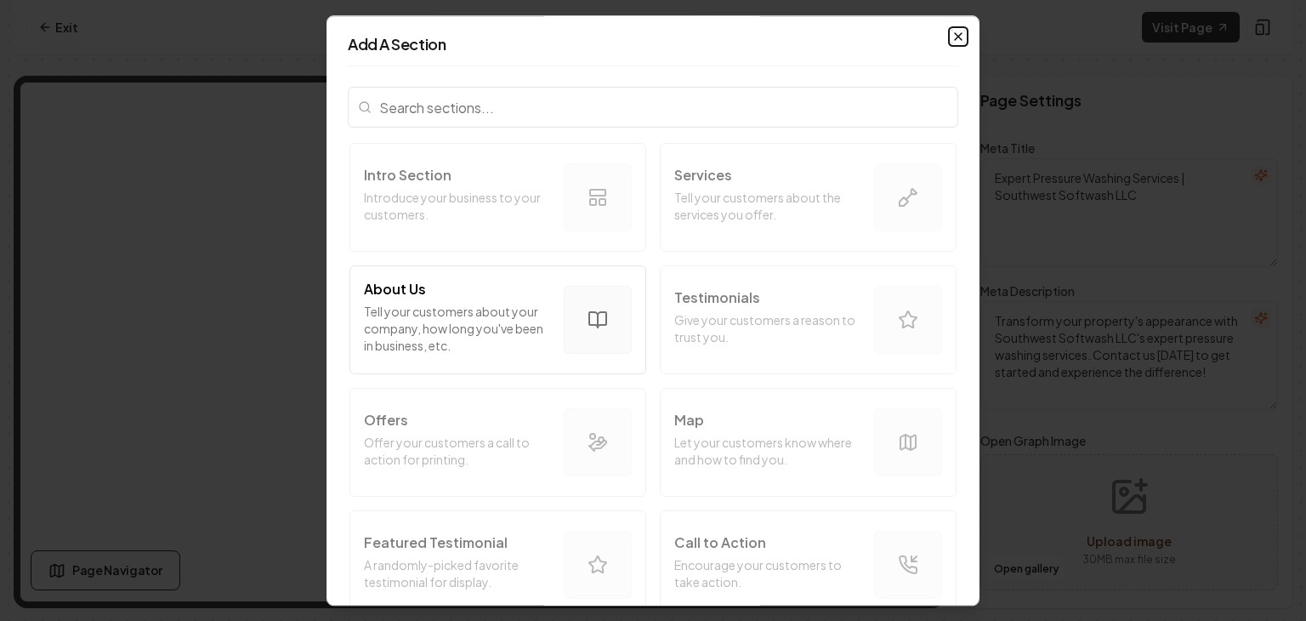
click at [961, 31] on icon "button" at bounding box center [959, 37] width 14 height 14
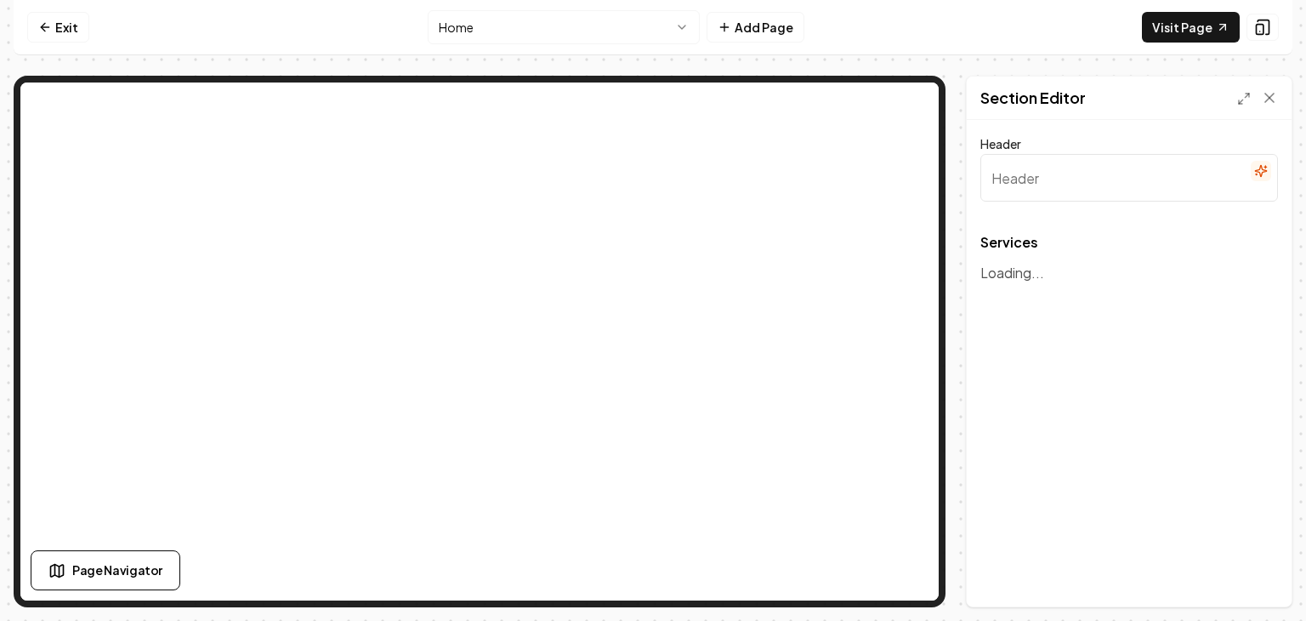
type input "All Our Premier Exterior Cleaning Services"
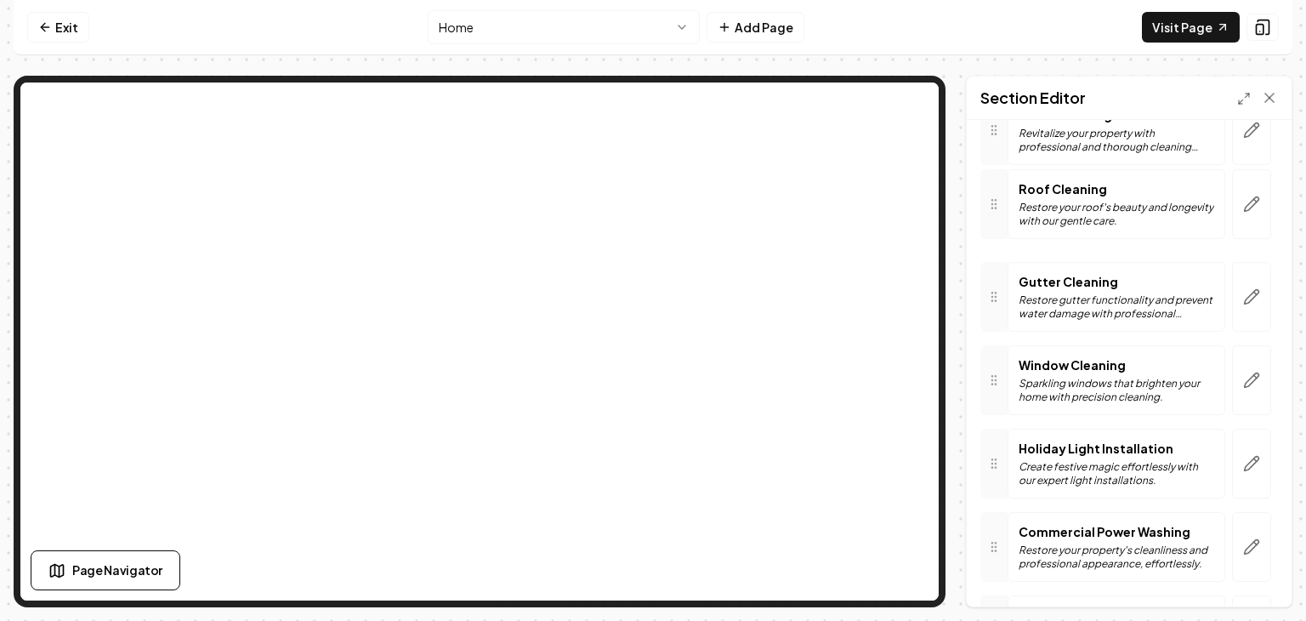
scroll to position [138, 0]
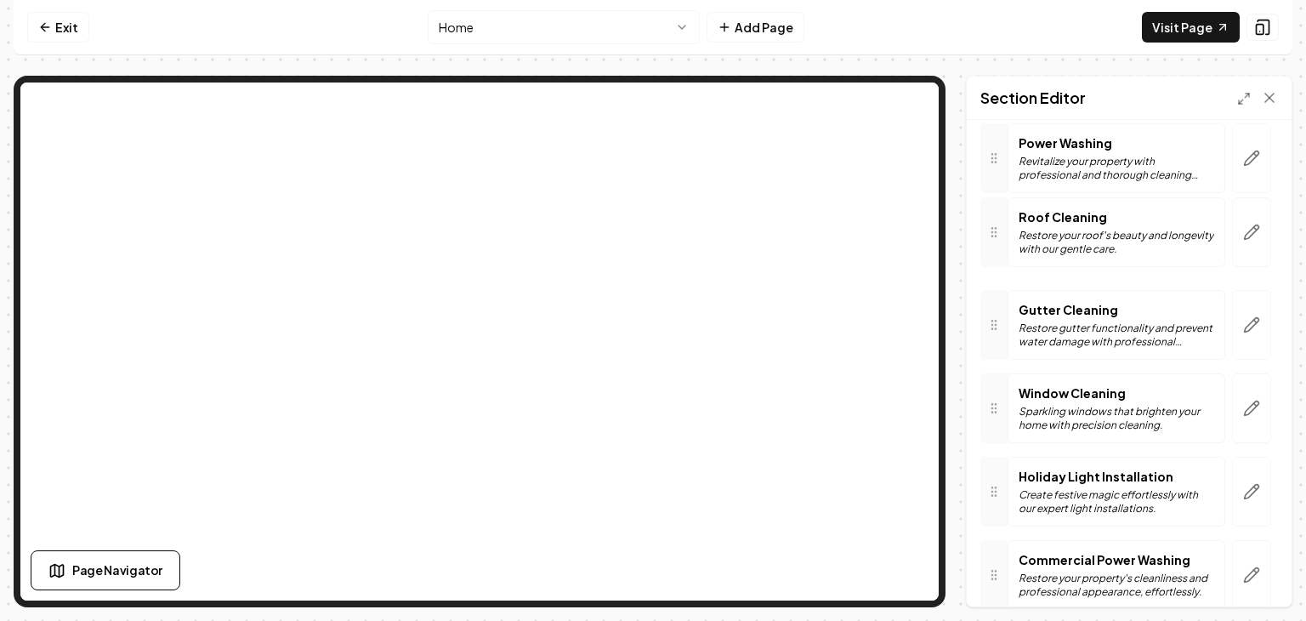
drag, startPoint x: 998, startPoint y: 372, endPoint x: 1043, endPoint y: 203, distance: 174.1
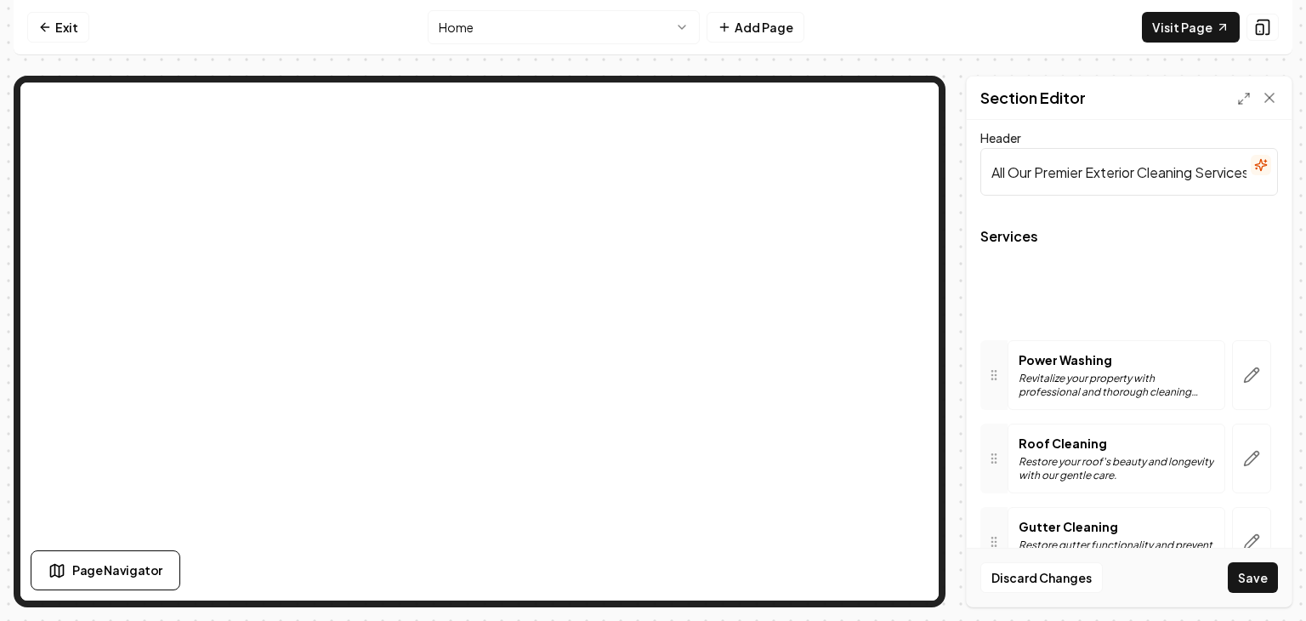
scroll to position [0, 0]
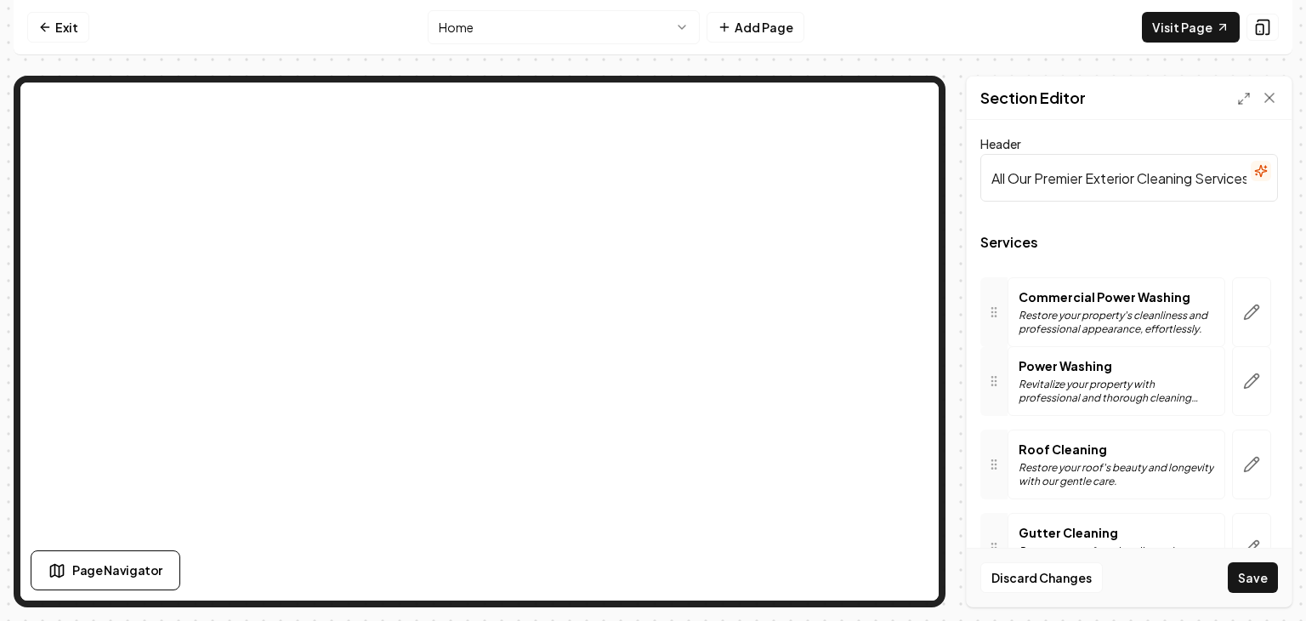
drag, startPoint x: 991, startPoint y: 397, endPoint x: 1016, endPoint y: 300, distance: 100.2
click at [1012, 298] on div "Commercial Power Washing Restore your property's cleanliness and professional a…" at bounding box center [1117, 298] width 218 height 70
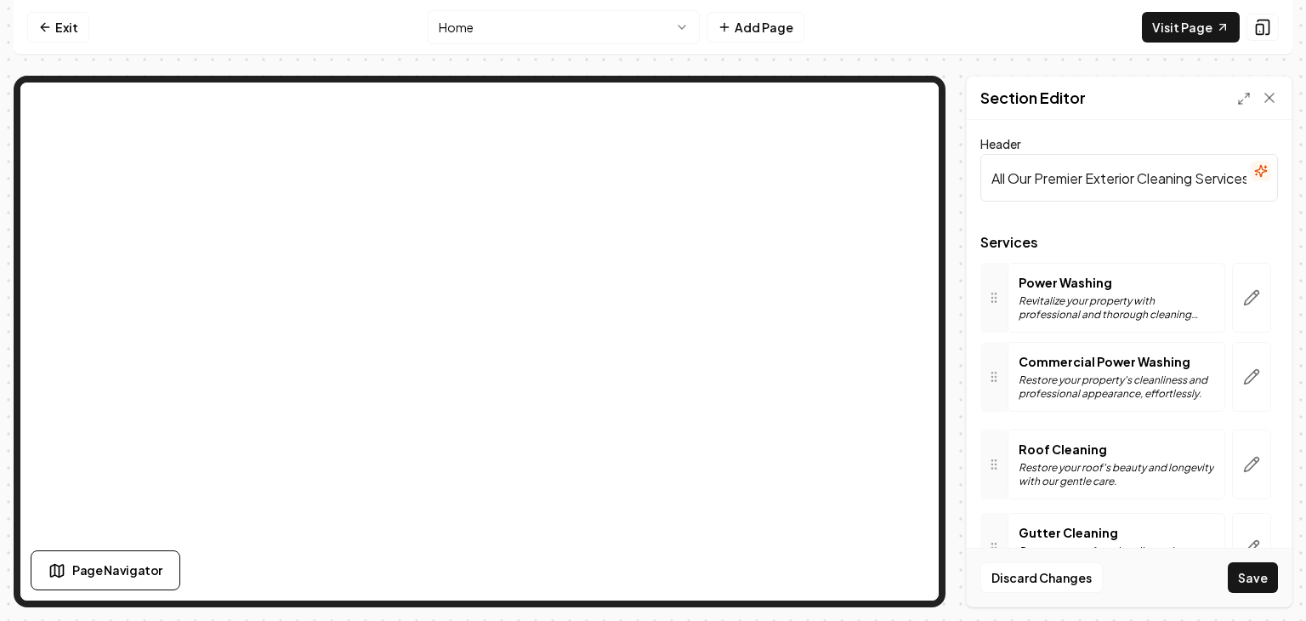
drag, startPoint x: 992, startPoint y: 294, endPoint x: 992, endPoint y: 376, distance: 81.6
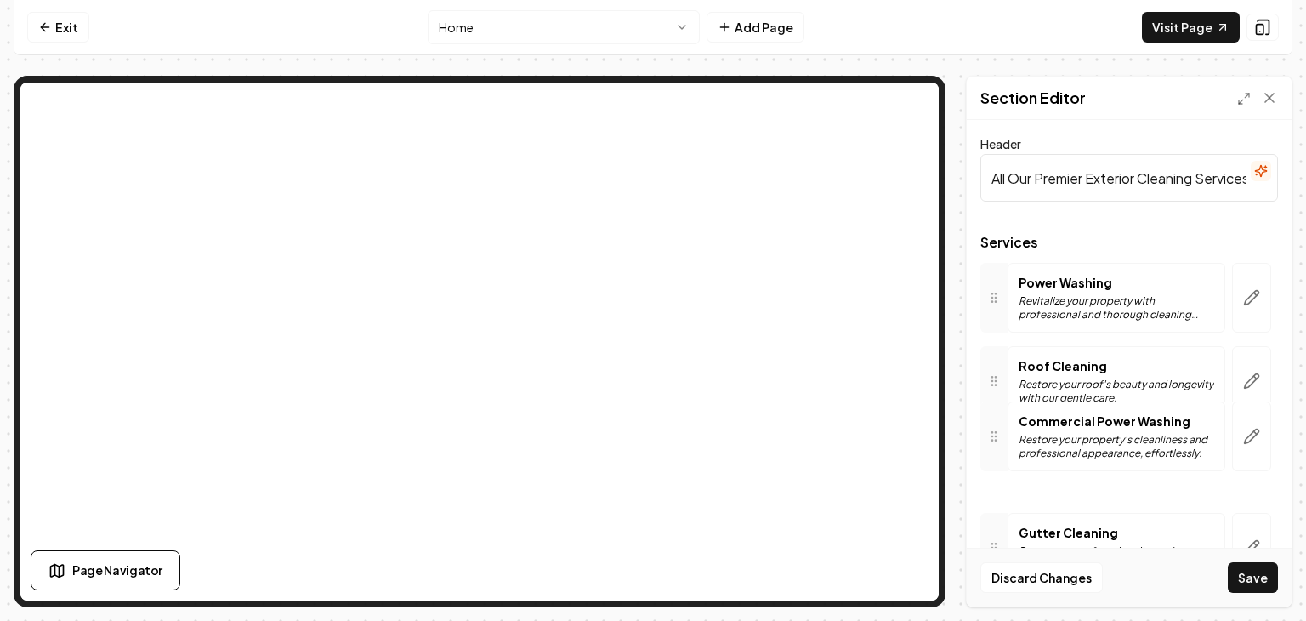
drag, startPoint x: 992, startPoint y: 376, endPoint x: 998, endPoint y: 431, distance: 55.7
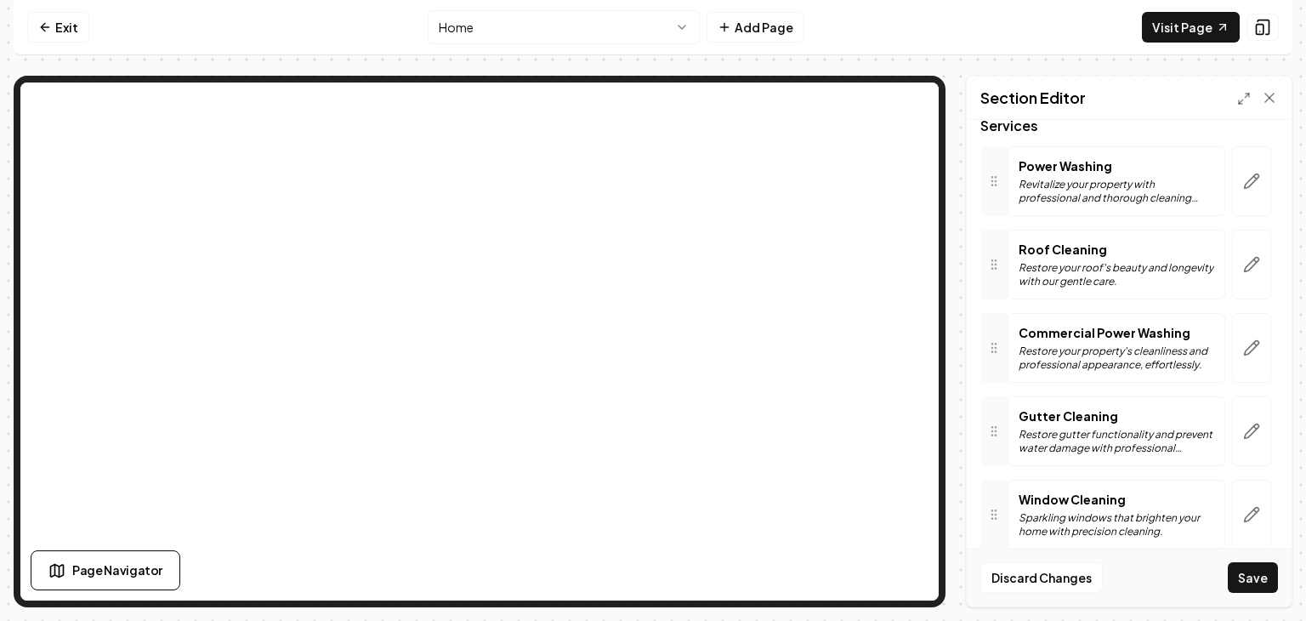
scroll to position [119, 0]
drag, startPoint x: 995, startPoint y: 338, endPoint x: 1004, endPoint y: 423, distance: 84.7
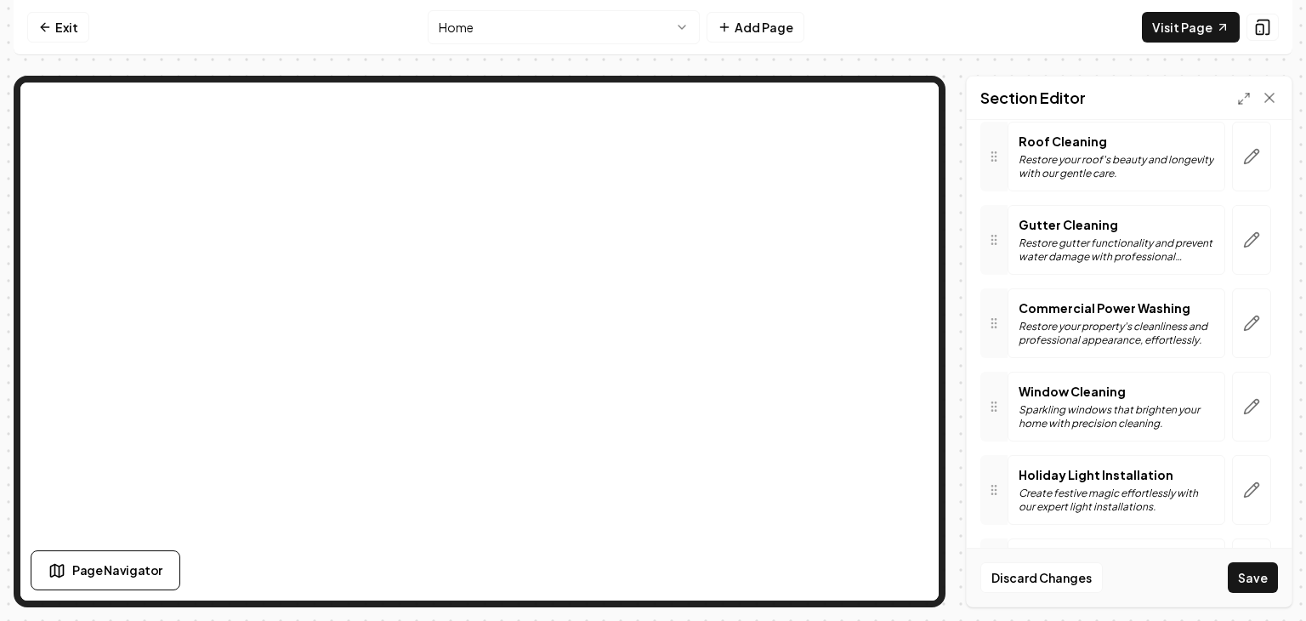
scroll to position [234, 0]
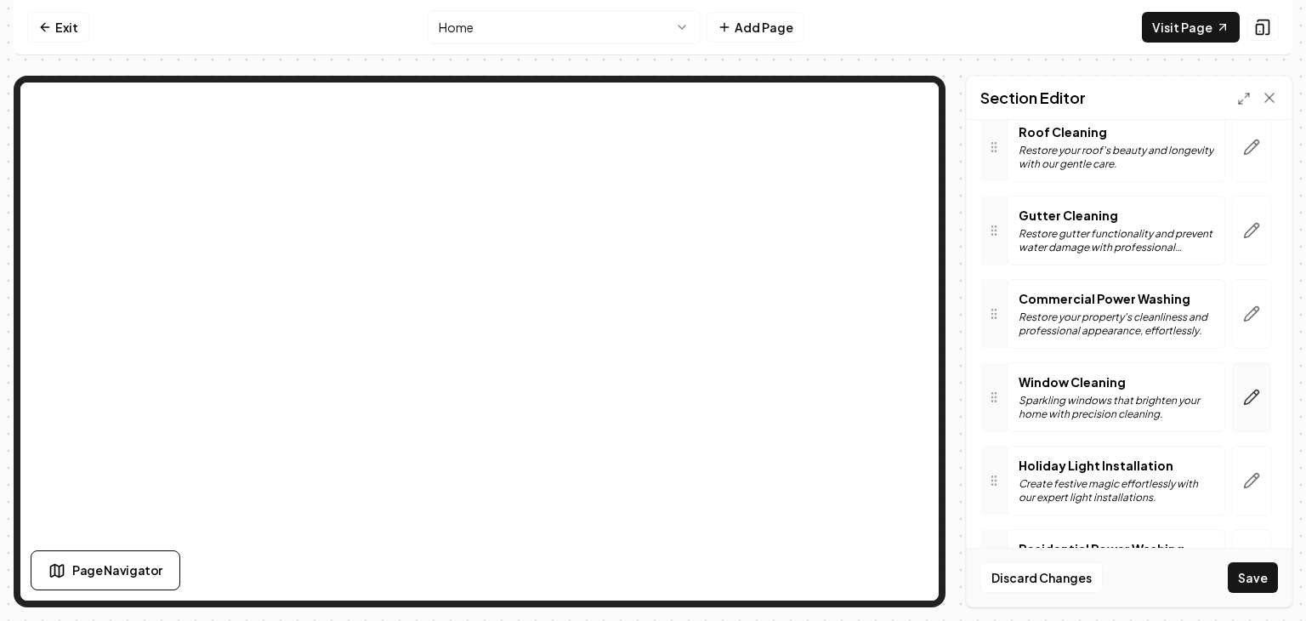
click at [1251, 402] on icon "button" at bounding box center [1251, 397] width 17 height 17
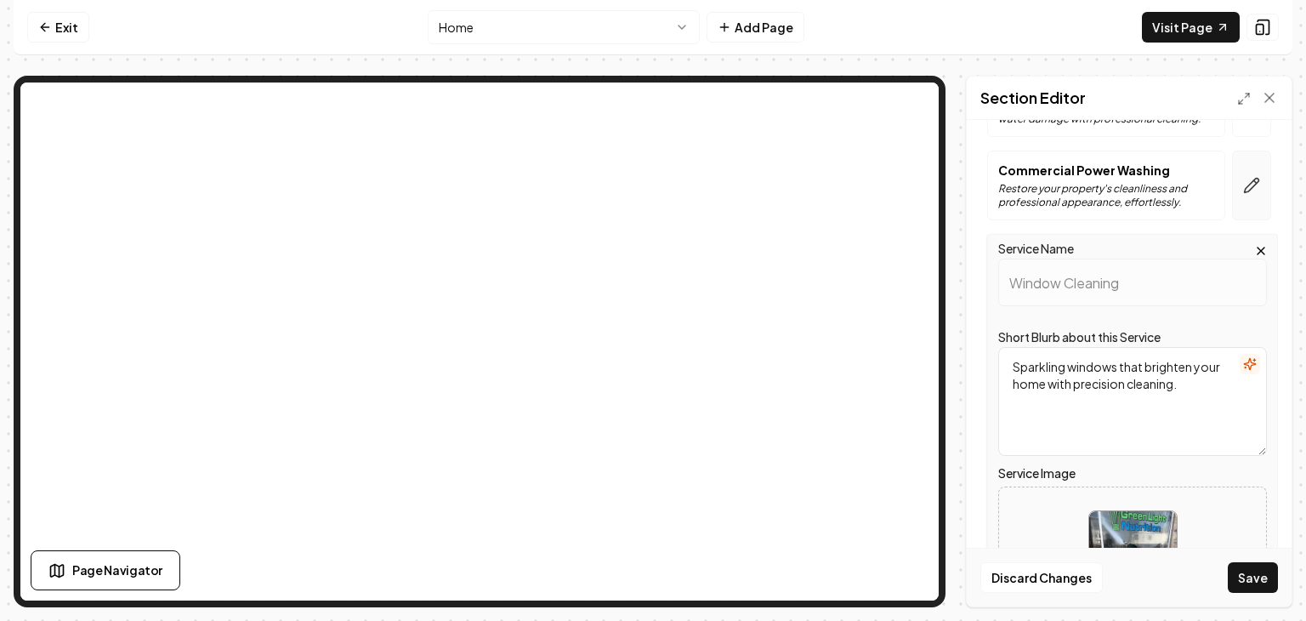
scroll to position [317, 0]
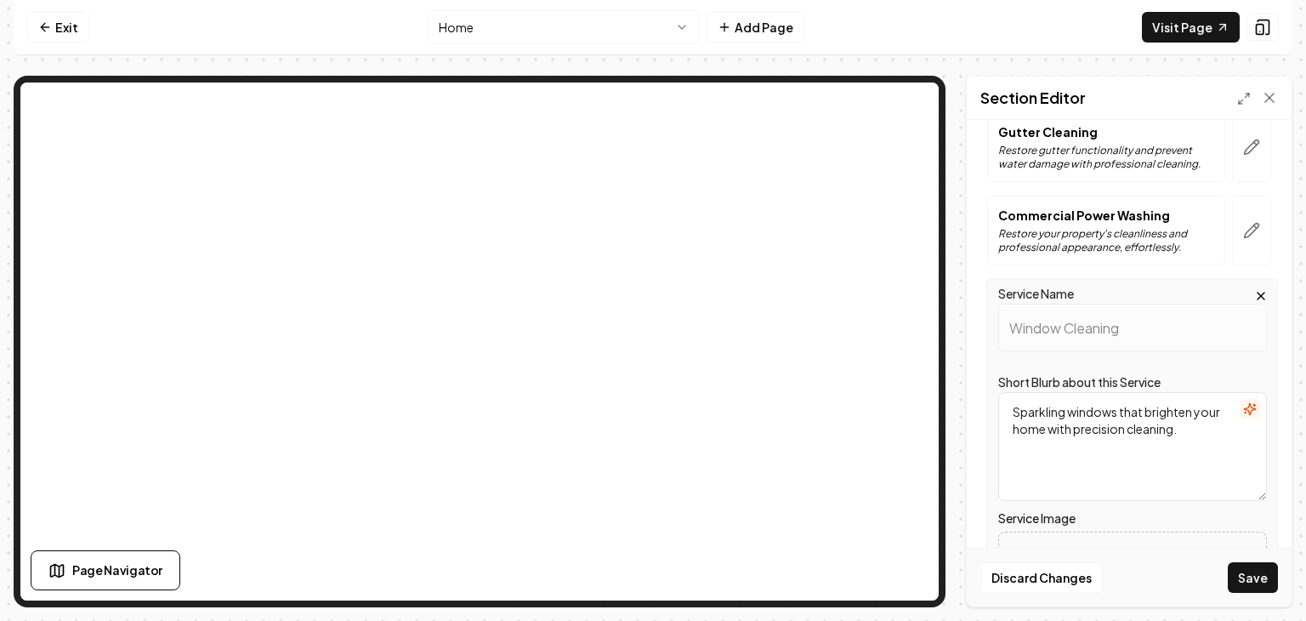
click at [1263, 293] on icon "button" at bounding box center [1261, 296] width 7 height 7
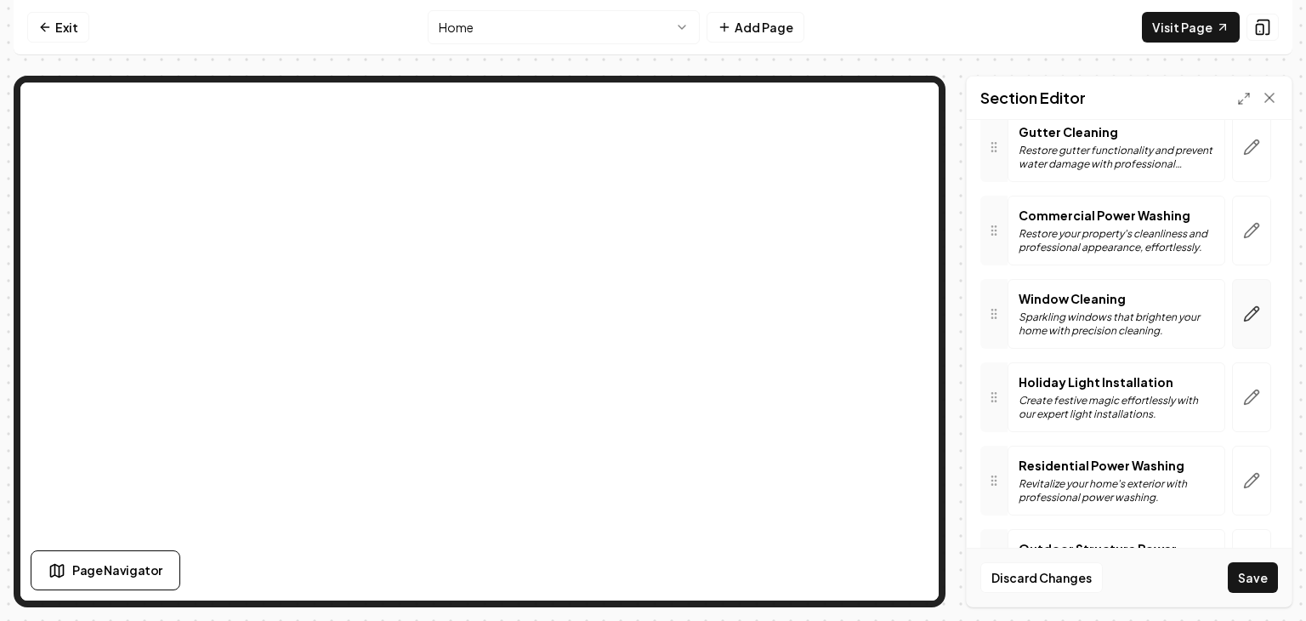
click at [1259, 307] on icon "button" at bounding box center [1252, 314] width 14 height 14
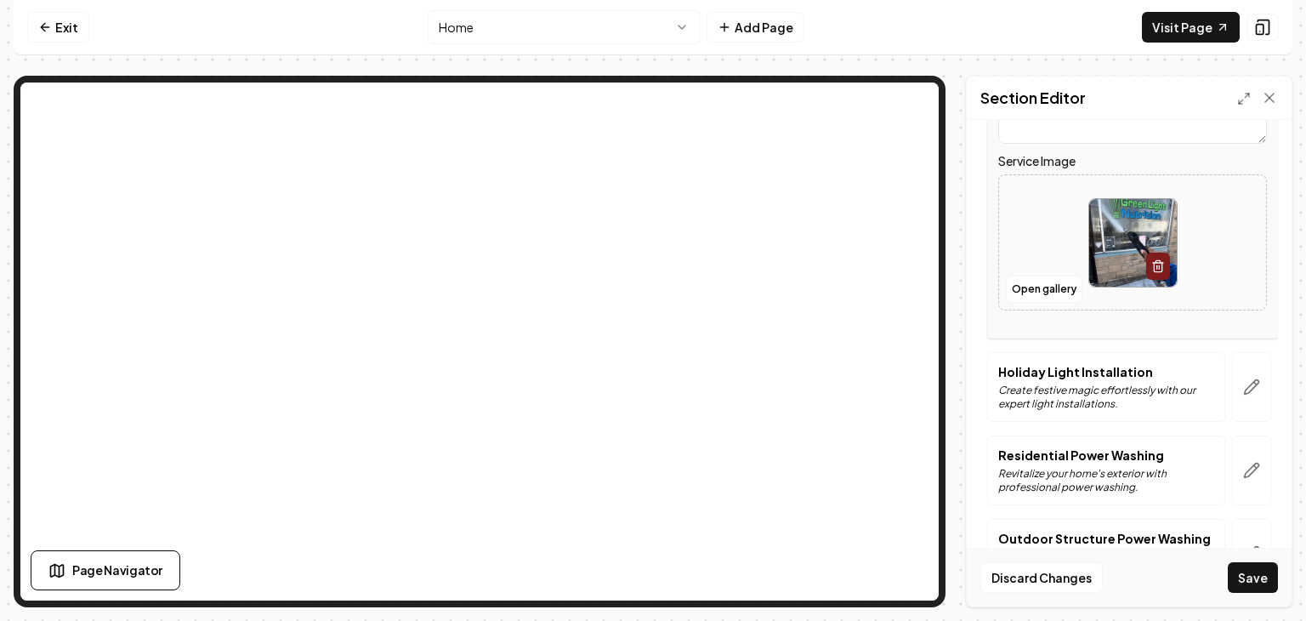
scroll to position [679, 0]
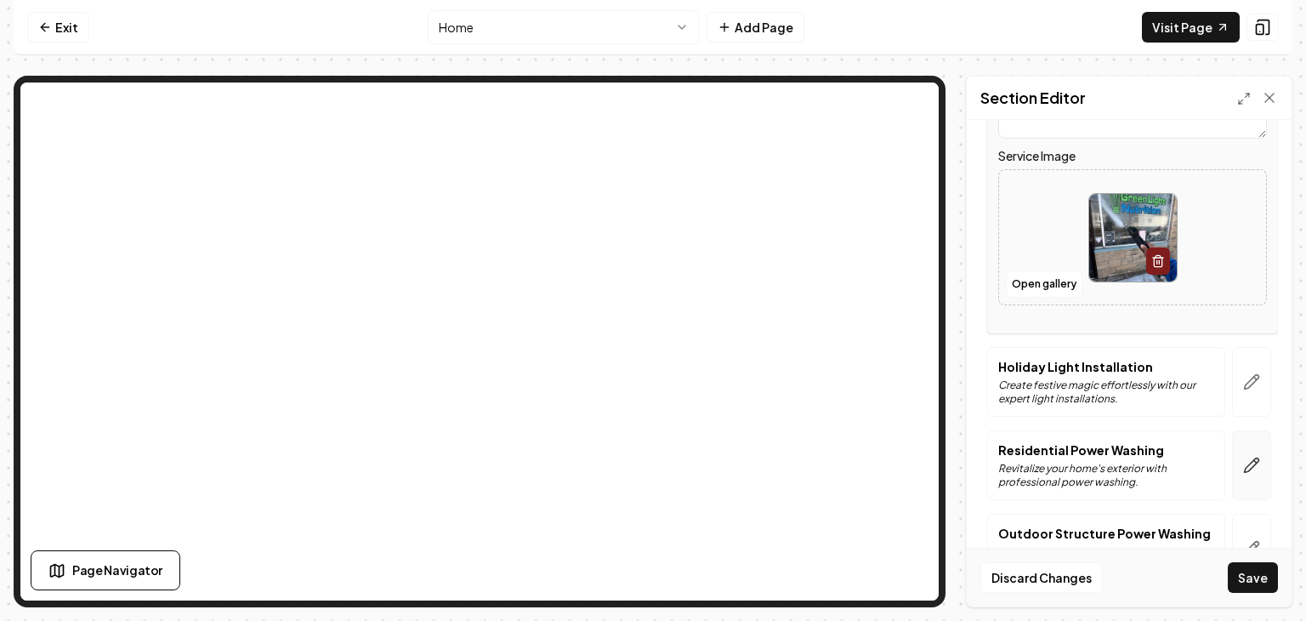
click at [1254, 470] on icon "button" at bounding box center [1251, 465] width 17 height 17
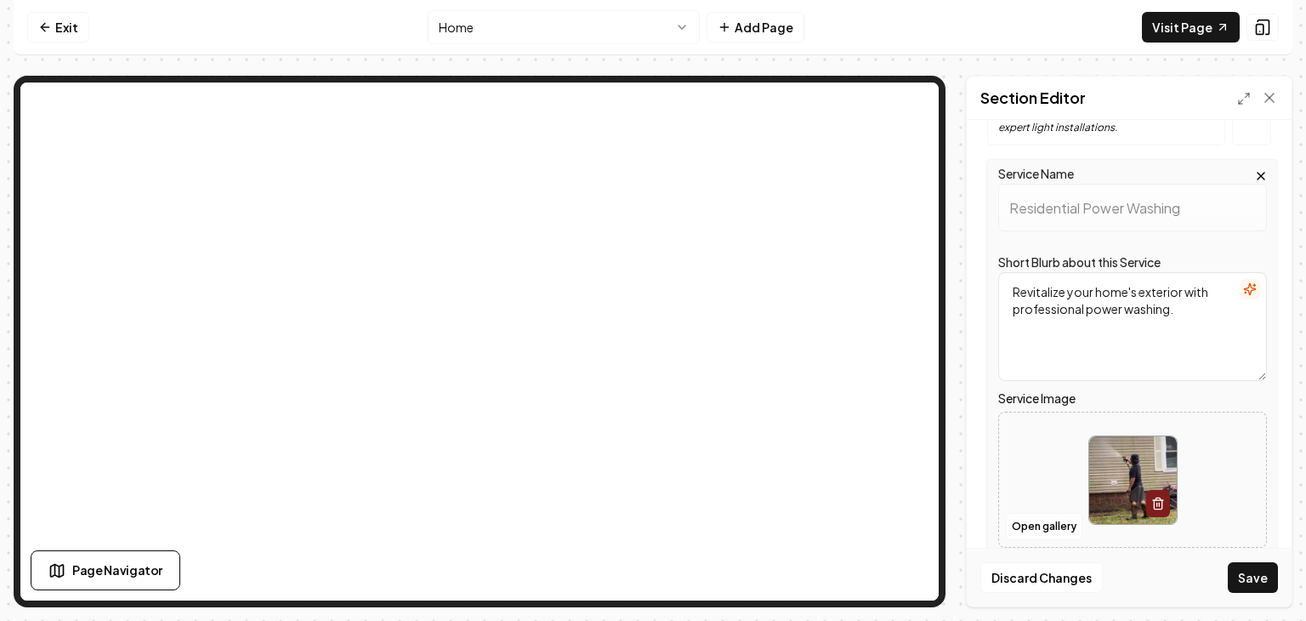
scroll to position [602, 0]
click at [1195, 340] on textarea "Revitalize your home's exterior with professional power washing." at bounding box center [1132, 328] width 269 height 109
click at [1276, 98] on icon at bounding box center [1269, 97] width 17 height 17
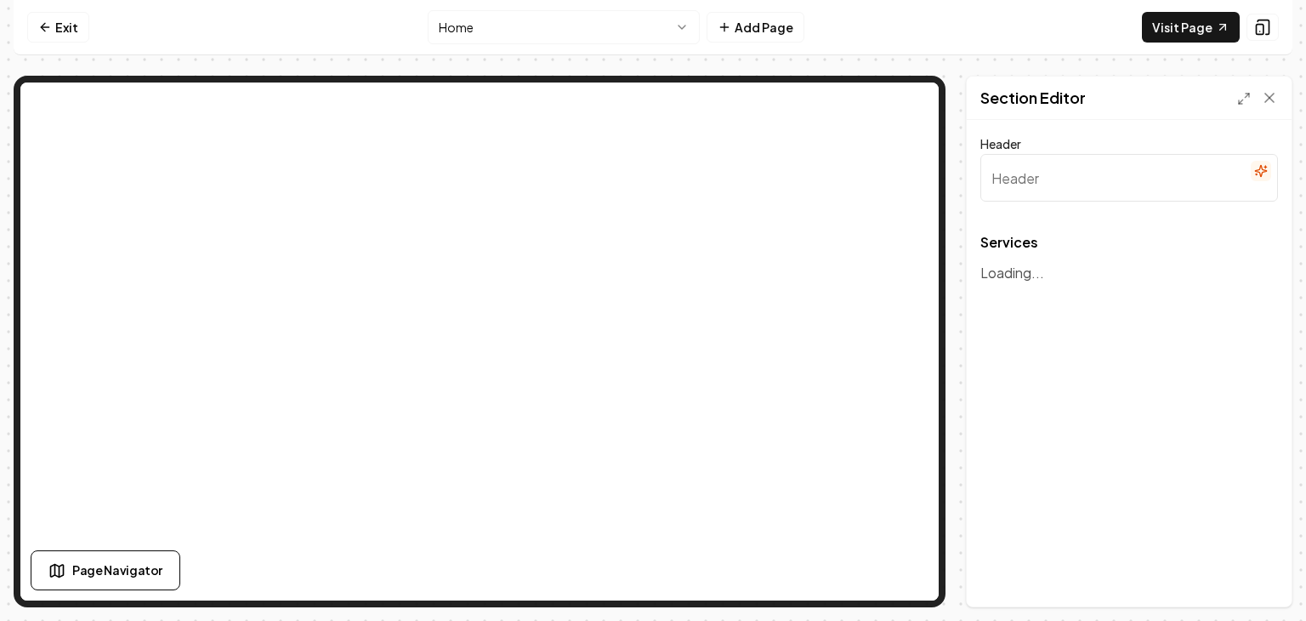
type input "All Our Premier Exterior Cleaning Services"
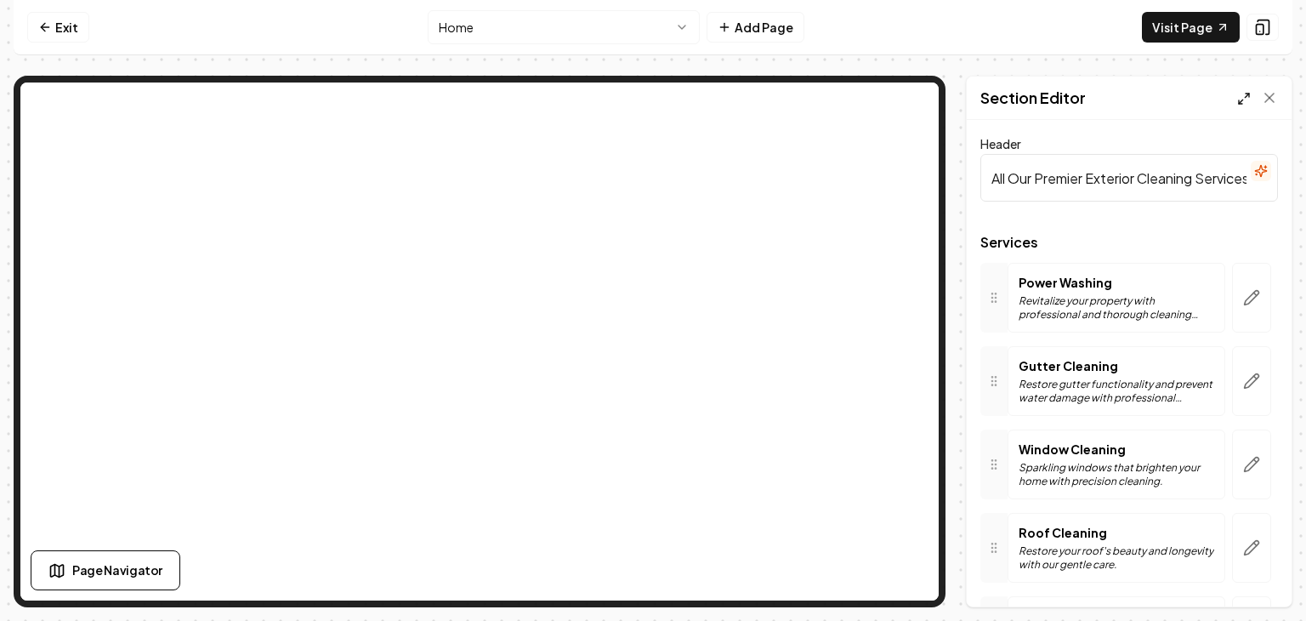
click at [1238, 93] on icon at bounding box center [1244, 99] width 14 height 14
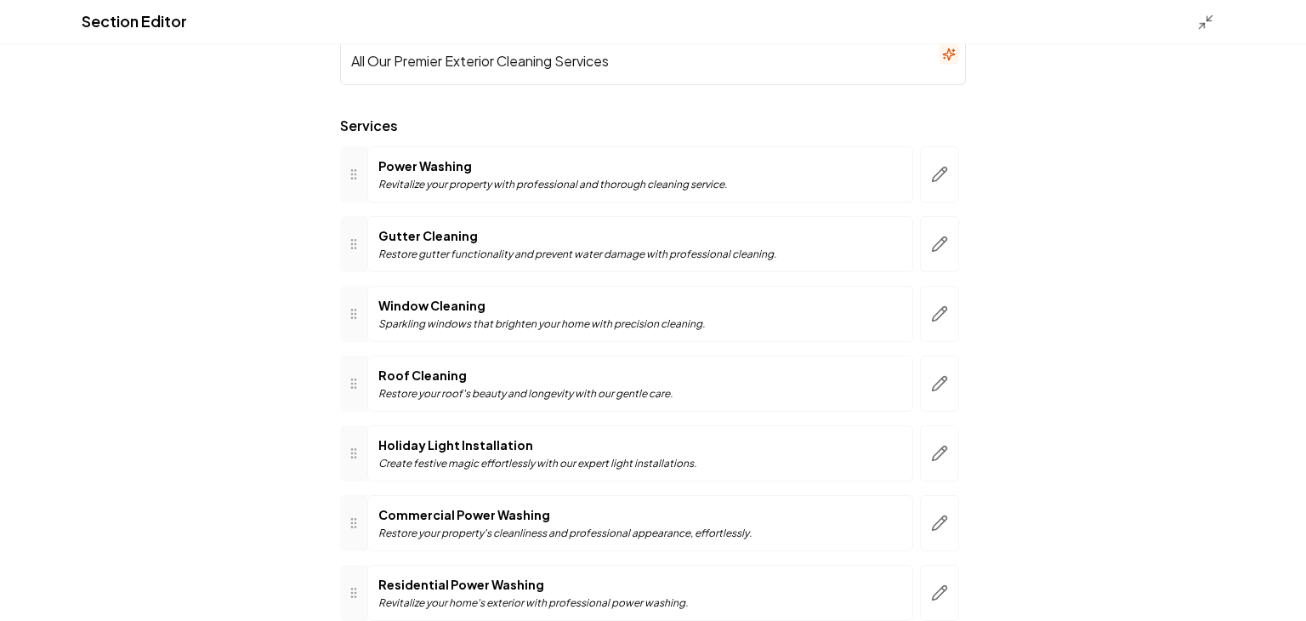
scroll to position [31, 0]
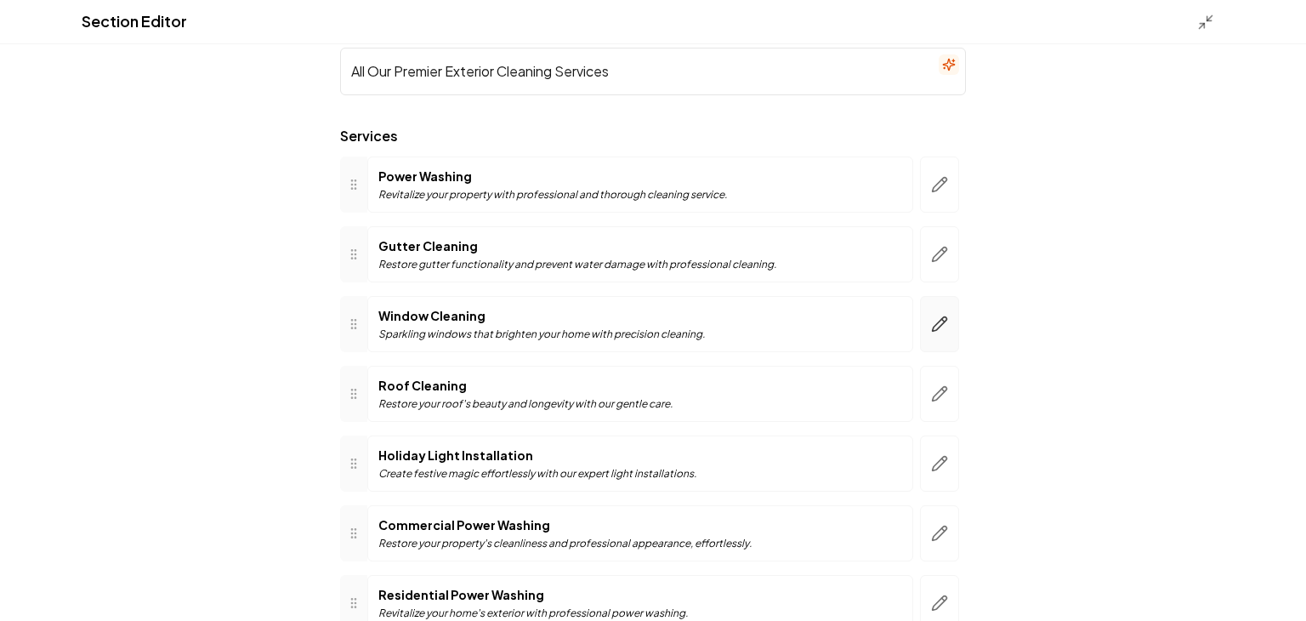
click at [941, 331] on icon "button" at bounding box center [939, 323] width 17 height 17
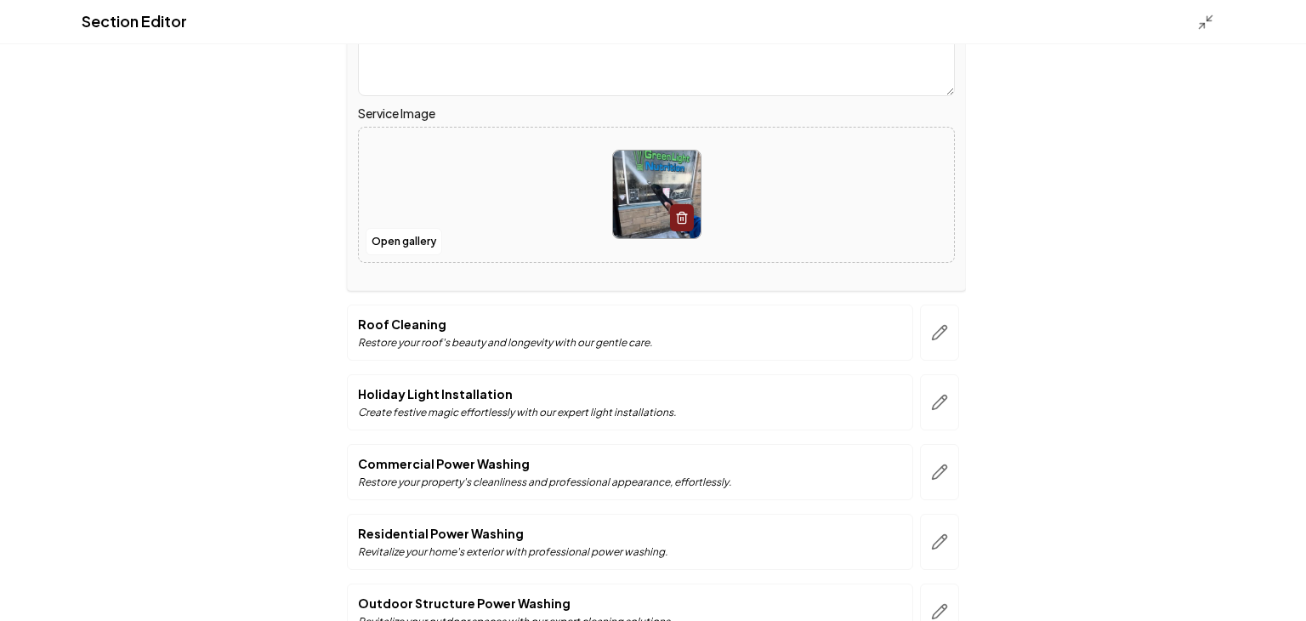
scroll to position [446, 0]
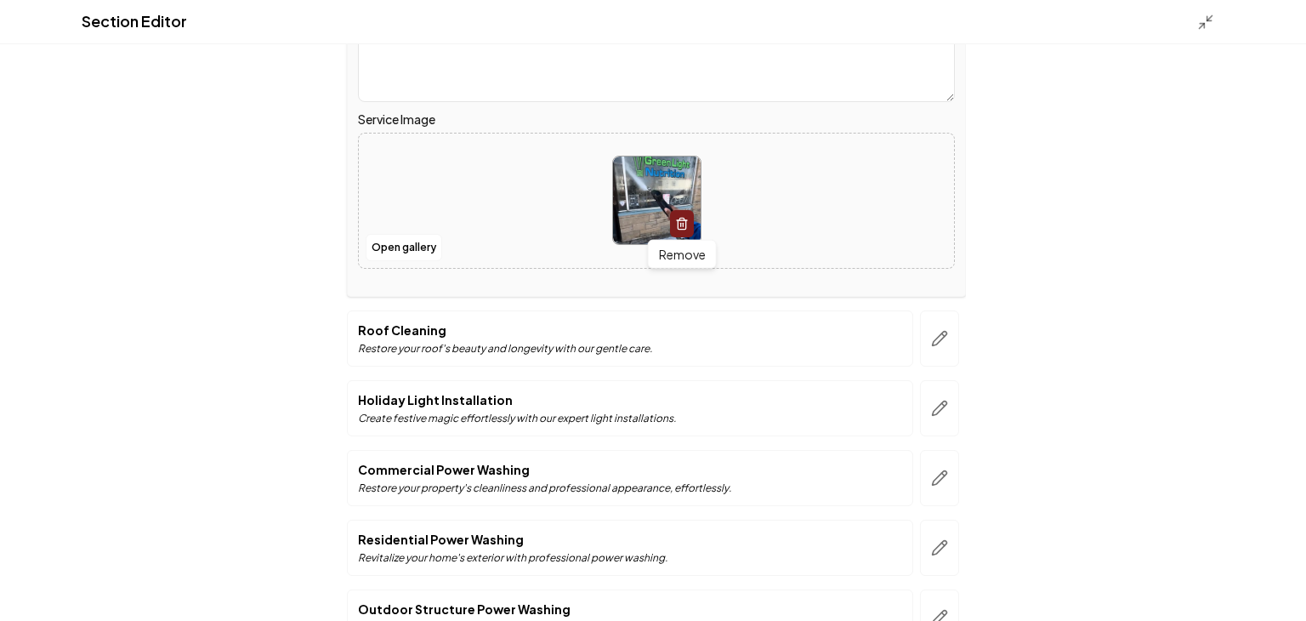
click at [683, 221] on icon "button" at bounding box center [682, 224] width 14 height 14
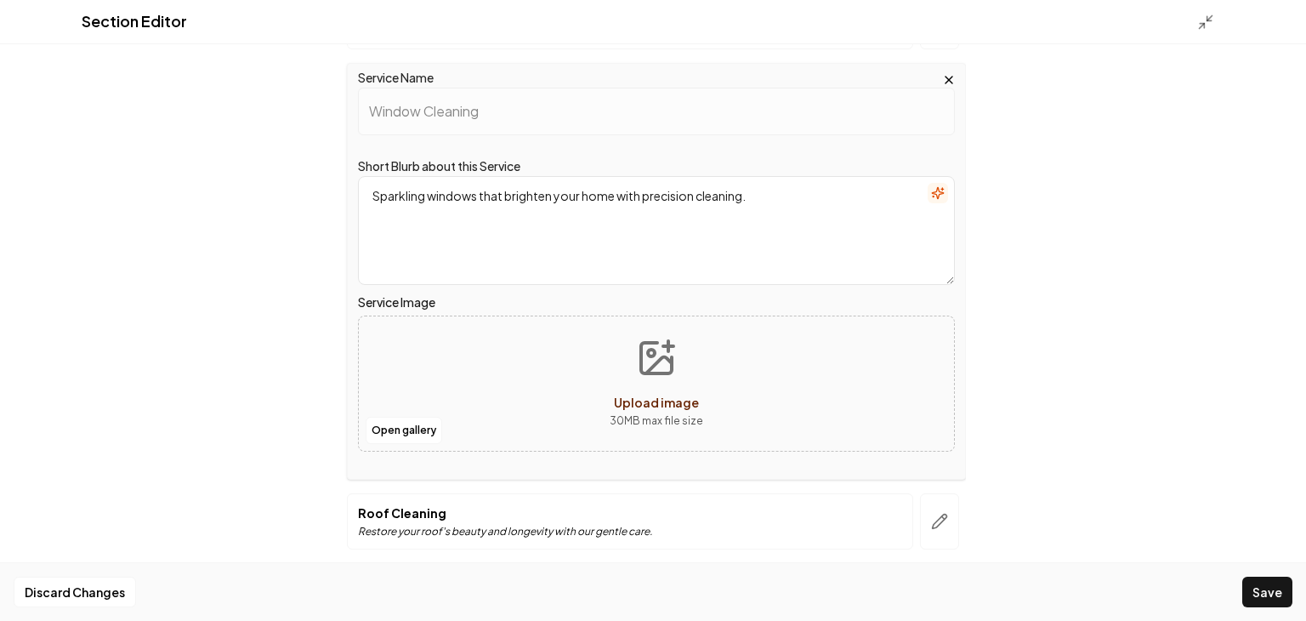
scroll to position [253, 0]
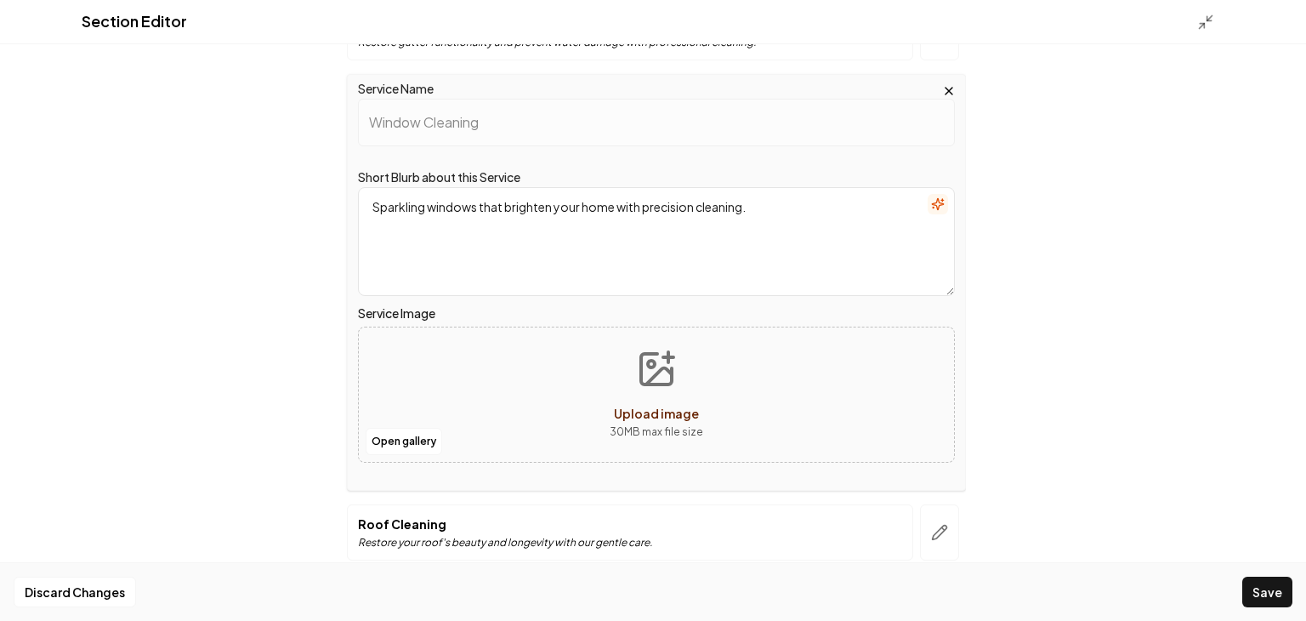
click at [950, 89] on icon "button" at bounding box center [949, 91] width 14 height 14
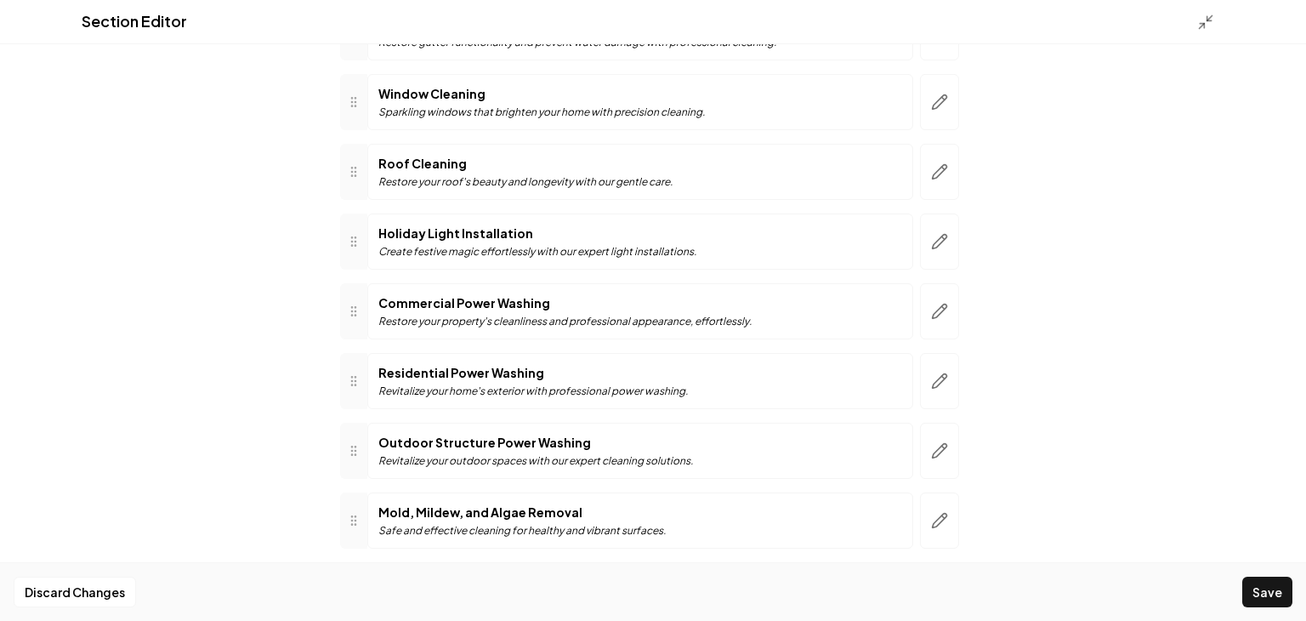
click at [950, 89] on button "button" at bounding box center [939, 102] width 39 height 56
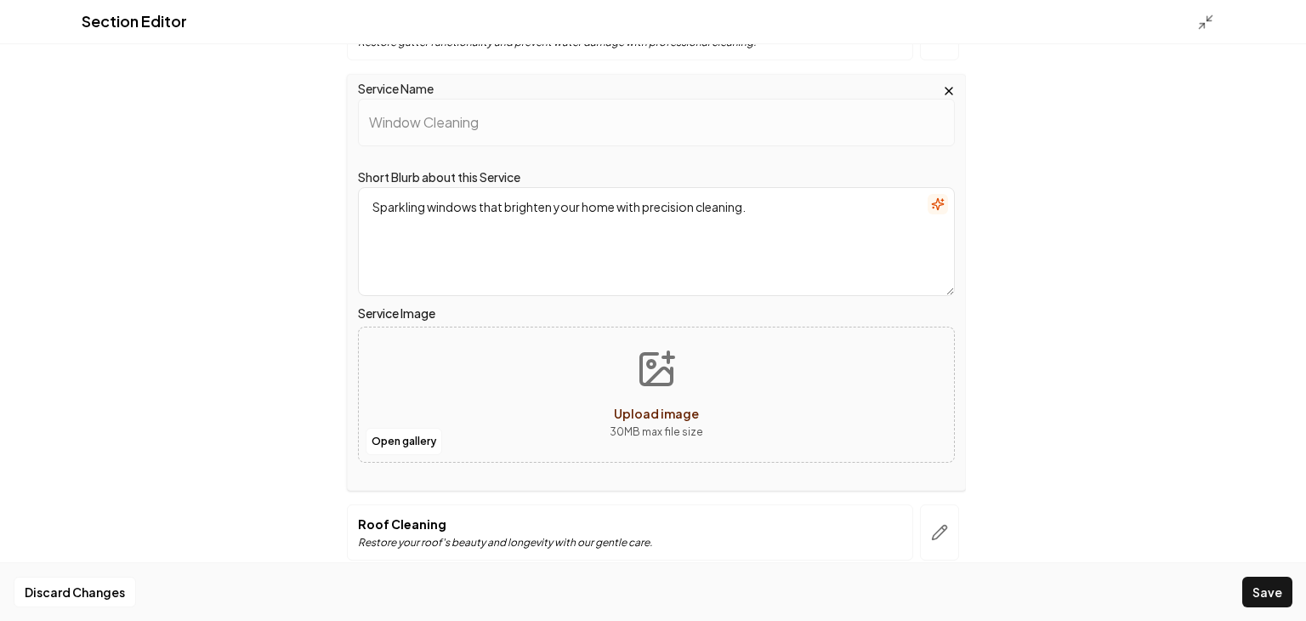
drag, startPoint x: 852, startPoint y: 197, endPoint x: 13, endPoint y: 182, distance: 839.5
click at [13, 182] on div "Section Editor Header All Our Premier Exterior Cleaning Services Services Power…" at bounding box center [653, 310] width 1306 height 621
click at [1057, 242] on div "Section Editor Header All Our Premier Exterior Cleaning Services Services Power…" at bounding box center [653, 310] width 1306 height 621
click at [948, 90] on icon "button" at bounding box center [949, 91] width 14 height 14
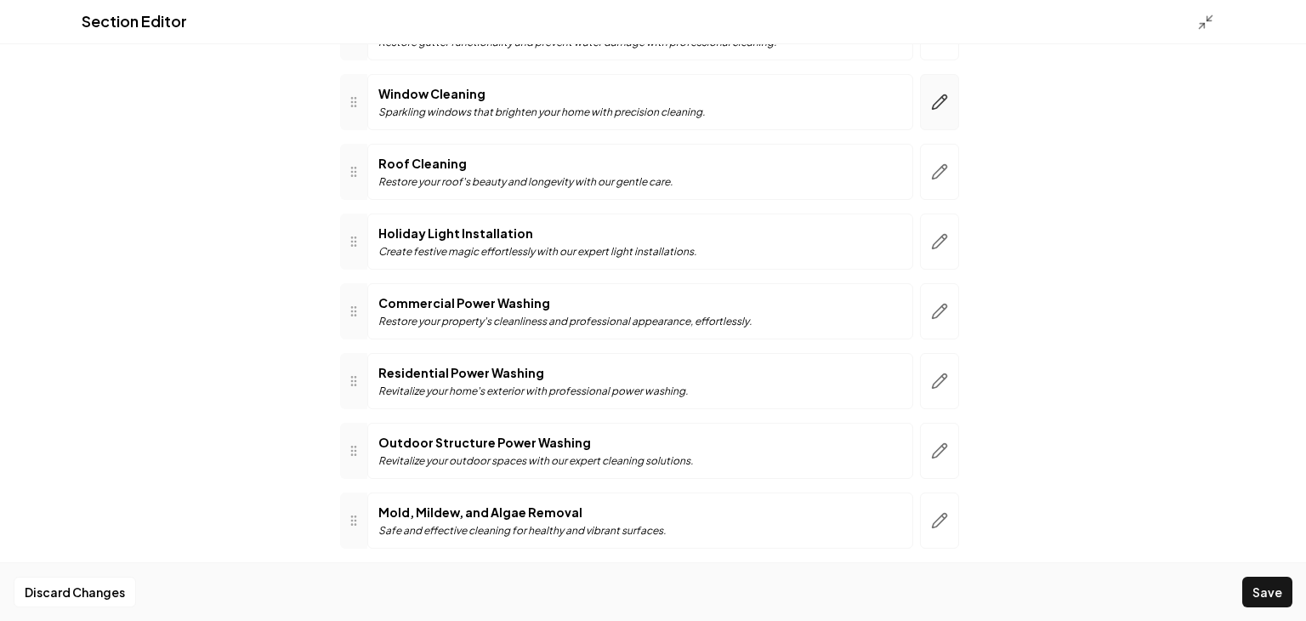
click at [948, 91] on button "button" at bounding box center [939, 102] width 39 height 56
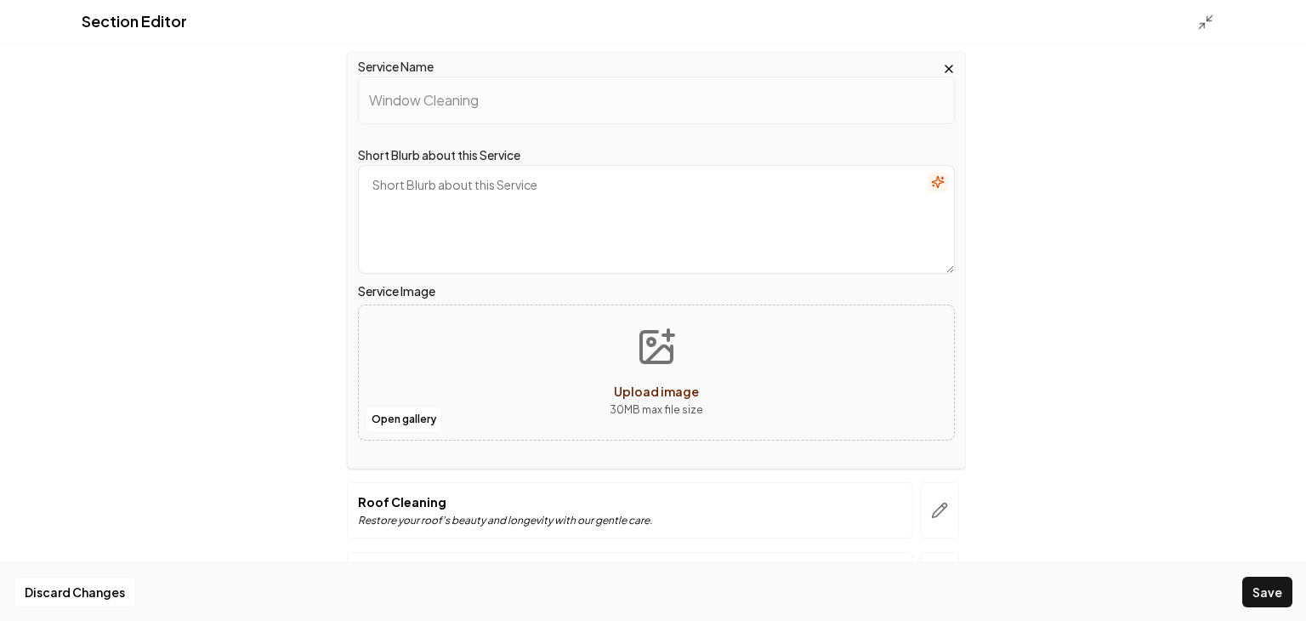
scroll to position [277, 0]
click at [115, 598] on button "Discard Changes" at bounding box center [75, 592] width 122 height 31
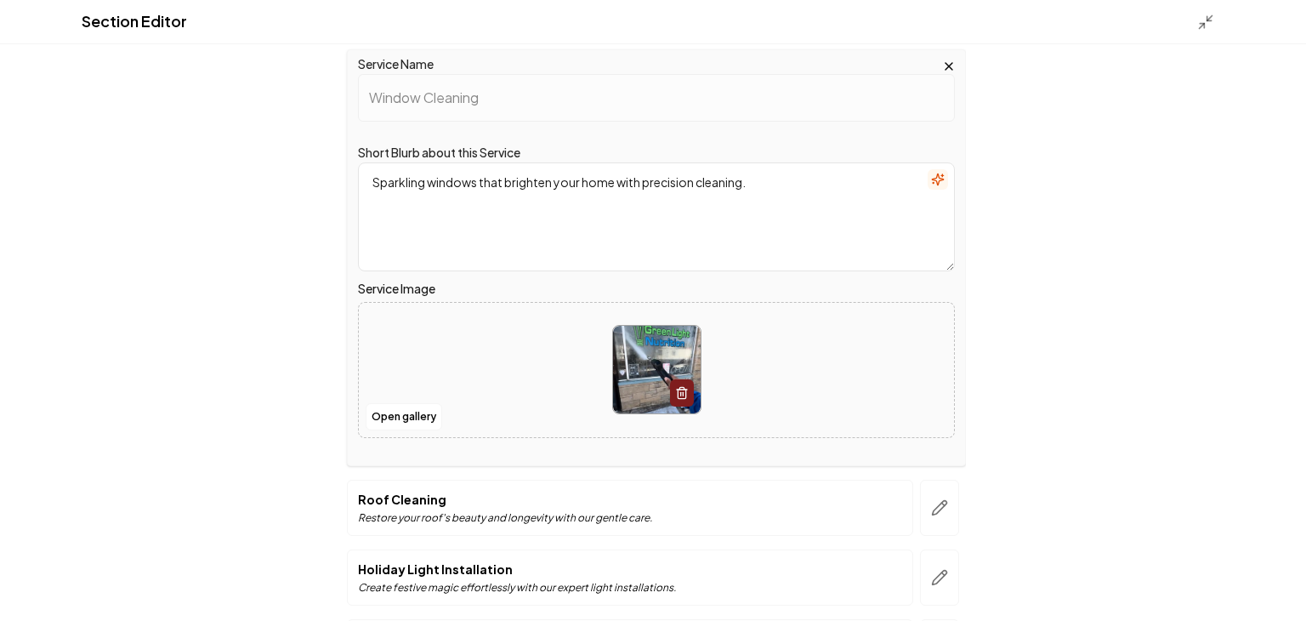
click at [248, 101] on div "Section Editor Header All Our Premier Exterior Cleaning Services Services Power…" at bounding box center [653, 310] width 1306 height 621
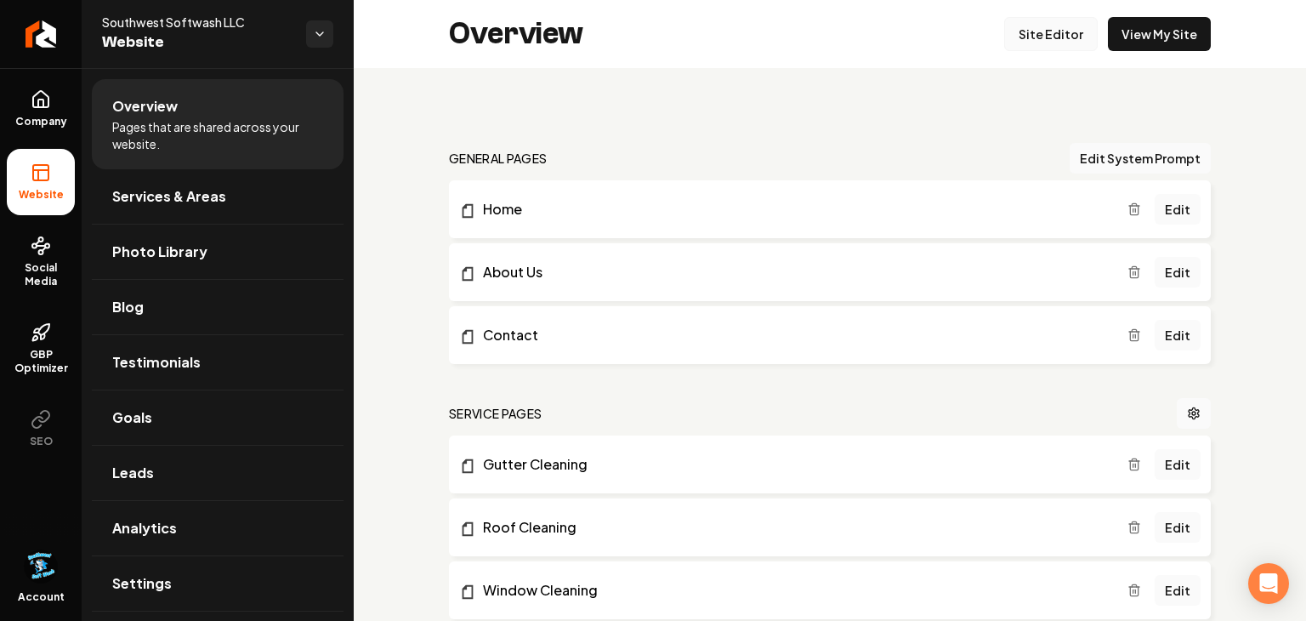
click at [1076, 37] on link "Site Editor" at bounding box center [1051, 34] width 94 height 34
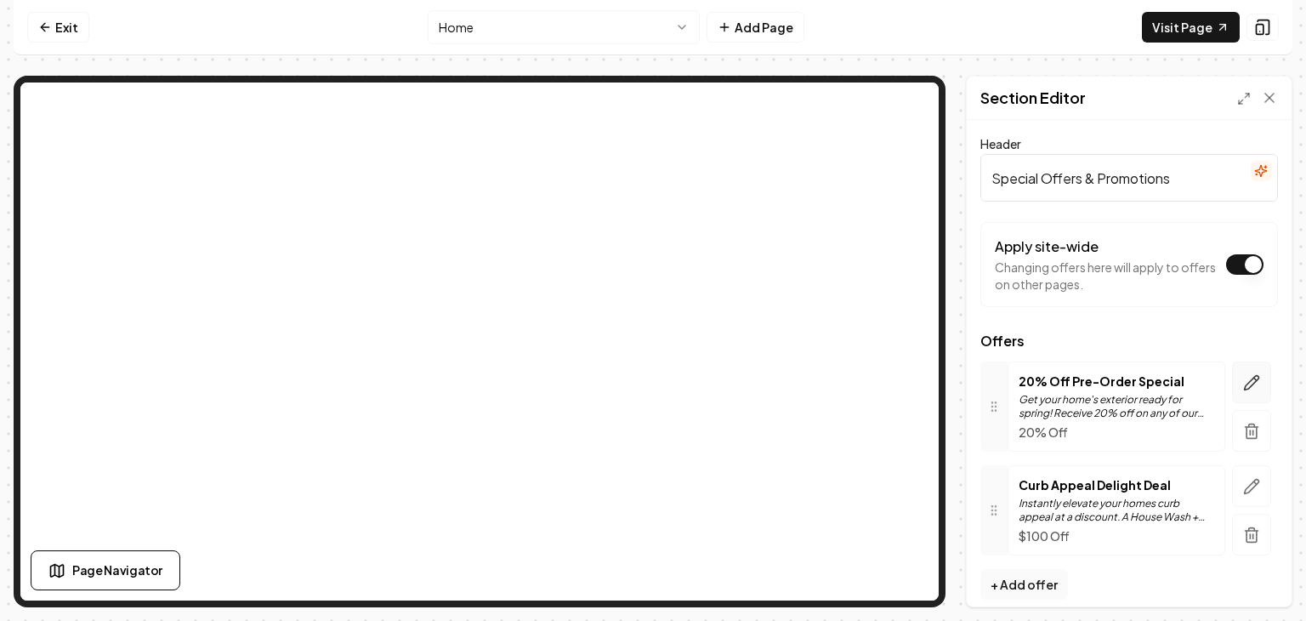
click at [1252, 376] on icon "button" at bounding box center [1251, 382] width 17 height 17
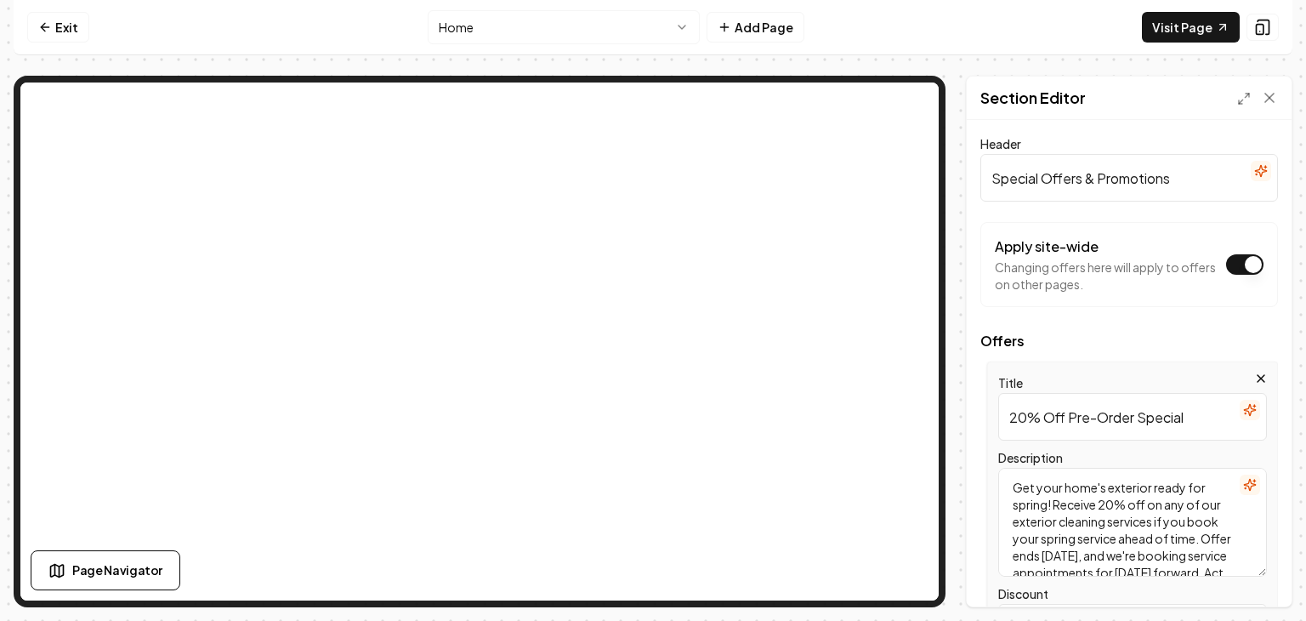
click at [1021, 419] on input "20% Off Pre-Order Special" at bounding box center [1132, 417] width 269 height 48
click at [1025, 419] on input "20% Off Pre-Order Special" at bounding box center [1132, 417] width 269 height 48
click at [1213, 420] on input "10% Off Pre-Order Special" at bounding box center [1132, 417] width 269 height 48
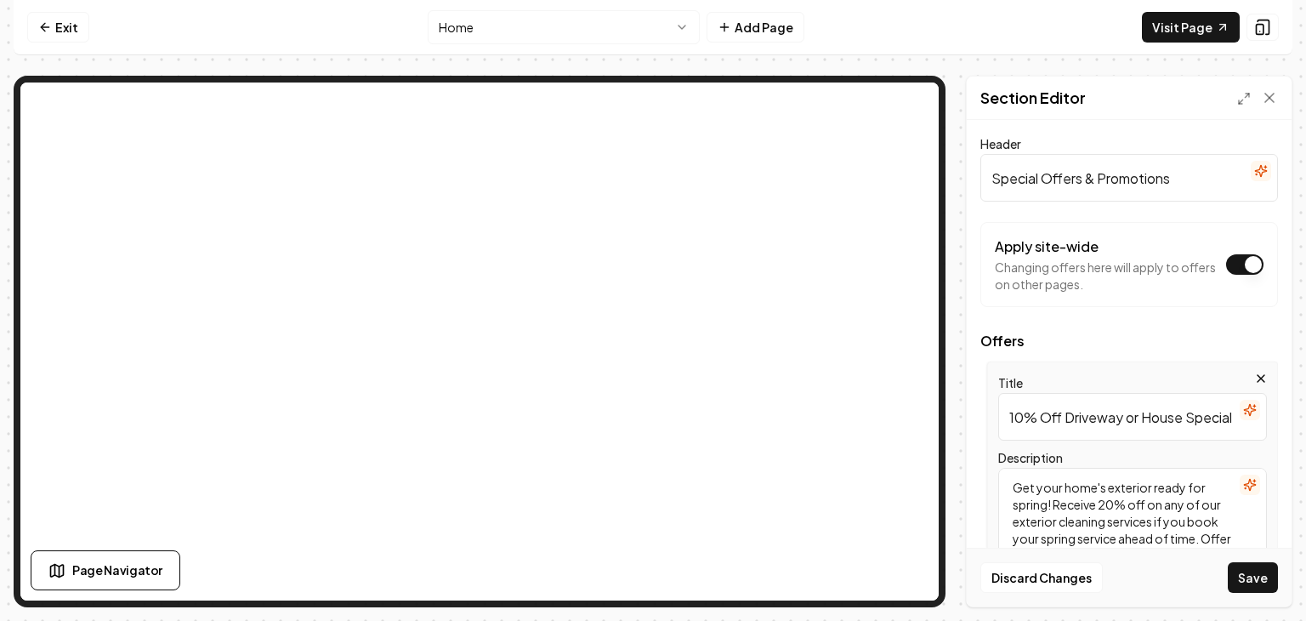
type input "10% Off Driveway or House Special"
click at [1047, 508] on textarea "Get your home's exterior ready for spring! Receive 20% off on any of our exteri…" at bounding box center [1132, 522] width 269 height 109
click at [1091, 487] on textarea "Get your home's exterior ready for the fall! Receive 20% off on any of our exte…" at bounding box center [1132, 522] width 269 height 109
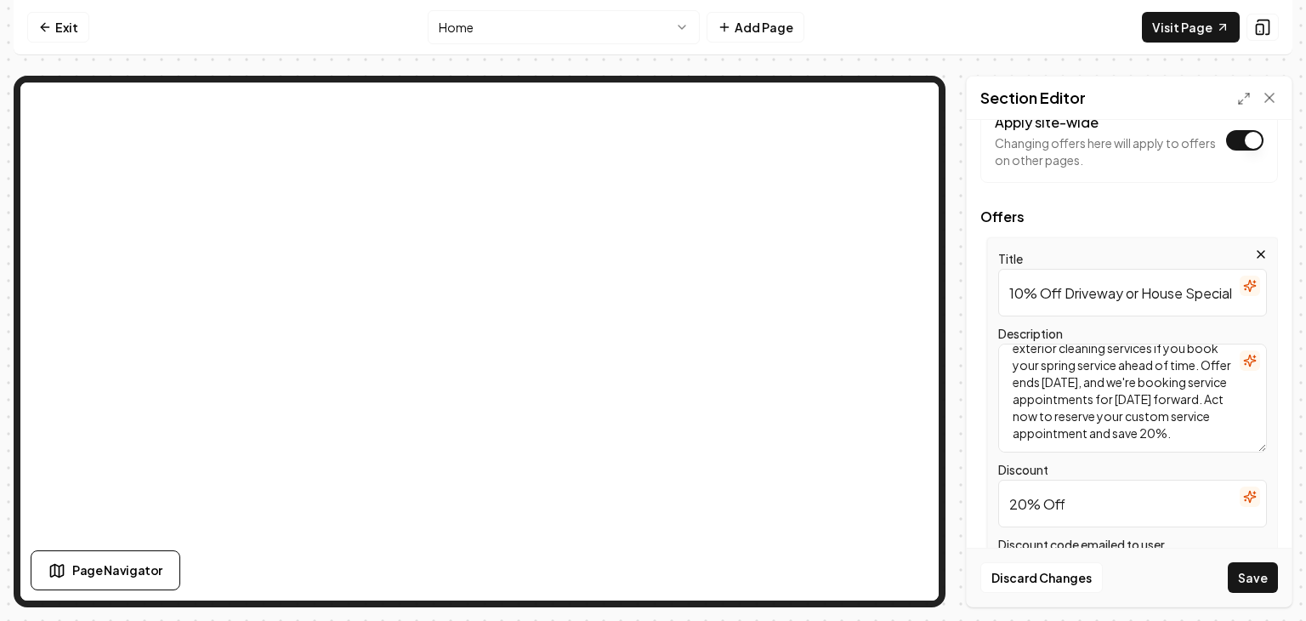
scroll to position [125, 0]
drag, startPoint x: 1134, startPoint y: 445, endPoint x: 1015, endPoint y: 356, distance: 148.3
click at [1015, 356] on textarea "Get your home's exterior ready for the fall! Receive 10% off on any of our exte…" at bounding box center [1132, 397] width 269 height 109
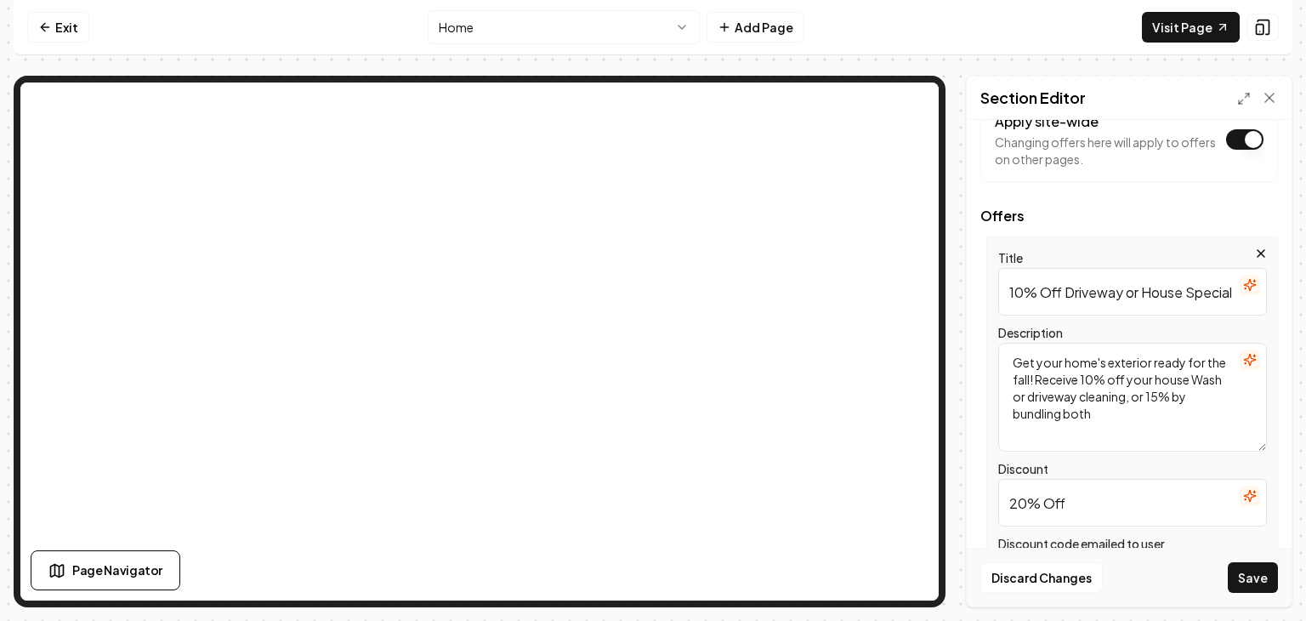
click at [1197, 379] on textarea "Get your home's exterior ready for the fall! Receive 10% off your house Wash or…" at bounding box center [1132, 397] width 269 height 109
click at [1130, 397] on textarea "Get your home's exterior ready for the fall! Receive 10% off your house wash or…" at bounding box center [1132, 397] width 269 height 109
click at [1130, 409] on textarea "Get your home's exterior ready for the fall! Receive 10% off your house wash or…" at bounding box center [1132, 397] width 269 height 109
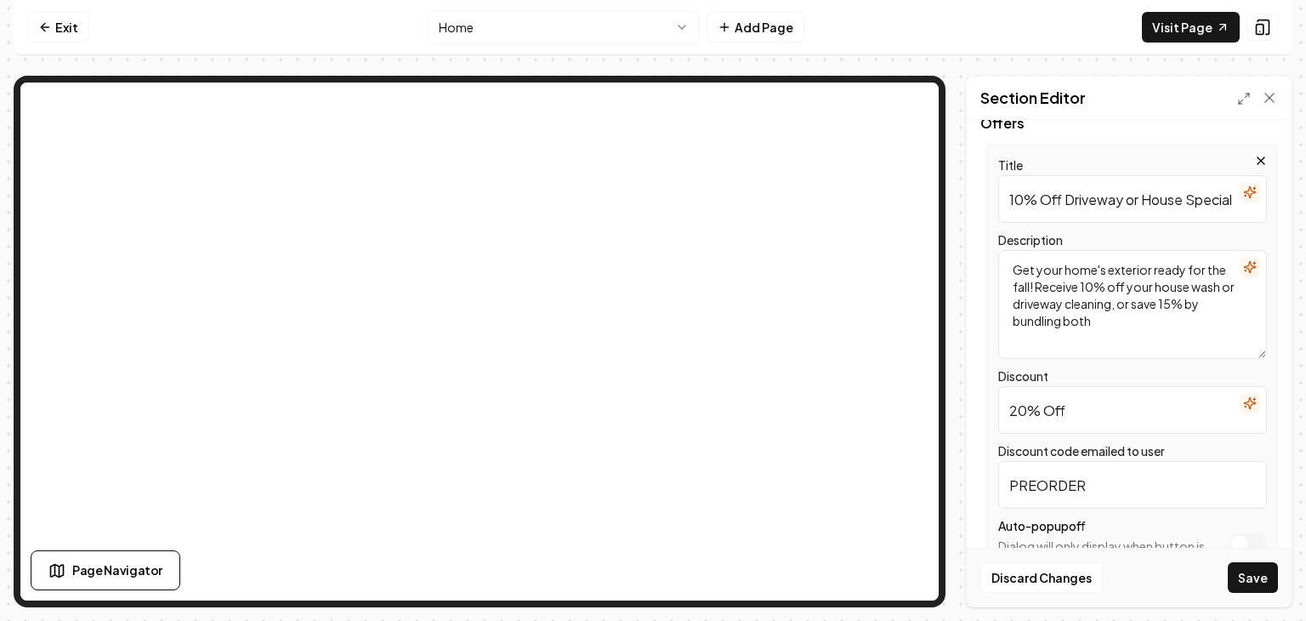
scroll to position [221, 0]
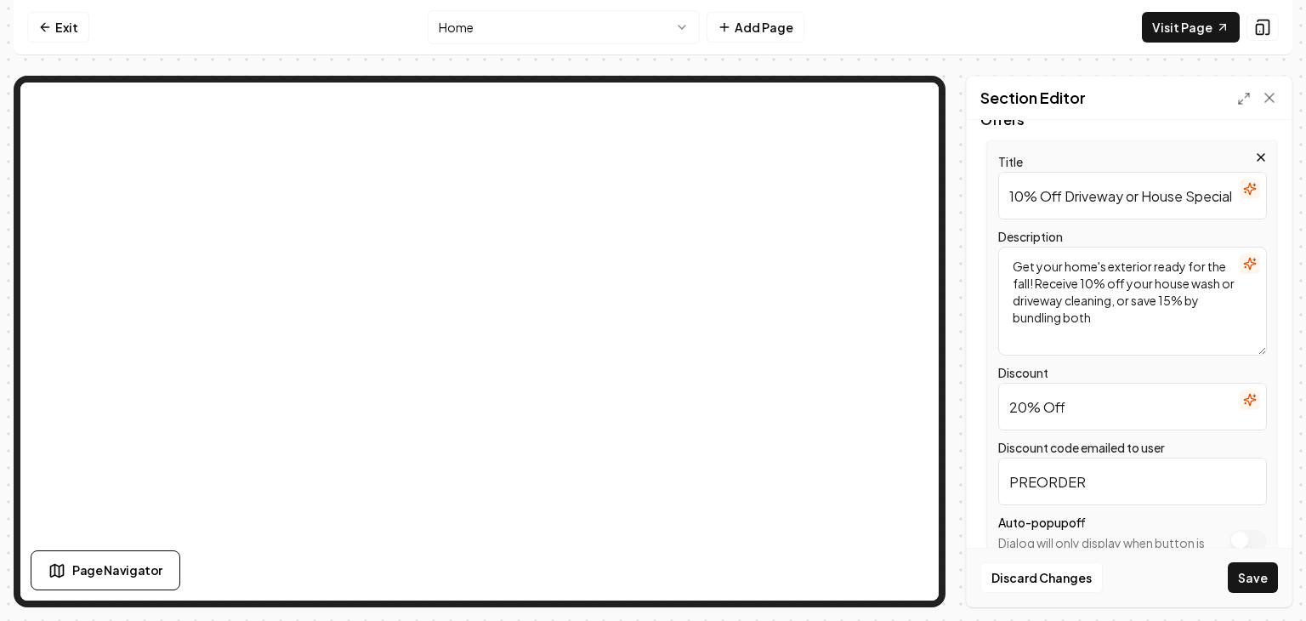
type textarea "Get your home's exterior ready for the fall! Receive 10% off your house wash or…"
click at [1026, 410] on input "20% Off" at bounding box center [1132, 407] width 269 height 48
type input "10% Off"
drag, startPoint x: 1103, startPoint y: 493, endPoint x: 985, endPoint y: 480, distance: 118.9
click at [985, 480] on div "Title 10% Off Driveway or House Special Description Get your home's exterior re…" at bounding box center [1129, 359] width 298 height 439
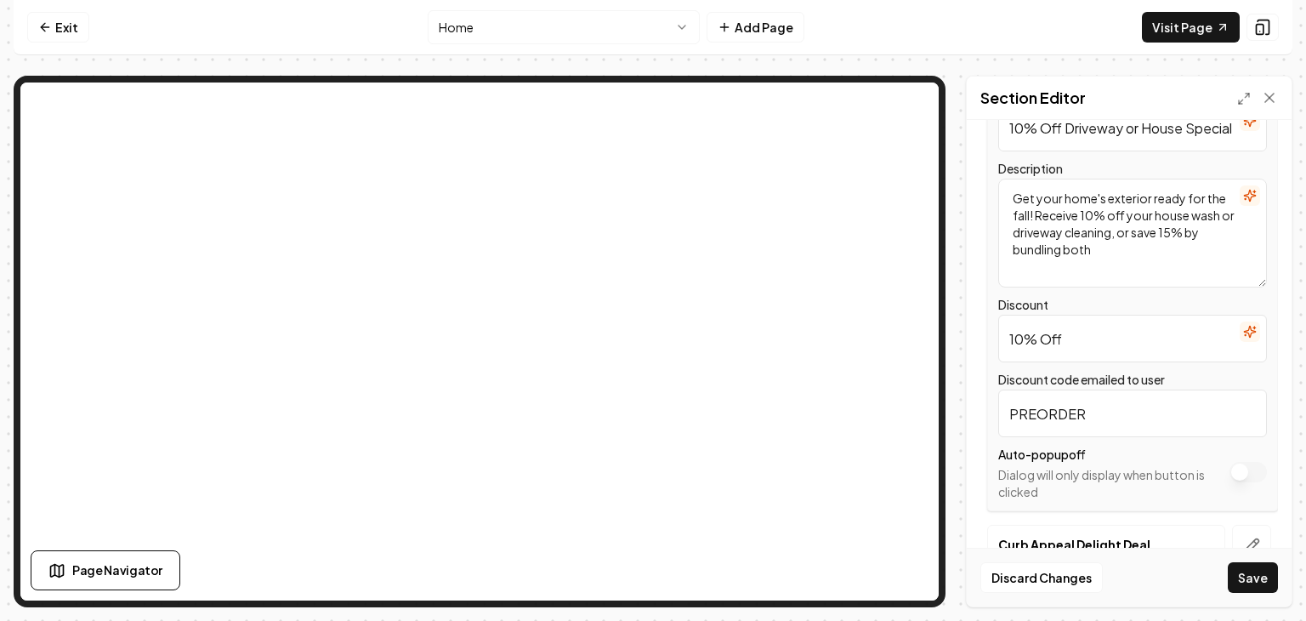
scroll to position [292, 0]
click at [1046, 412] on input "PREORDER" at bounding box center [1132, 411] width 269 height 48
type input "PRDER"
drag, startPoint x: 1119, startPoint y: 406, endPoint x: 932, endPoint y: 446, distance: 191.1
click at [846, 367] on div "Page Settings Section Editor Header Special Offers & Promotions Apply site-wide…" at bounding box center [653, 341] width 1279 height 531
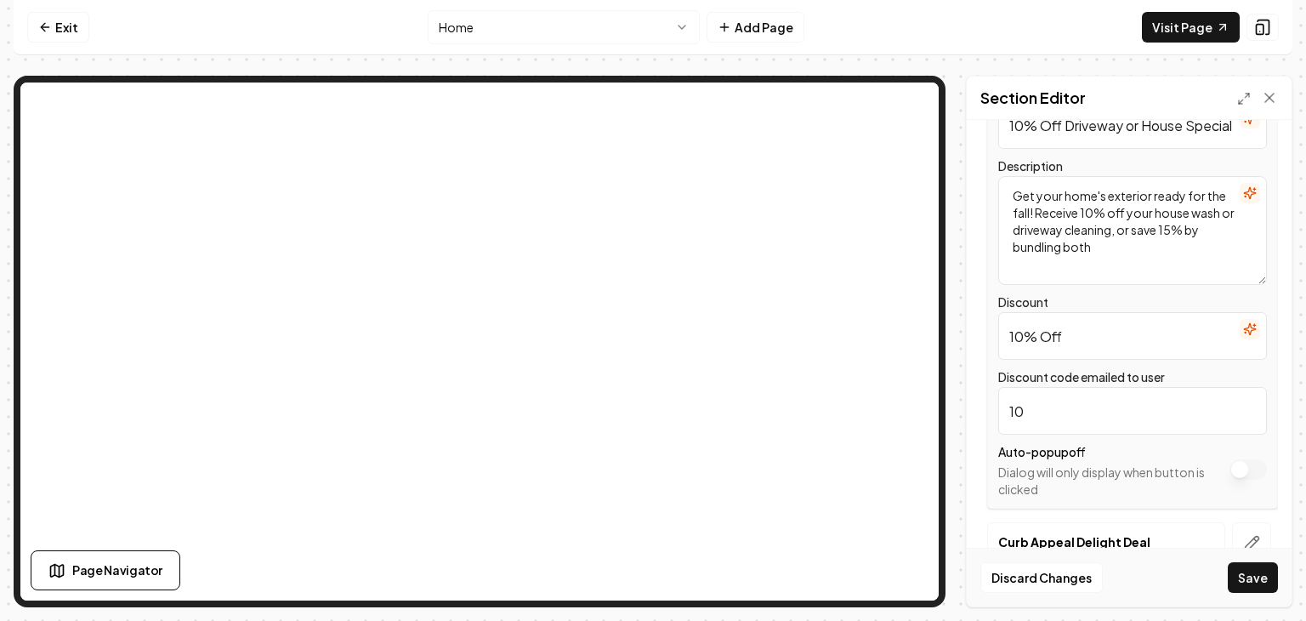
type input "1"
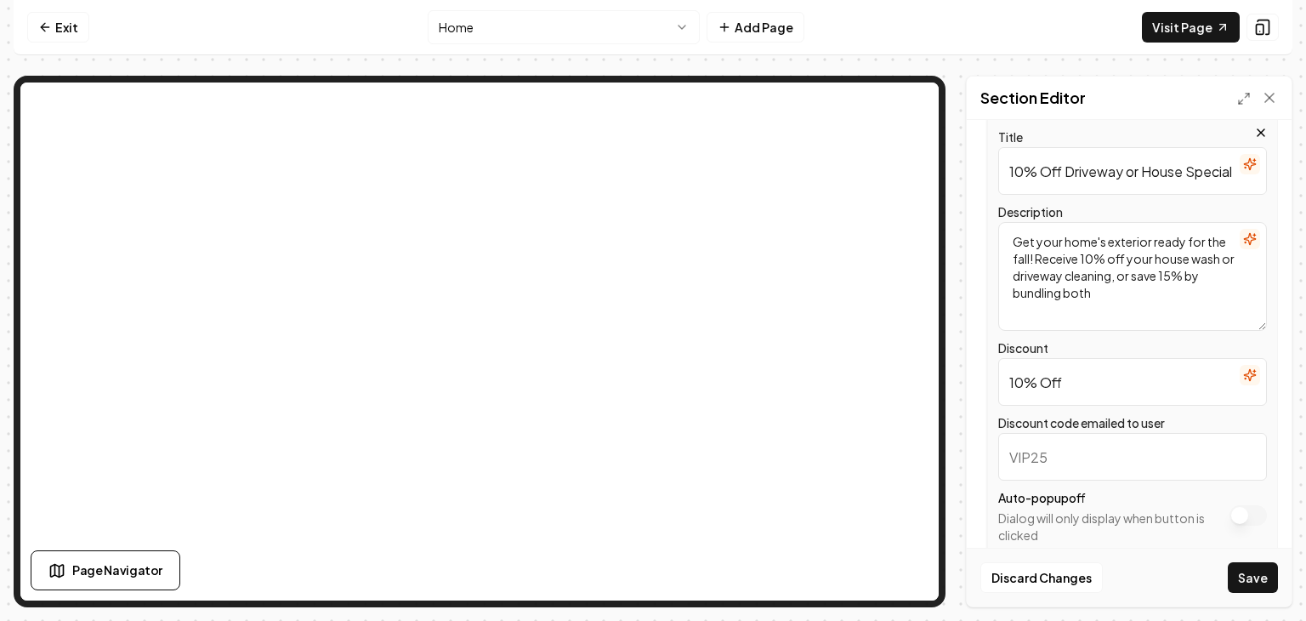
scroll to position [244, 0]
type input "D"
type input "10-OFF"
click at [1259, 583] on button "Save" at bounding box center [1253, 577] width 50 height 31
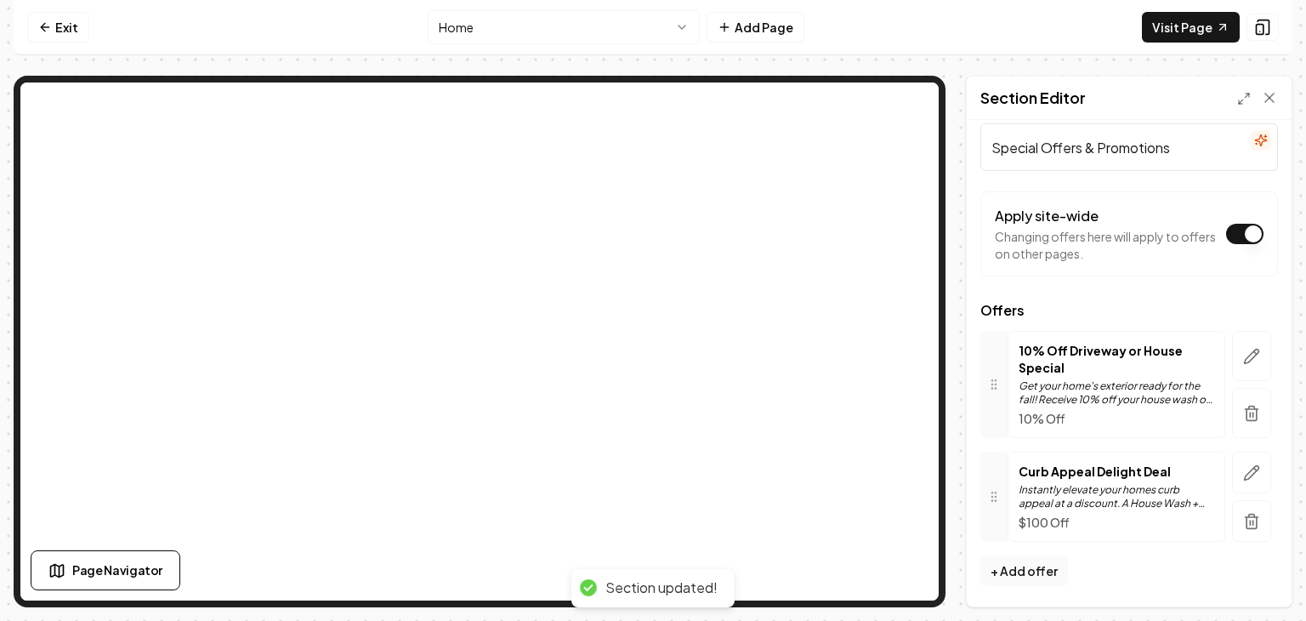
scroll to position [30, 0]
click at [1248, 359] on icon "button" at bounding box center [1251, 357] width 17 height 17
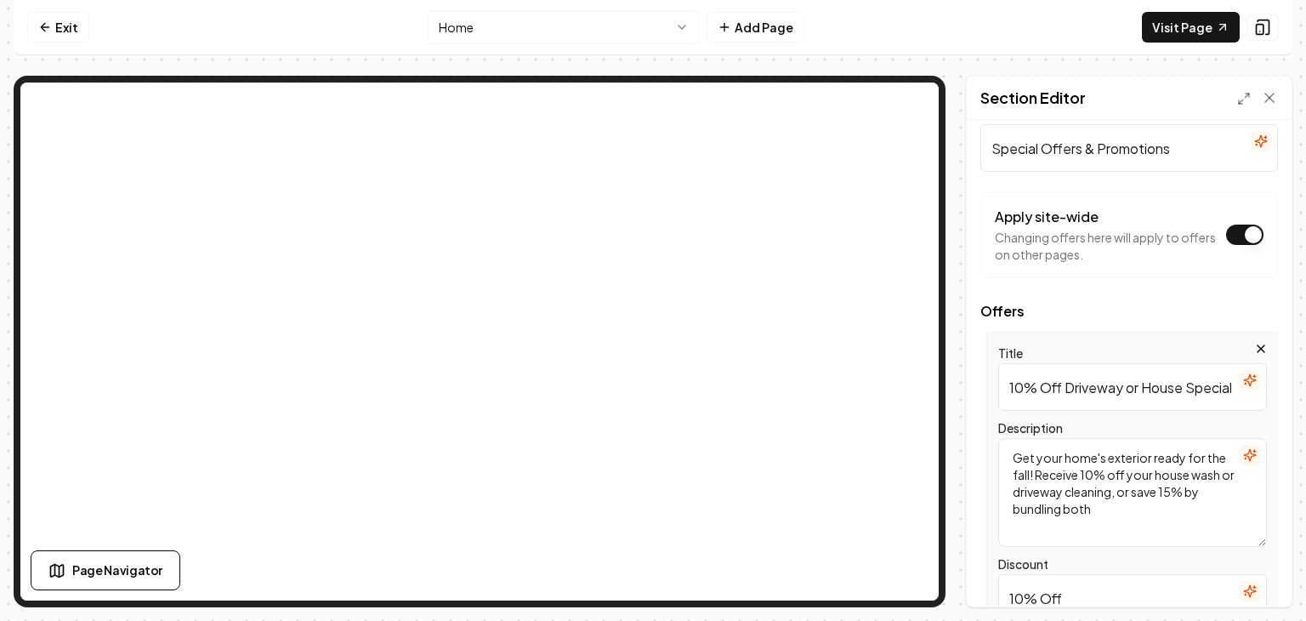
scroll to position [0, 0]
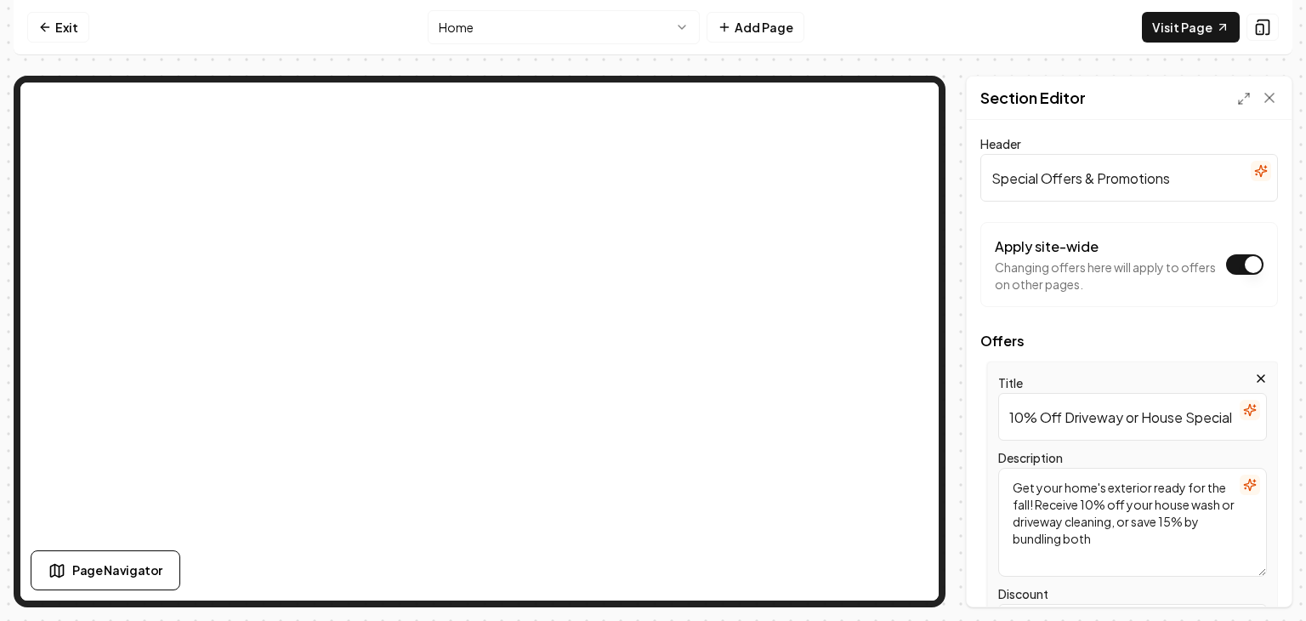
click at [1185, 418] on input "10% Off Driveway or House Special" at bounding box center [1132, 417] width 269 height 48
click at [1232, 422] on input "10% Off Driveway or House Special" at bounding box center [1132, 417] width 269 height 48
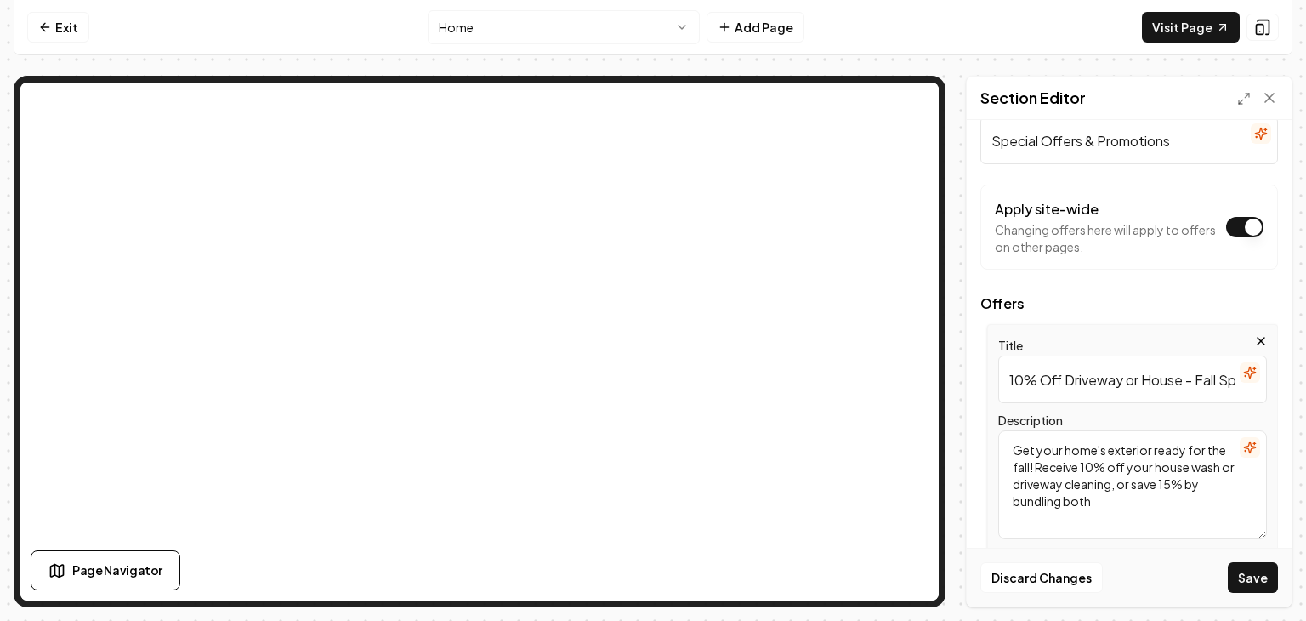
scroll to position [43, 0]
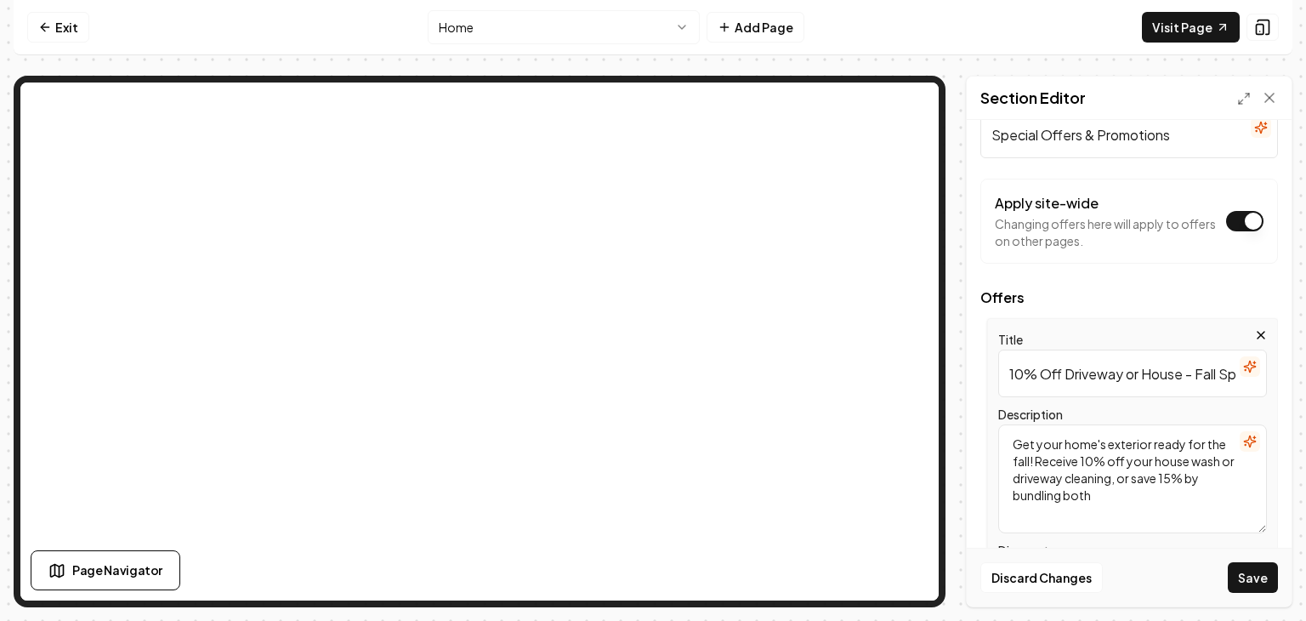
type input "10% Off Driveway or House - Fall Special"
click at [1138, 495] on textarea "Get your home's exterior ready for the fall! Receive 10% off your house wash or…" at bounding box center [1132, 478] width 269 height 109
click at [1133, 479] on textarea "Get your home's exterior ready for the fall! Receive 10% off your house wash or…" at bounding box center [1132, 478] width 269 height 109
click at [1159, 494] on textarea "Get your home's exterior ready for the fall! Receive 10% off your house wash or…" at bounding box center [1132, 478] width 269 height 109
type textarea "Get your home's exterior ready for the fall! Receive 10% off your house wash or…"
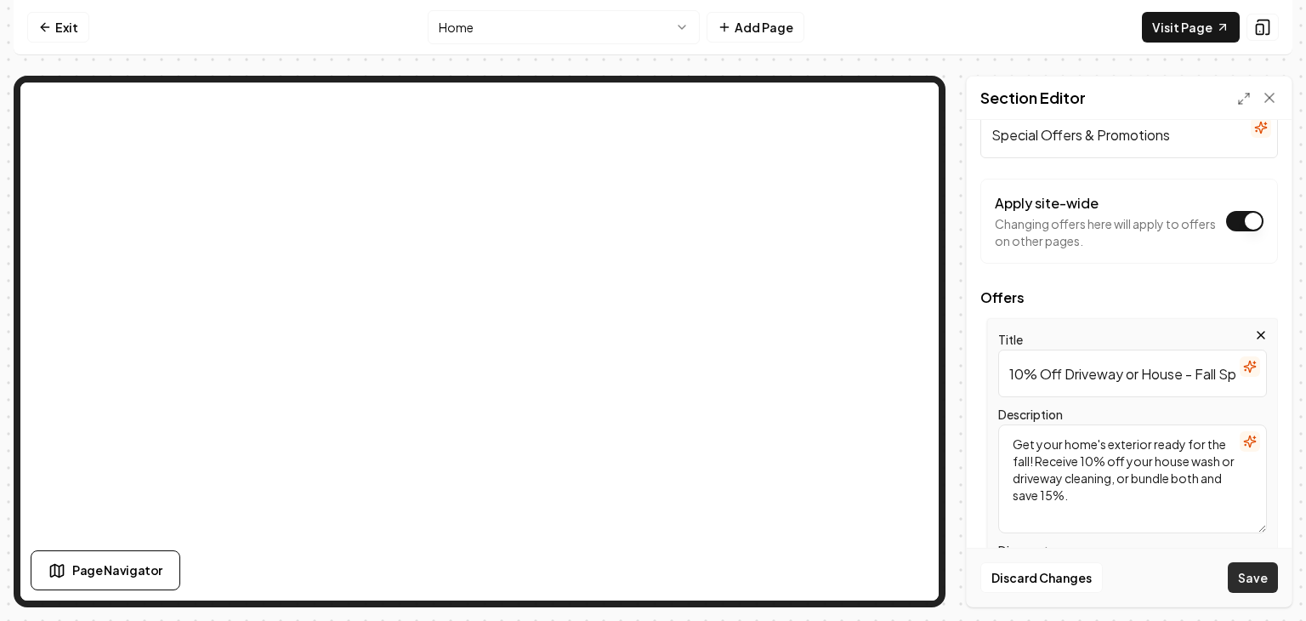
click at [1257, 579] on button "Save" at bounding box center [1253, 577] width 50 height 31
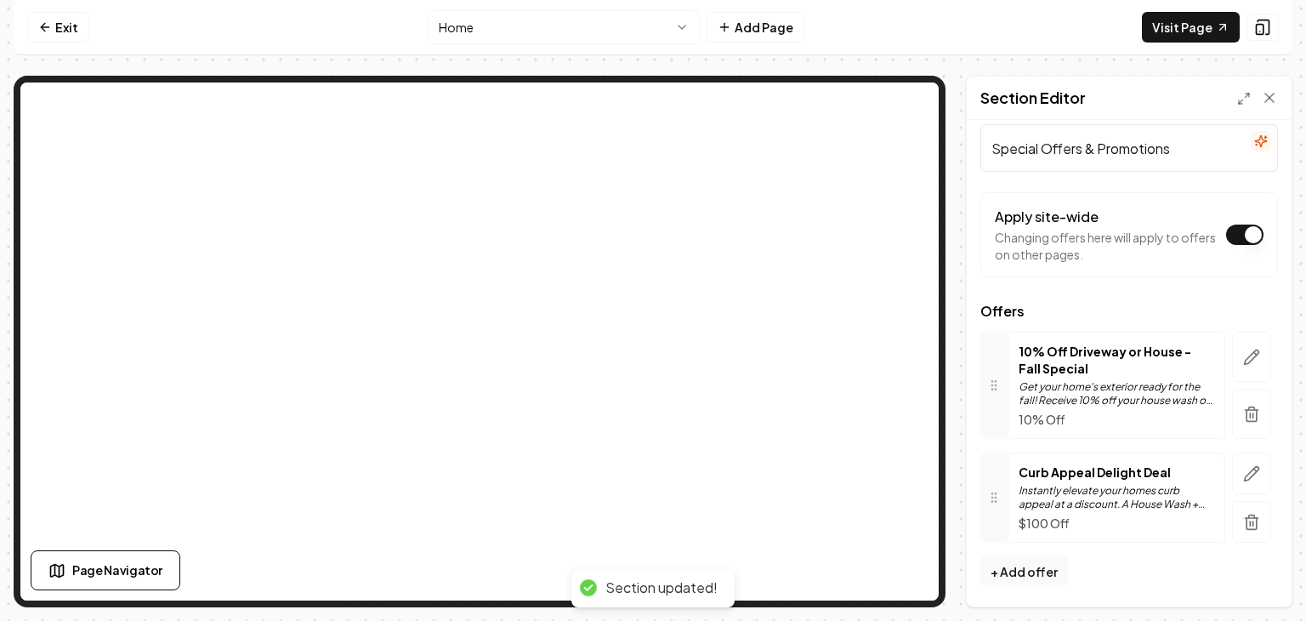
scroll to position [29, 0]
click at [1245, 477] on icon "button" at bounding box center [1252, 474] width 14 height 14
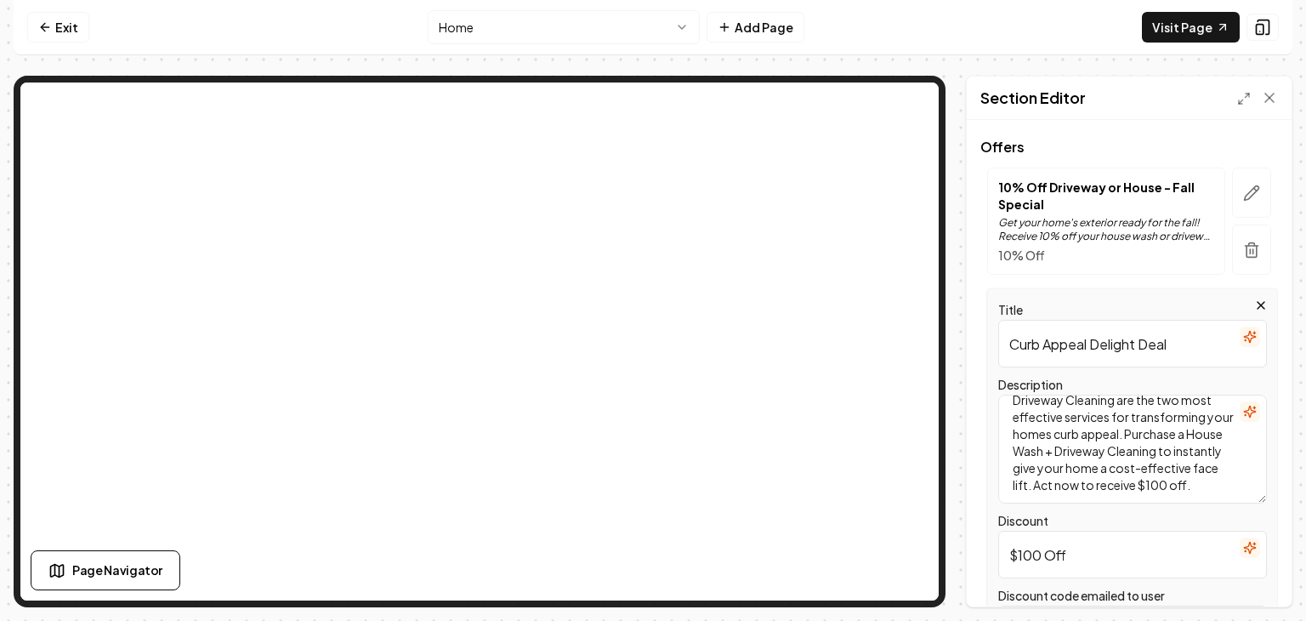
scroll to position [185, 0]
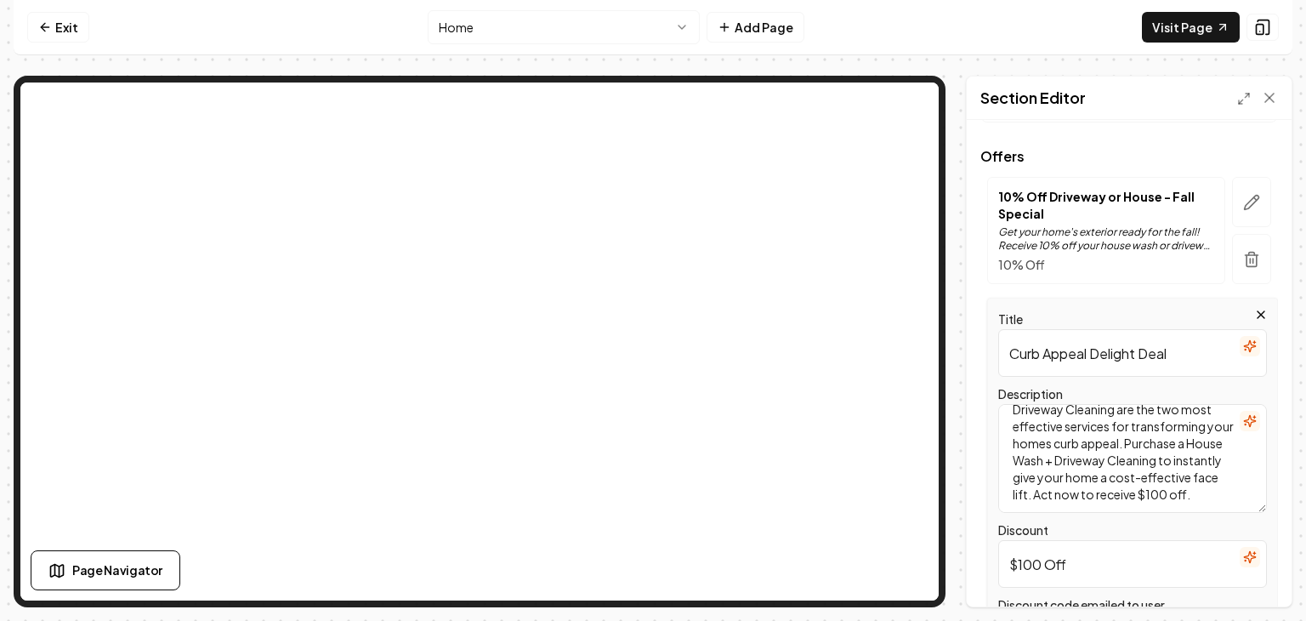
drag, startPoint x: 1213, startPoint y: 356, endPoint x: 1004, endPoint y: 368, distance: 209.5
click at [1004, 368] on input "Curb Appeal Delight Deal" at bounding box center [1132, 353] width 269 height 48
type input "K"
click at [1012, 355] on input "Deluxe Roof Cleaning" at bounding box center [1132, 353] width 269 height 48
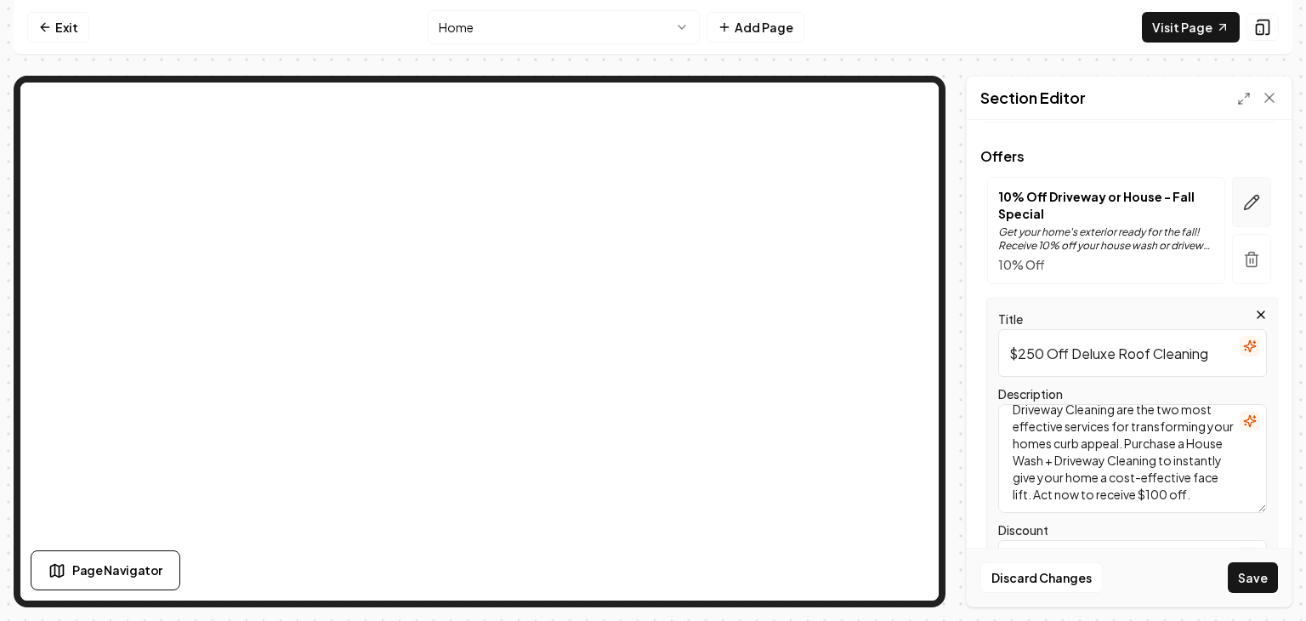
type input "$250 Off Deluxe Roof Cleaning"
click at [1256, 202] on icon "button" at bounding box center [1251, 202] width 17 height 17
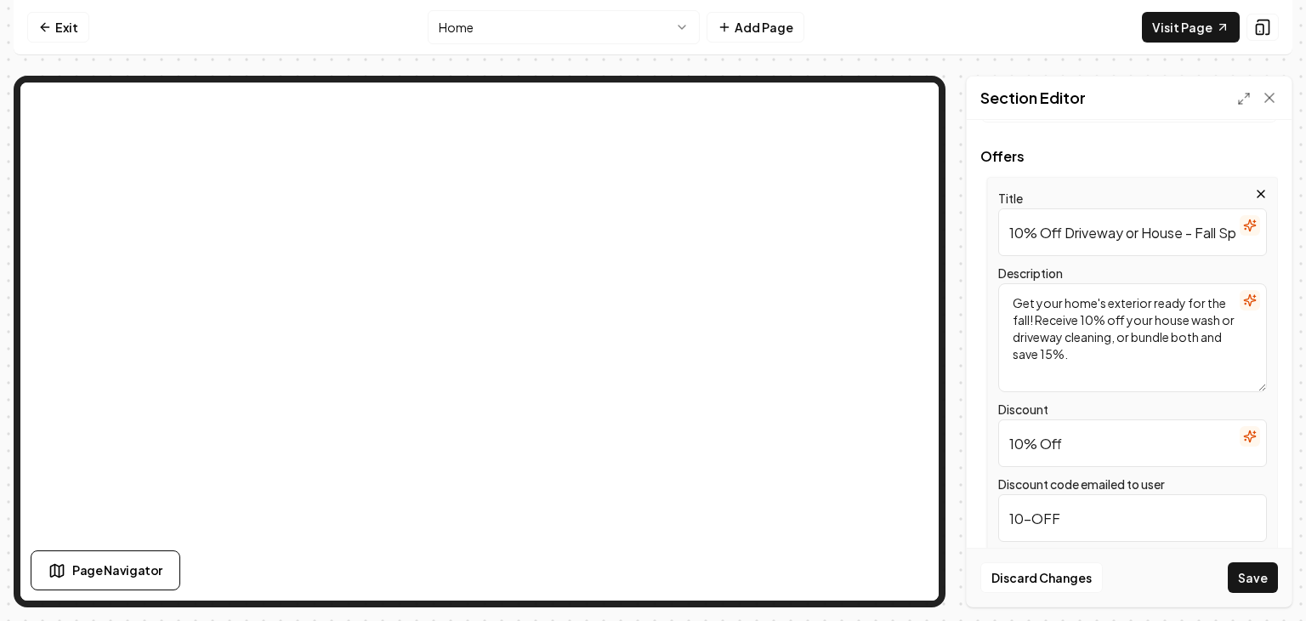
click at [1039, 320] on textarea "Get your home's exterior ready for the fall! Receive 10% off your house wash or…" at bounding box center [1132, 337] width 269 height 109
click at [1035, 325] on textarea "First time customers receive 10% off your house wash or driveway cleaning, or b…" at bounding box center [1132, 337] width 269 height 109
click at [1026, 339] on textarea "First time customers receive 10% off of their house wash or driveway cleaning, …" at bounding box center [1132, 337] width 269 height 109
type textarea "First time customers receive 10% off of their house wash or driveway cleaning, …"
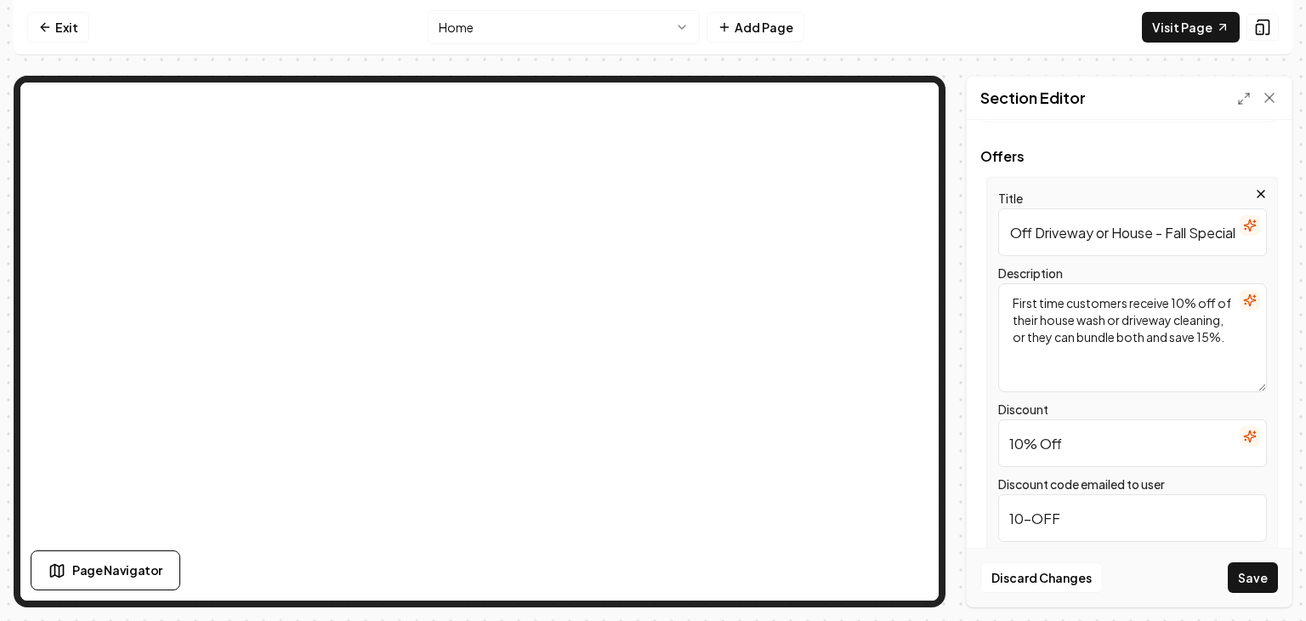
drag, startPoint x: 1194, startPoint y: 232, endPoint x: 1271, endPoint y: 227, distance: 77.6
click at [1271, 227] on div "Title 10% Off Driveway or House - Fall Special Description First time customers…" at bounding box center [1132, 396] width 291 height 439
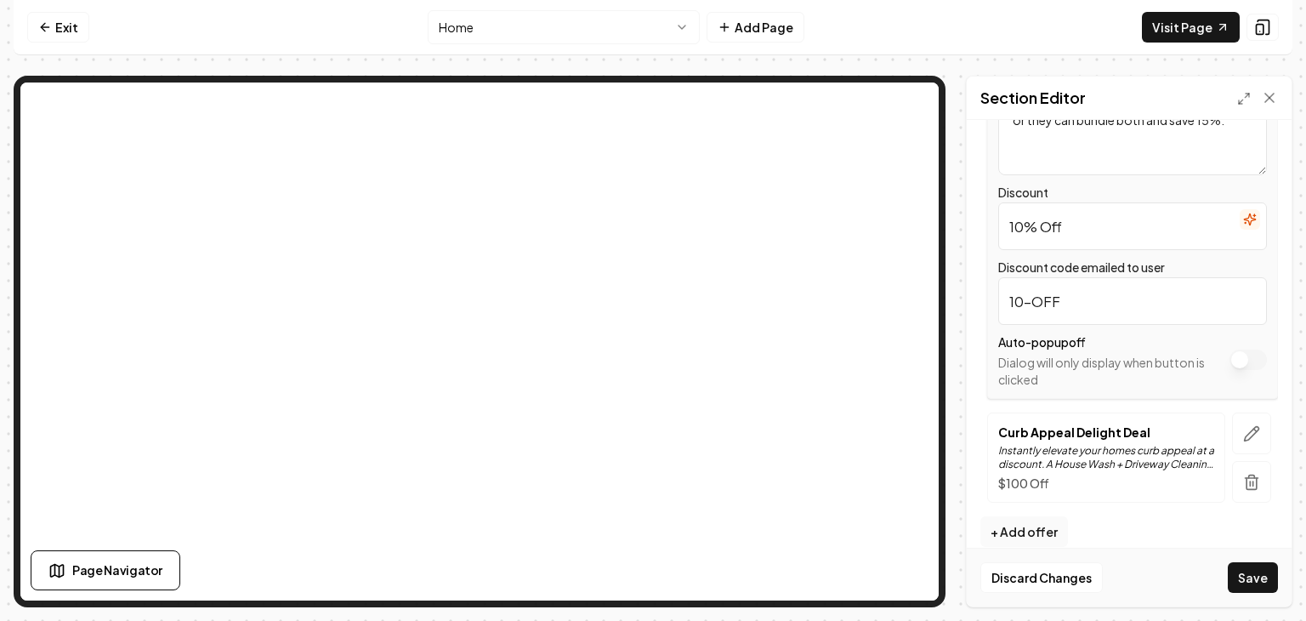
scroll to position [419, 0]
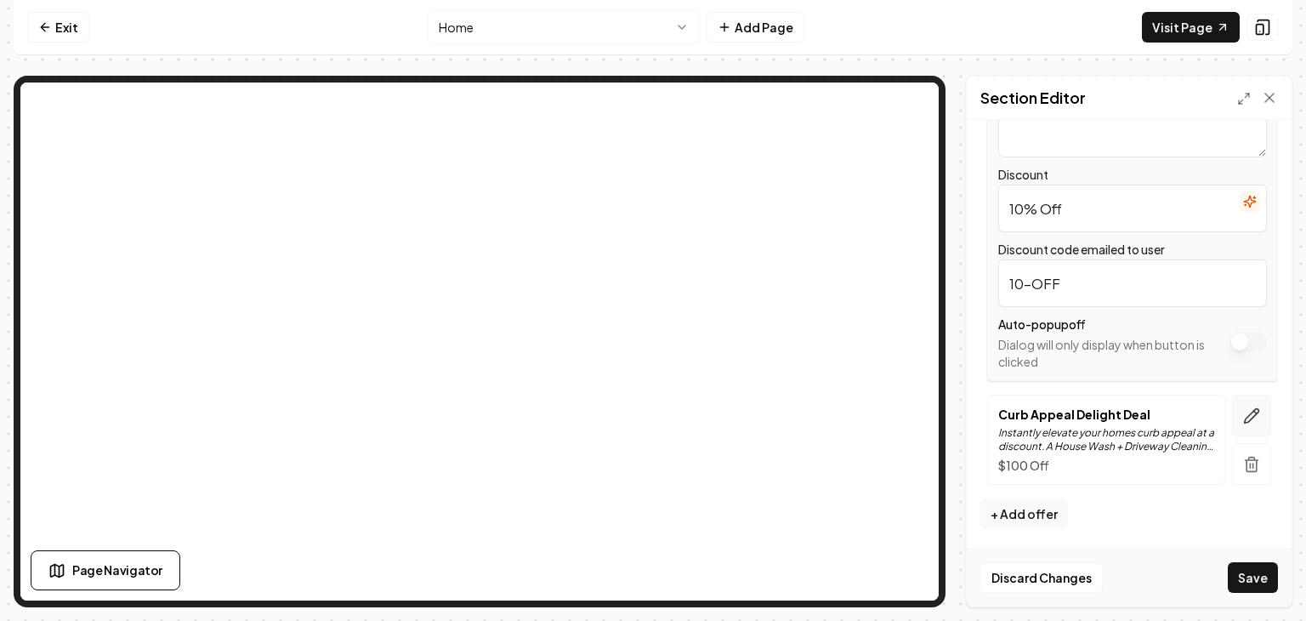
type input "10% Off Driveway or House - 1st Time Customers Only"
click at [1249, 423] on button "button" at bounding box center [1251, 416] width 39 height 42
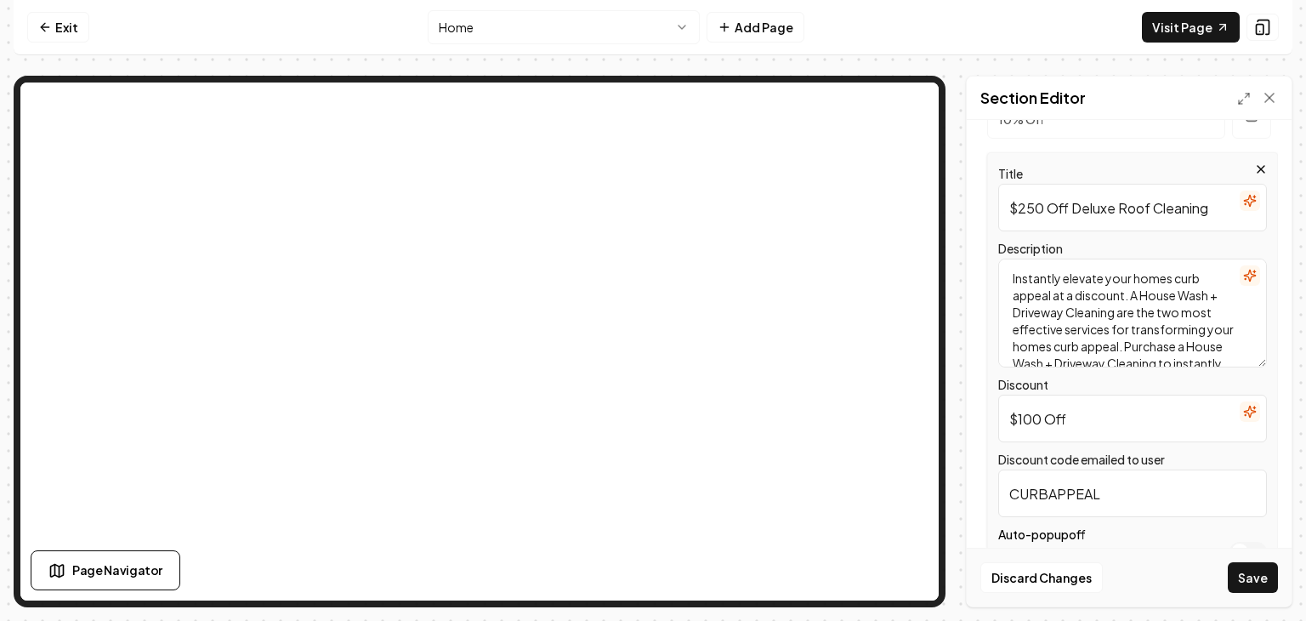
scroll to position [319, 0]
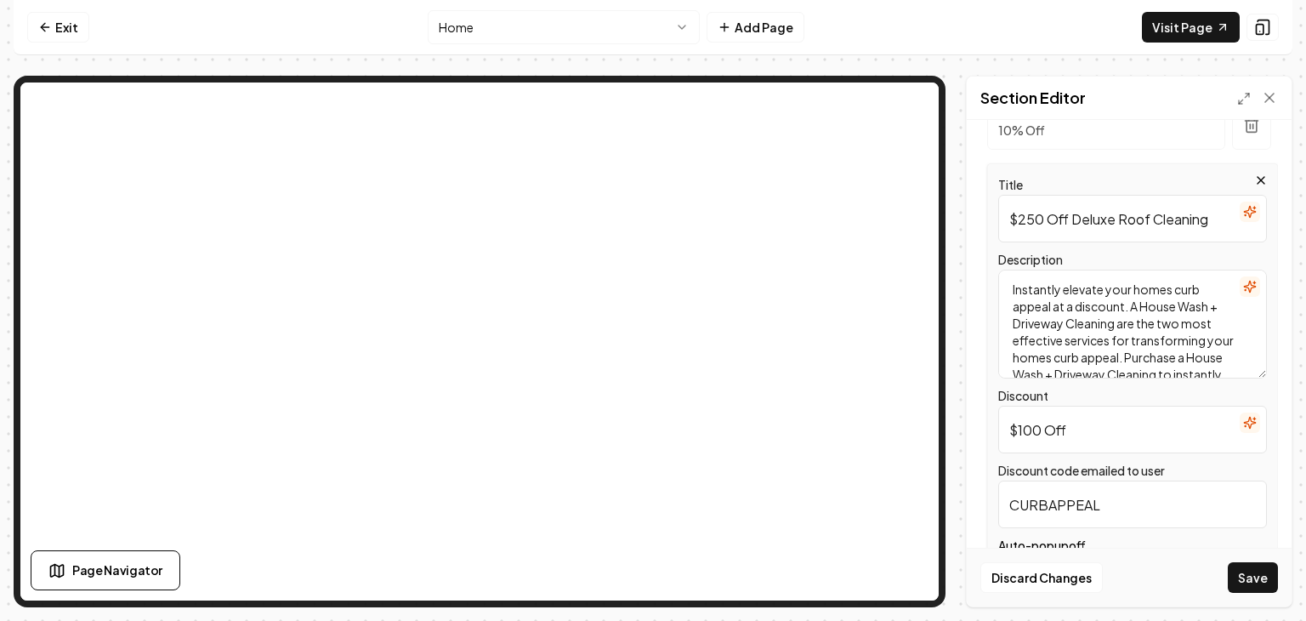
click at [1074, 223] on input "$250 Off Deluxe Roof Cleaning" at bounding box center [1132, 219] width 269 height 48
click at [1214, 220] on input "$250 Deluxe Roof Cleaning" at bounding box center [1132, 219] width 269 height 48
type input "$250 Deluxe Roof Cleaning Coupon"
click at [1042, 433] on input "$100 Off" at bounding box center [1132, 430] width 269 height 48
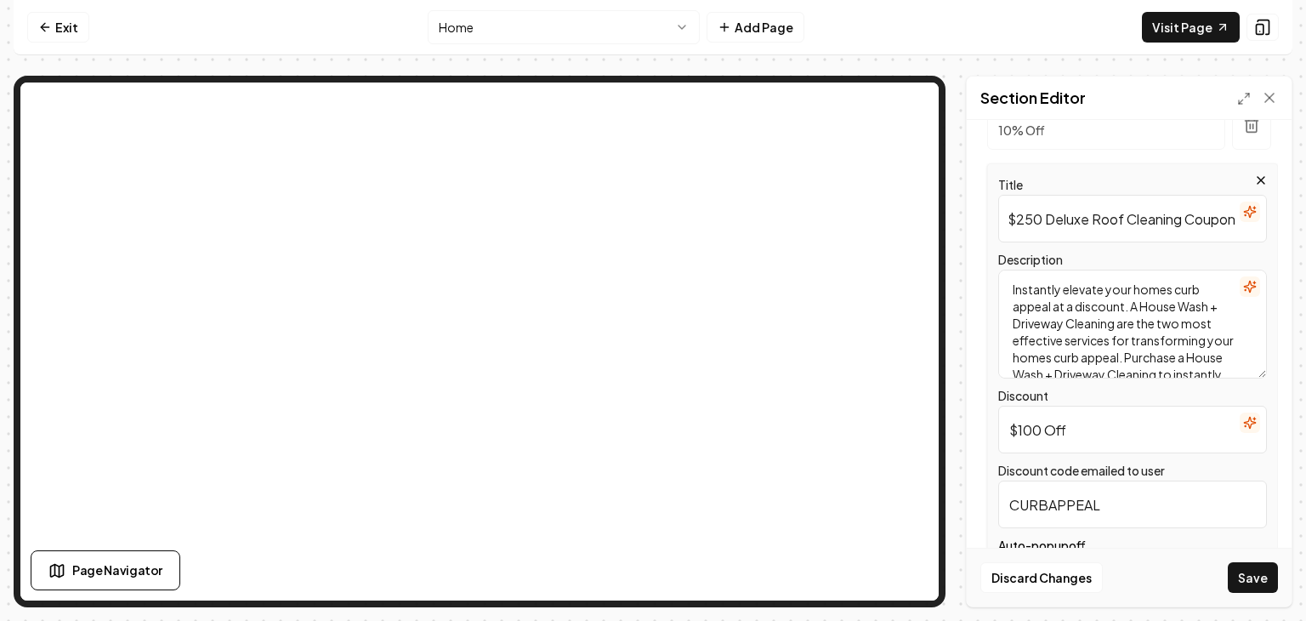
scroll to position [0, 0]
click at [1086, 433] on input "$250- Off" at bounding box center [1132, 430] width 269 height 48
type input "$250-OFF"
drag, startPoint x: 1118, startPoint y: 520, endPoint x: 975, endPoint y: 503, distance: 144.6
click at [975, 503] on div "Header Special Offers & Promotions Apply site-wide Changing offers here will ap…" at bounding box center [1129, 363] width 325 height 486
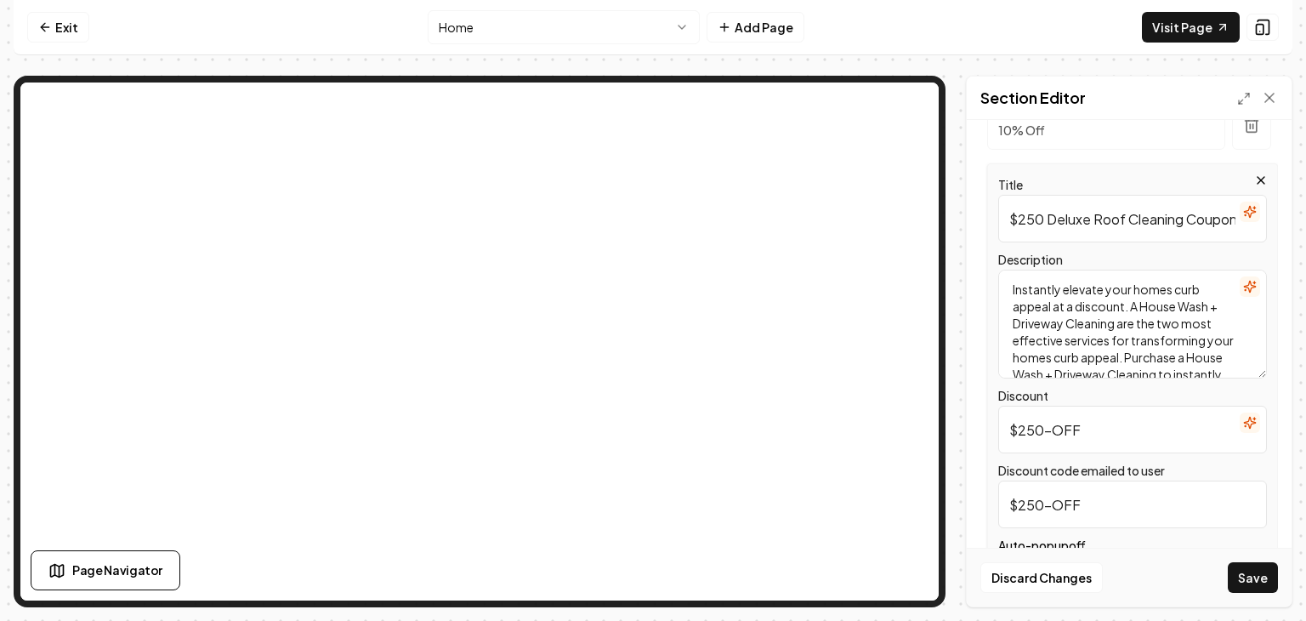
type input "$250-OFF"
click at [1112, 427] on input "$250-OFF" at bounding box center [1132, 430] width 269 height 48
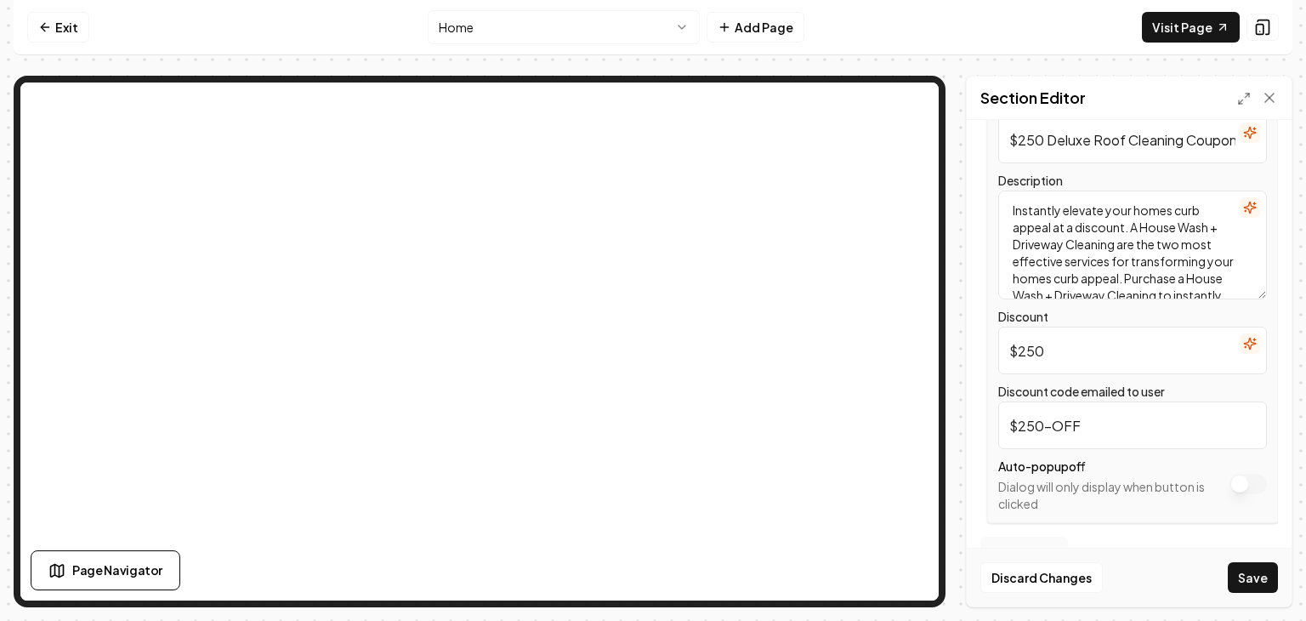
scroll to position [397, 0]
type input "$250"
drag, startPoint x: 1185, startPoint y: 146, endPoint x: 1304, endPoint y: 134, distance: 120.6
click at [1304, 134] on div "Computer Required This feature is only available on a computer. Please switch t…" at bounding box center [653, 310] width 1306 height 621
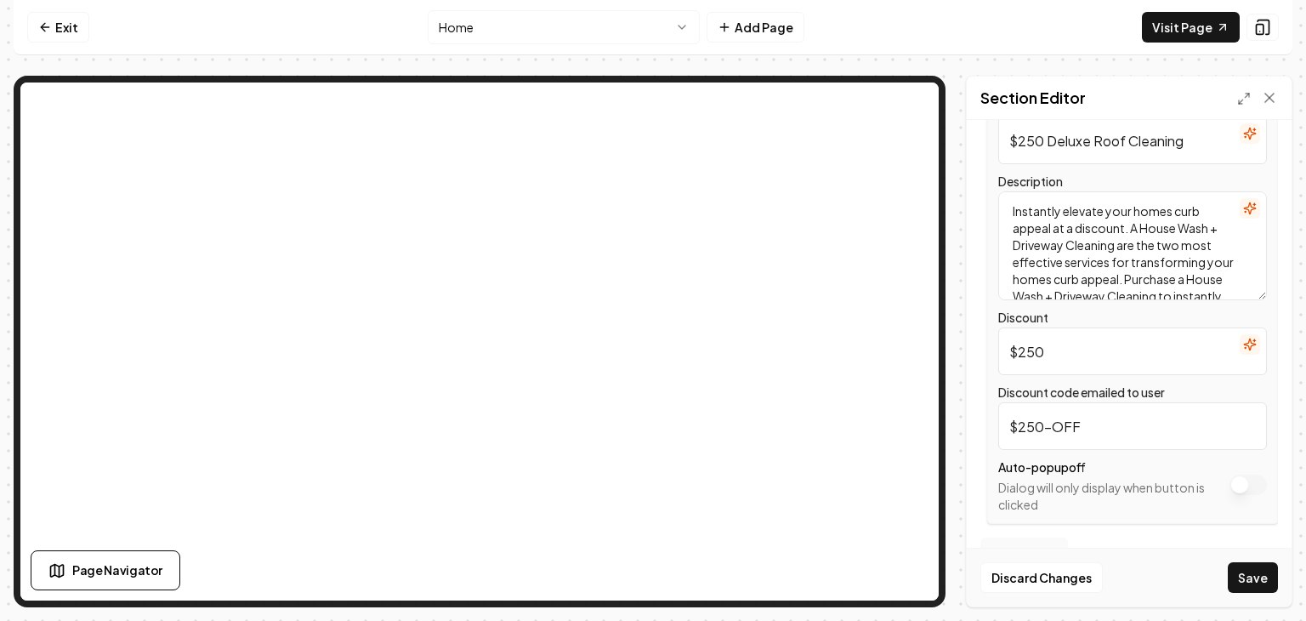
scroll to position [0, 0]
click at [1044, 139] on input "$250 Deluxe Roof Cleaning" at bounding box center [1132, 141] width 269 height 48
type input "$250 Off First Deluxe Roof Cleaning"
click at [1133, 173] on div "Description Instantly elevate your homes curb appeal at a discount. A House Was…" at bounding box center [1132, 235] width 269 height 129
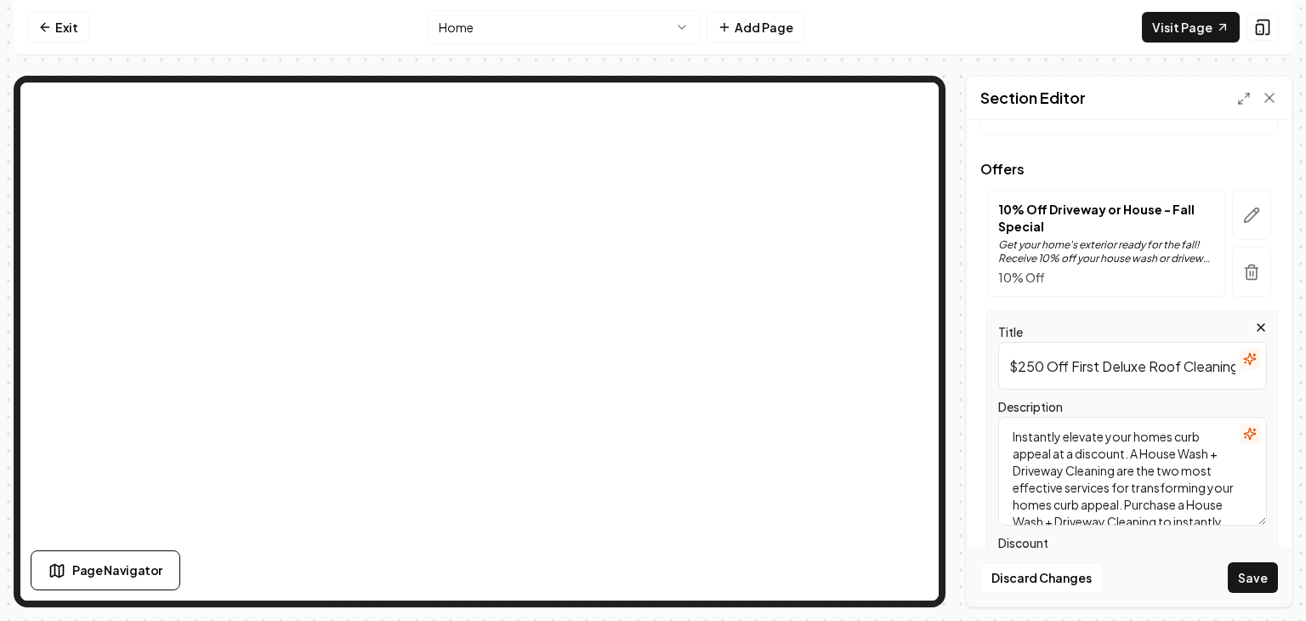
scroll to position [170, 0]
click at [1243, 208] on icon "button" at bounding box center [1251, 216] width 17 height 17
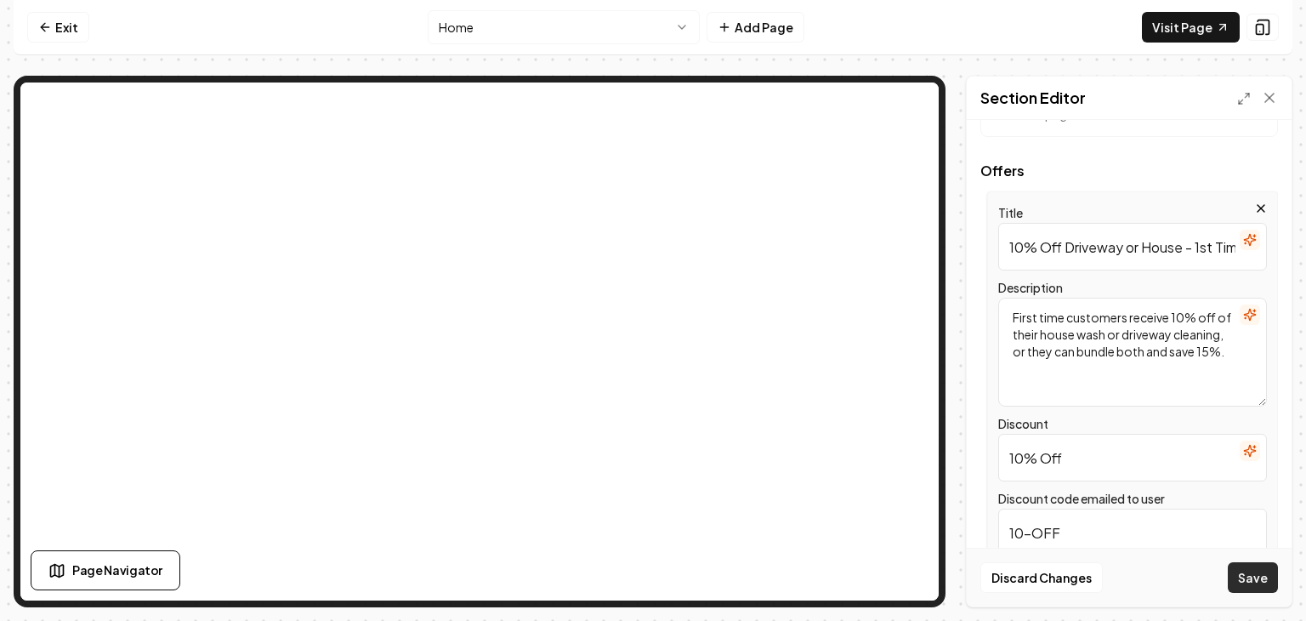
click at [1244, 581] on button "Save" at bounding box center [1253, 577] width 50 height 31
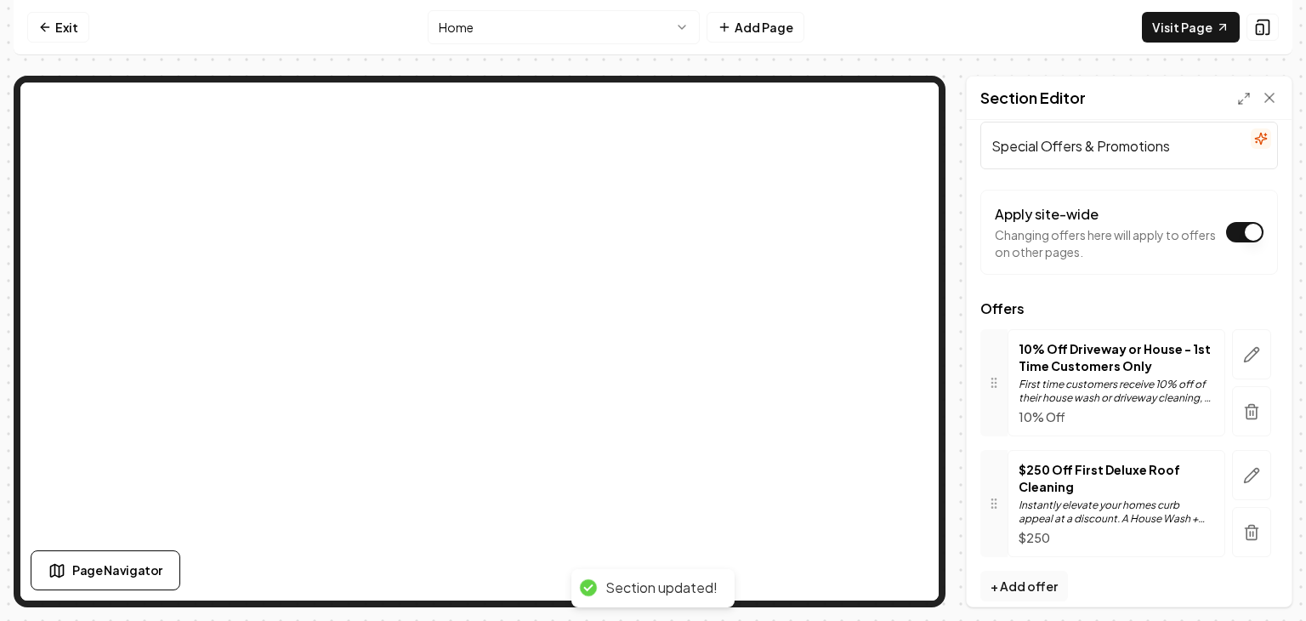
scroll to position [26, 0]
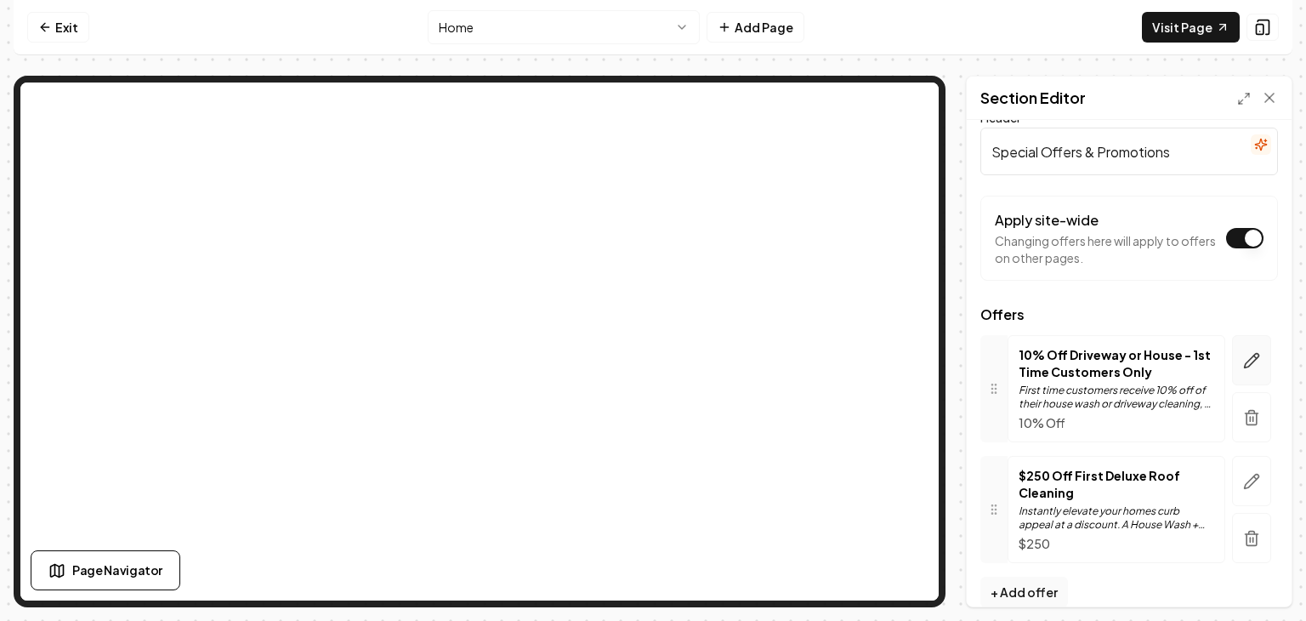
click at [1250, 352] on icon "button" at bounding box center [1251, 360] width 17 height 17
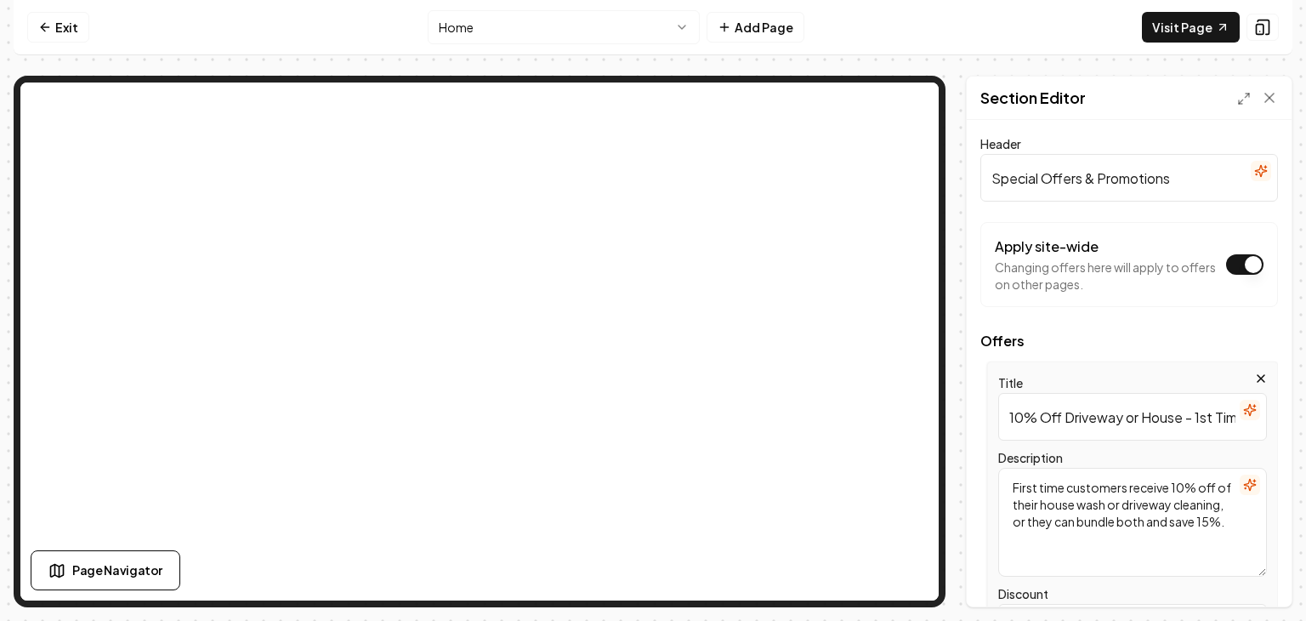
click at [1183, 421] on input "10% Off Driveway or House - 1st Time Customers Only" at bounding box center [1132, 417] width 269 height 48
type input "10% Off Driveway or House Wash - 1st Time Customers Only"
click at [1247, 581] on button "Save" at bounding box center [1253, 577] width 50 height 31
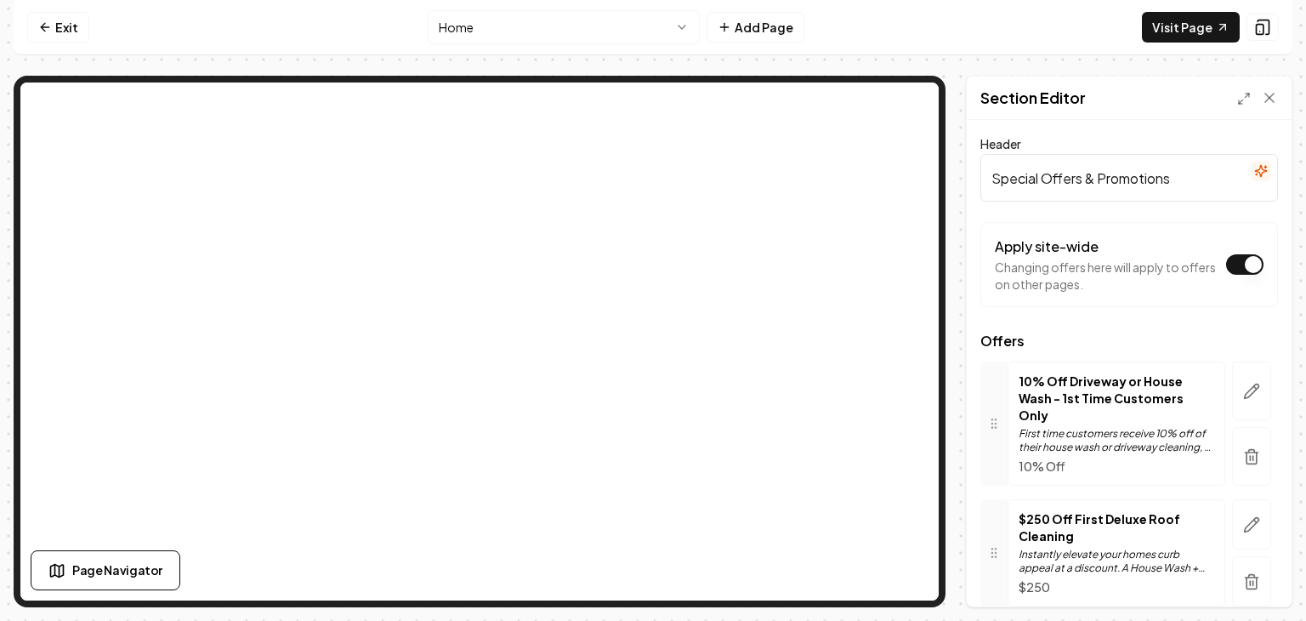
scroll to position [46, 0]
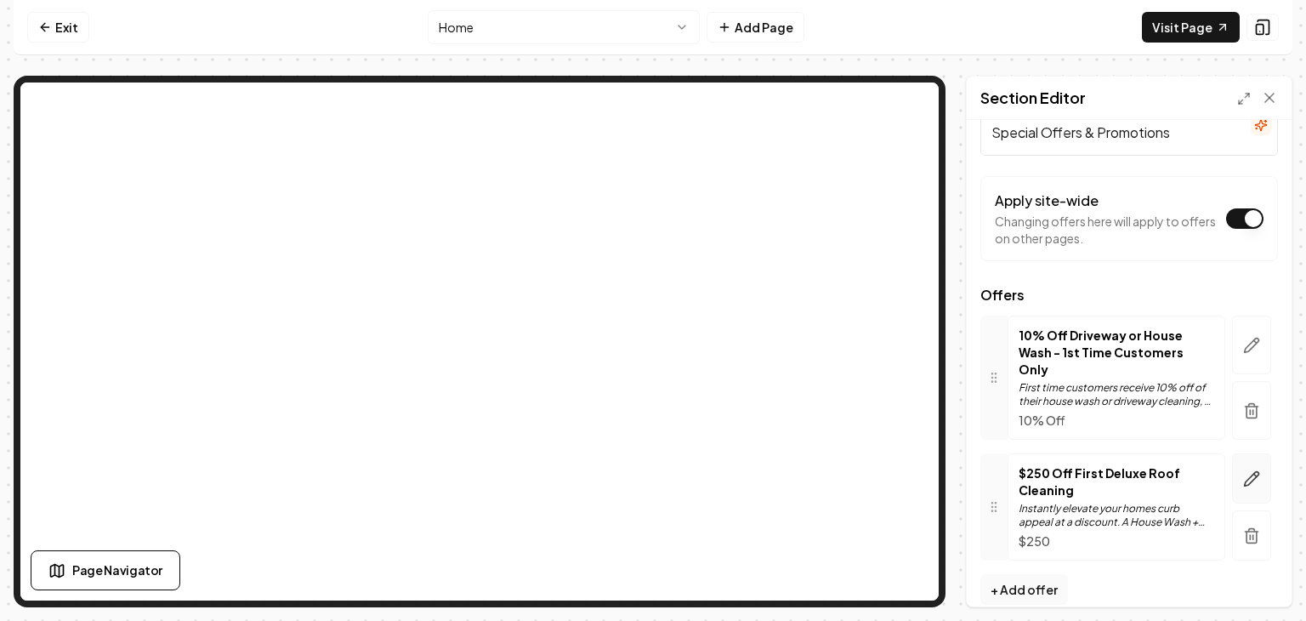
click at [1252, 471] on icon "button" at bounding box center [1252, 478] width 14 height 14
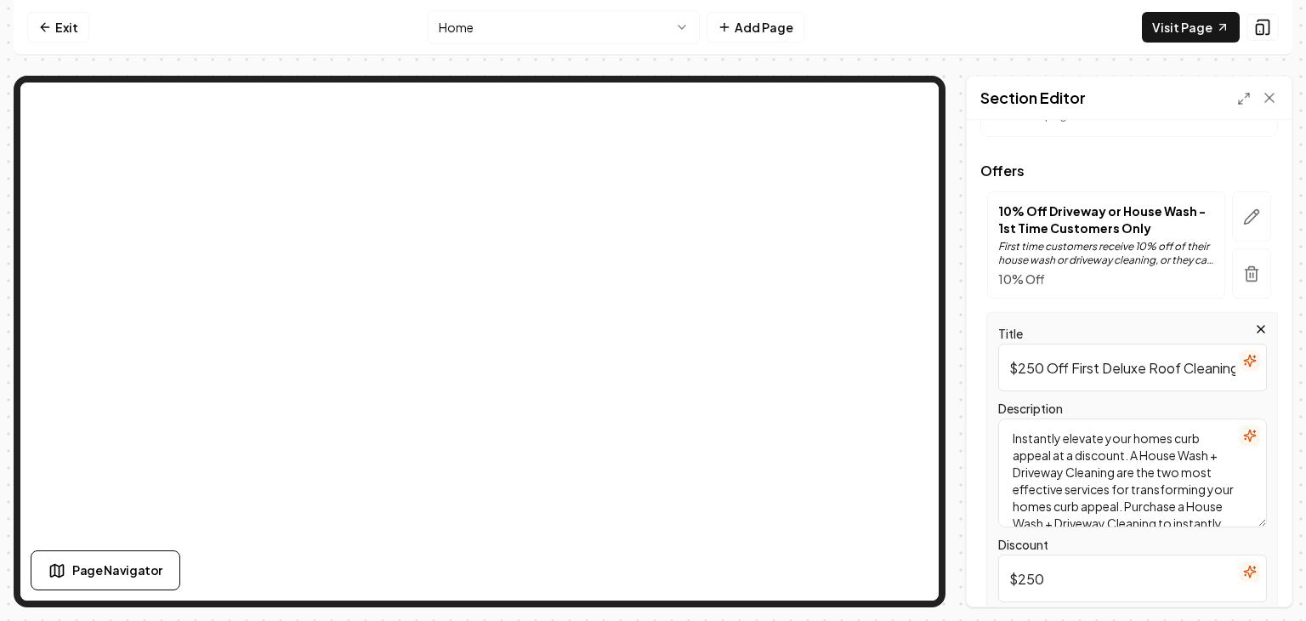
scroll to position [48, 0]
drag, startPoint x: 1013, startPoint y: 440, endPoint x: 1305, endPoint y: 550, distance: 312.7
click at [1305, 550] on div "Computer Required This feature is only available on a computer. Please switch t…" at bounding box center [653, 310] width 1306 height 621
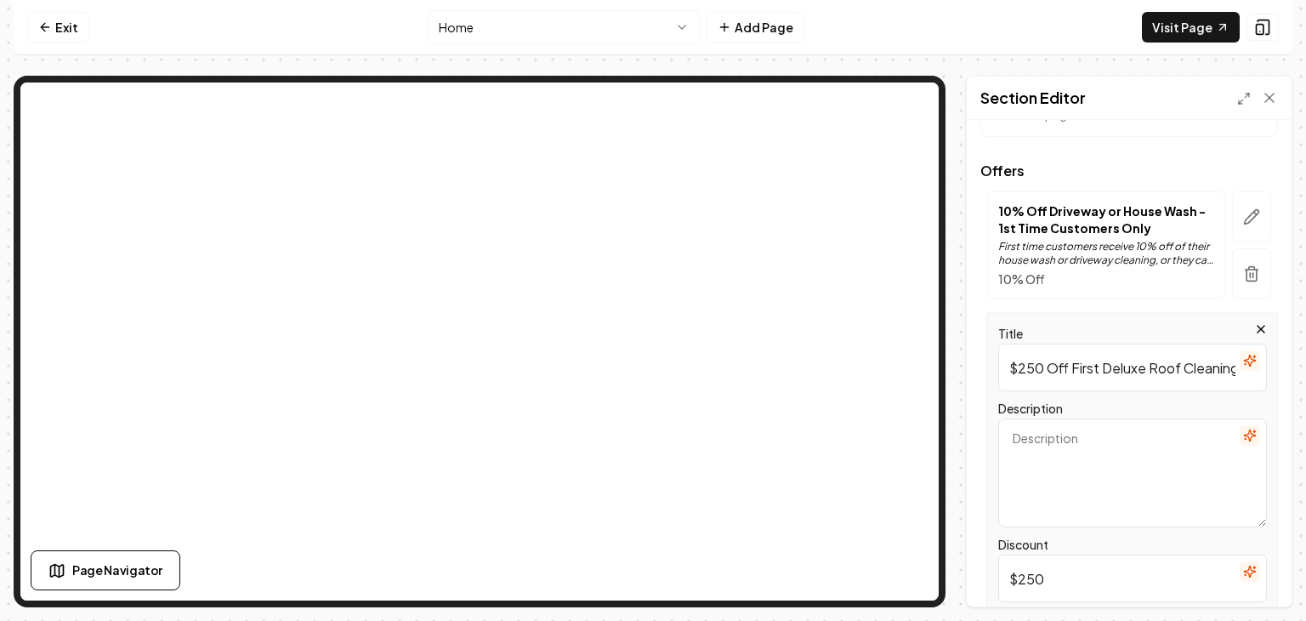
scroll to position [0, 0]
click at [1088, 438] on textarea "Treat yourself to our luxury" at bounding box center [1132, 472] width 269 height 109
click at [1064, 463] on textarea "Treat yourself for the first time to our luxury" at bounding box center [1132, 472] width 269 height 109
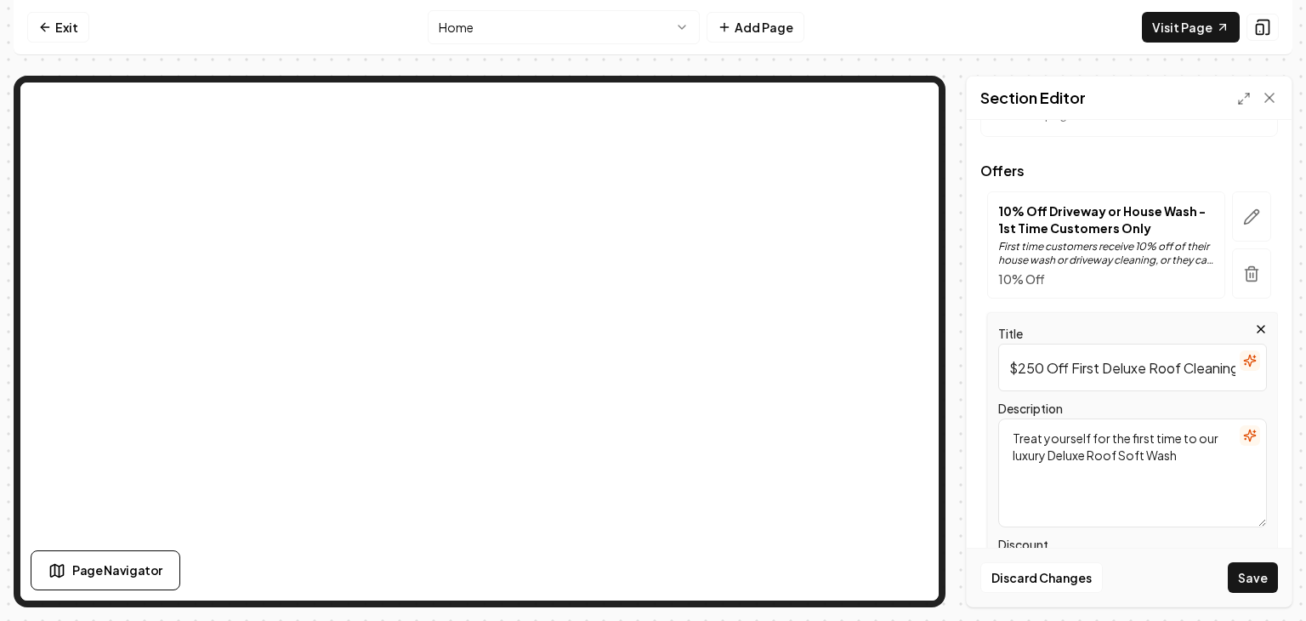
click at [1047, 458] on textarea "Treat yourself for the first time to our luxury Deluxe Roof Soft Wash" at bounding box center [1132, 472] width 269 height 109
click at [1219, 458] on textarea "Treat yourself for the first time to our premium Deluxe Roof Soft Wash" at bounding box center [1132, 472] width 269 height 109
click at [1196, 452] on textarea "Treat yourself for the first time to our premium Deluxe Roof Soft Wash and save…" at bounding box center [1132, 472] width 269 height 109
click at [1093, 471] on textarea "Treat yourself for the first time to our premium Deluxe Roof Soft Wash service …" at bounding box center [1132, 472] width 269 height 109
click at [1066, 457] on textarea "Treat yourself for the first time to our premium Deluxe Roof Soft Wash service.…" at bounding box center [1132, 472] width 269 height 109
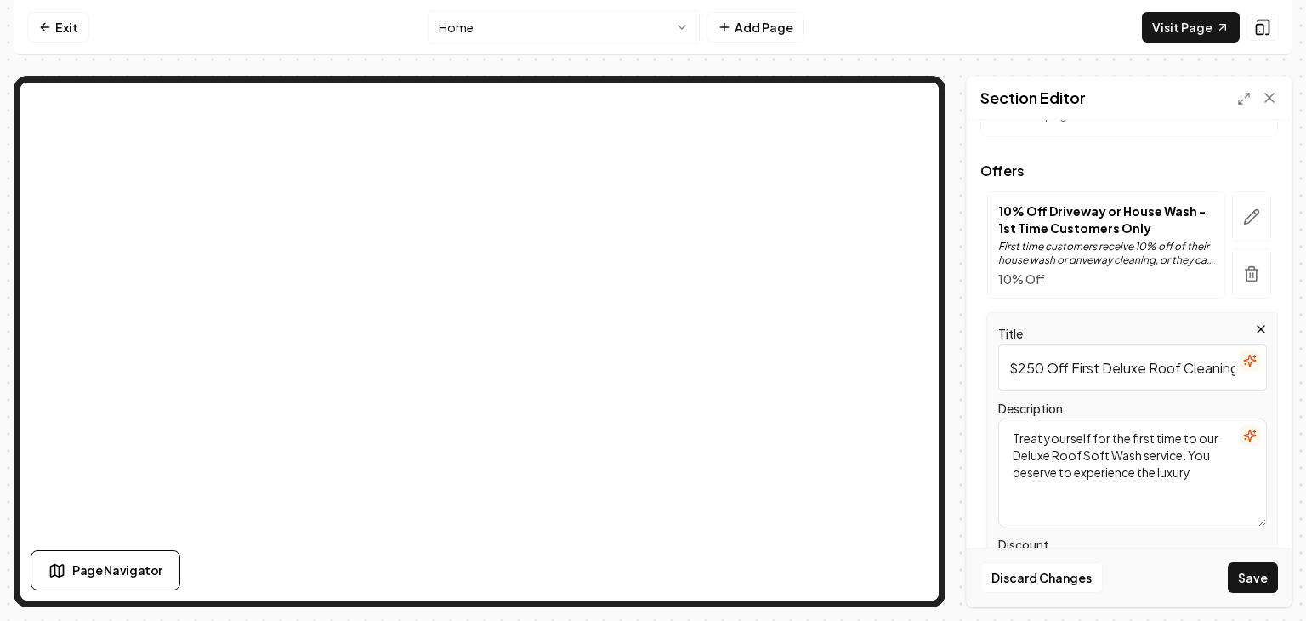
click at [1202, 473] on textarea "Treat yourself for the first time to our Deluxe Roof Soft Wash service. You des…" at bounding box center [1132, 472] width 269 height 109
click at [1133, 473] on textarea "Treat yourself for the first time to our Deluxe Roof Soft Wash service. Save $2…" at bounding box center [1132, 472] width 269 height 109
click at [1217, 461] on textarea "Treat yourself for the first time to our Deluxe Roof Soft Wash service. Save $2…" at bounding box center [1132, 472] width 269 height 109
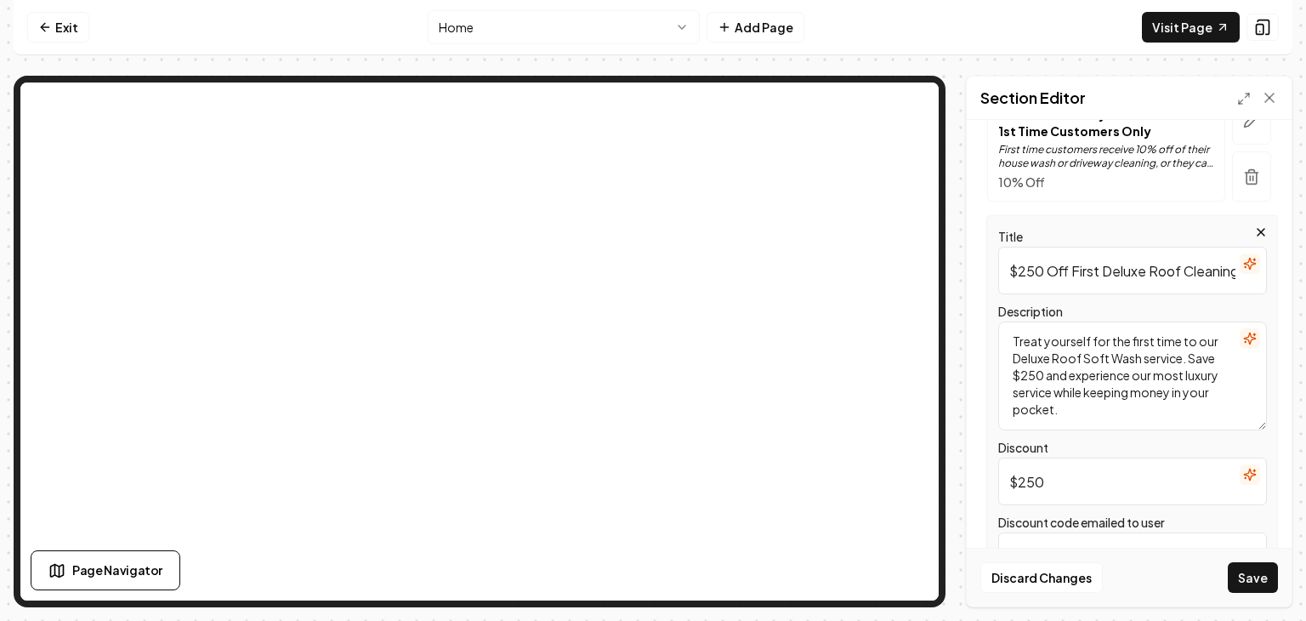
scroll to position [281, 0]
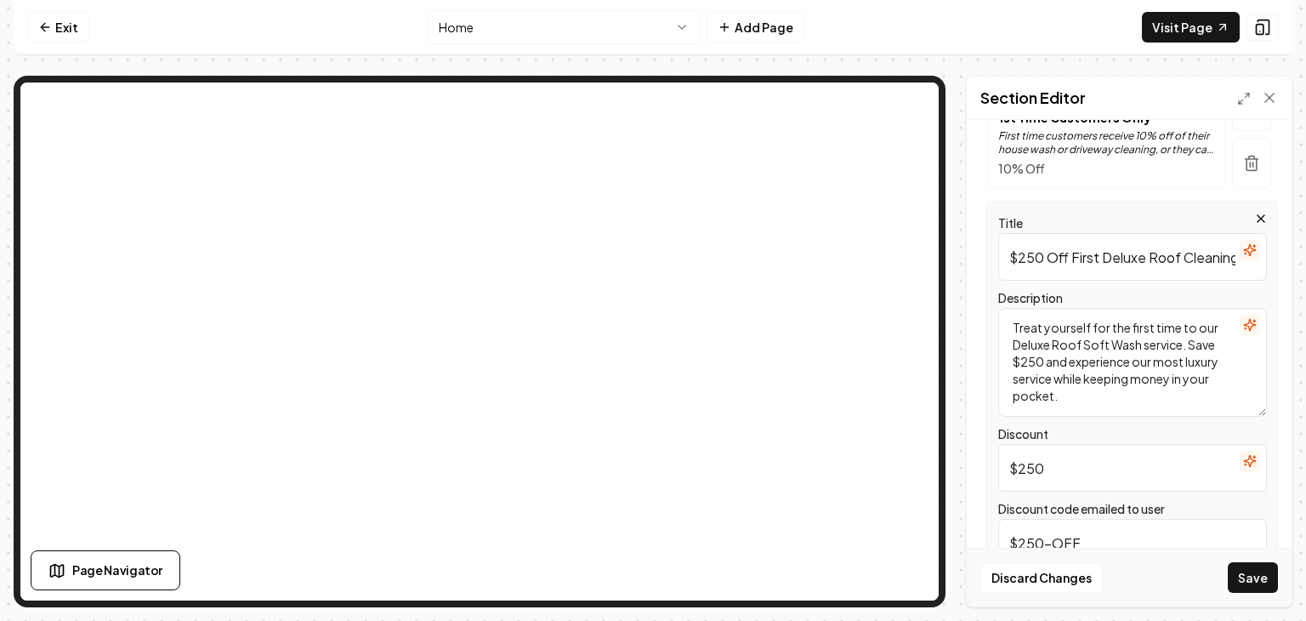
click at [1199, 348] on textarea "Treat yourself for the first time to our Deluxe Roof Soft Wash service. Save $2…" at bounding box center [1132, 362] width 269 height 109
click at [1113, 363] on textarea "Treat yourself for the first time to our Deluxe Roof Soft Wash service. First t…" at bounding box center [1132, 362] width 269 height 109
click at [1089, 402] on textarea "Treat yourself for the first time to our Deluxe Roof Soft Wash service. First t…" at bounding box center [1132, 362] width 269 height 109
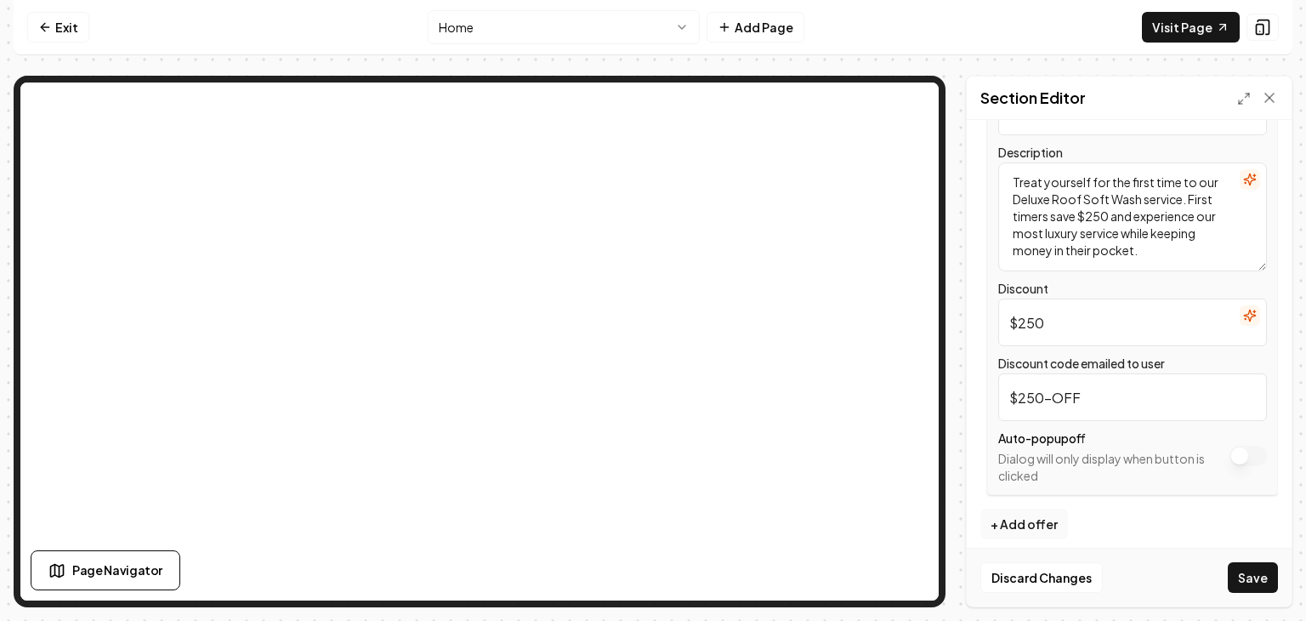
scroll to position [436, 0]
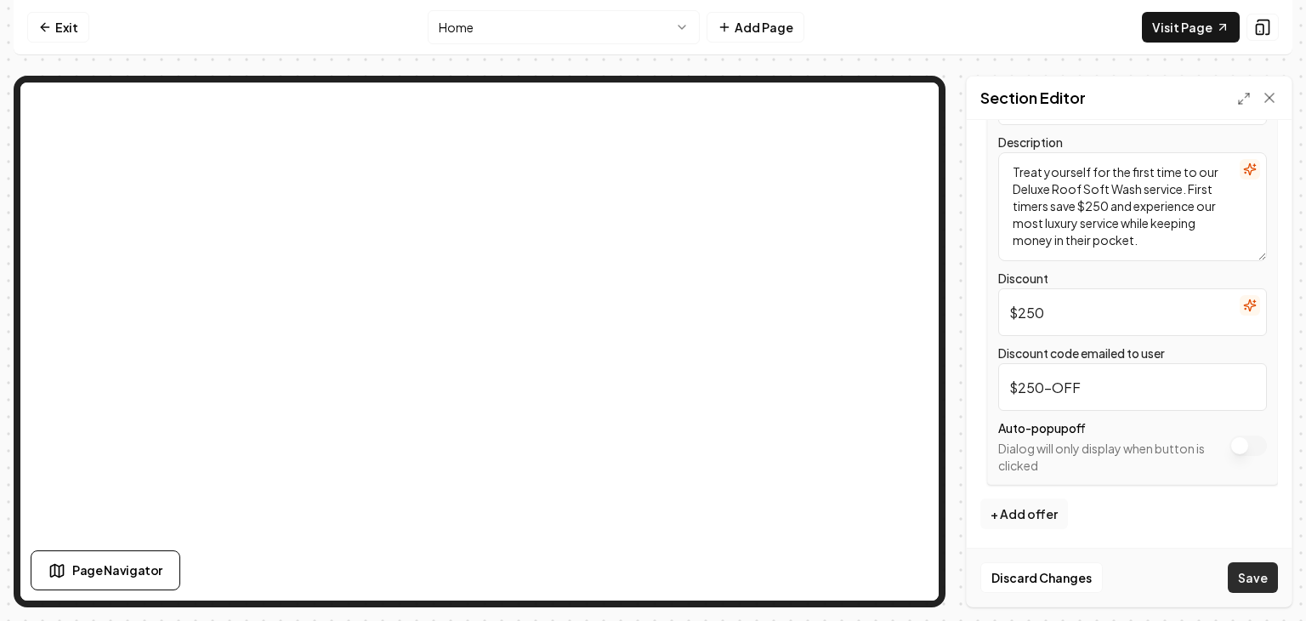
type textarea "Treat yourself for the first time to our Deluxe Roof Soft Wash service. First t…"
click at [1250, 577] on button "Save" at bounding box center [1253, 577] width 50 height 31
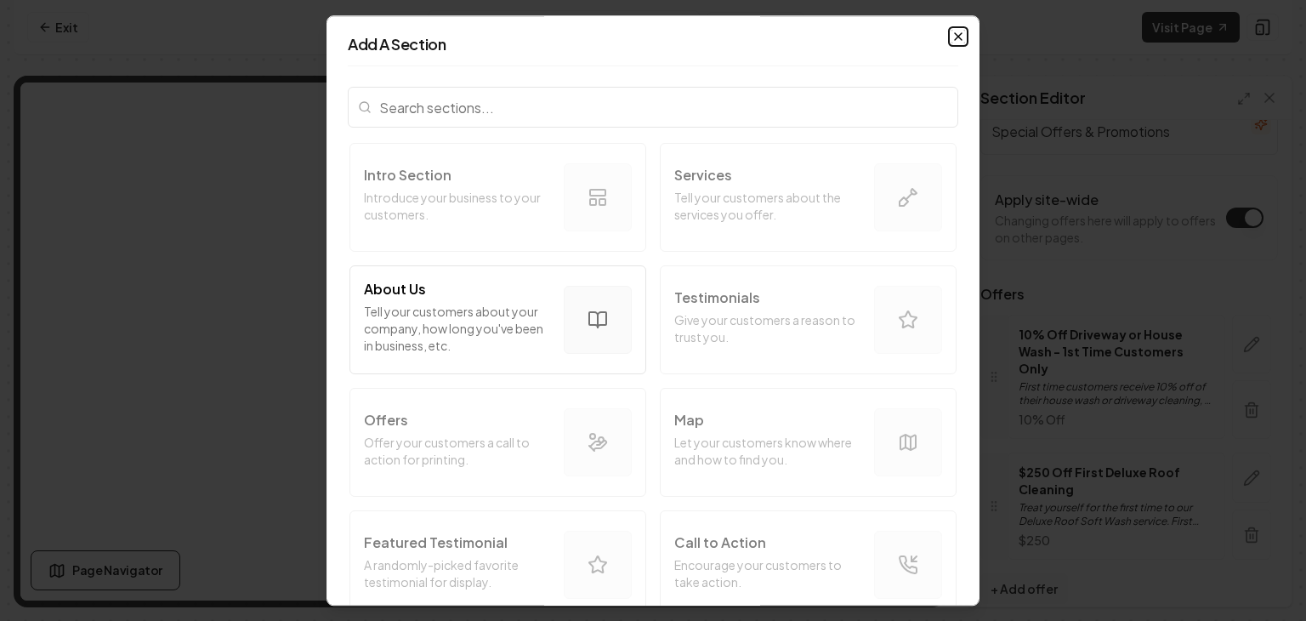
click at [958, 32] on icon "button" at bounding box center [959, 37] width 14 height 14
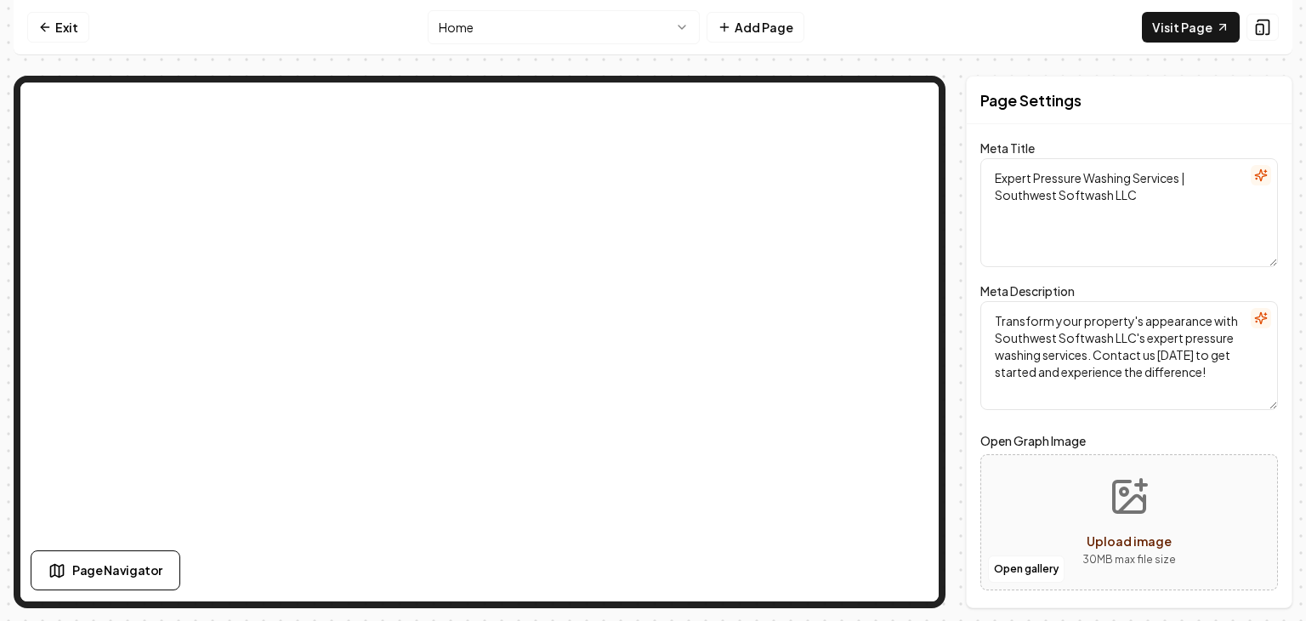
scroll to position [0, 0]
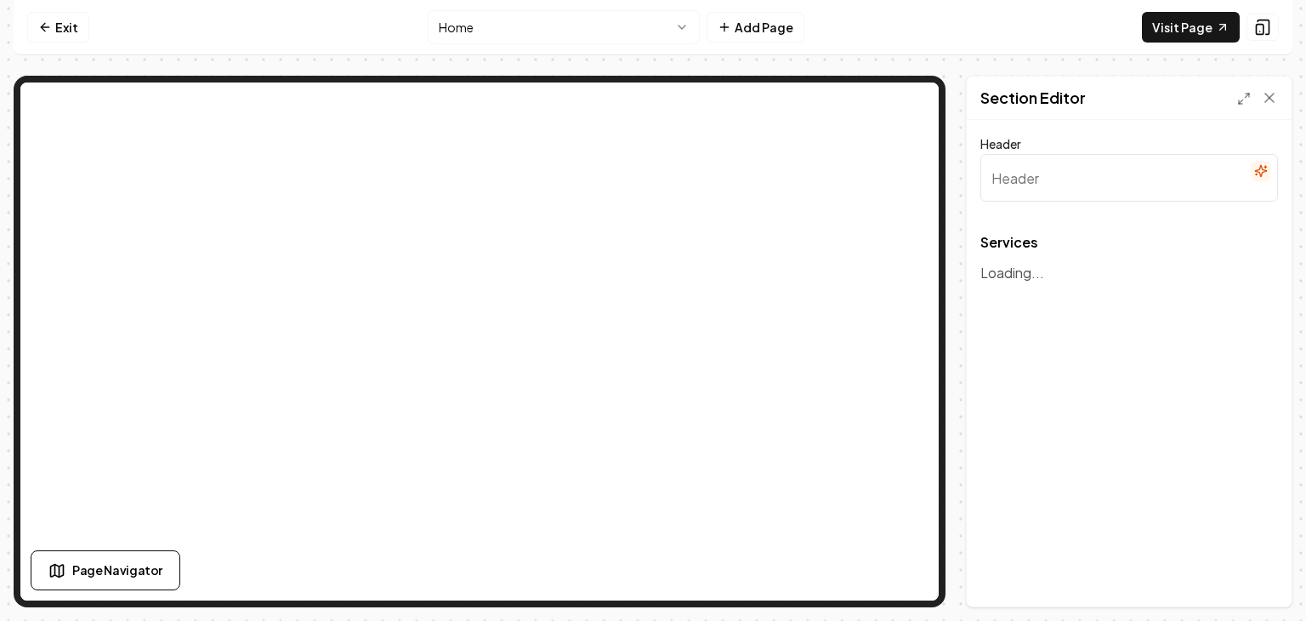
type input "All Our Premier Exterior Cleaning Services"
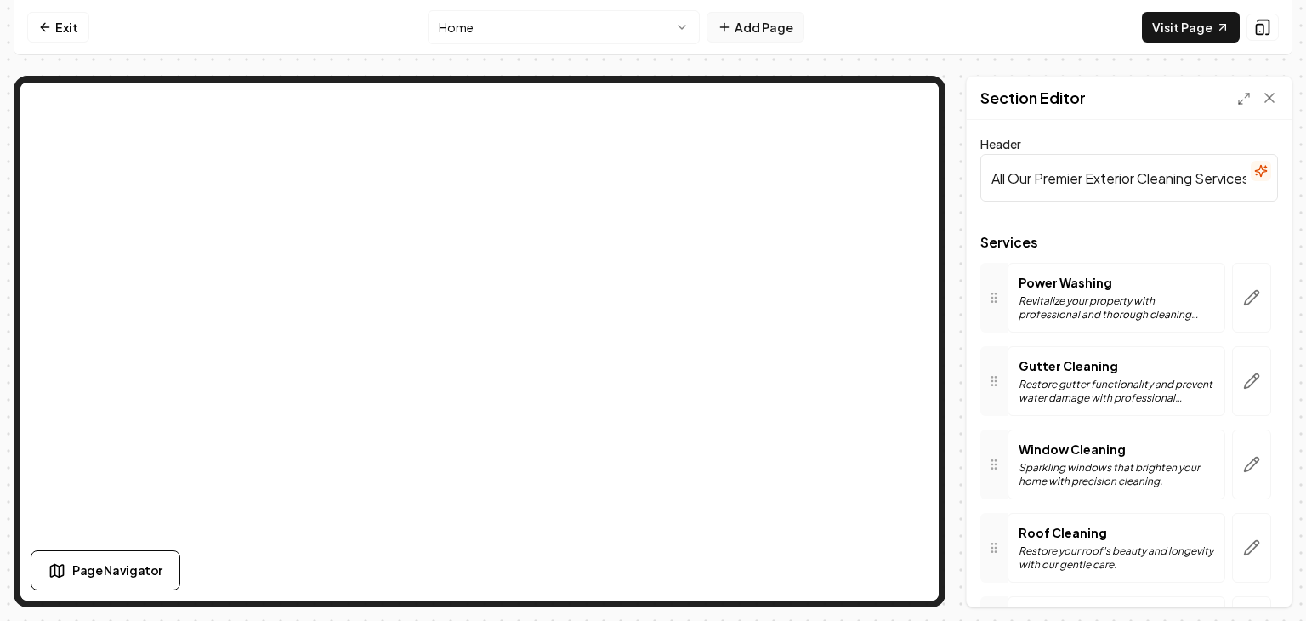
click at [776, 28] on button "Add Page" at bounding box center [756, 27] width 98 height 31
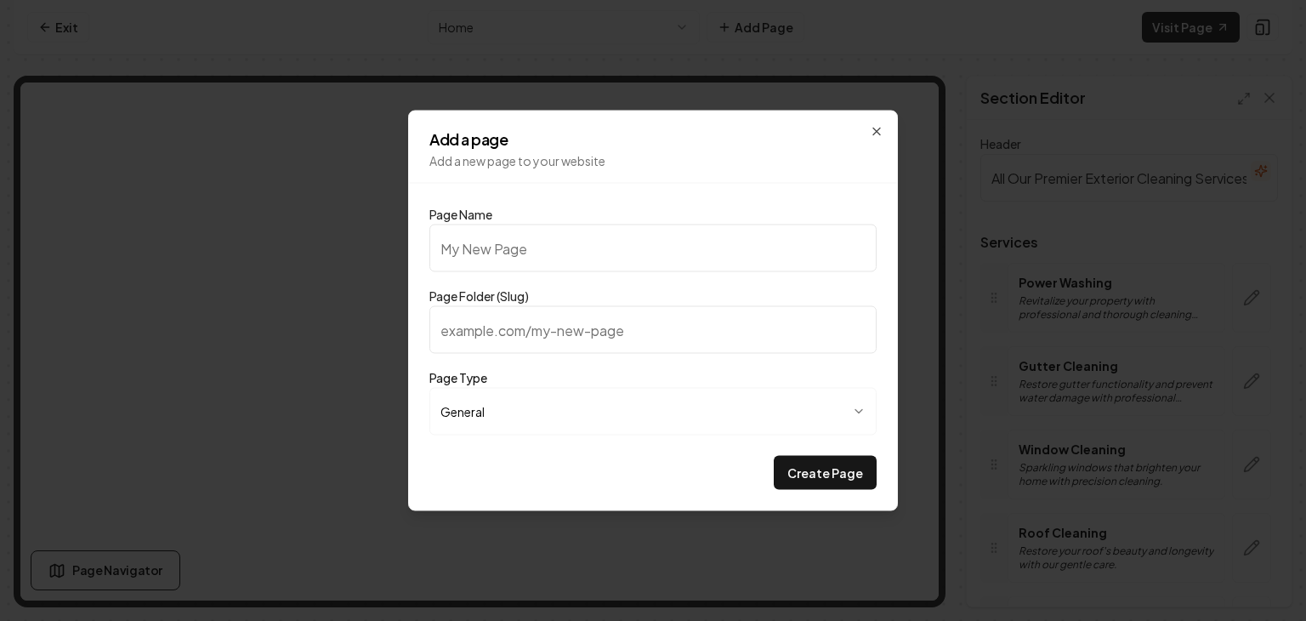
click at [868, 128] on div "Add a page Add a new page to your website Page Name Page Folder (Slug) Page Typ…" at bounding box center [653, 311] width 490 height 401
click at [867, 127] on div "Add a page Add a new page to your website Page Name Page Folder (Slug) Page Typ…" at bounding box center [653, 311] width 490 height 401
click at [873, 133] on icon "button" at bounding box center [877, 132] width 14 height 14
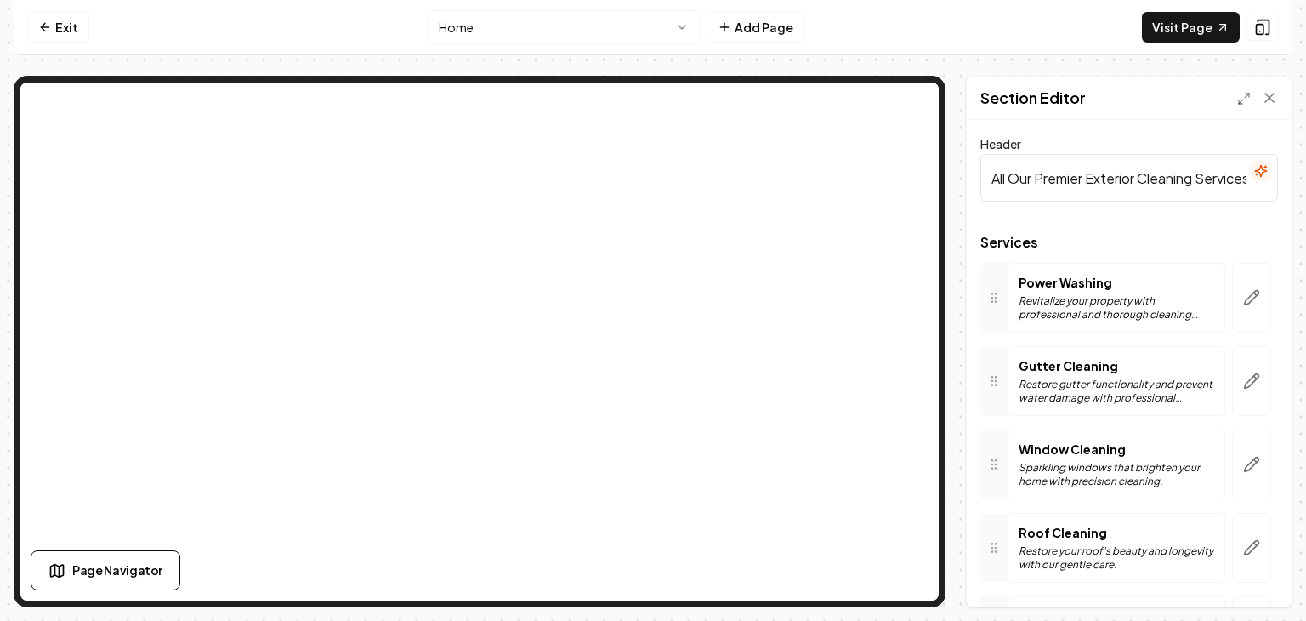
click at [500, 18] on html "Computer Required This feature is only available on a computer. Please switch t…" at bounding box center [653, 310] width 1306 height 621
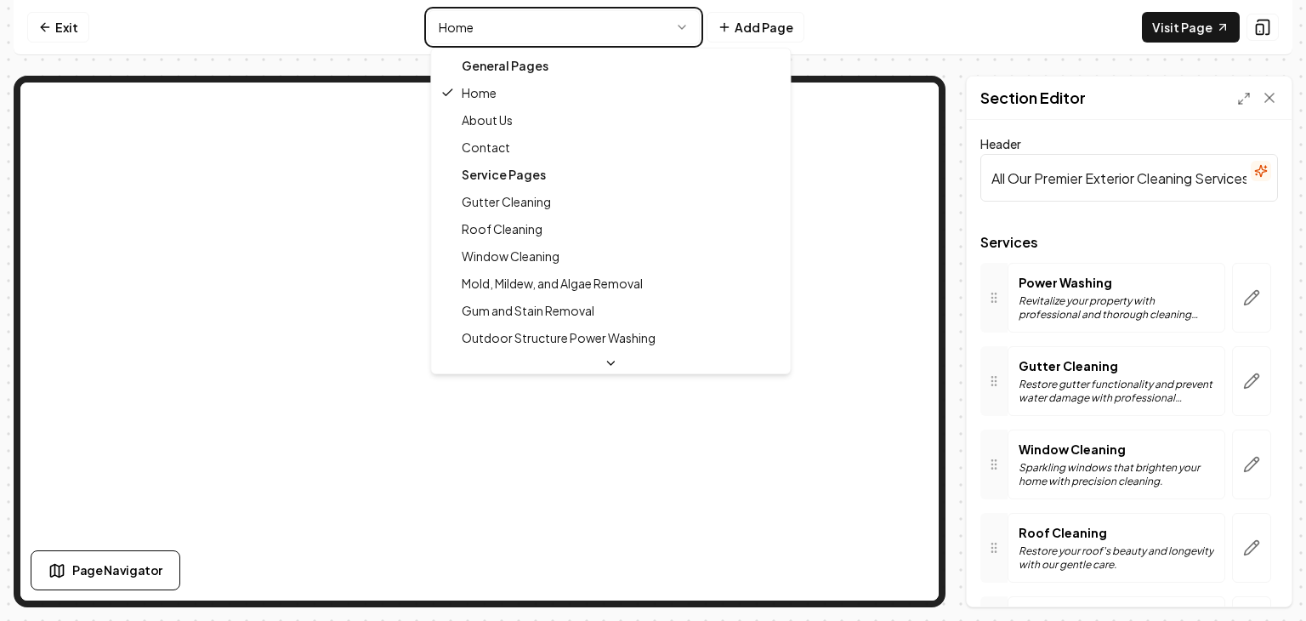
click at [911, 53] on html "Computer Required This feature is only available on a computer. Please switch t…" at bounding box center [653, 310] width 1306 height 621
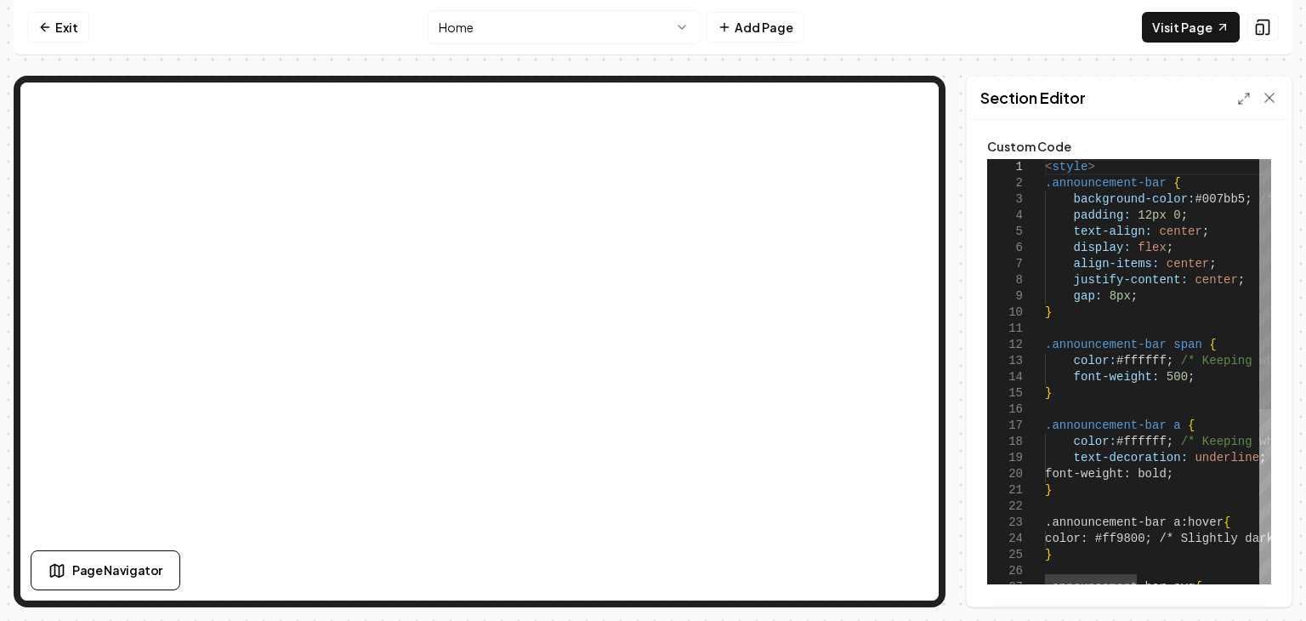
type textarea "**********"
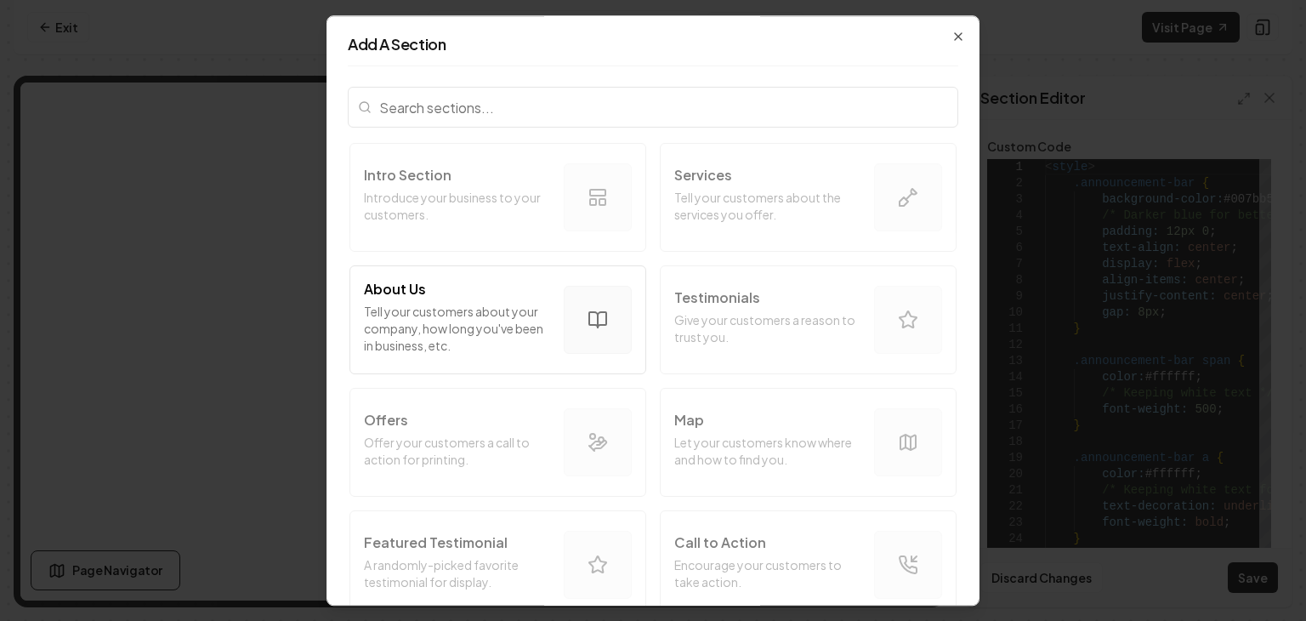
click at [961, 36] on icon "button" at bounding box center [959, 37] width 14 height 14
